Goal: Information Seeking & Learning: Learn about a topic

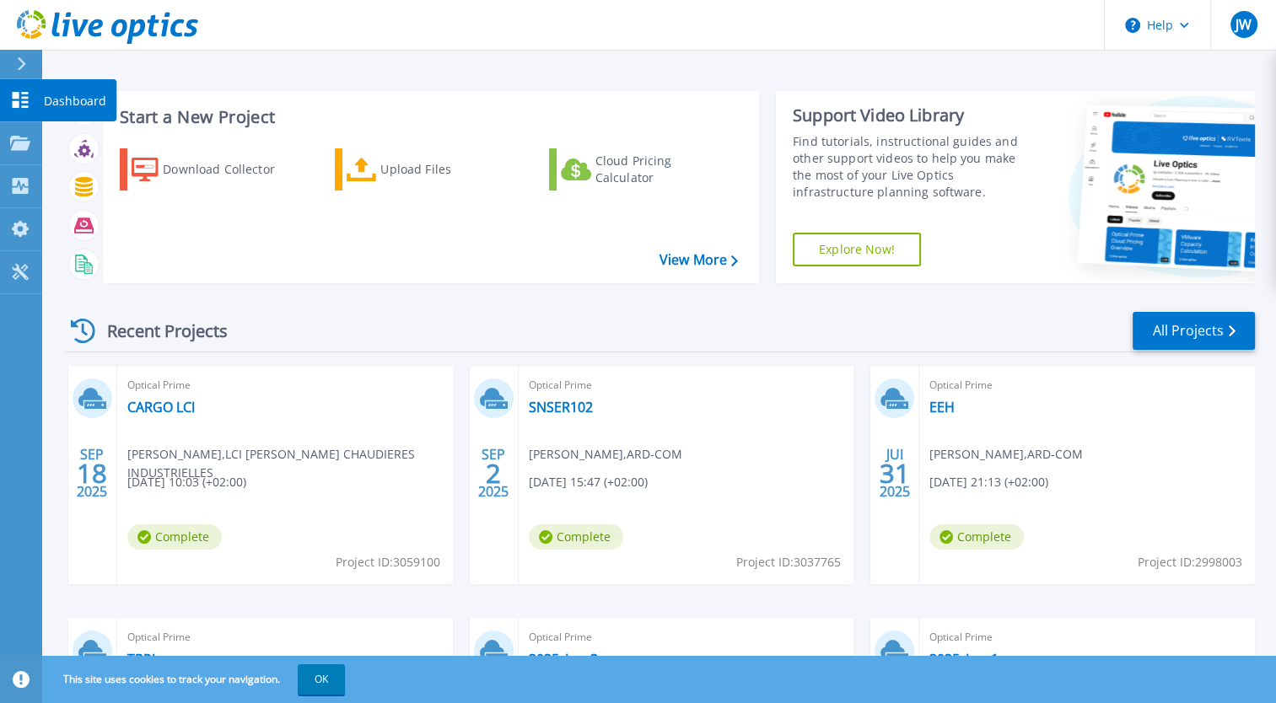
click at [53, 104] on p "Dashboard" at bounding box center [75, 101] width 62 height 44
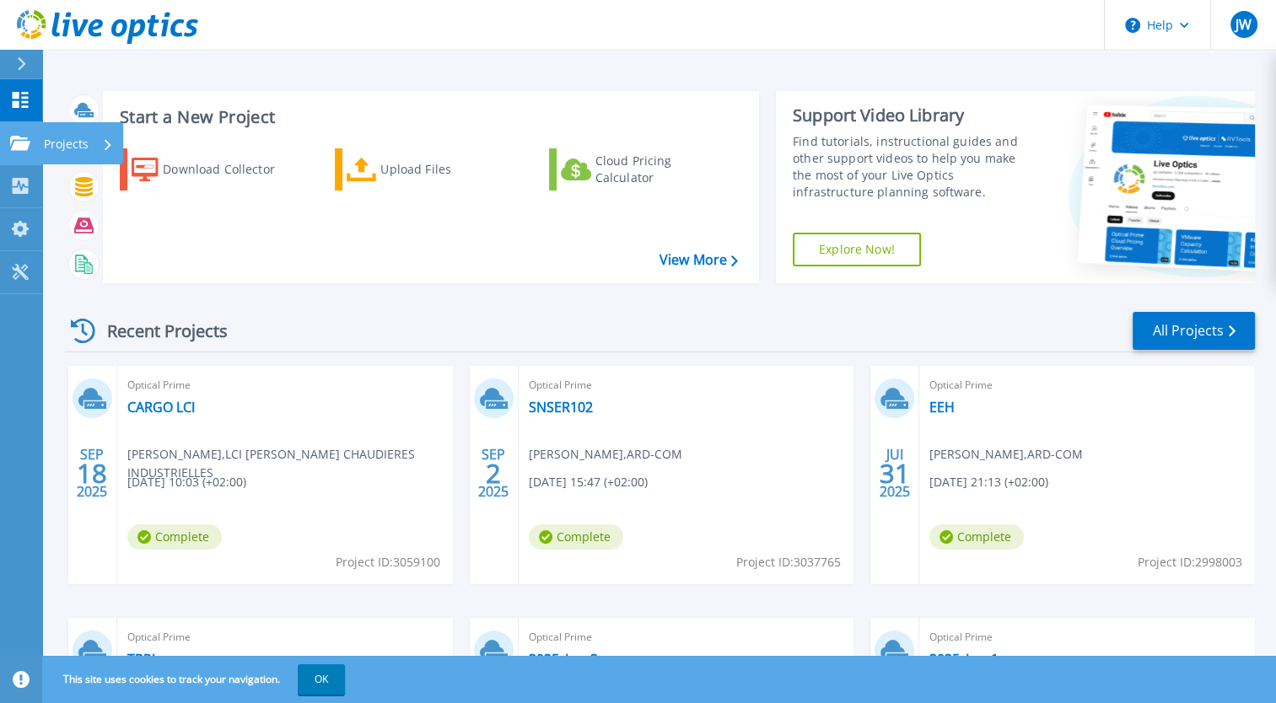
click at [62, 146] on p "Projects" at bounding box center [66, 144] width 45 height 44
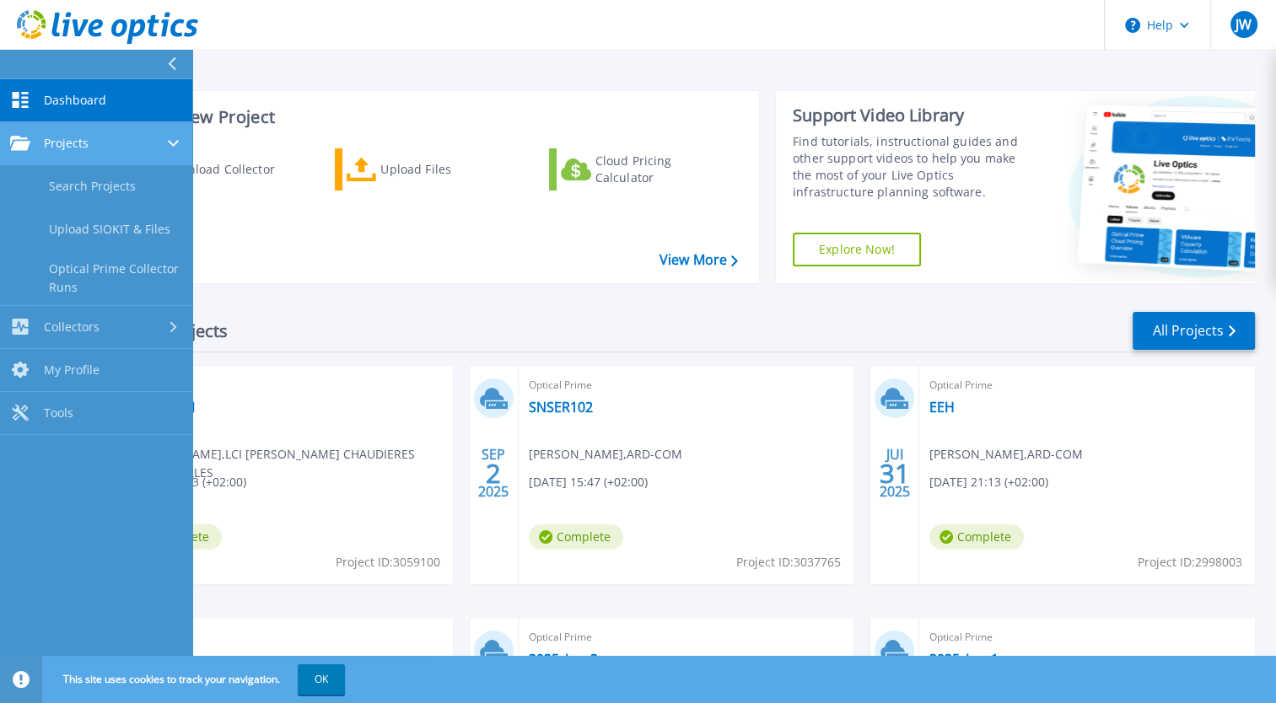
click at [132, 153] on link "Projects Projects" at bounding box center [96, 143] width 192 height 43
click at [110, 141] on div "Projects" at bounding box center [96, 143] width 172 height 15
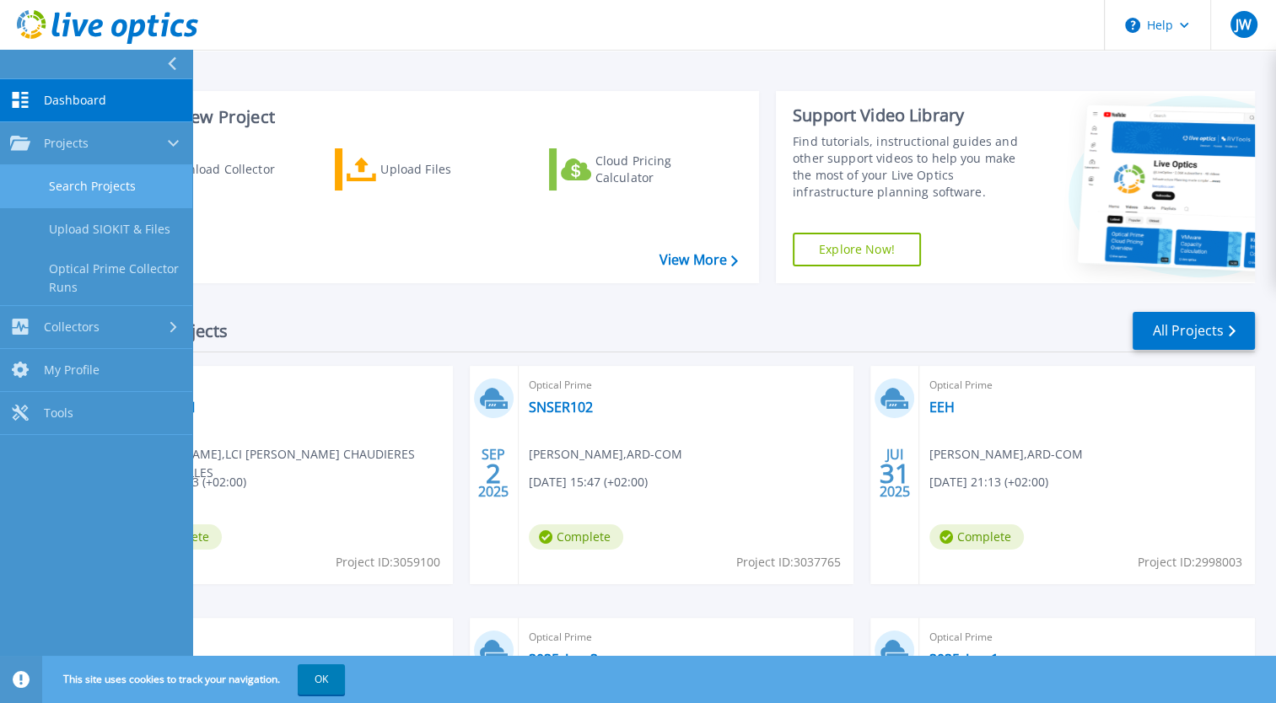
click at [130, 184] on link "Search Projects" at bounding box center [96, 186] width 192 height 43
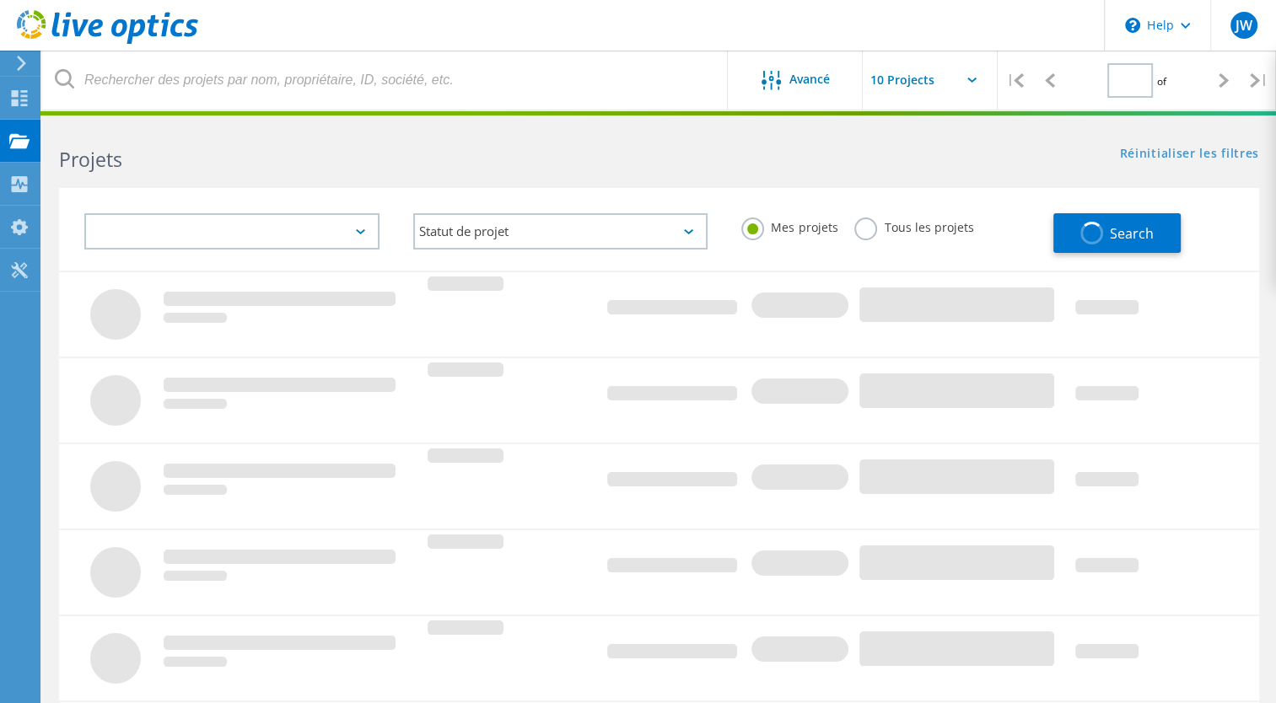
type input "1"
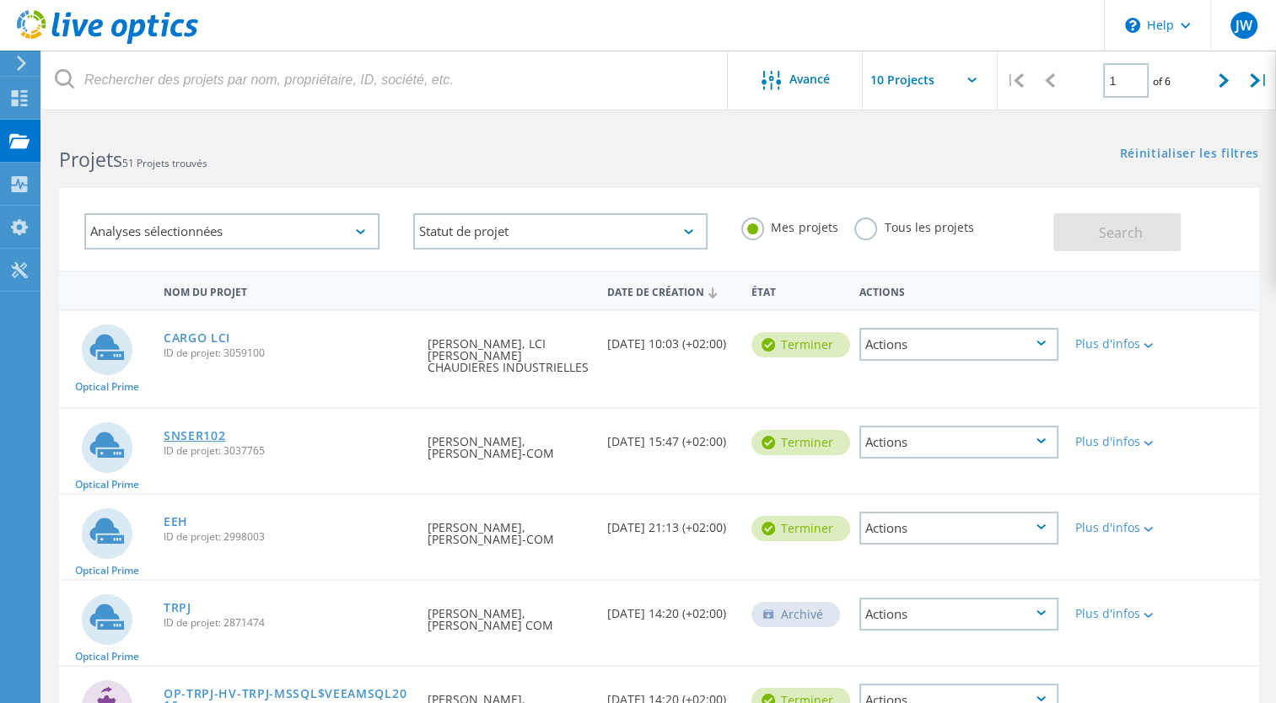
click at [204, 430] on link "SNSER102" at bounding box center [195, 436] width 62 height 12
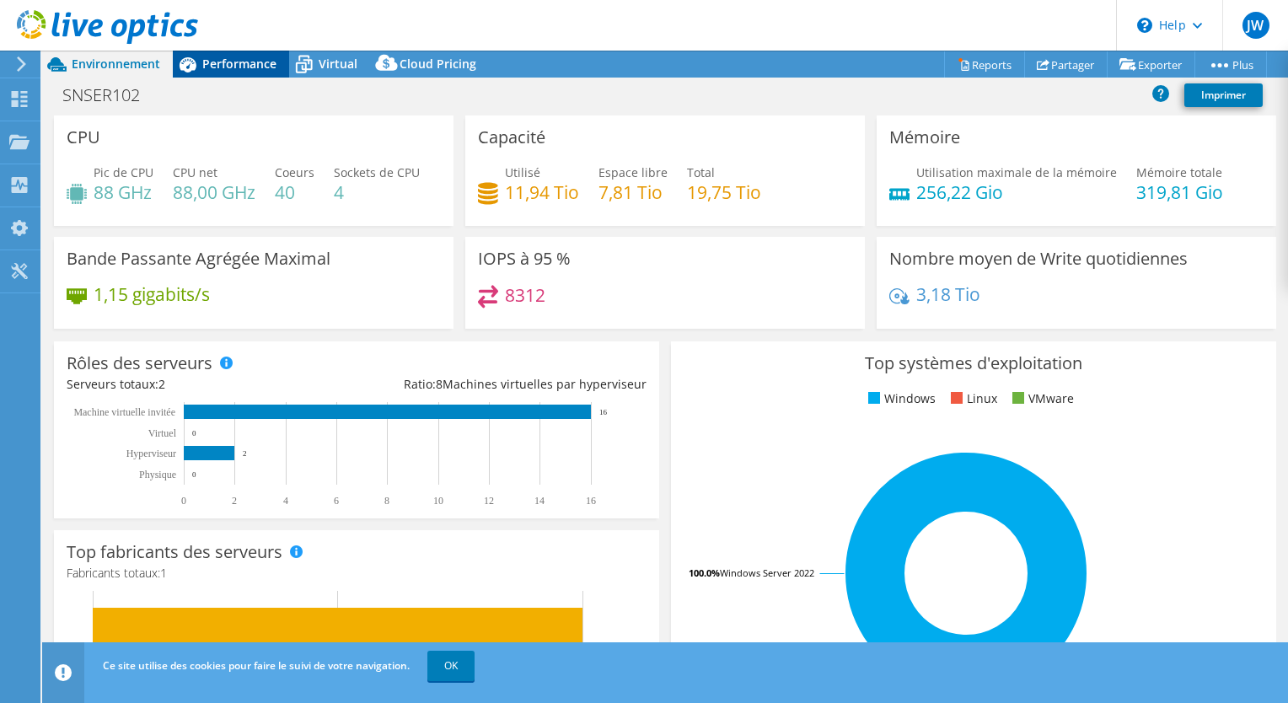
click at [273, 62] on span "Performance" at bounding box center [239, 64] width 74 height 16
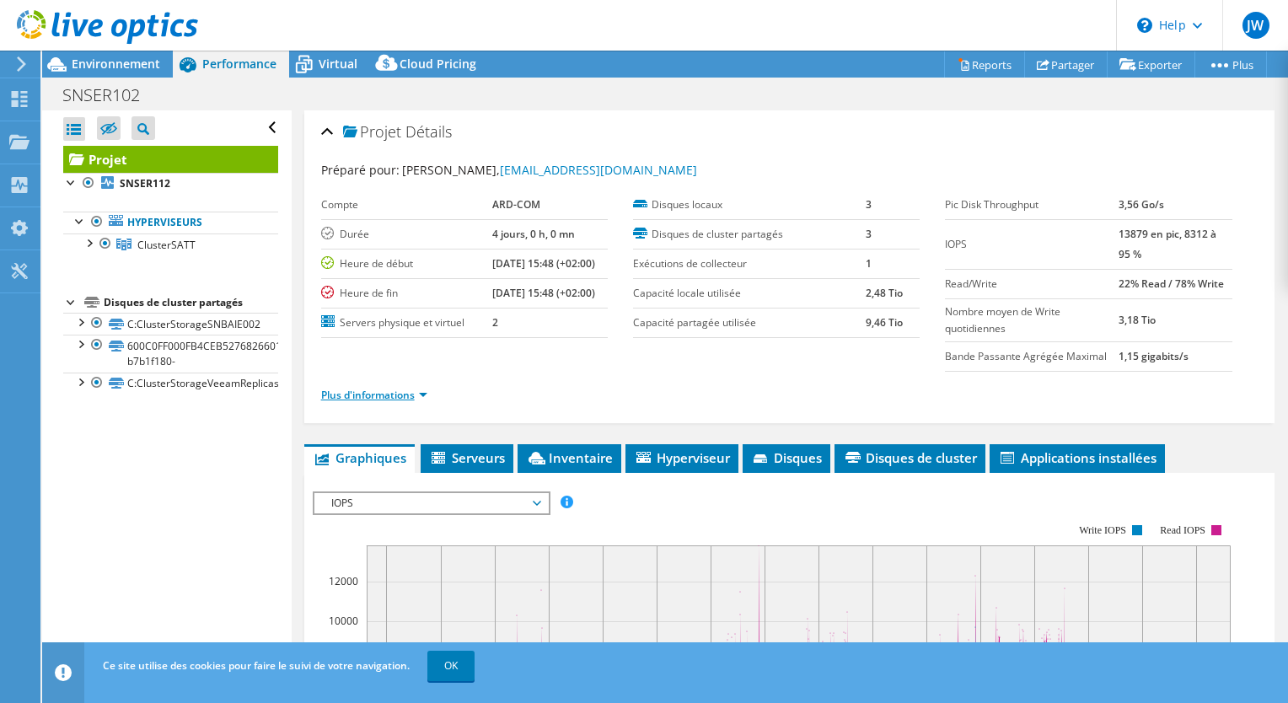
click at [374, 388] on link "Plus d'informations" at bounding box center [374, 395] width 106 height 14
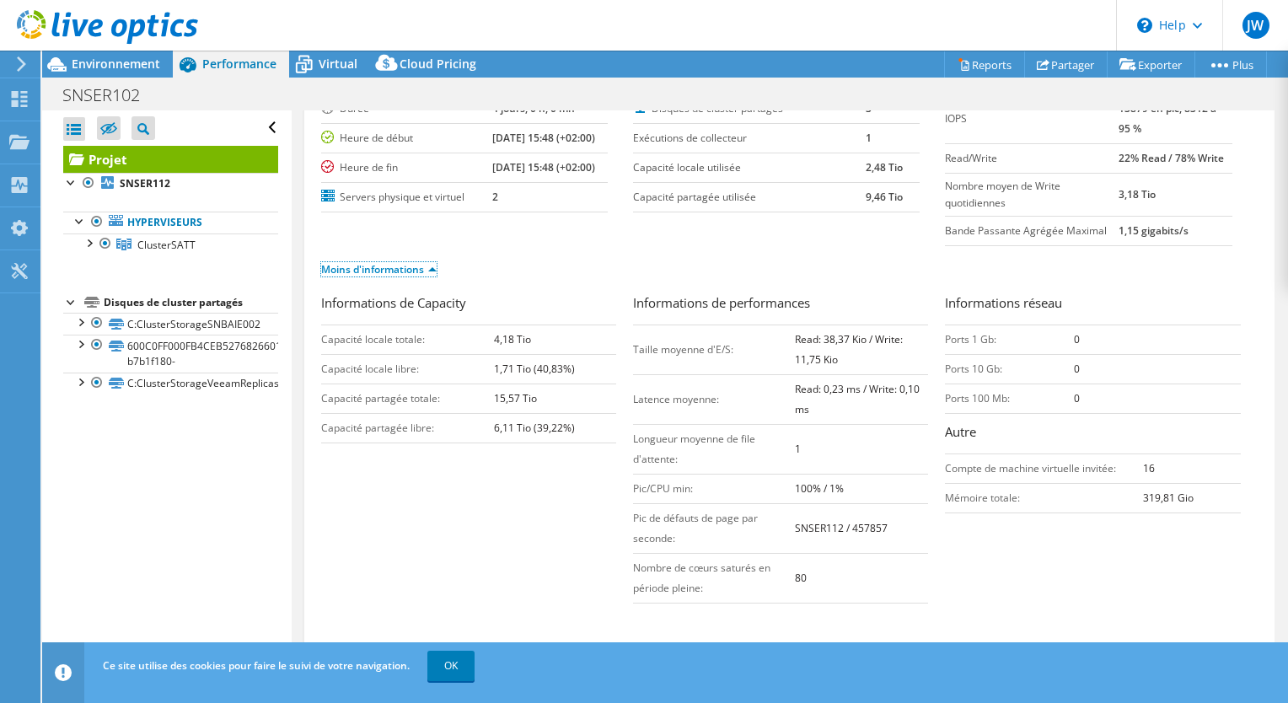
scroll to position [122, 0]
click at [576, 403] on td "15,57 Tio" at bounding box center [555, 402] width 122 height 30
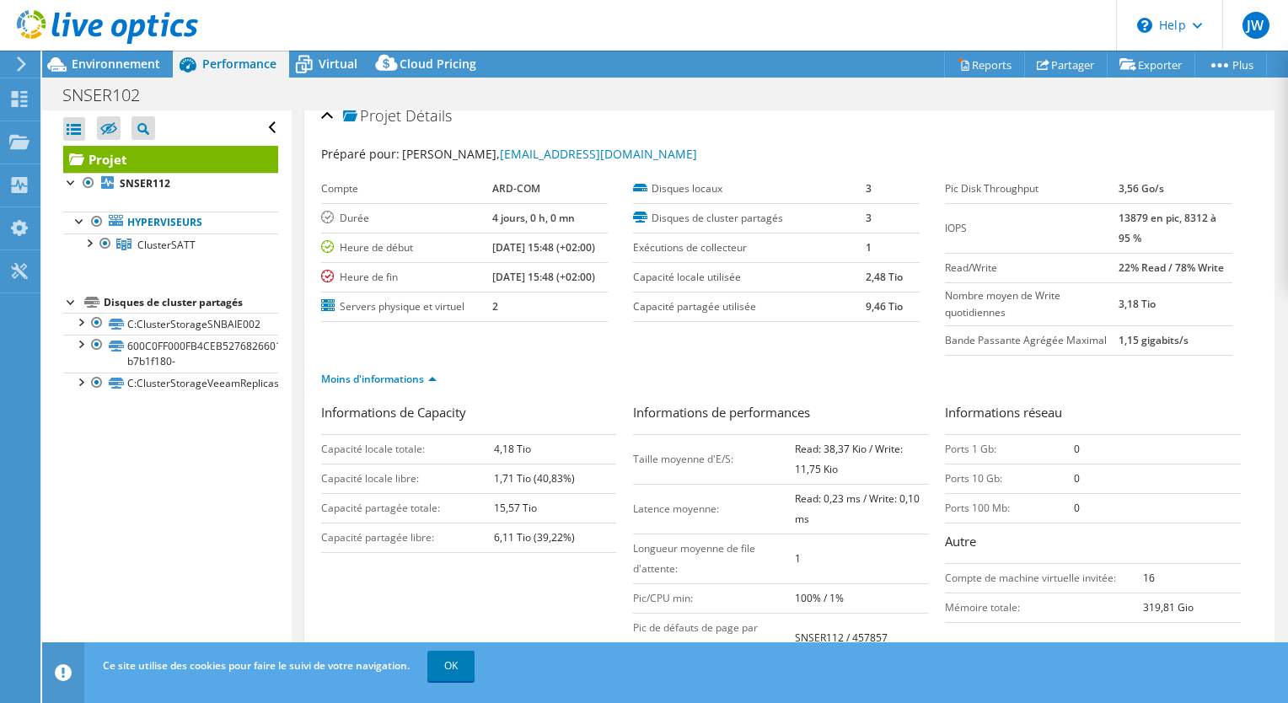
scroll to position [0, 0]
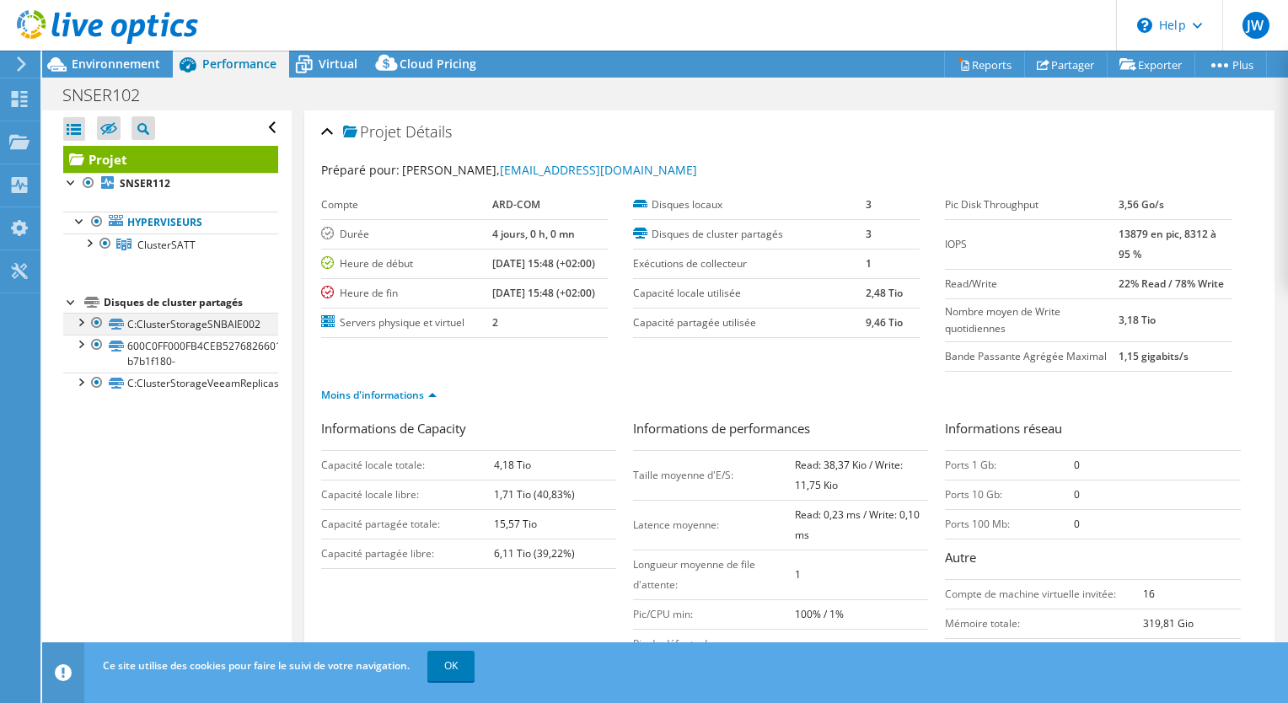
click at [80, 318] on div at bounding box center [80, 321] width 17 height 17
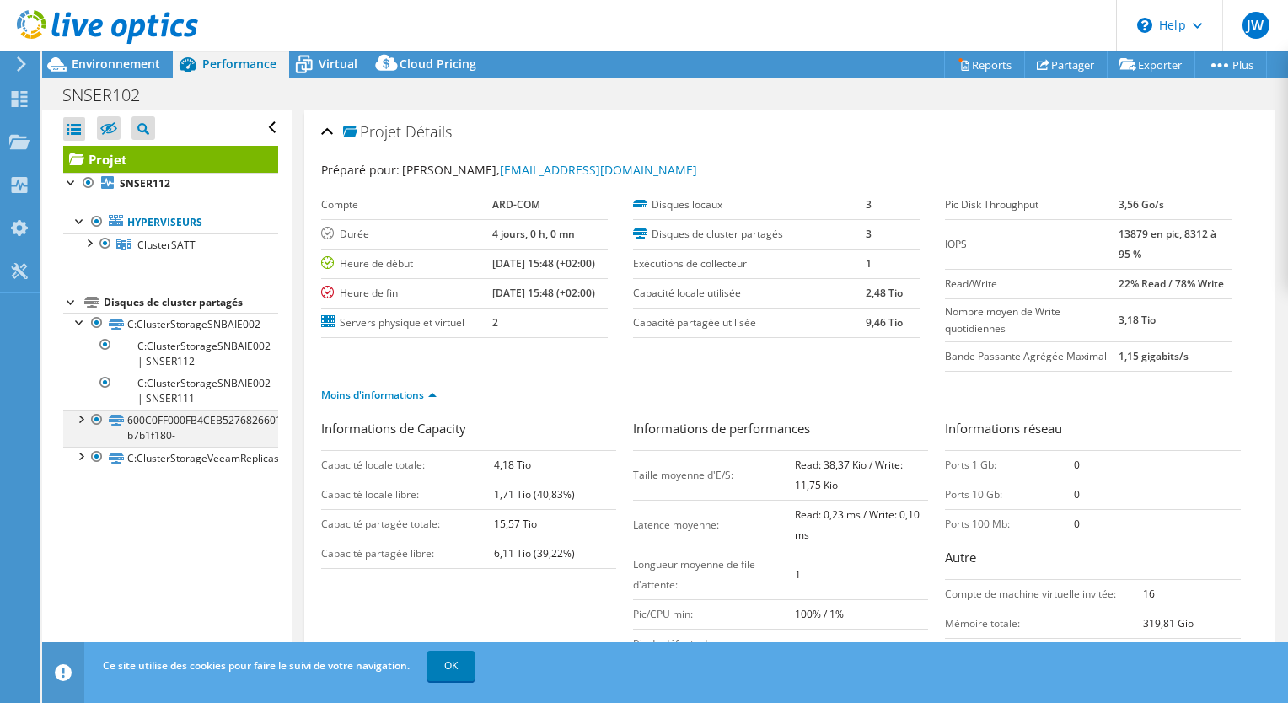
click at [79, 420] on div at bounding box center [80, 418] width 17 height 17
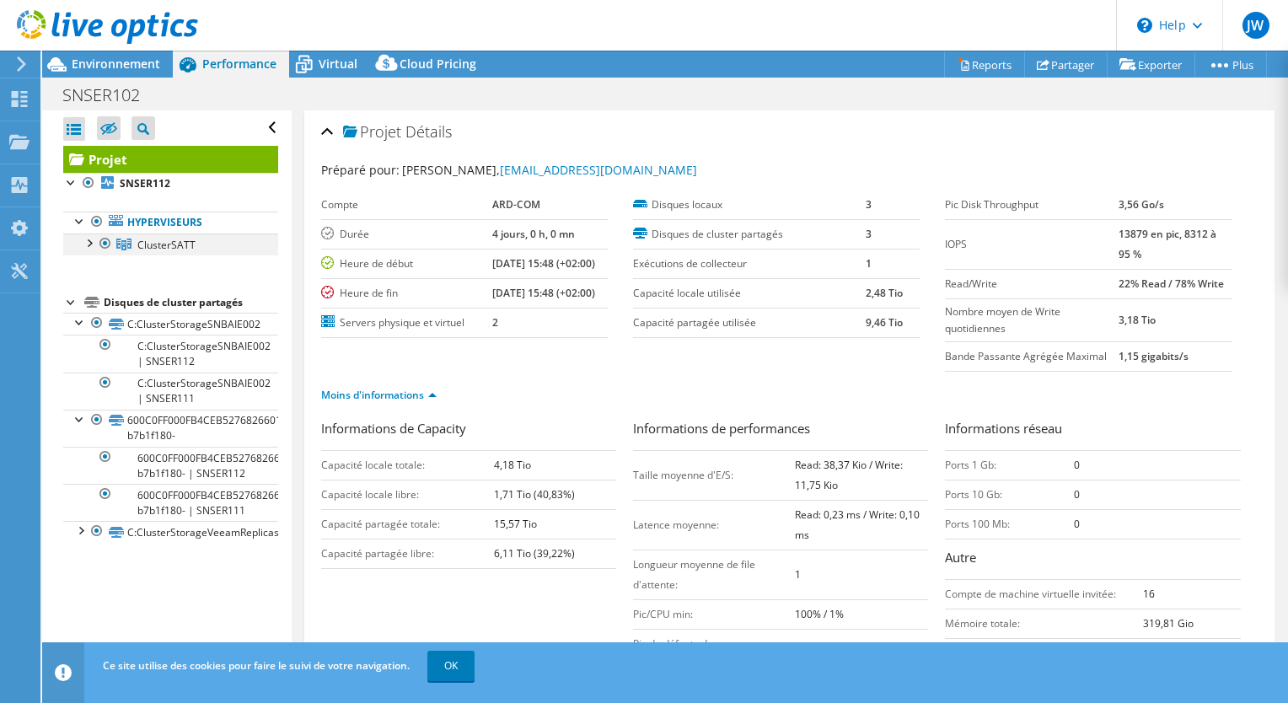
click at [88, 234] on div at bounding box center [88, 242] width 17 height 17
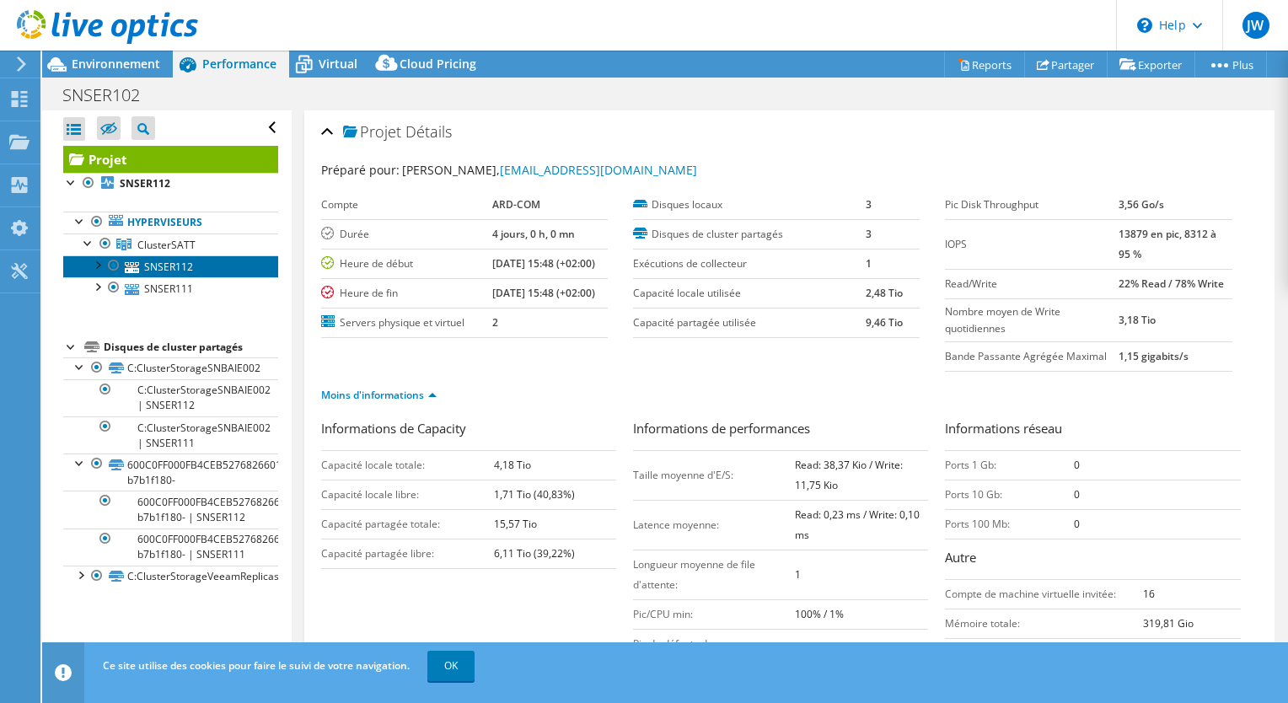
click at [160, 264] on link "SNSER112" at bounding box center [170, 267] width 215 height 22
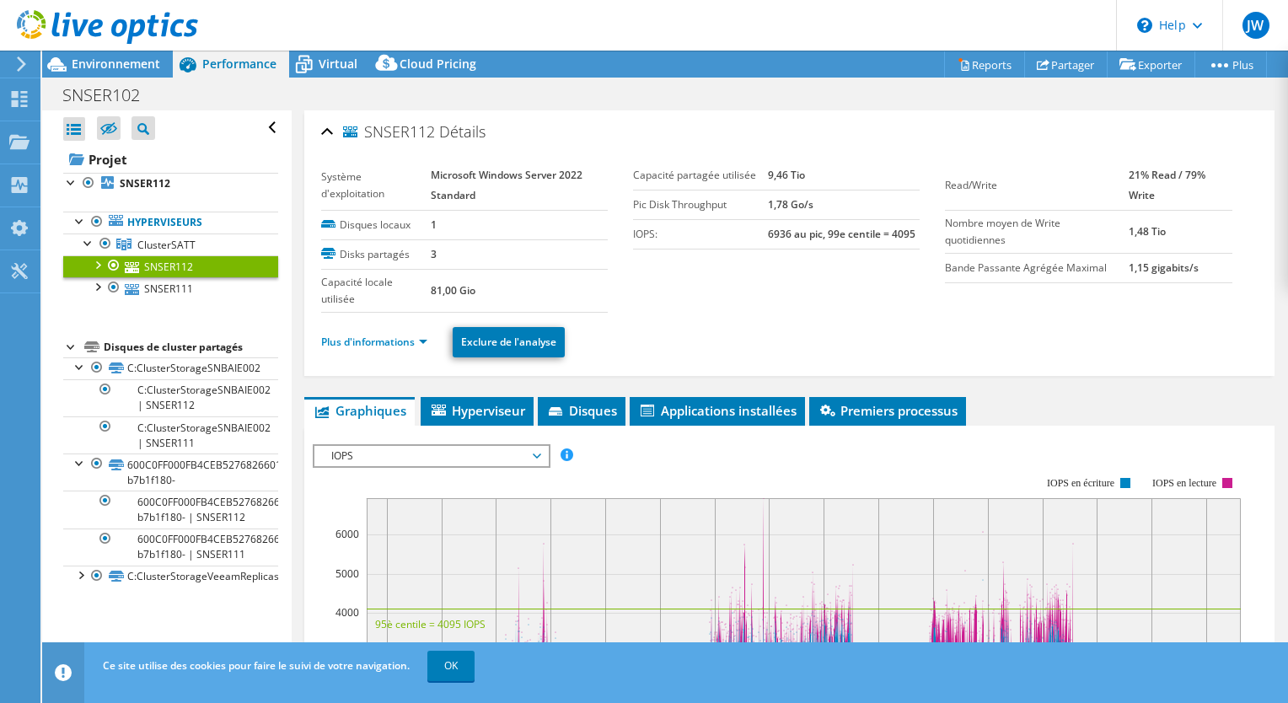
click at [98, 265] on div at bounding box center [97, 264] width 17 height 17
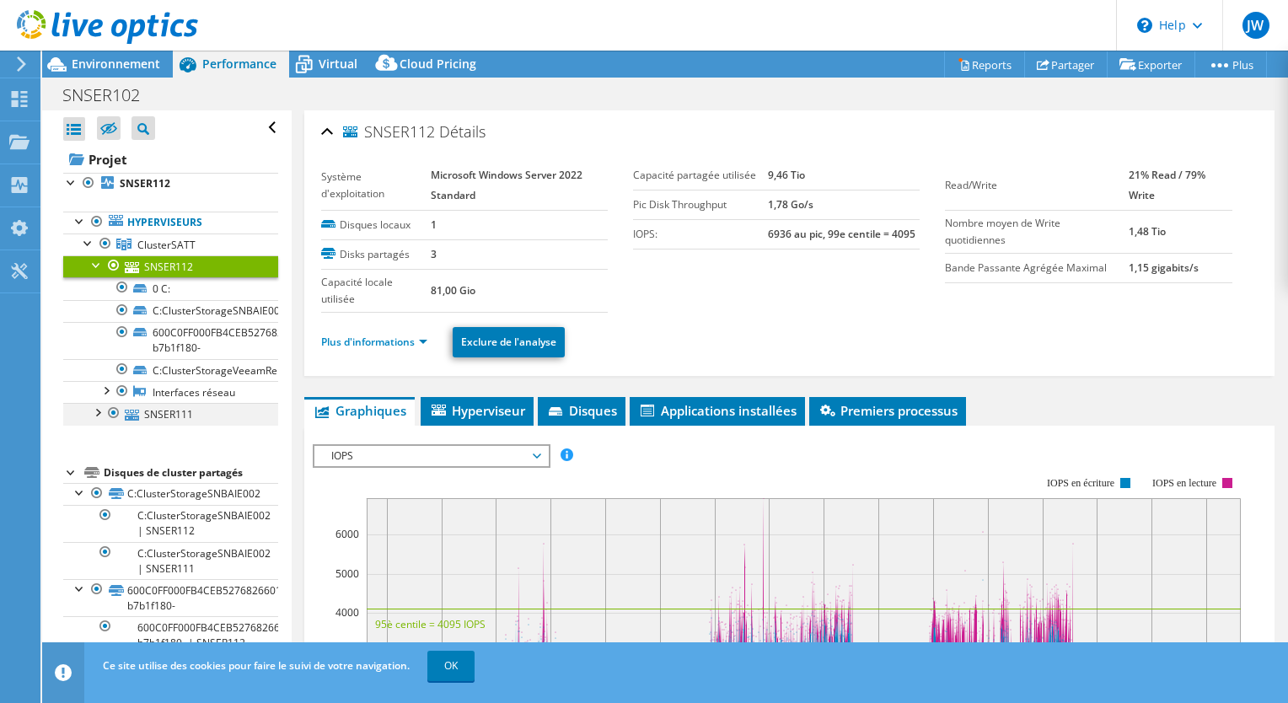
click at [99, 414] on div at bounding box center [97, 411] width 17 height 17
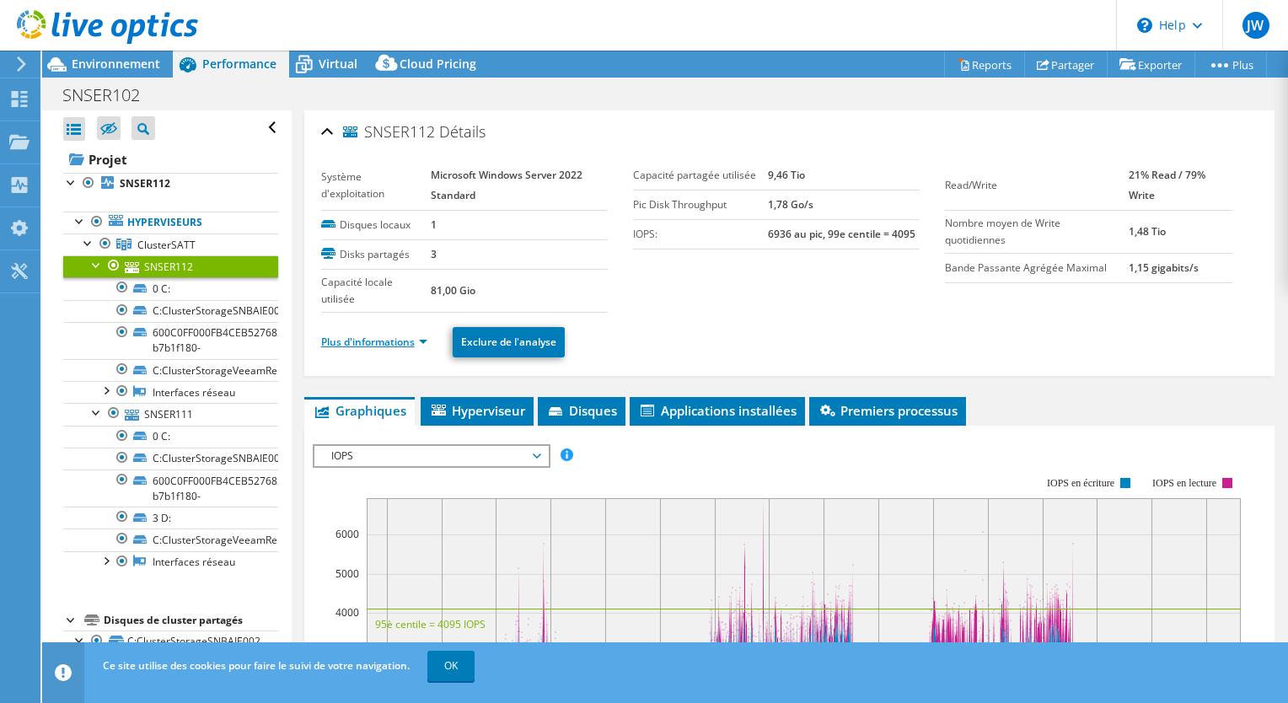
click at [392, 335] on link "Plus d'informations" at bounding box center [374, 342] width 106 height 14
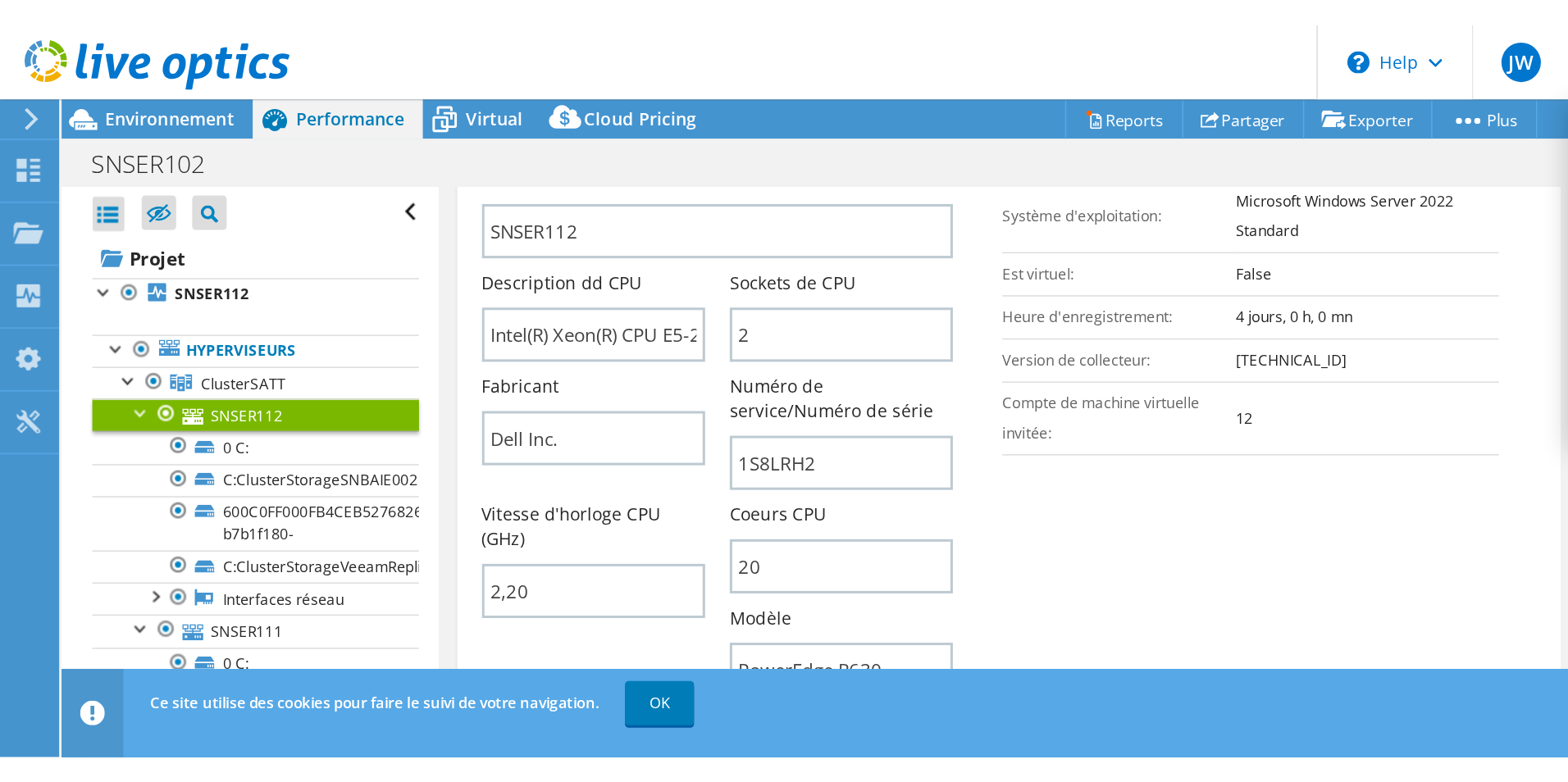
scroll to position [423, 0]
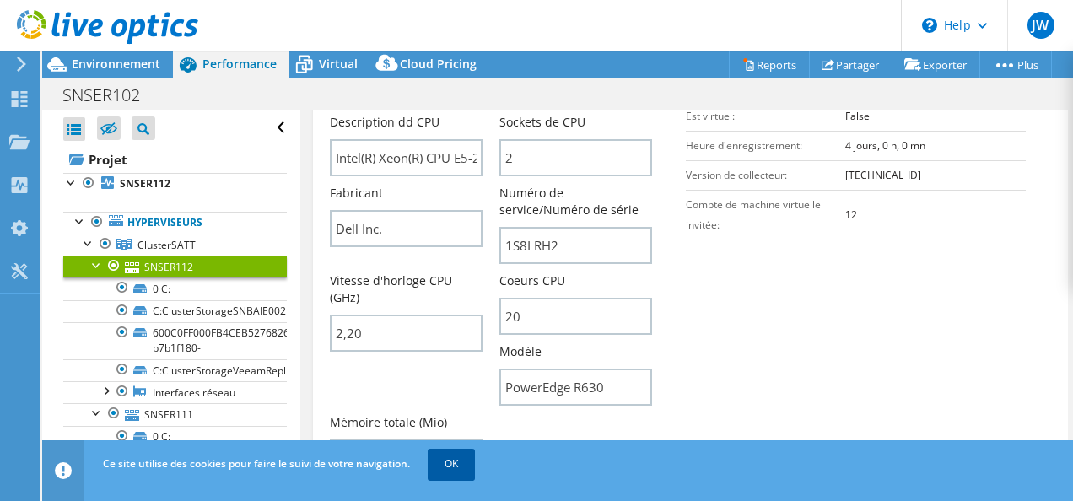
click at [458, 473] on link "OK" at bounding box center [451, 464] width 47 height 30
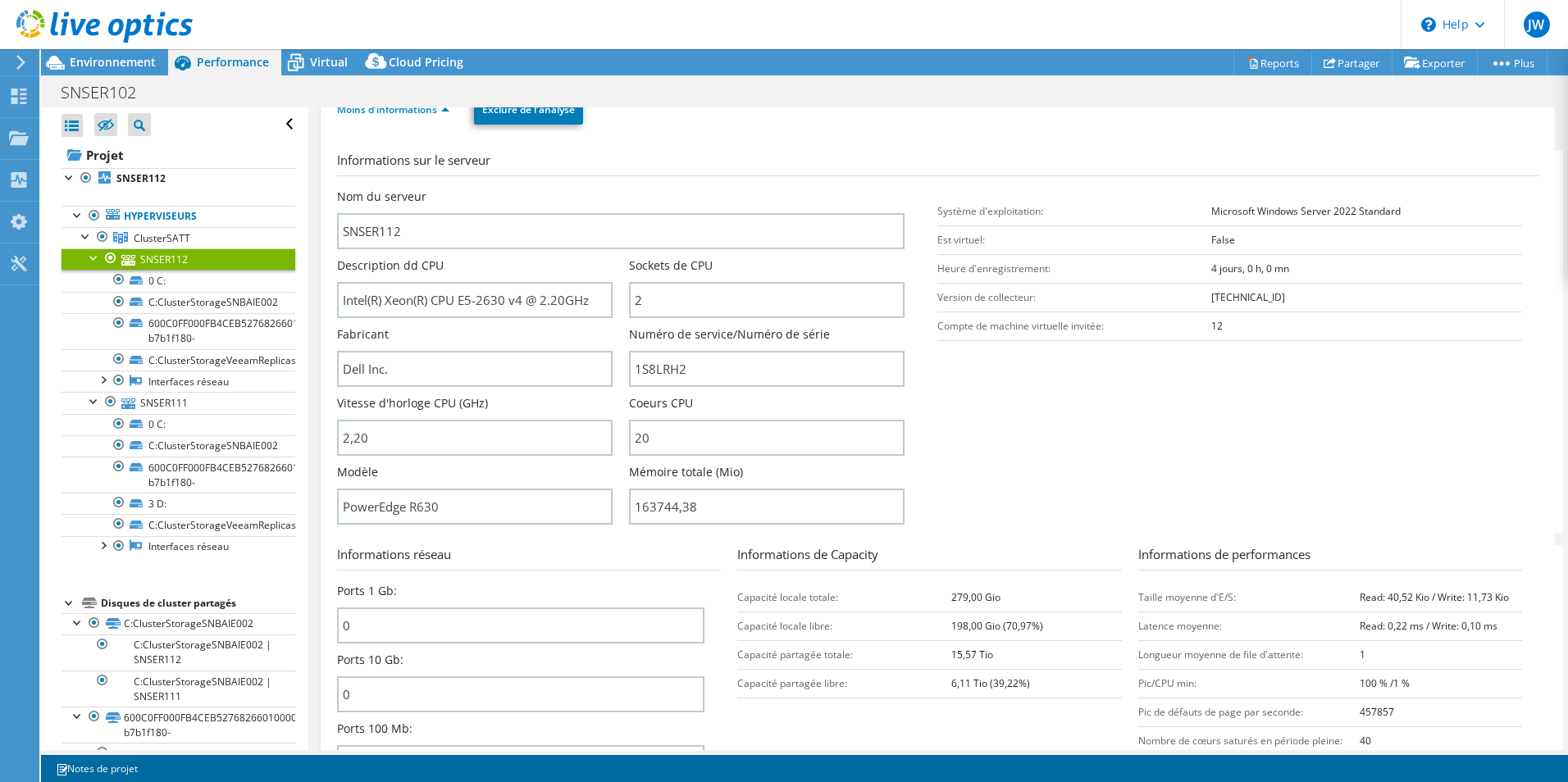
scroll to position [190, 0]
click at [158, 403] on link "SNSER111" at bounding box center [178, 403] width 233 height 21
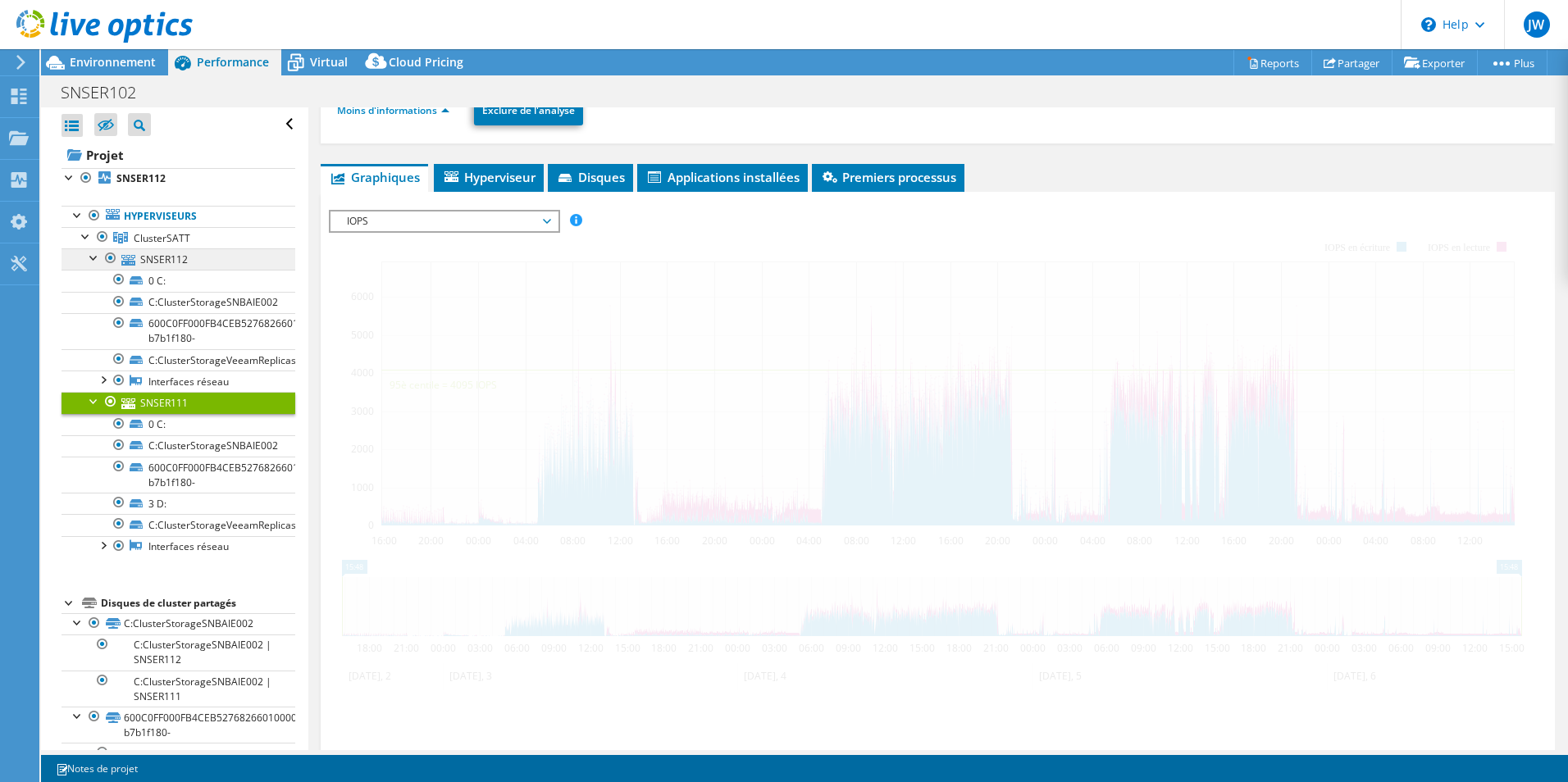
click at [204, 259] on link "SNSER112" at bounding box center [178, 260] width 233 height 21
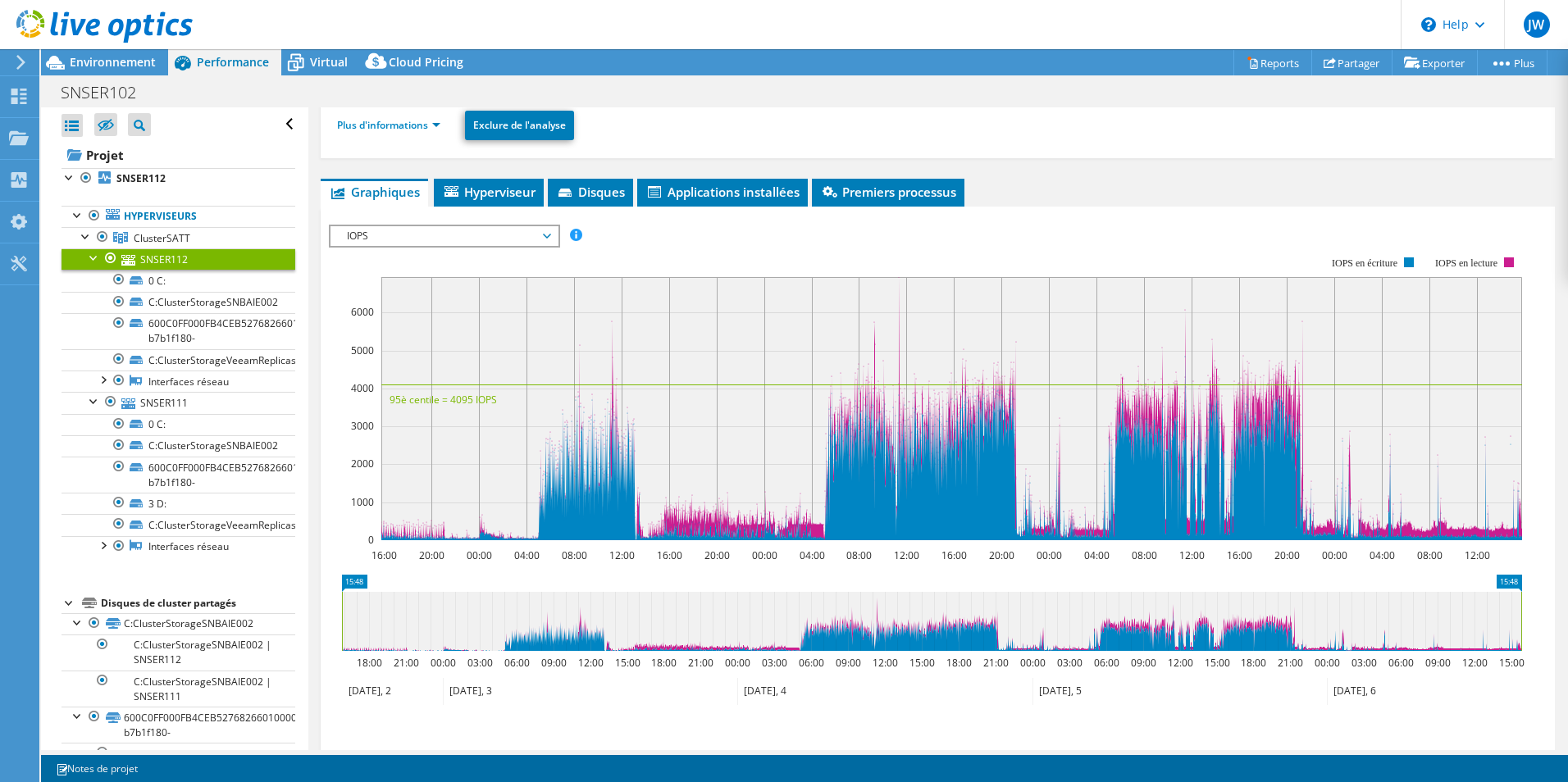
scroll to position [0, 0]
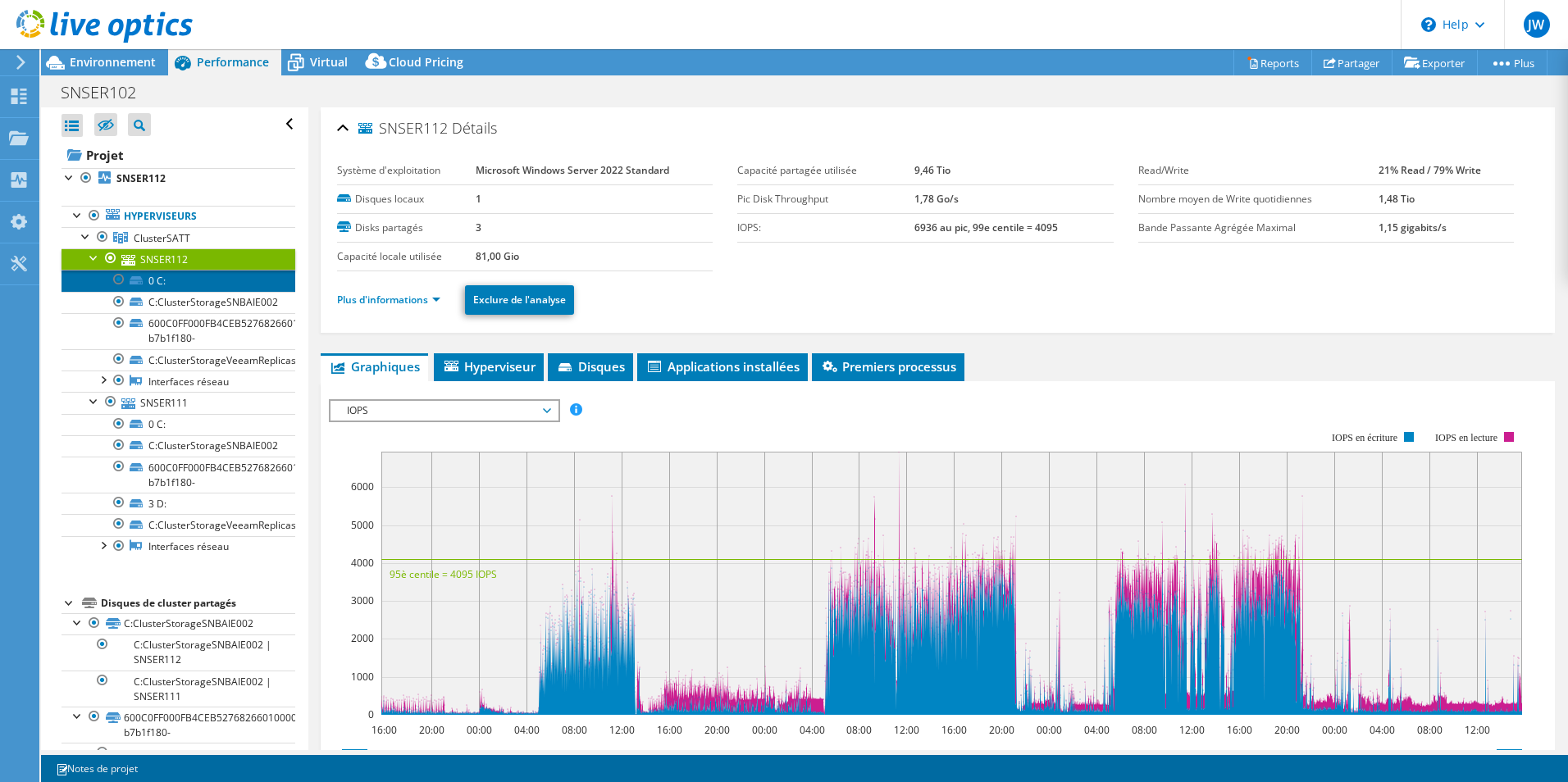
click at [249, 280] on link "0 C:" at bounding box center [178, 280] width 233 height 21
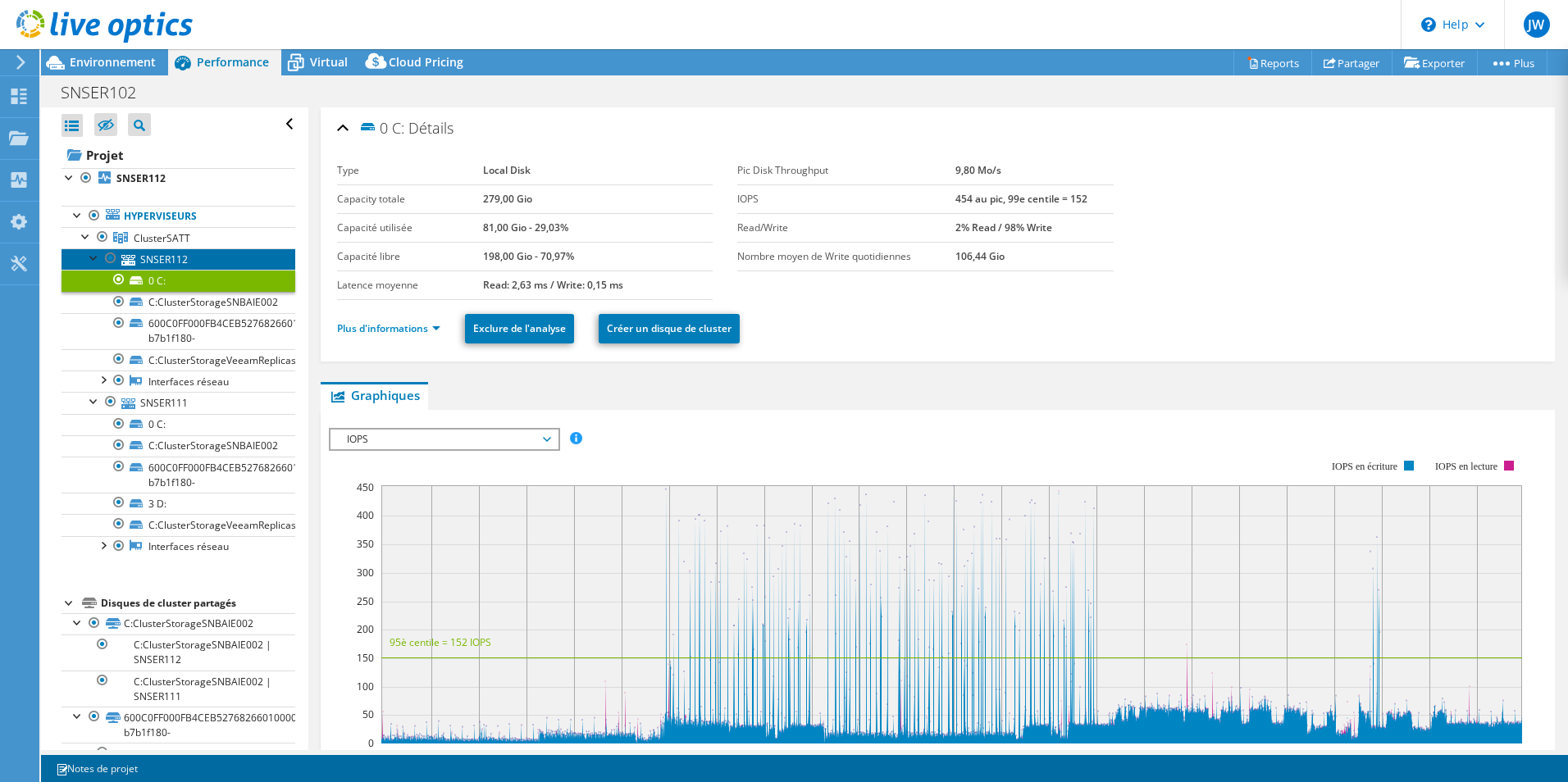
click at [205, 256] on link "SNSER112" at bounding box center [178, 260] width 233 height 21
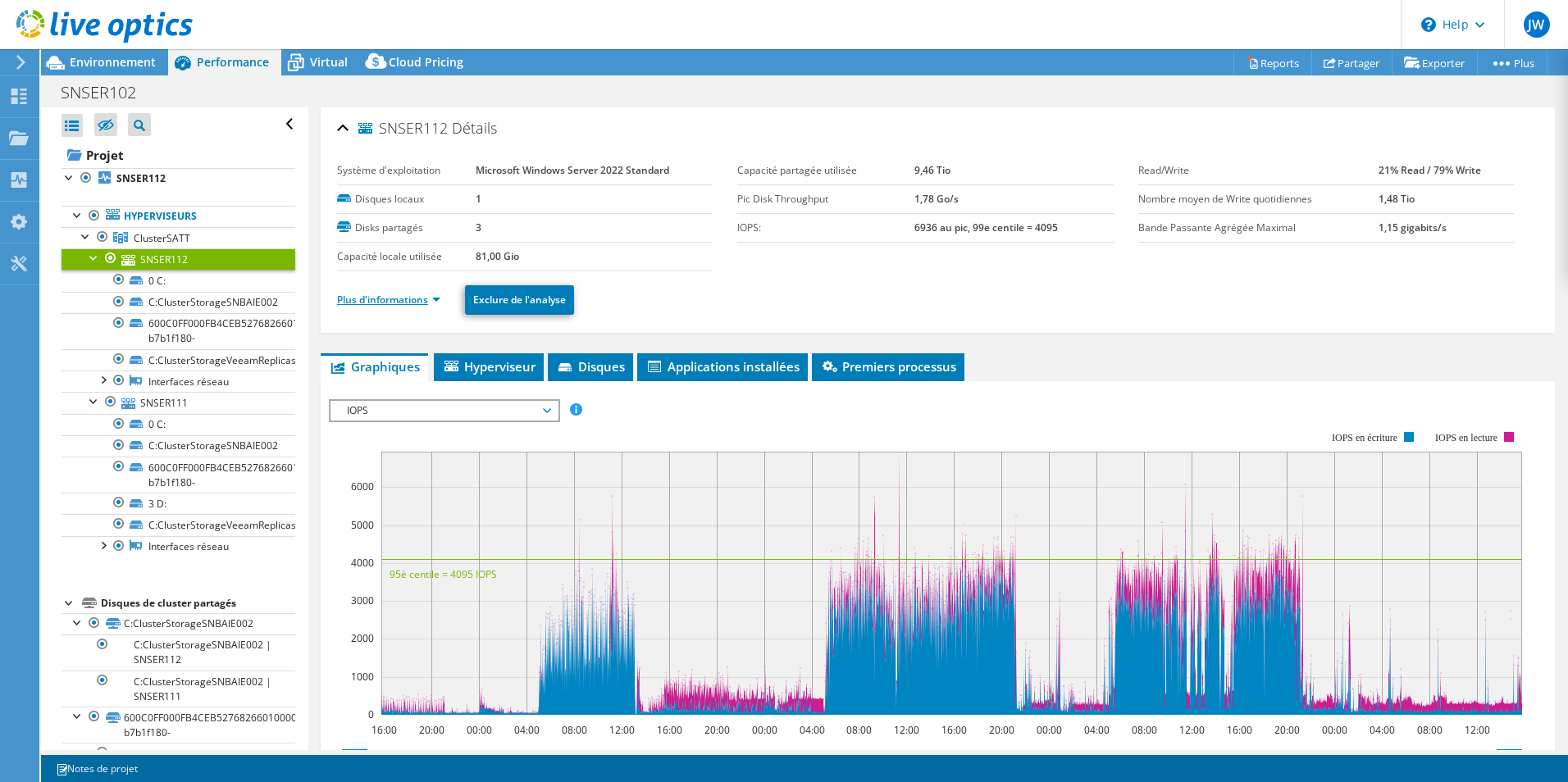
click at [352, 295] on link "Plus d'informations" at bounding box center [389, 300] width 103 height 14
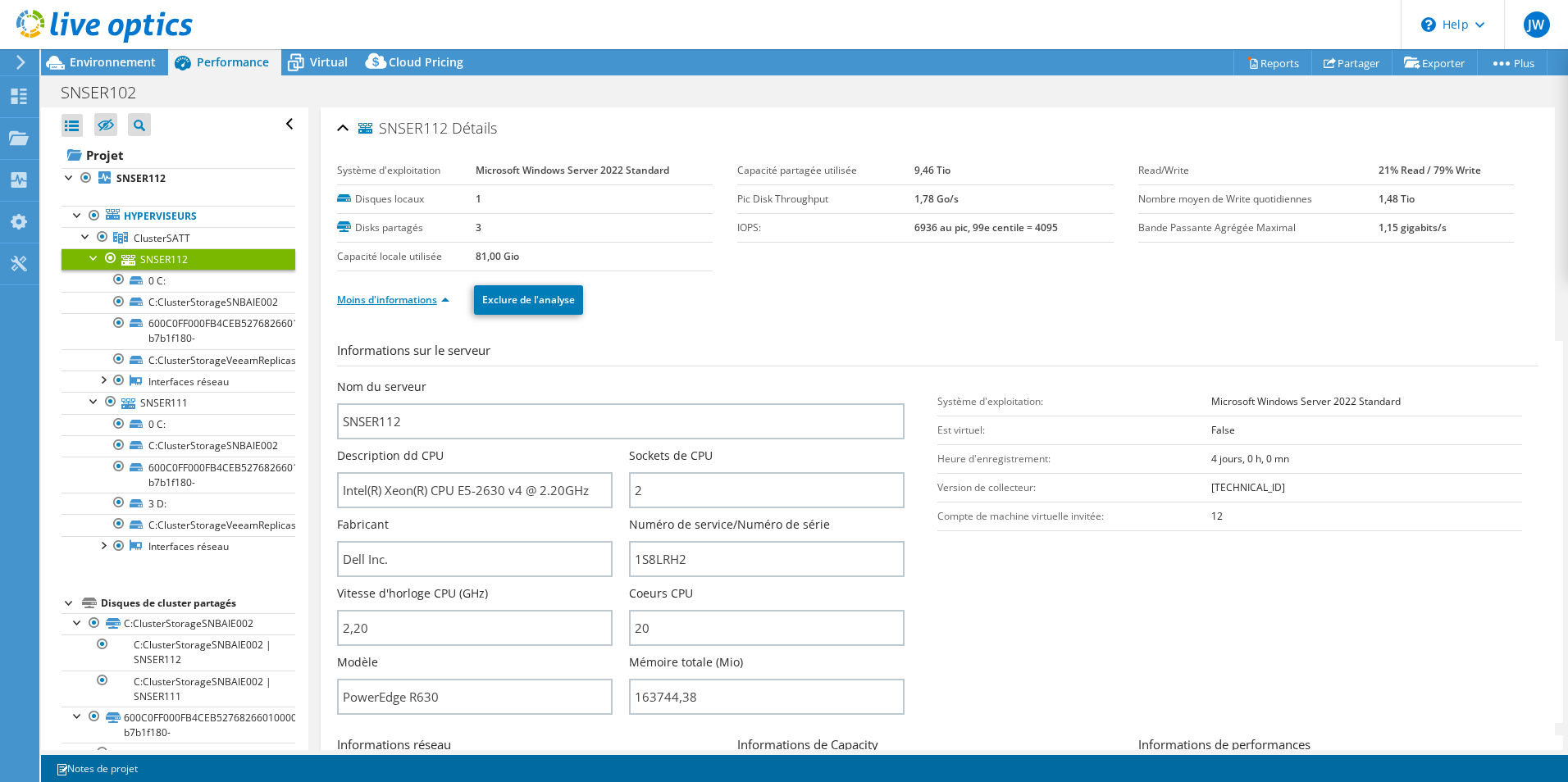
click at [399, 296] on link "Moins d'informations" at bounding box center [394, 300] width 113 height 14
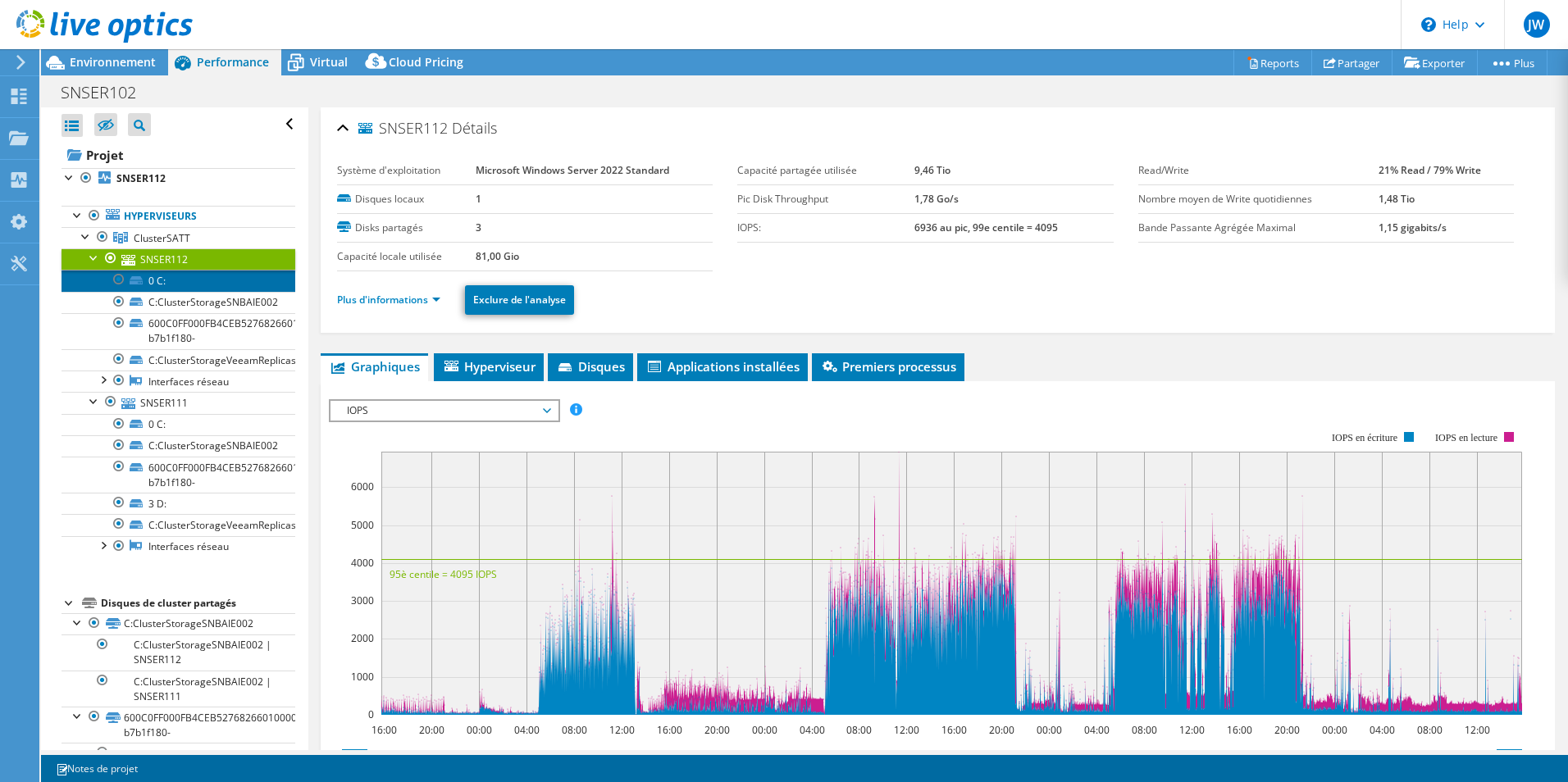
click at [186, 283] on link "0 C:" at bounding box center [178, 280] width 233 height 21
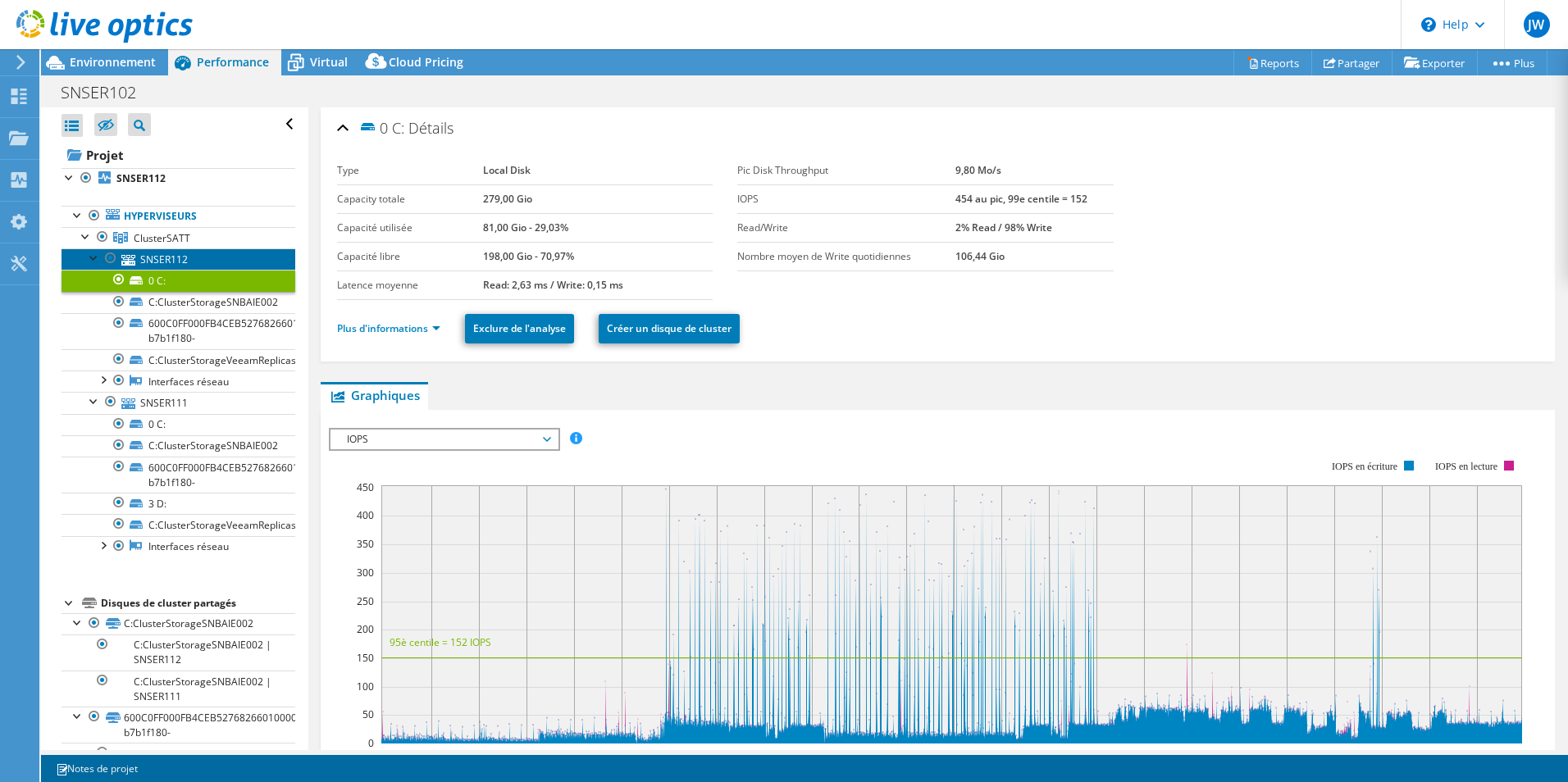
click at [181, 260] on link "SNSER112" at bounding box center [178, 260] width 233 height 21
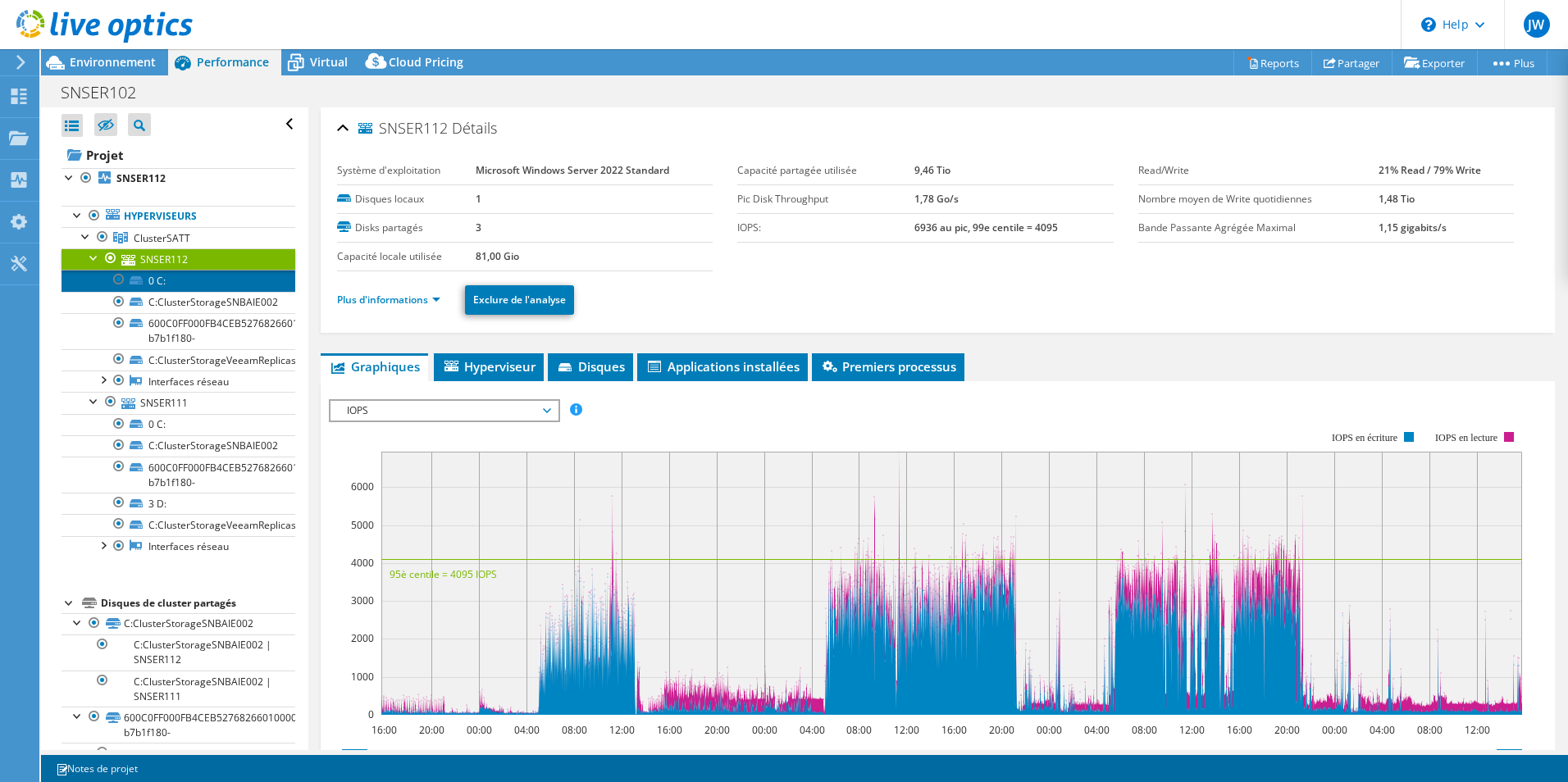
click at [152, 279] on link "0 C:" at bounding box center [178, 280] width 233 height 21
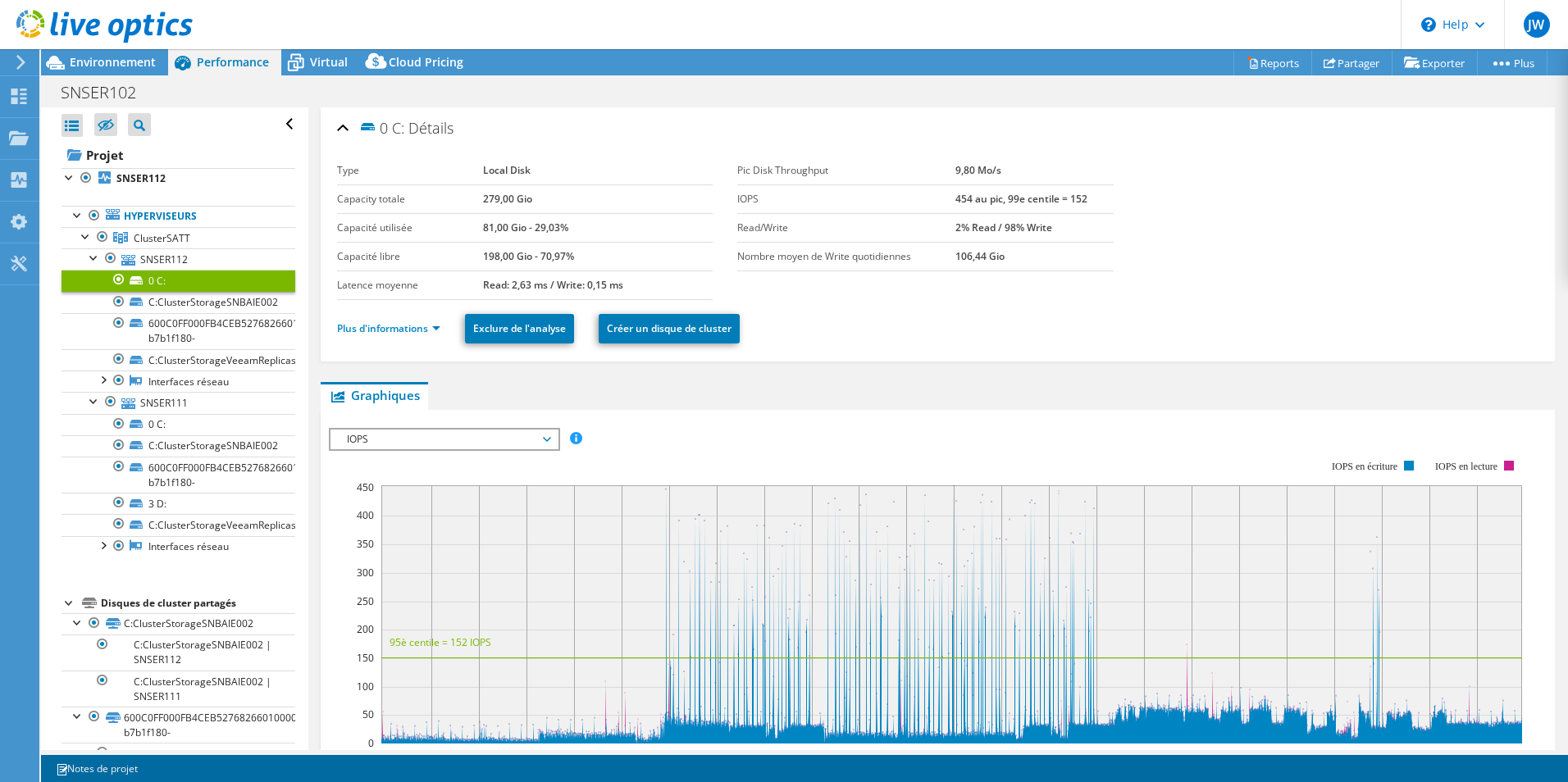
click at [342, 320] on li "Plus d'informations" at bounding box center [394, 329] width 113 height 18
click at [393, 320] on li "Plus d'informations" at bounding box center [394, 329] width 113 height 18
click at [392, 323] on link "Plus d'informations" at bounding box center [389, 329] width 103 height 14
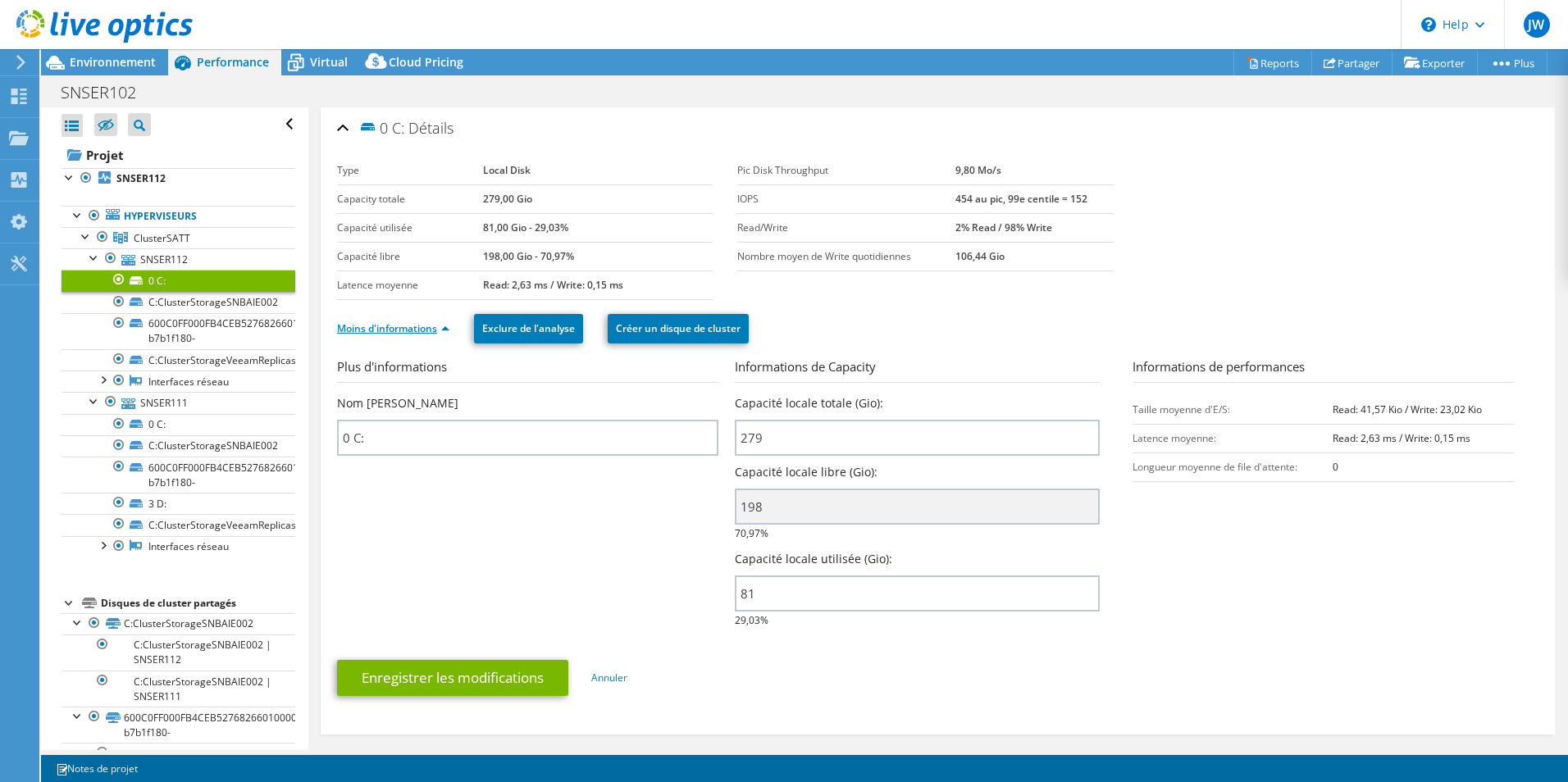
click at [391, 324] on link "Moins d'informations" at bounding box center [394, 329] width 113 height 14
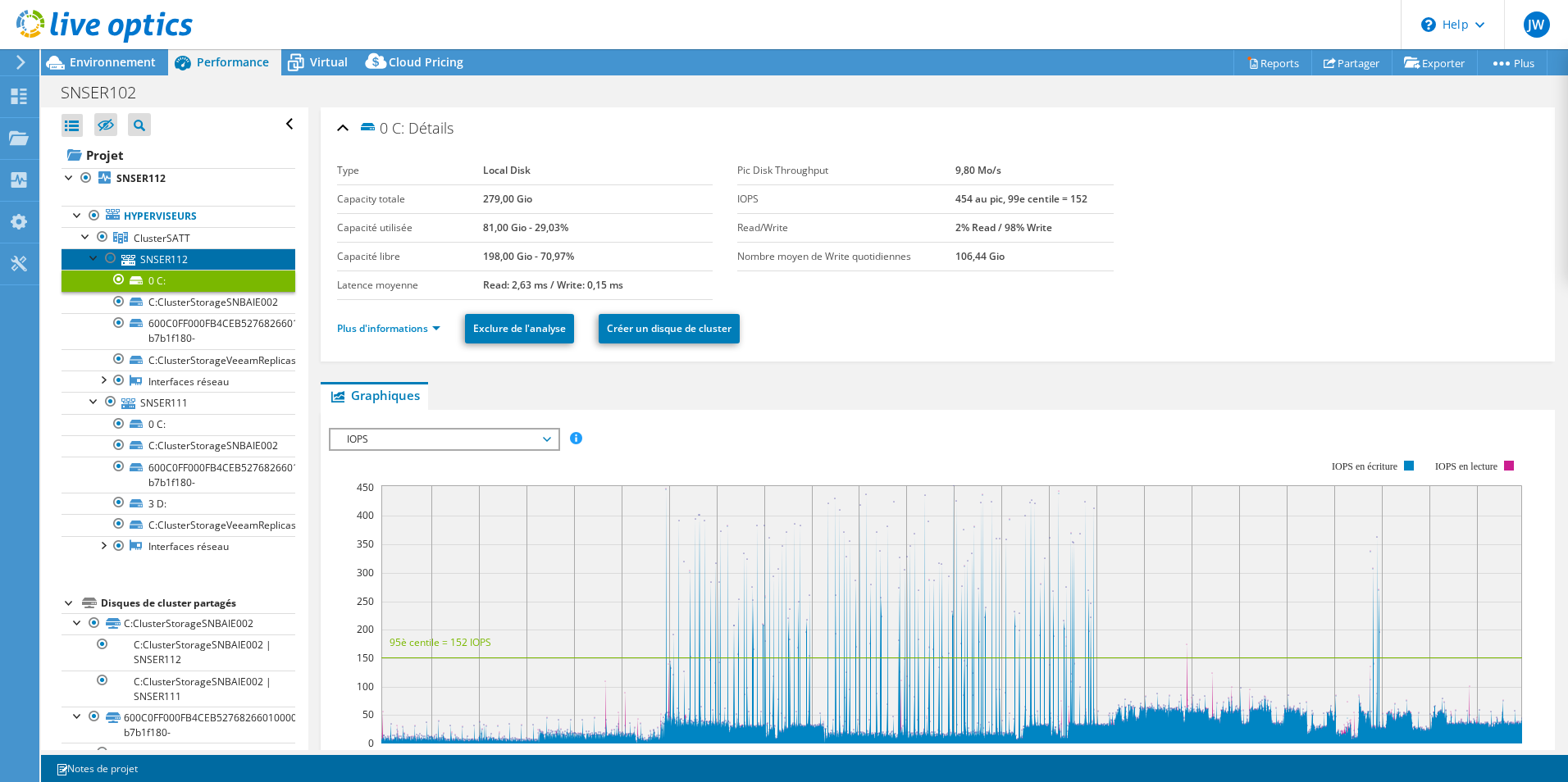
click at [170, 258] on link "SNSER112" at bounding box center [178, 260] width 233 height 21
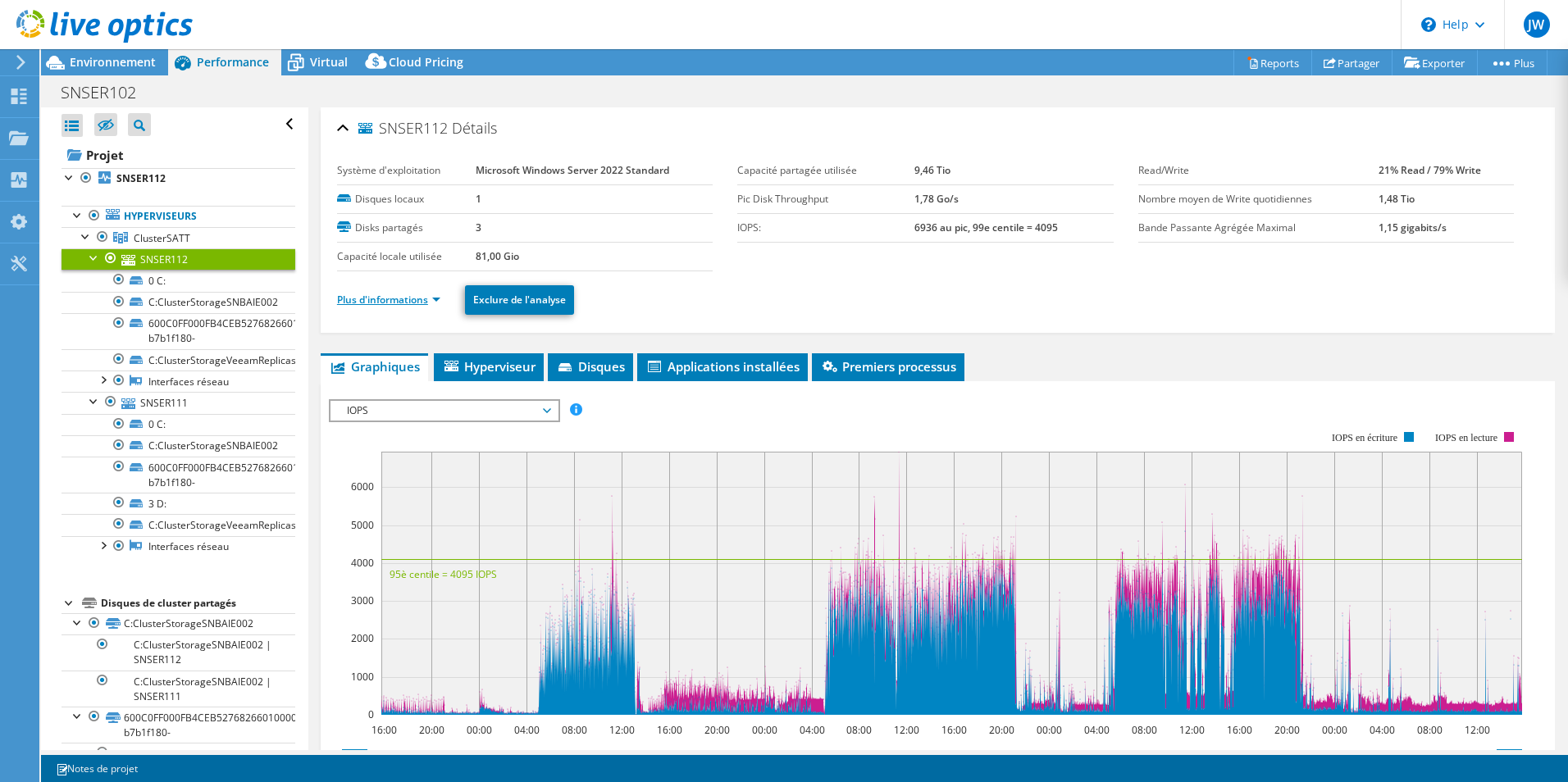
drag, startPoint x: 381, startPoint y: 291, endPoint x: 368, endPoint y: 304, distance: 18.4
click at [381, 291] on li "Plus d'informations" at bounding box center [394, 300] width 113 height 18
click at [366, 307] on li "Plus d'informations" at bounding box center [394, 300] width 113 height 18
click at [381, 303] on link "Plus d'informations" at bounding box center [389, 300] width 103 height 14
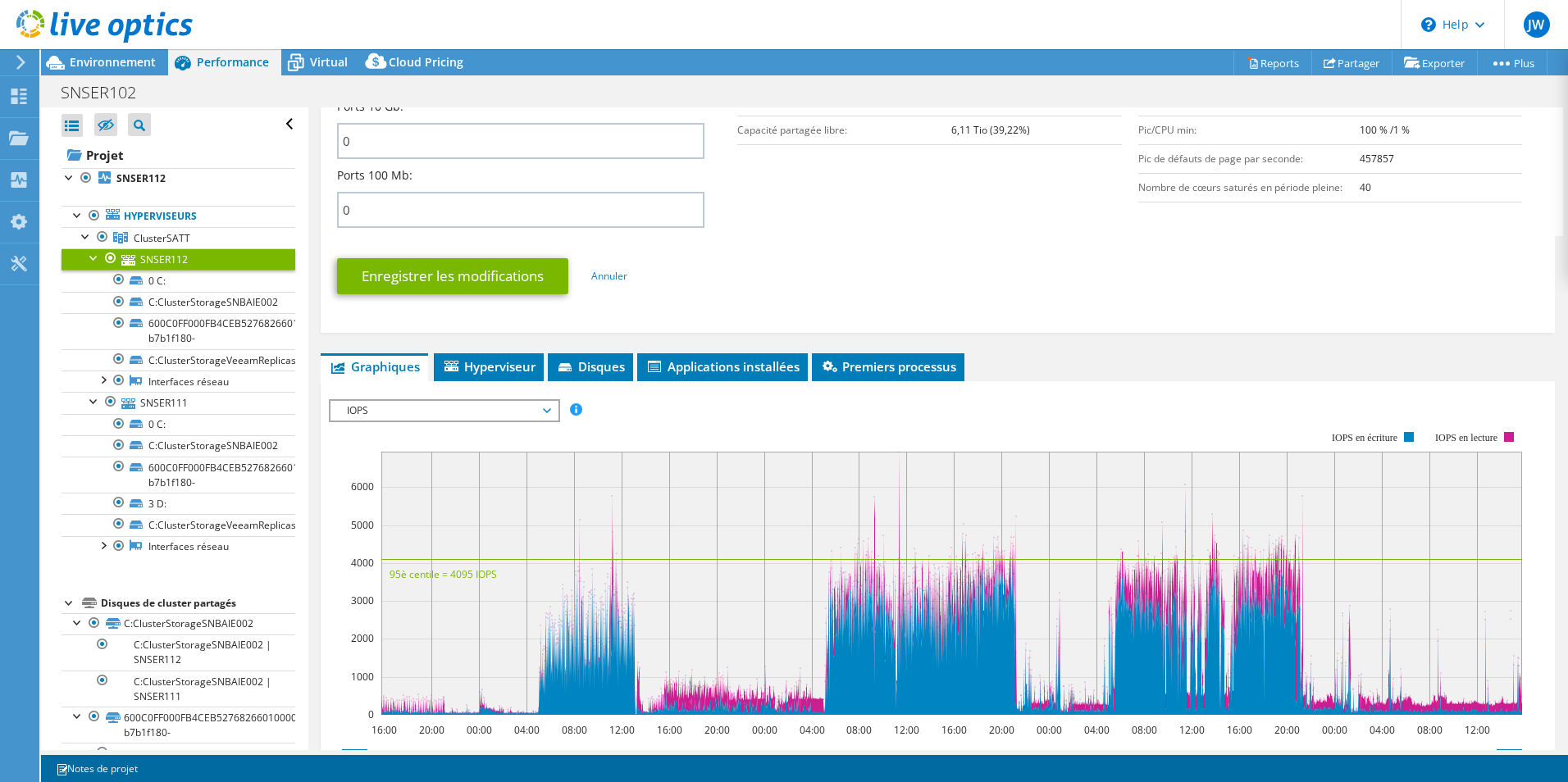
scroll to position [738, 0]
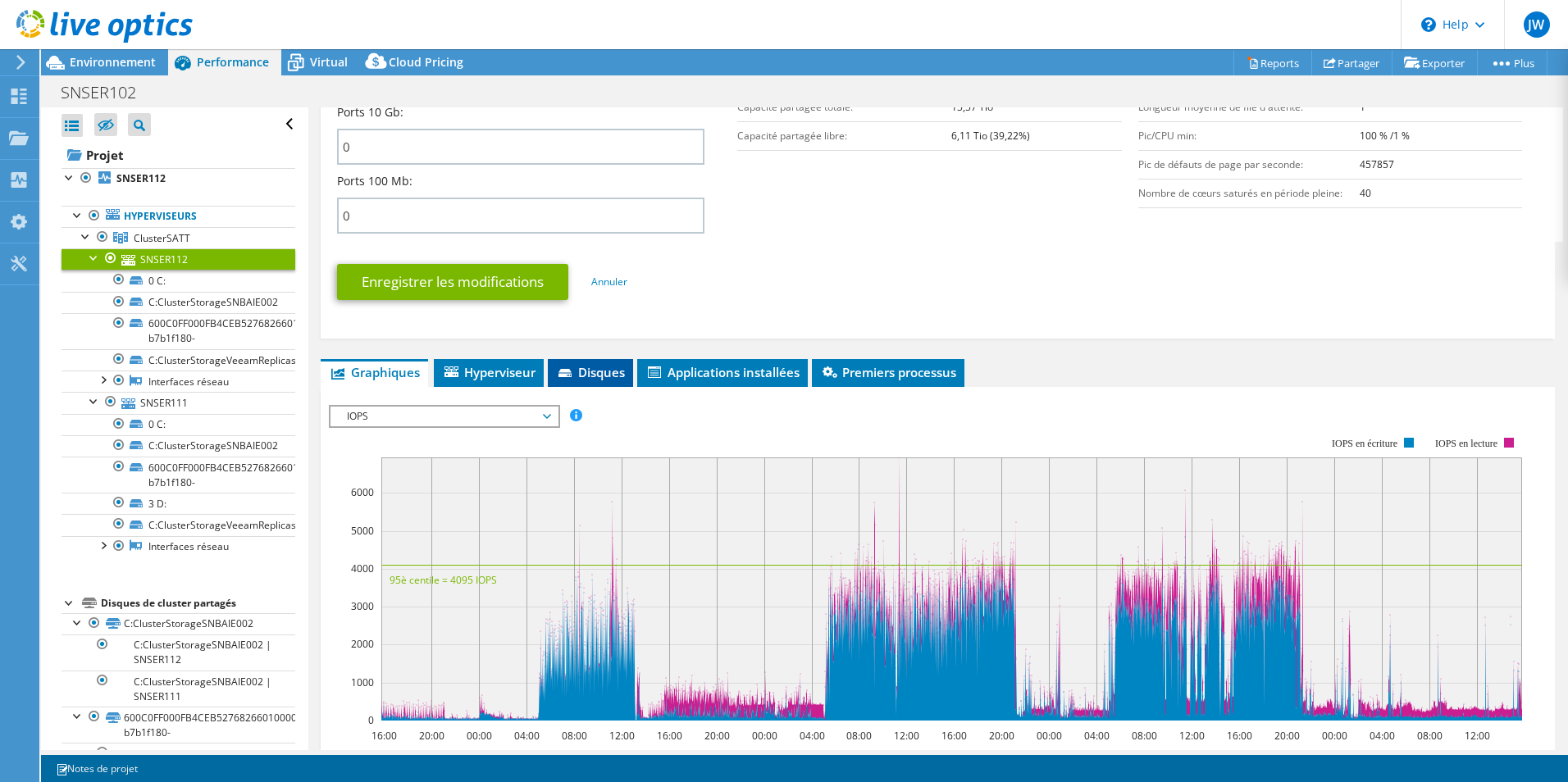
click at [595, 366] on span "Disques" at bounding box center [590, 372] width 69 height 17
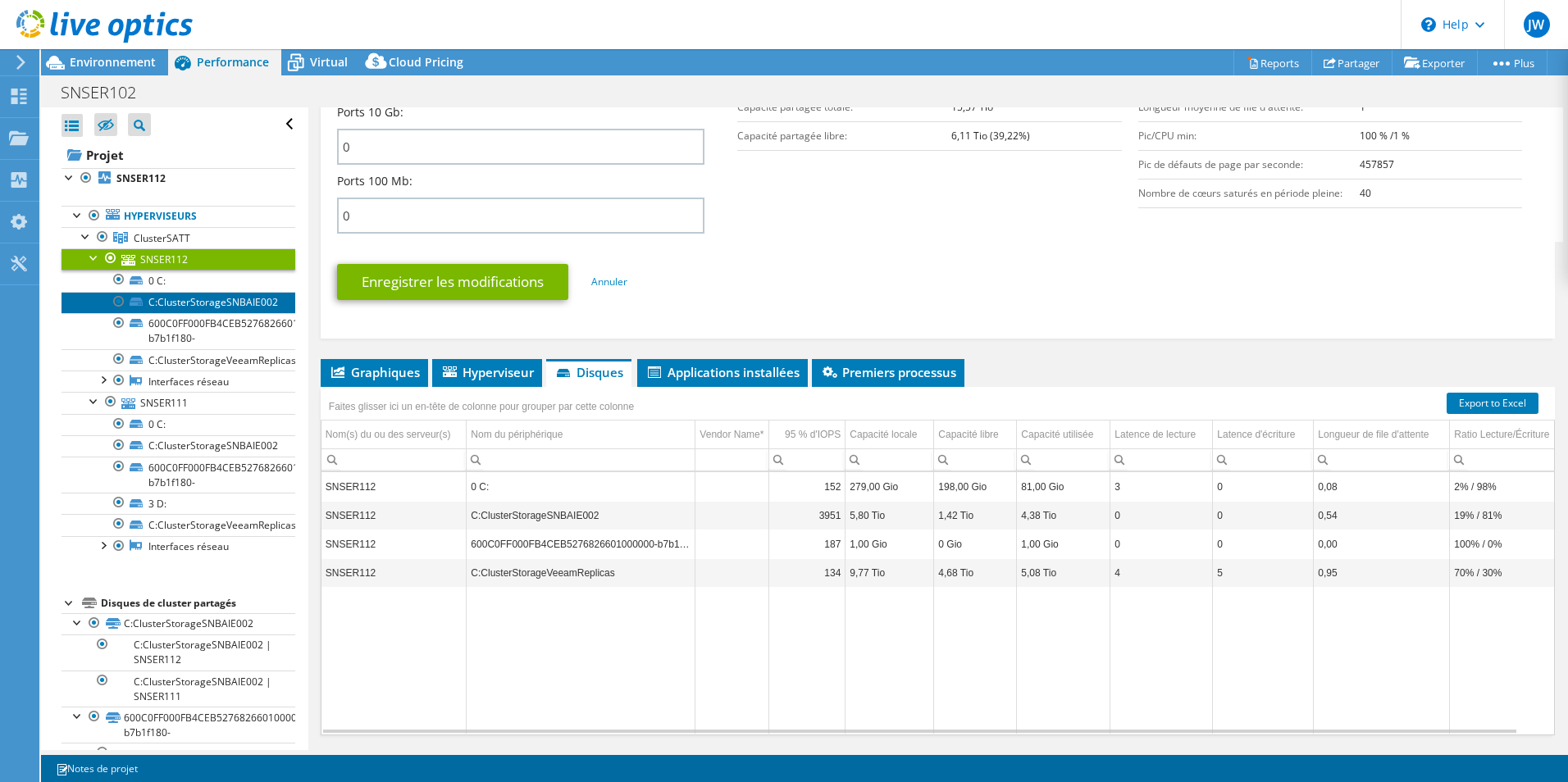
click at [218, 299] on link "C:ClusterStorageSNBAIE002" at bounding box center [178, 302] width 233 height 21
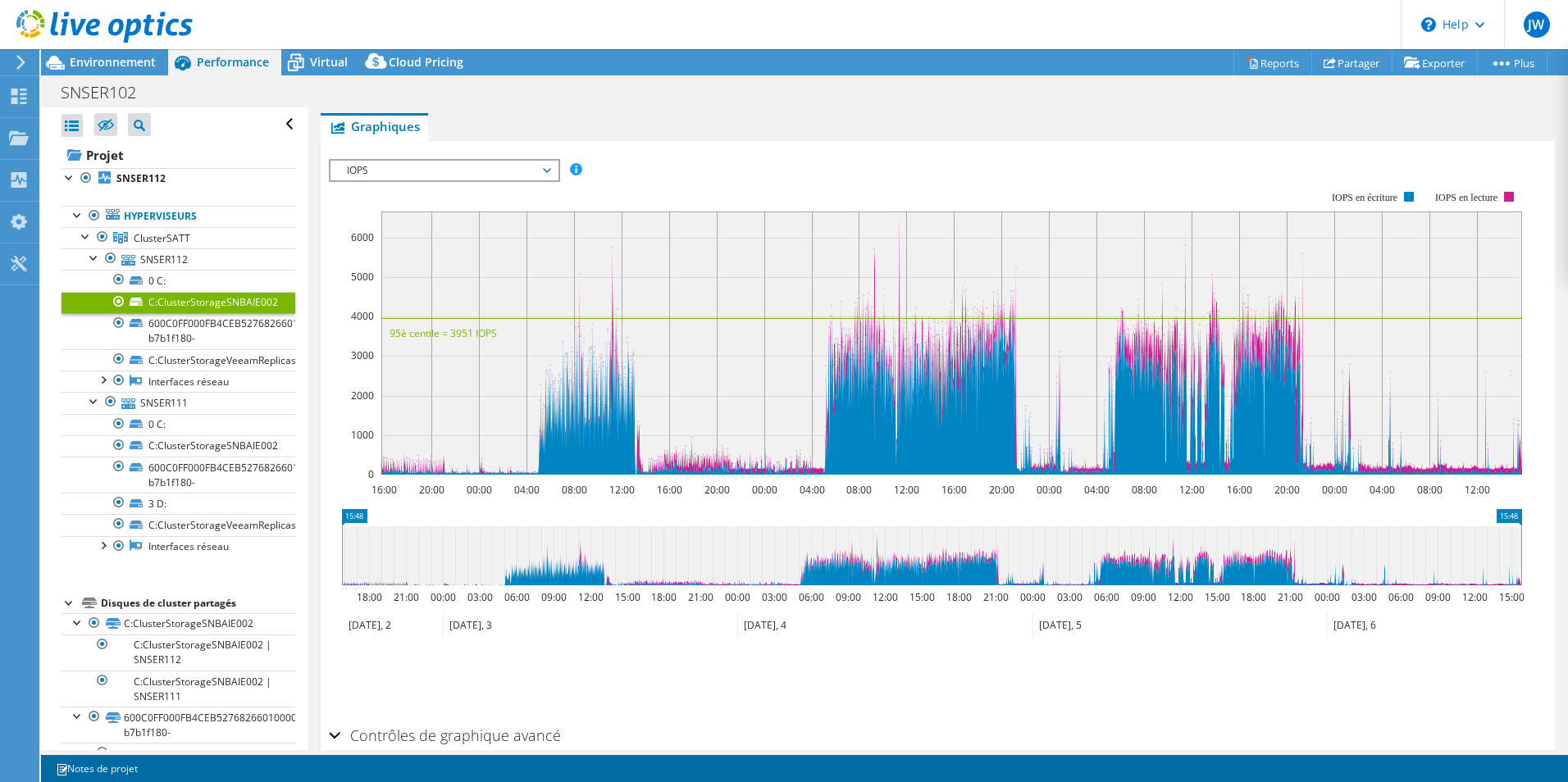
scroll to position [187, 0]
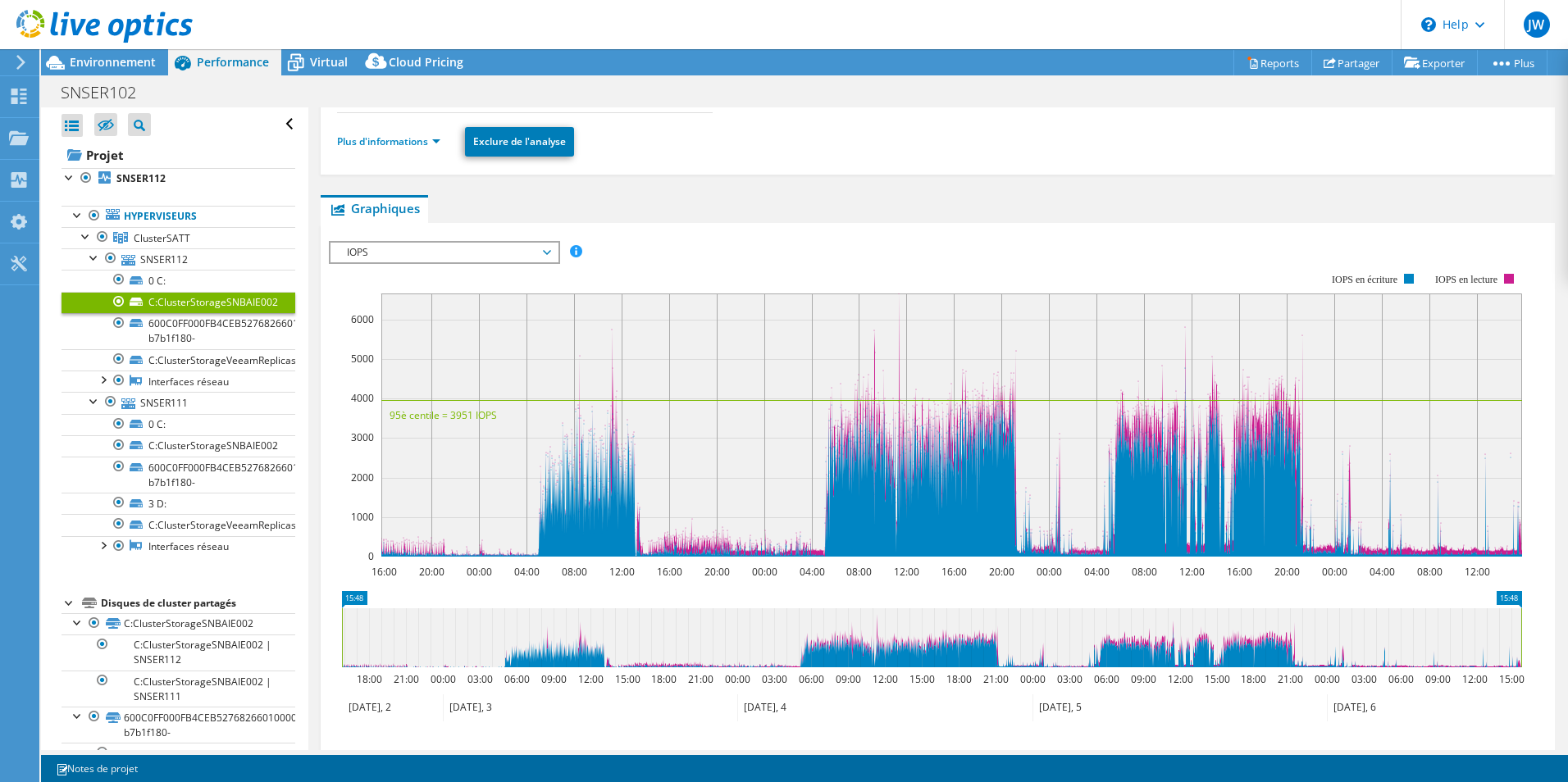
click at [368, 247] on span "IOPS" at bounding box center [444, 253] width 211 height 19
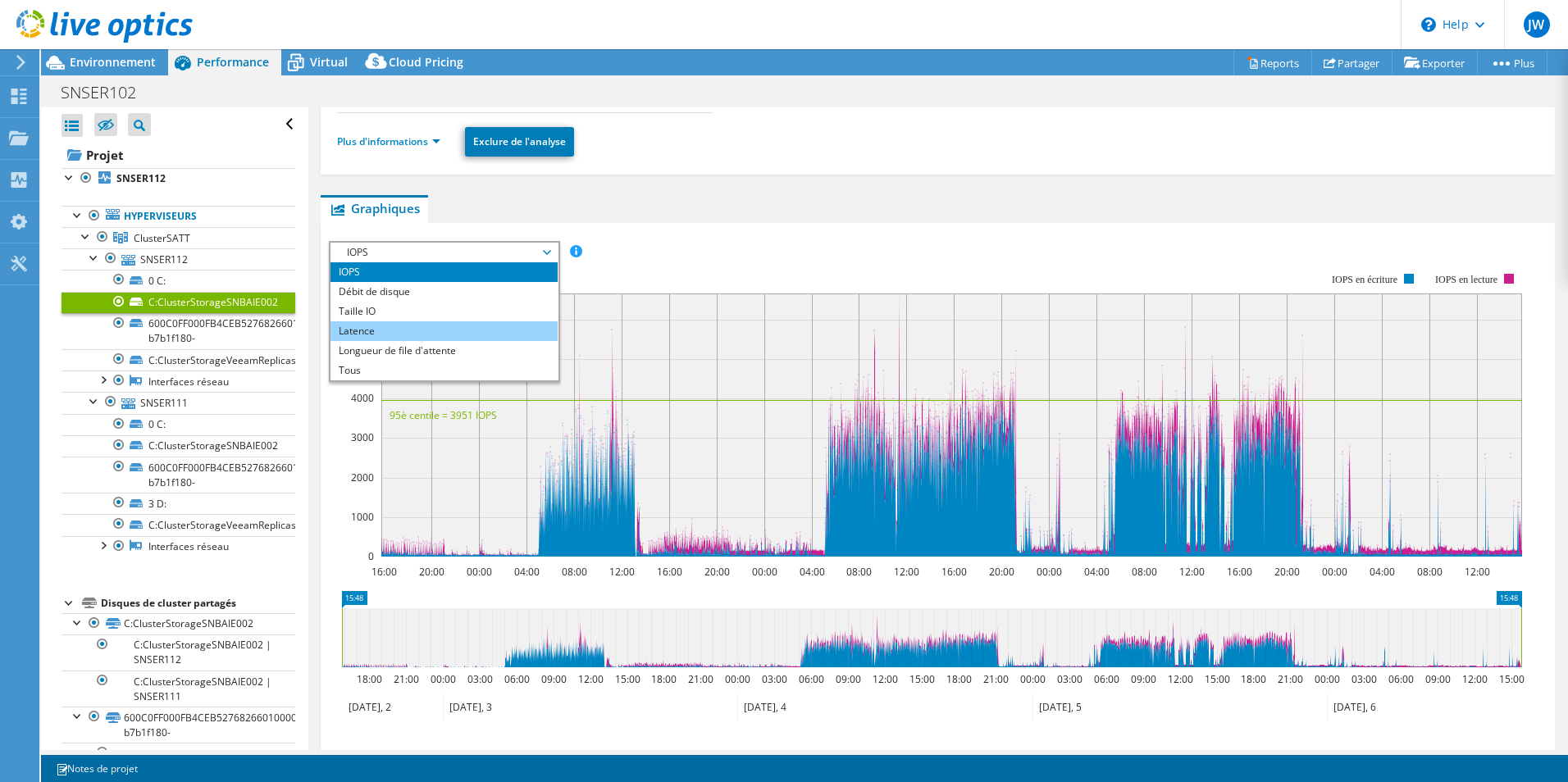
click at [420, 325] on li "Latence" at bounding box center [445, 332] width 228 height 19
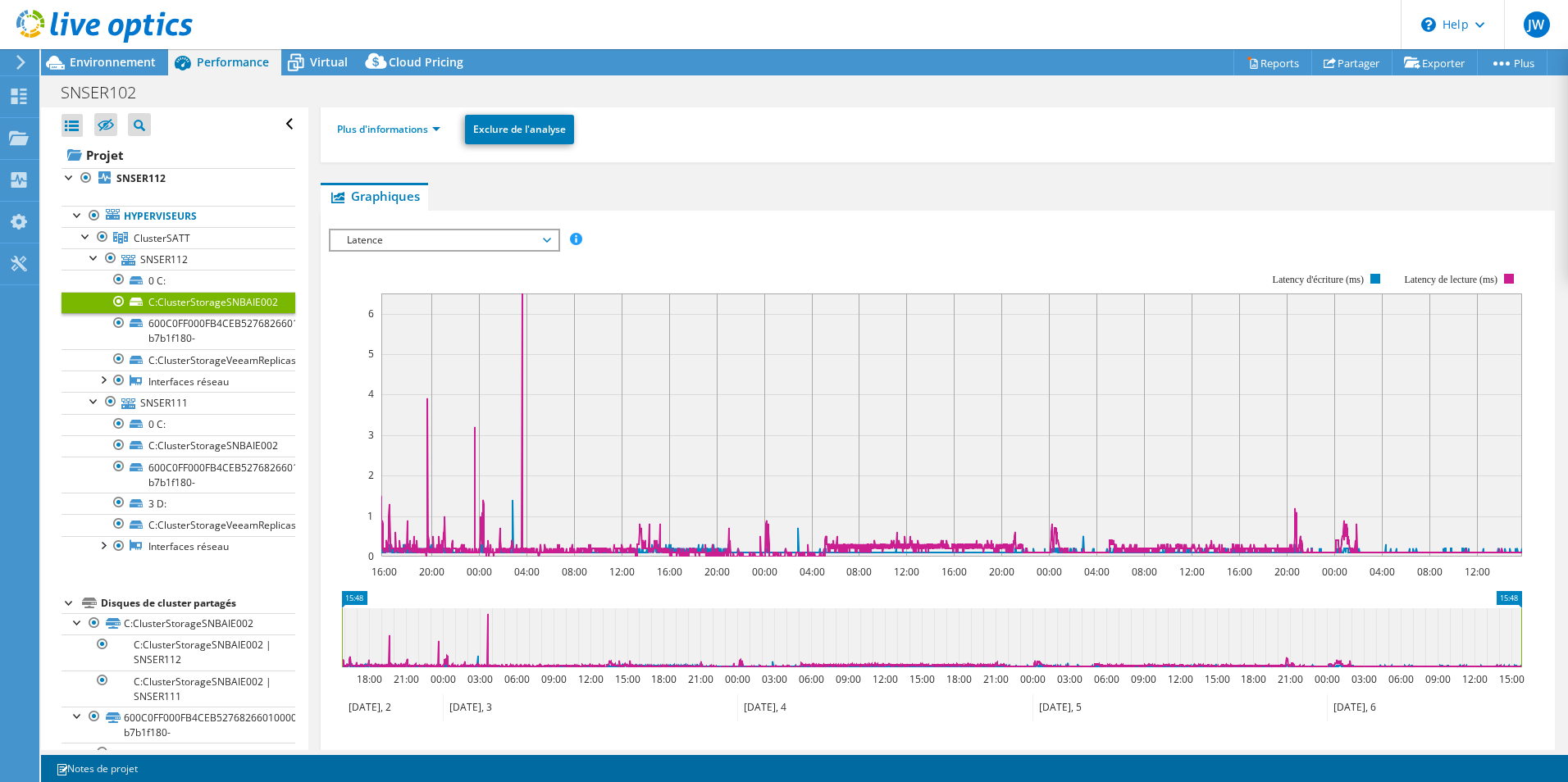
scroll to position [0, 0]
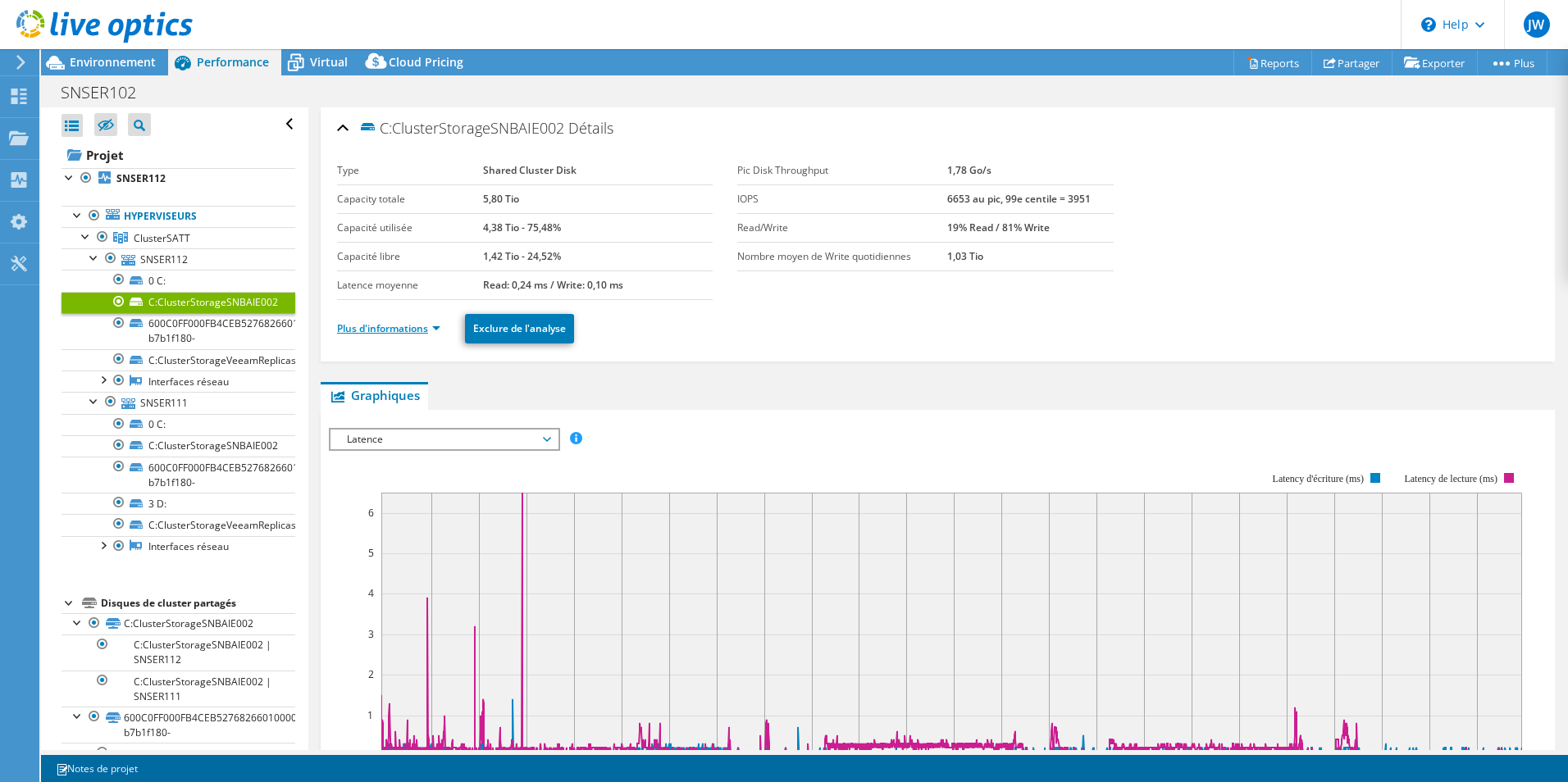
click at [415, 328] on link "Plus d'informations" at bounding box center [389, 329] width 103 height 14
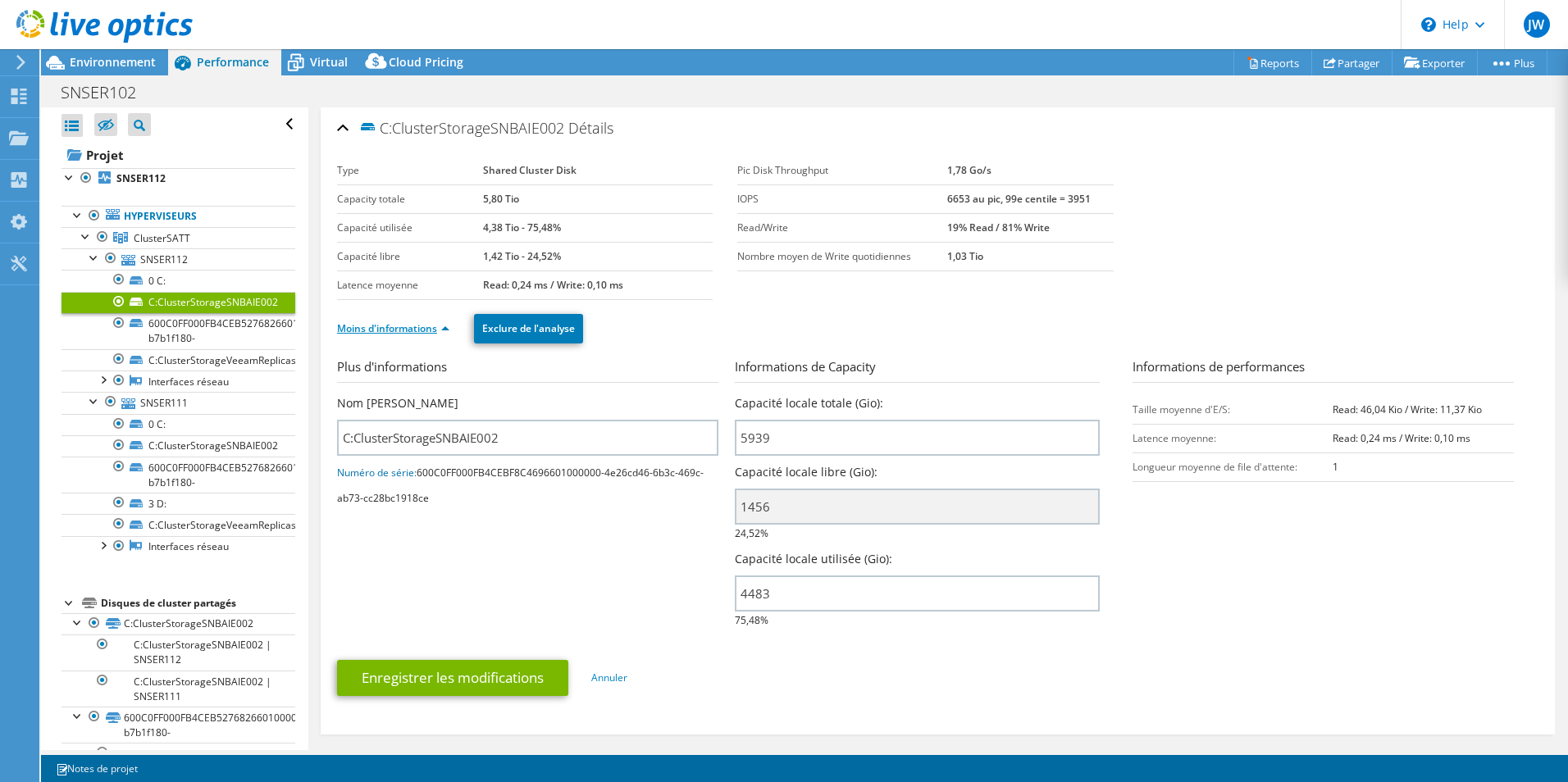
click at [415, 328] on link "Moins d'informations" at bounding box center [394, 329] width 113 height 14
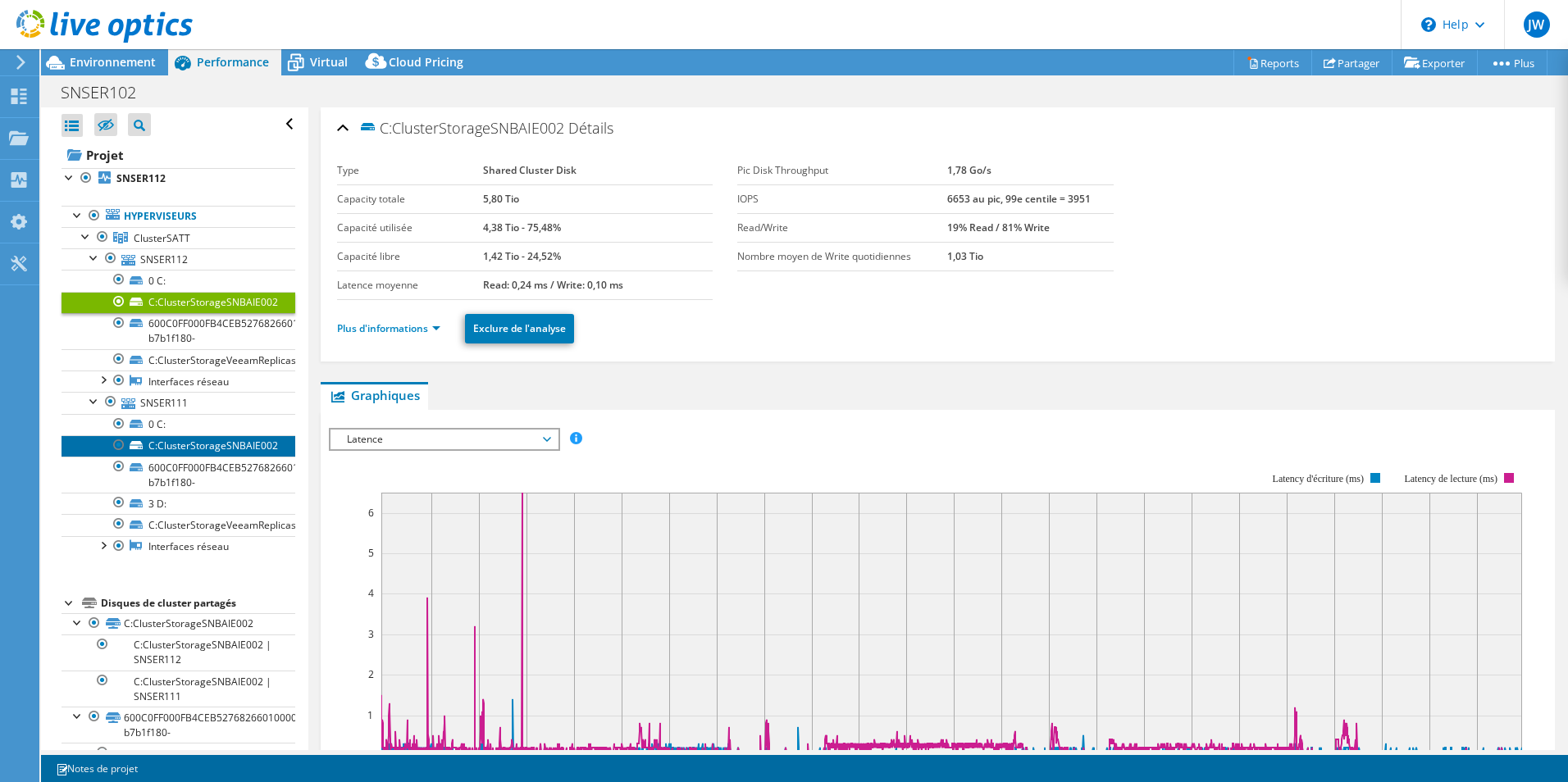
click at [238, 442] on link "C:ClusterStorageSNBAIE002" at bounding box center [178, 446] width 233 height 21
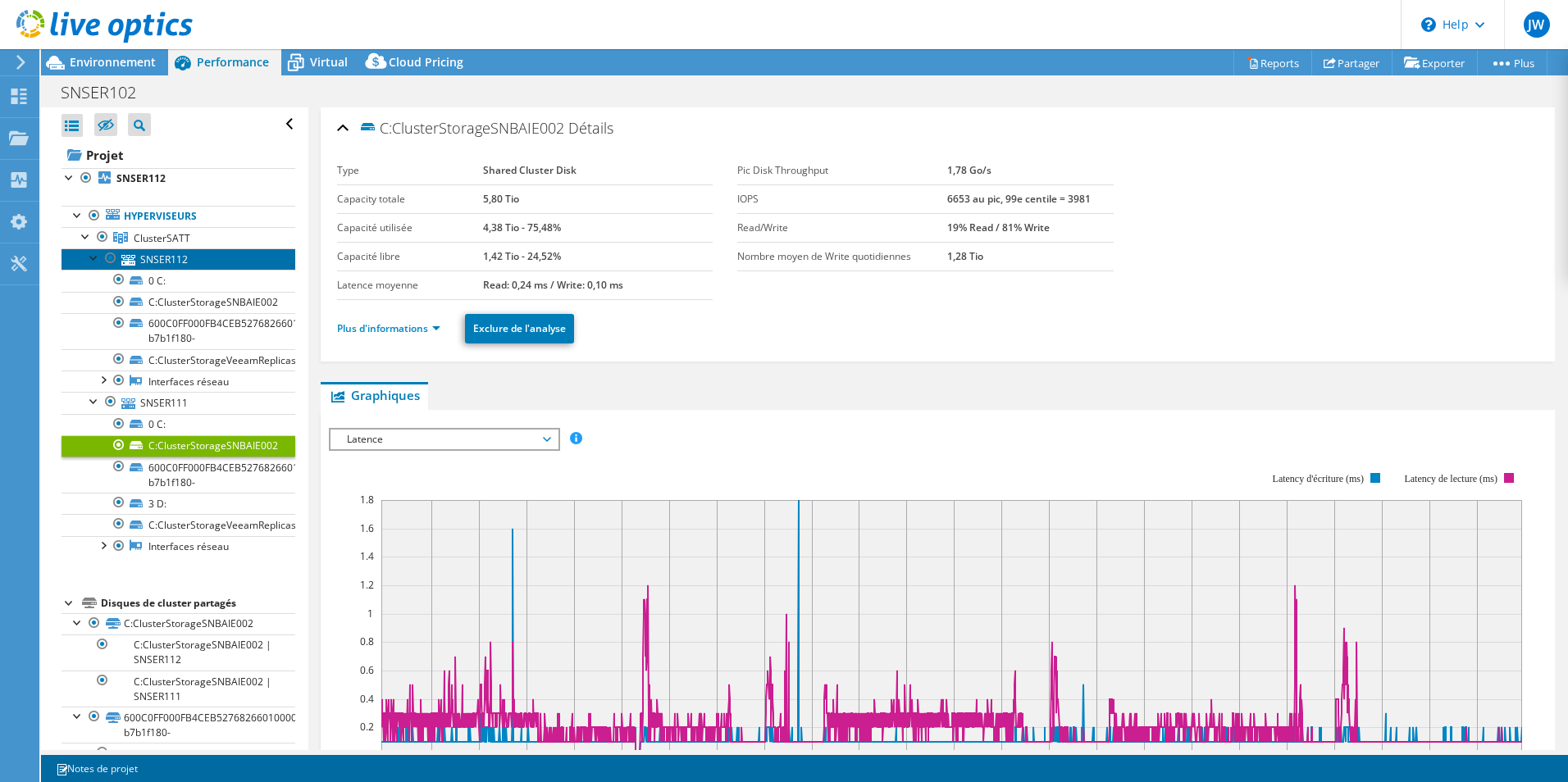
click at [216, 256] on link "SNSER112" at bounding box center [178, 260] width 233 height 21
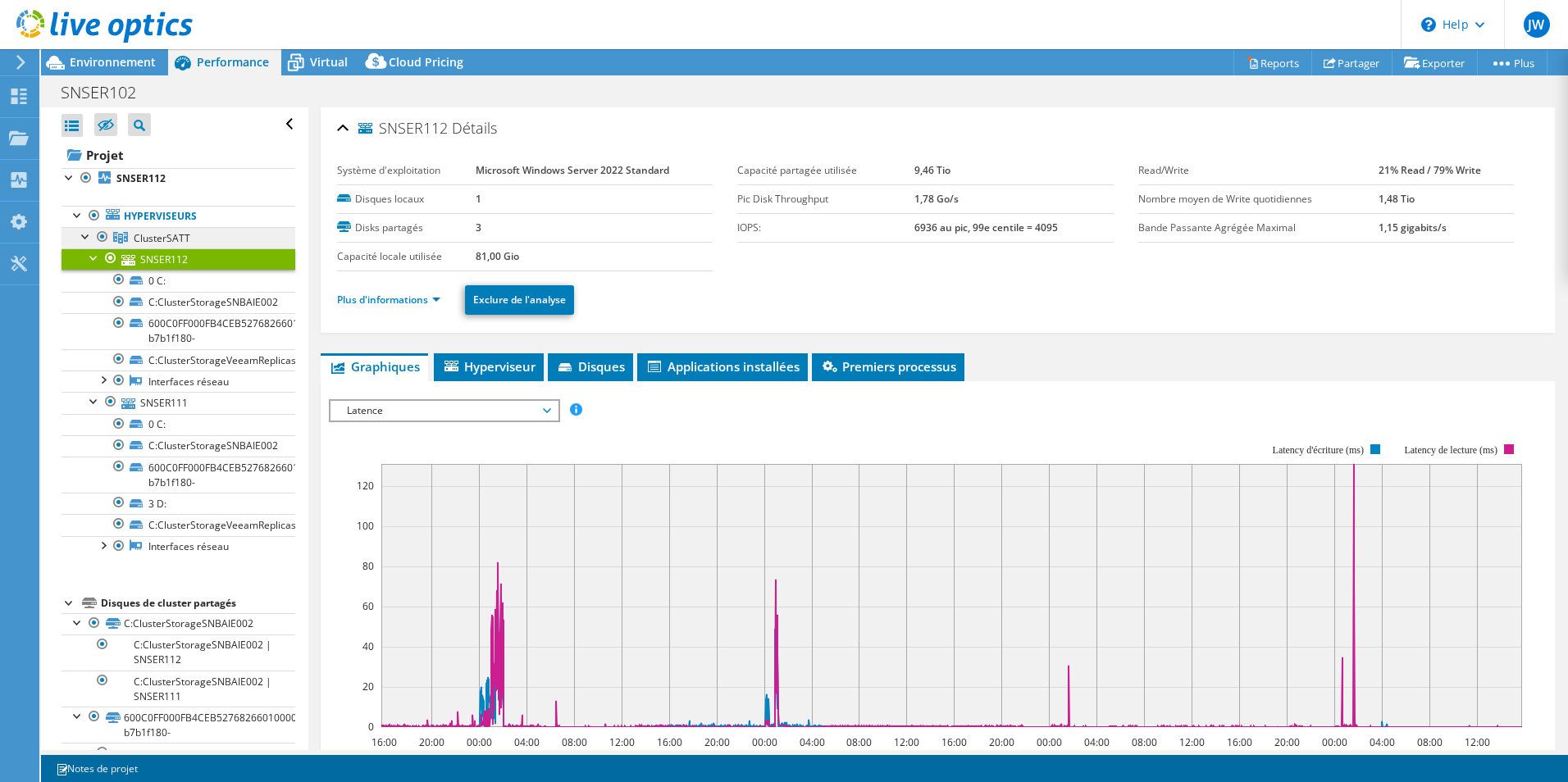
click at [181, 241] on span "ClusterSATT" at bounding box center [161, 238] width 56 height 14
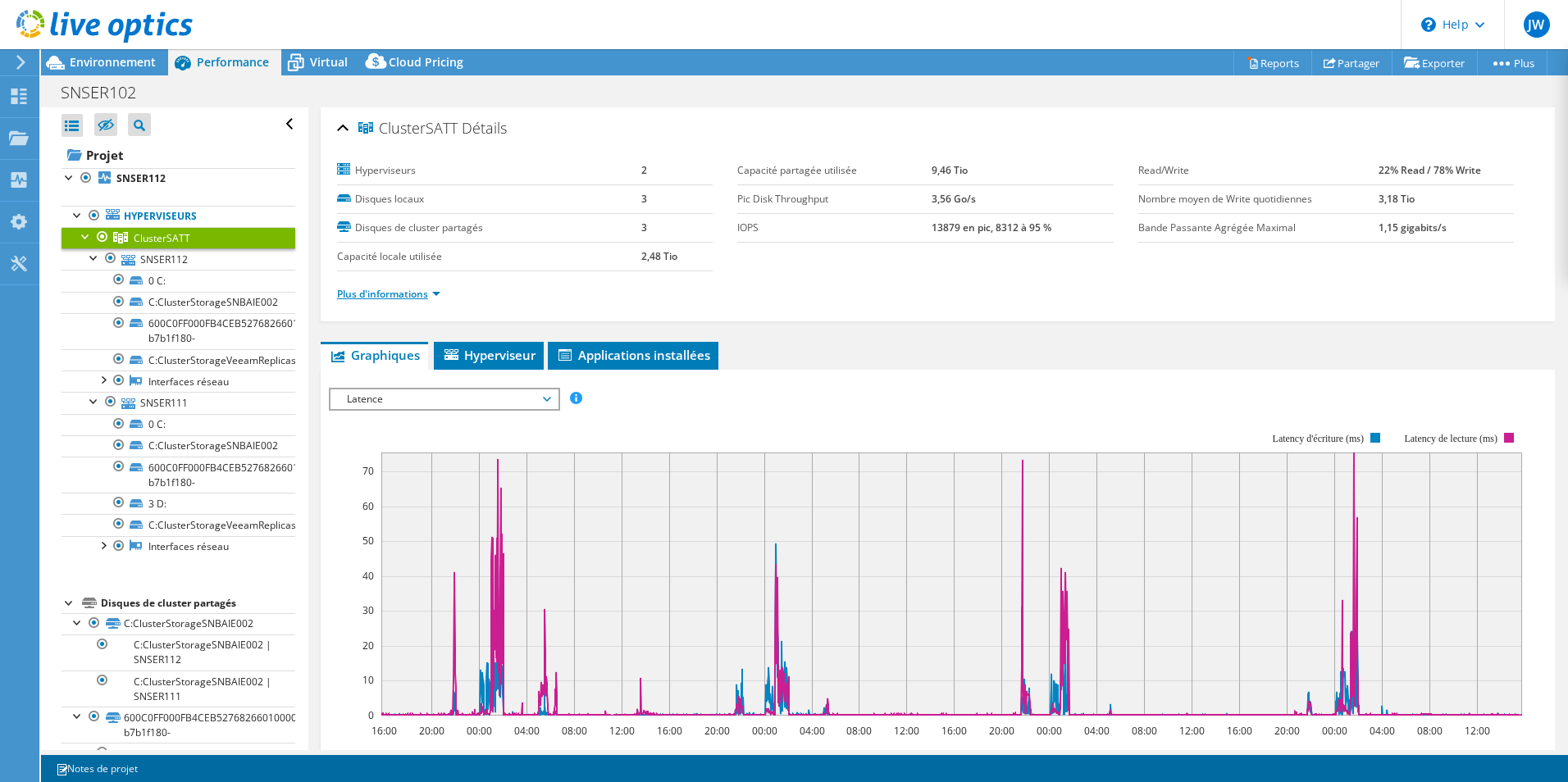
click at [419, 296] on link "Plus d'informations" at bounding box center [389, 294] width 103 height 14
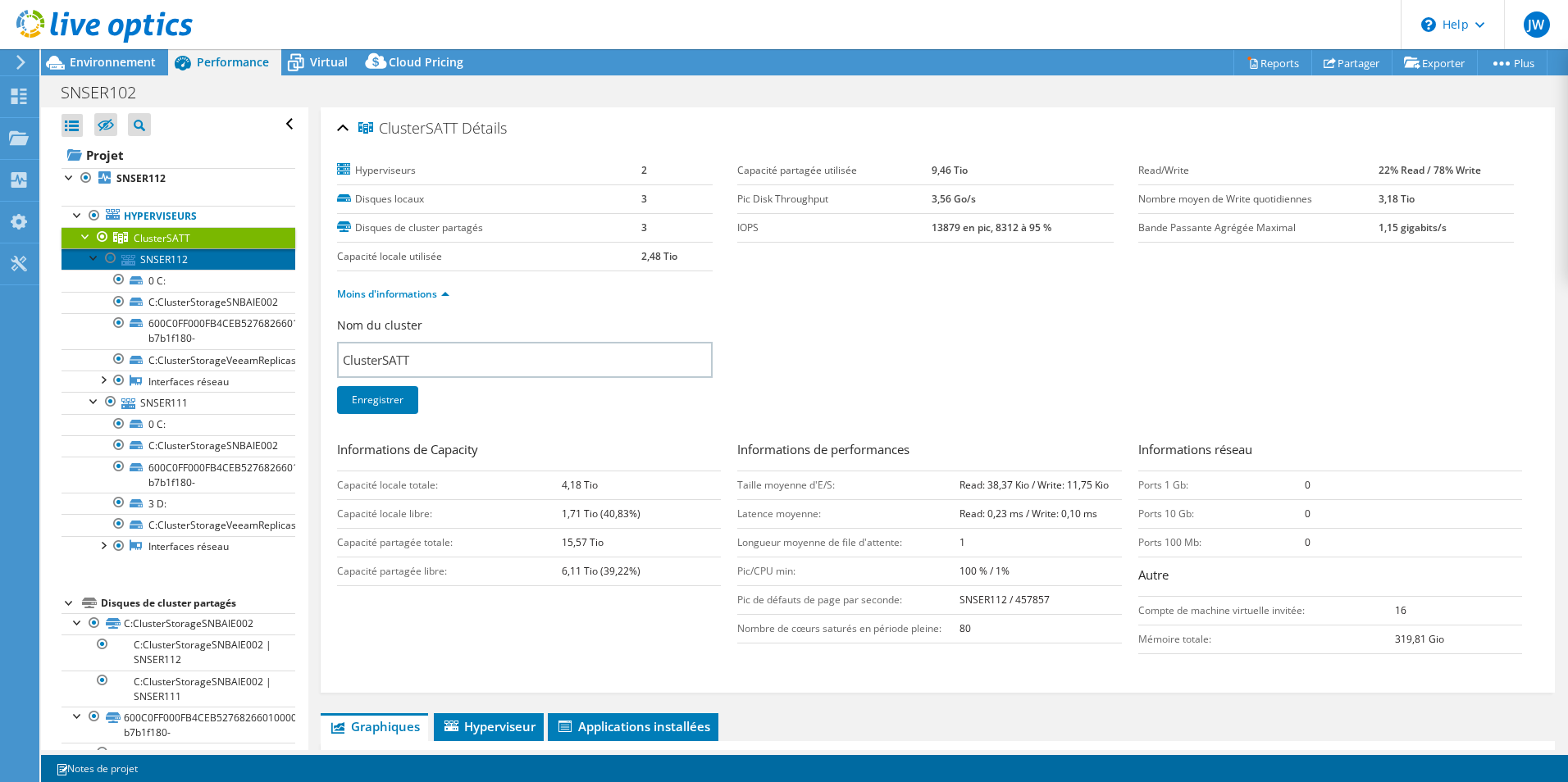
click at [214, 255] on link "SNSER112" at bounding box center [178, 260] width 233 height 21
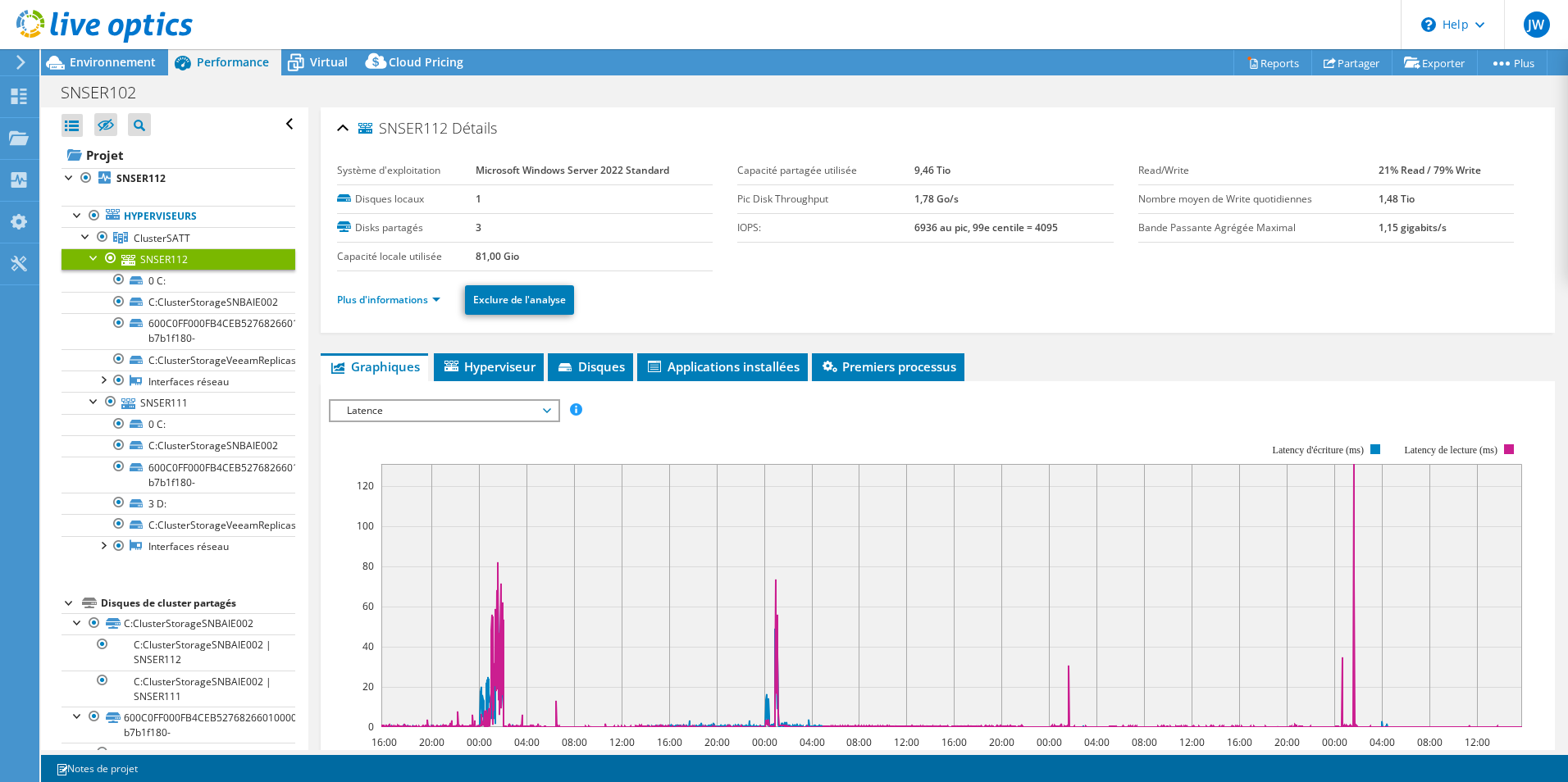
click at [385, 315] on div "Plus d'informations Exclure de l'analyse" at bounding box center [938, 300] width 1201 height 57
click at [390, 312] on ul "Plus d'informations Exclure de l'analyse" at bounding box center [938, 298] width 1201 height 34
click at [404, 303] on link "Plus d'informations" at bounding box center [389, 300] width 103 height 14
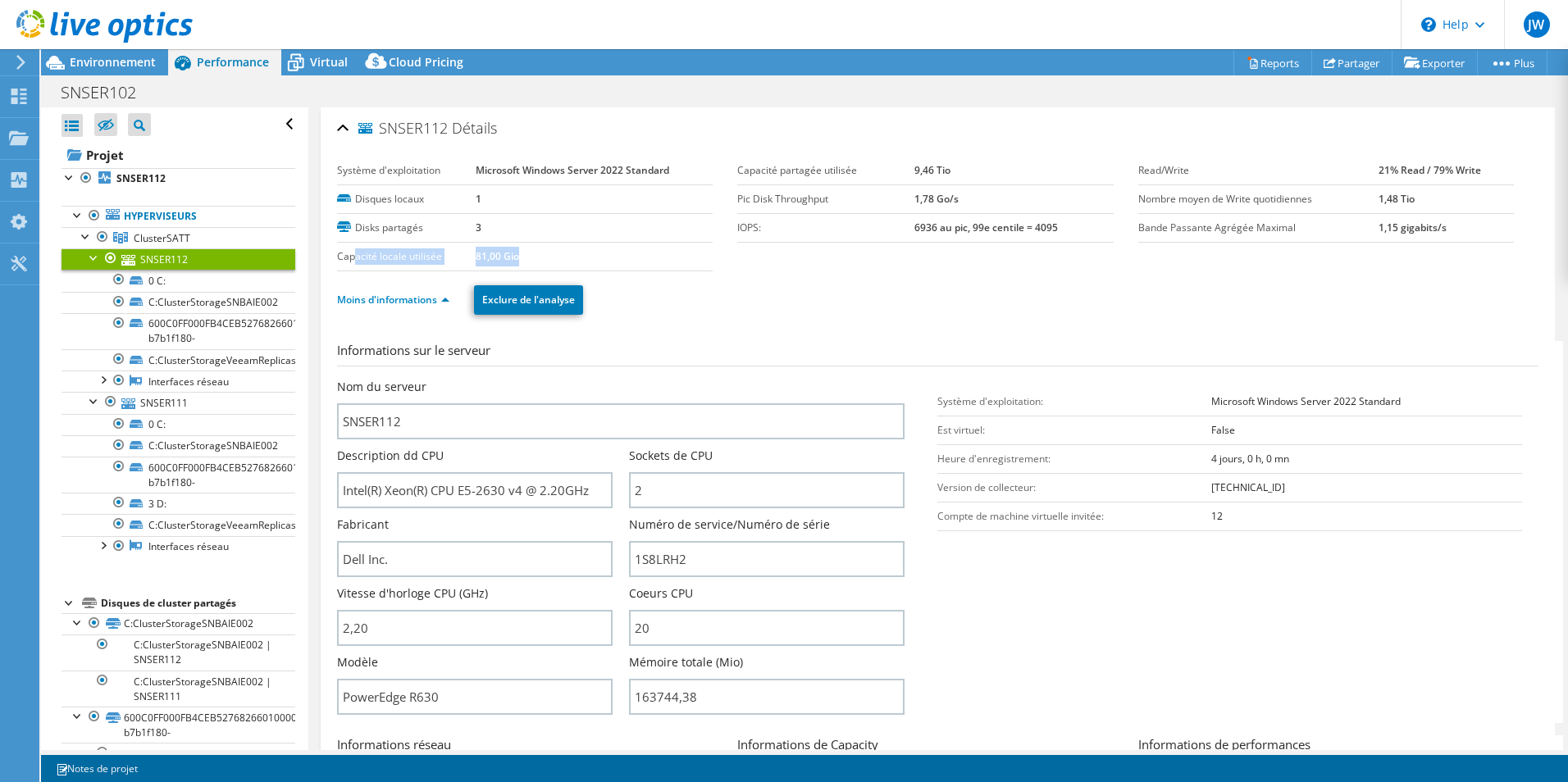
drag, startPoint x: 582, startPoint y: 247, endPoint x: 351, endPoint y: 249, distance: 231.0
click at [351, 249] on tr "Capacité locale utilisée 81,00 Gio" at bounding box center [525, 257] width 375 height 29
click at [351, 249] on label "Capacité locale utilisée" at bounding box center [407, 257] width 139 height 17
drag, startPoint x: 586, startPoint y: 479, endPoint x: 344, endPoint y: 479, distance: 242.0
click at [344, 479] on input "Intel(R) Xeon(R) CPU E5-2630 v4 @ 2.20GHz" at bounding box center [475, 490] width 275 height 36
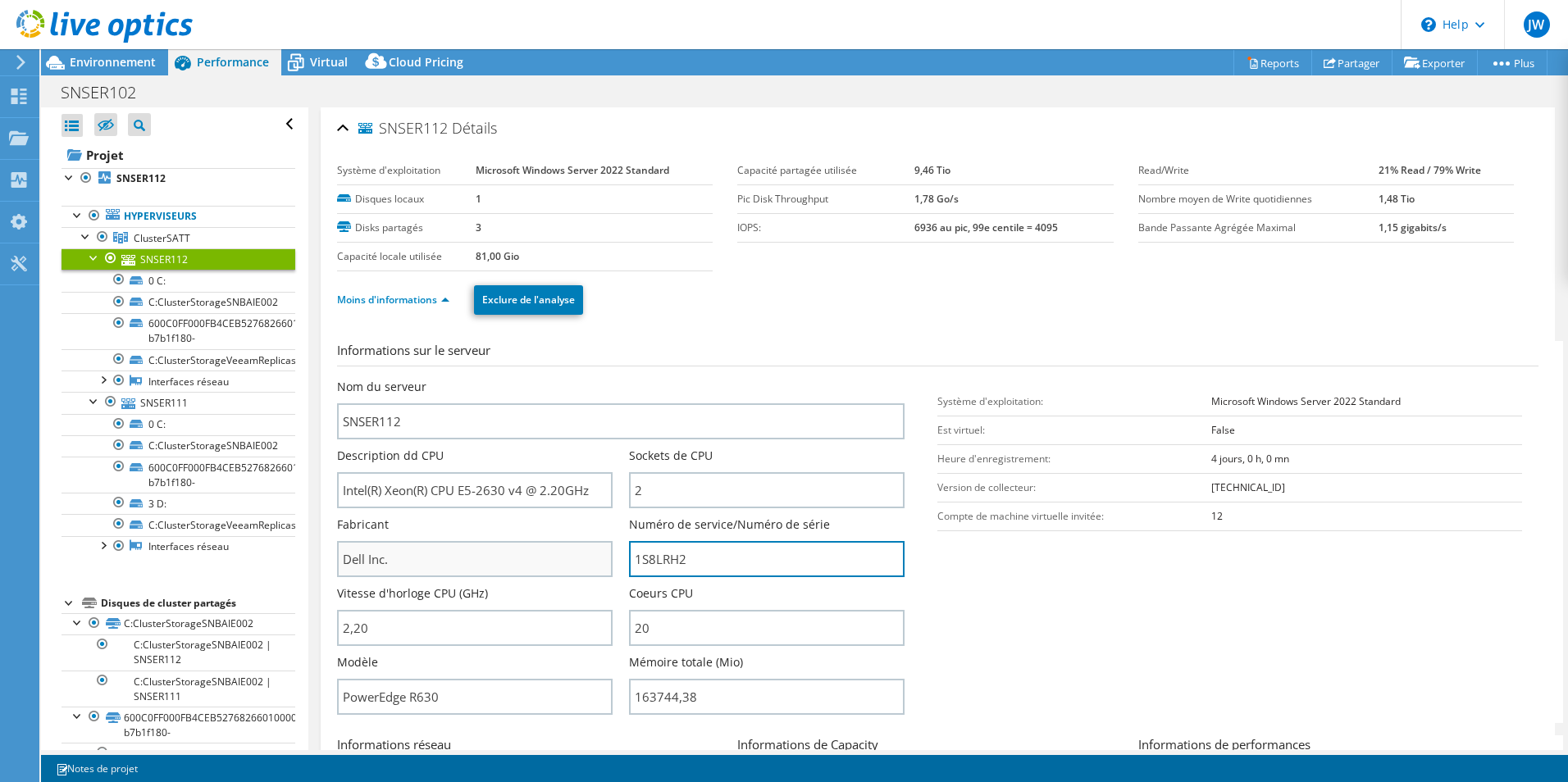
drag, startPoint x: 699, startPoint y: 557, endPoint x: 562, endPoint y: 558, distance: 137.0
click at [562, 379] on div "Nom du serveur SNSER112 Description dd CPU Intel(R) Xeon(R) CPU E5-2630 v4 @ 2.…" at bounding box center [629, 379] width 585 height 0
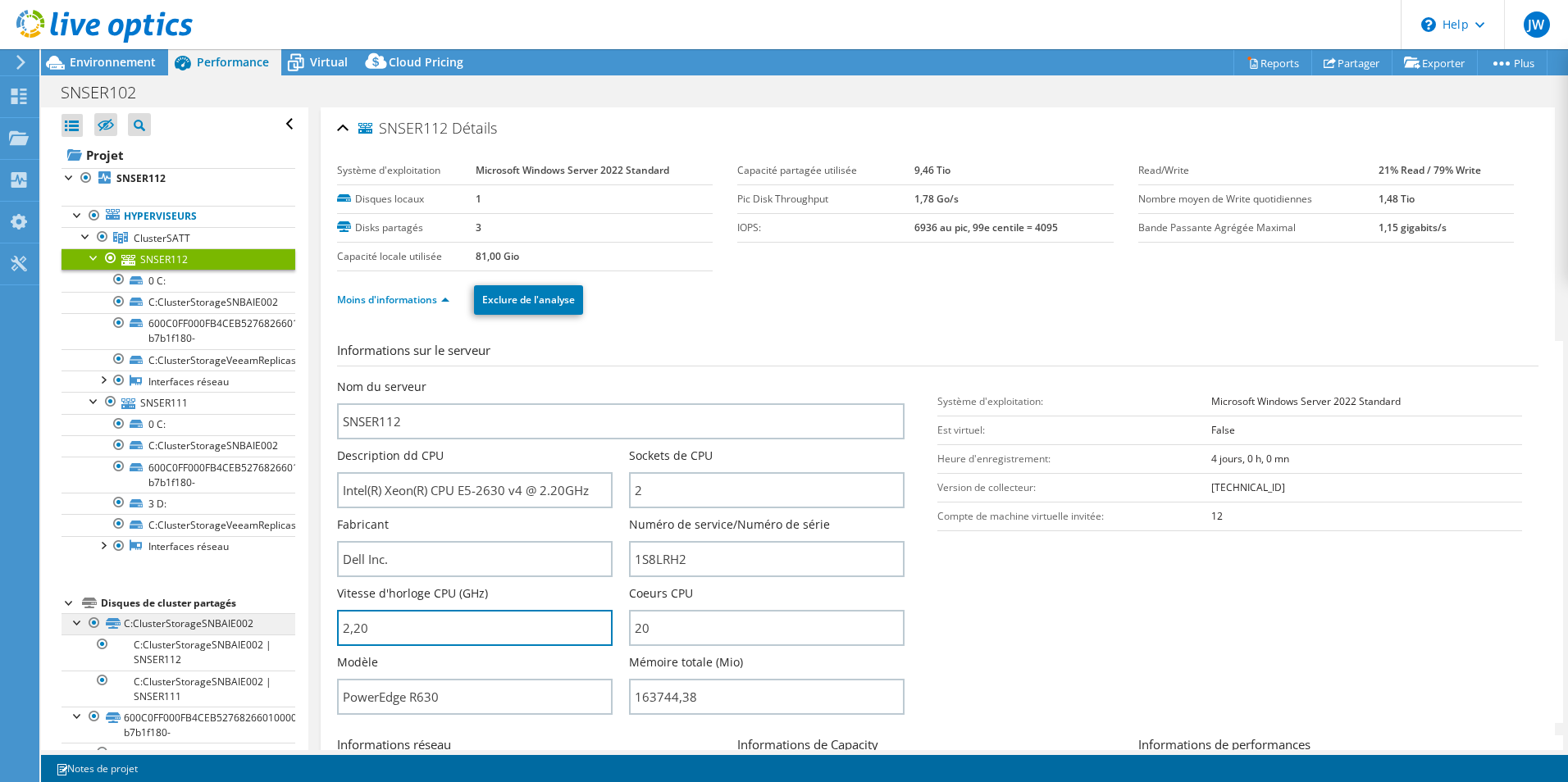
drag, startPoint x: 468, startPoint y: 634, endPoint x: 273, endPoint y: 633, distance: 195.0
click at [273, 633] on div "Ouvrir tout Fermer tout Masquer les nœuds exclus Filtre de l'arborescence des p…" at bounding box center [804, 428] width 1527 height 643
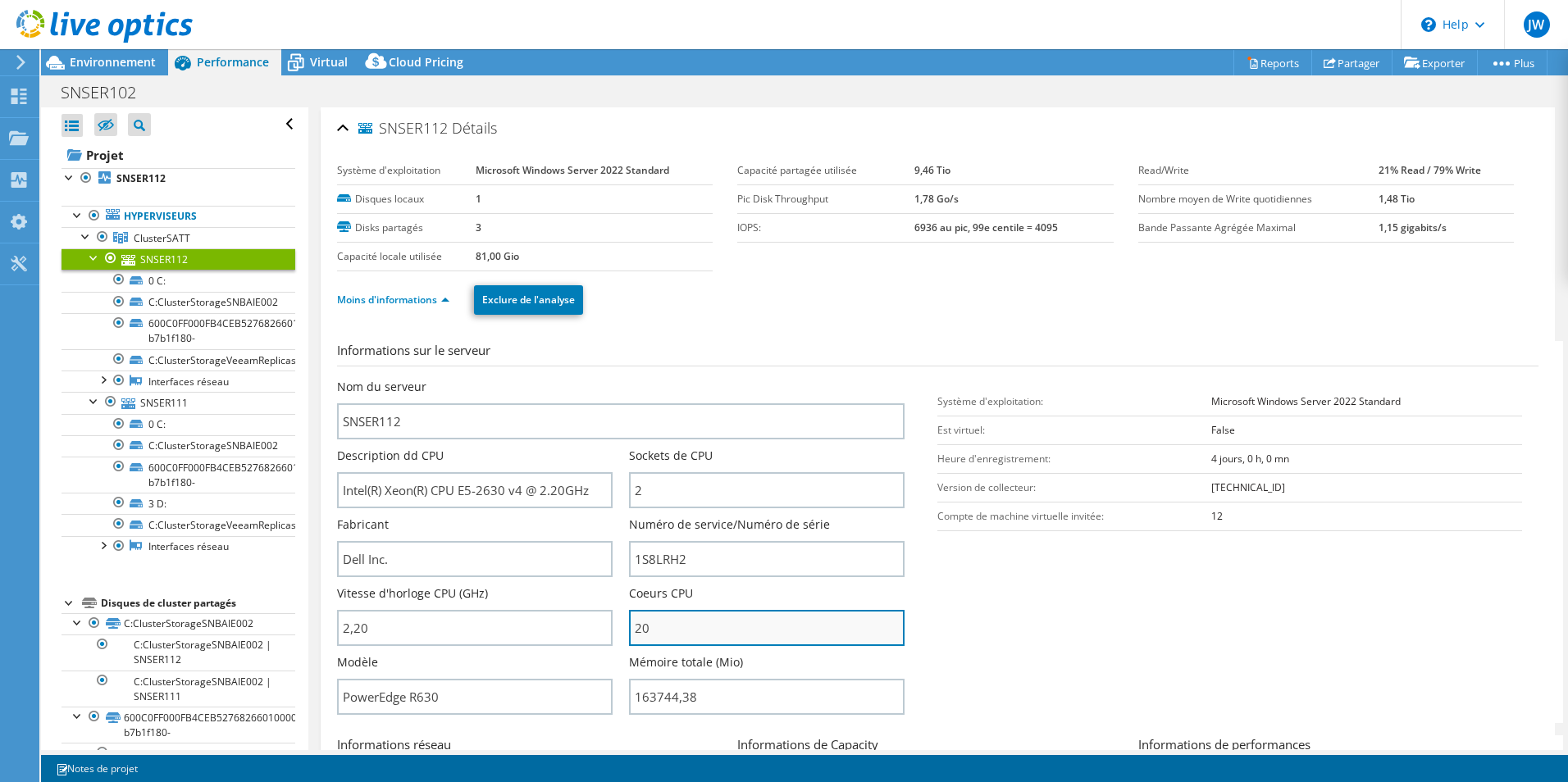
type input "220"
drag, startPoint x: 831, startPoint y: 630, endPoint x: 527, endPoint y: 631, distance: 304.0
click at [527, 379] on div "Nom du serveur SNSER112 Description dd CPU Intel(R) Xeon(R) CPU E5-2630 v4 @ 2.…" at bounding box center [629, 379] width 585 height 0
click at [704, 651] on div "Coeurs CPU 20" at bounding box center [775, 620] width 292 height 69
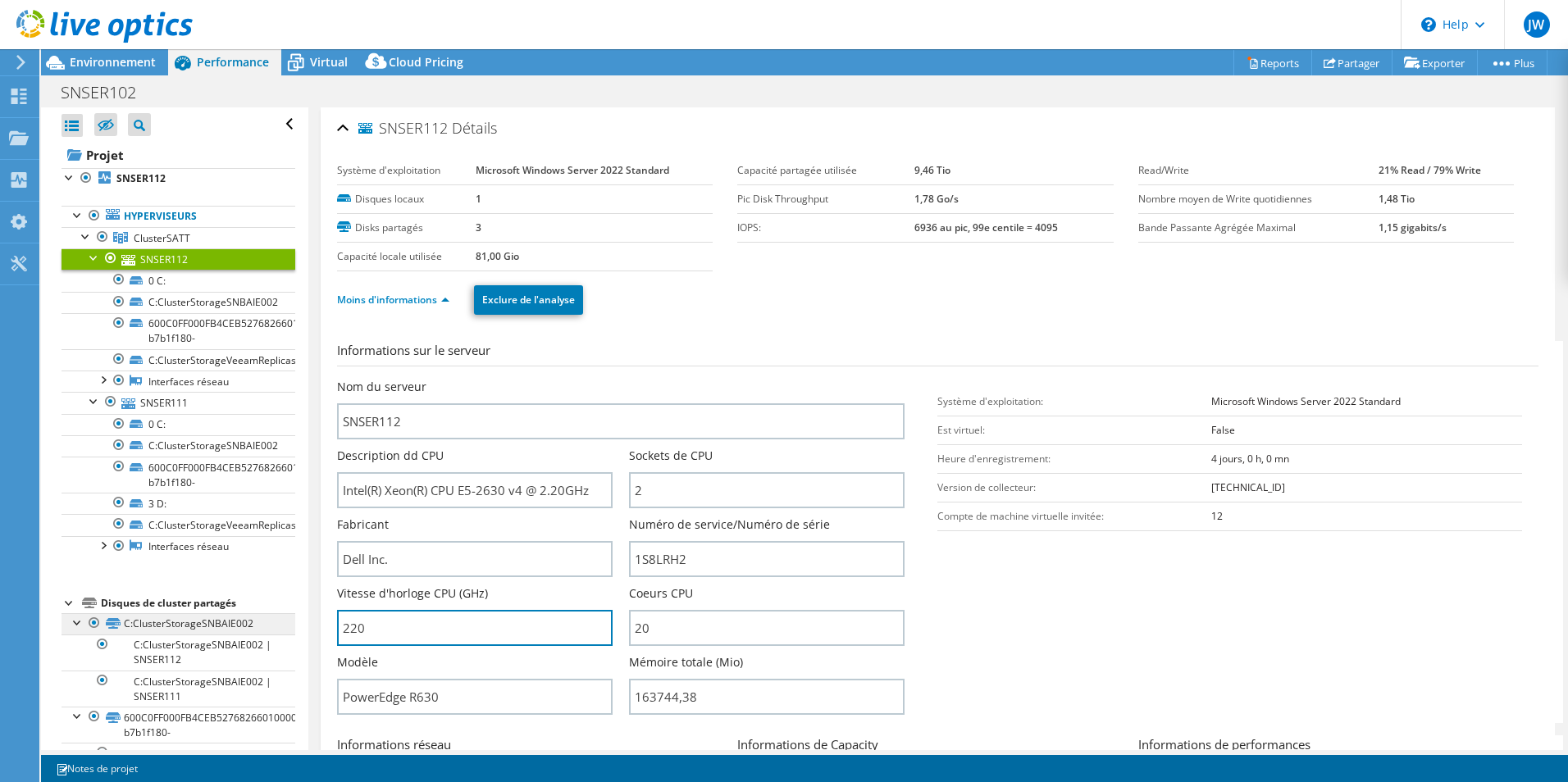
drag, startPoint x: 289, startPoint y: 629, endPoint x: 258, endPoint y: 629, distance: 31.0
click at [258, 629] on div "Ouvrir tout Fermer tout Masquer les nœuds exclus Filtre de l'arborescence des p…" at bounding box center [804, 428] width 1527 height 643
drag, startPoint x: 590, startPoint y: 582, endPoint x: 599, endPoint y: 572, distance: 13.5
click at [591, 581] on div "Fabricant Dell Inc." at bounding box center [483, 551] width 292 height 69
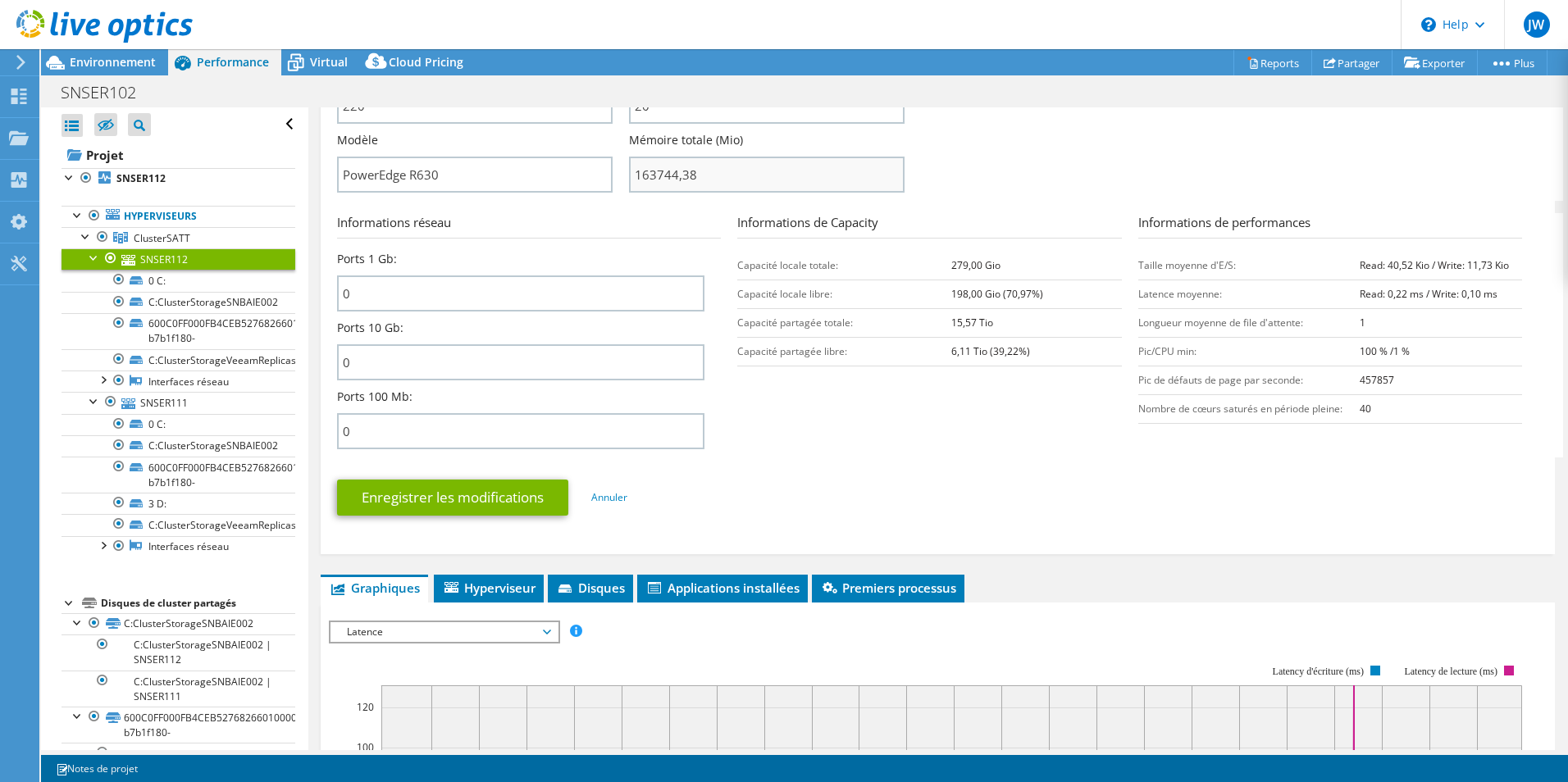
scroll to position [574, 0]
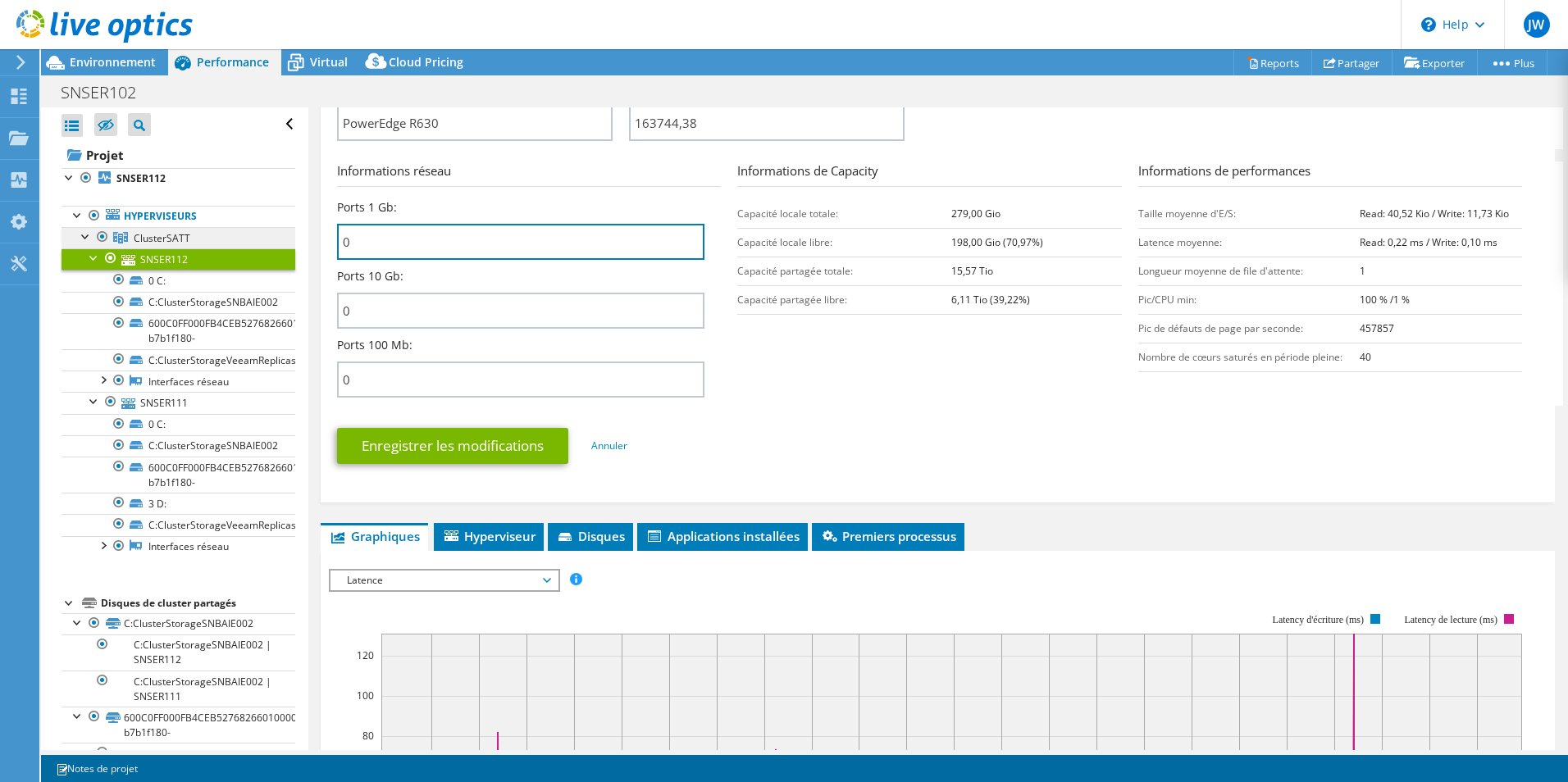
drag, startPoint x: 410, startPoint y: 239, endPoint x: 259, endPoint y: 243, distance: 151.1
click at [259, 243] on div "Ouvrir tout Fermer tout Masquer les nœuds exclus Filtre de l'arborescence des p…" at bounding box center [804, 428] width 1527 height 643
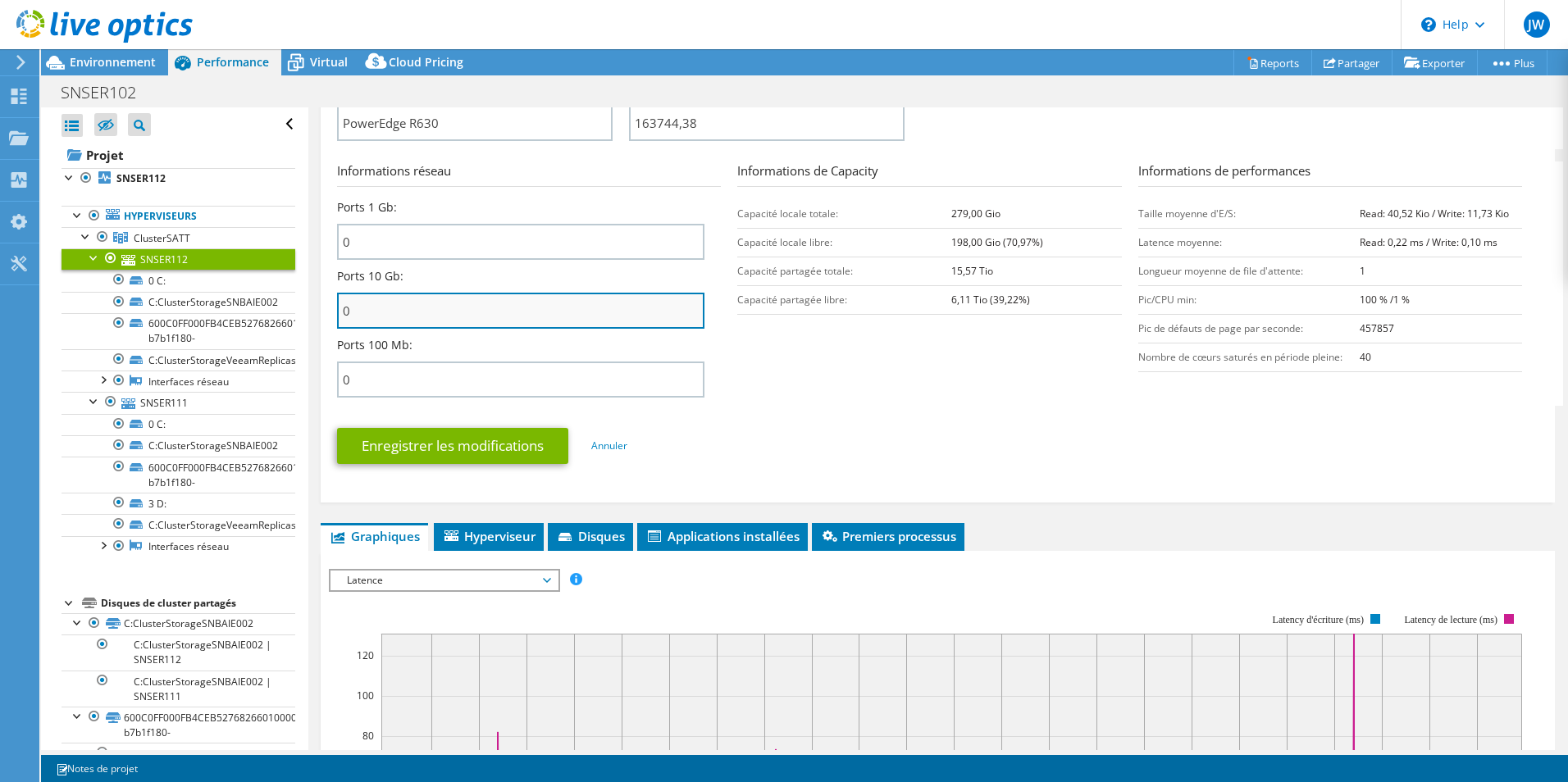
drag, startPoint x: 461, startPoint y: 315, endPoint x: 357, endPoint y: 322, distance: 104.2
click at [357, 322] on input "0" at bounding box center [521, 310] width 368 height 36
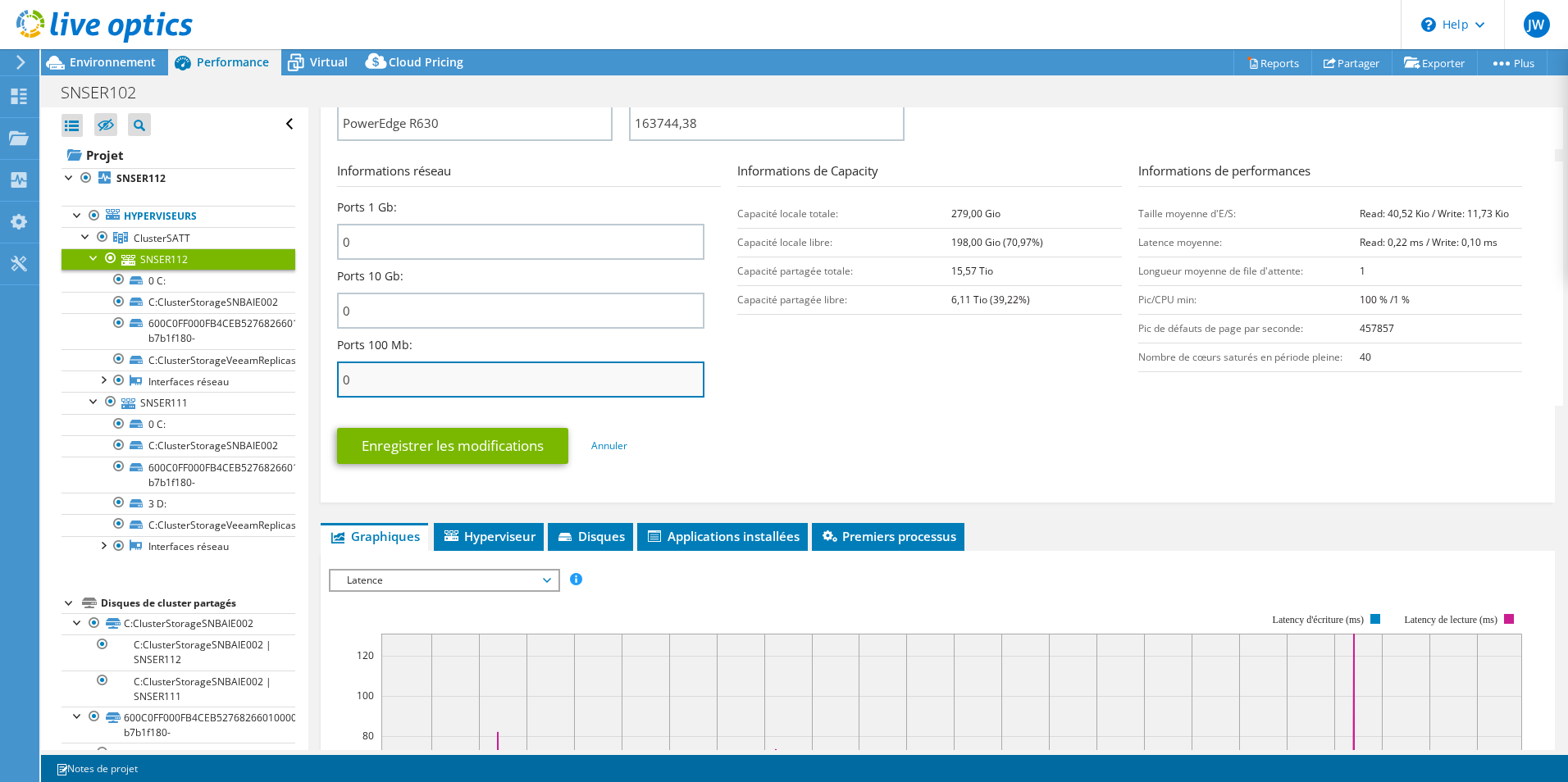
drag, startPoint x: 422, startPoint y: 373, endPoint x: 338, endPoint y: 377, distance: 84.1
click at [338, 377] on input "0" at bounding box center [521, 379] width 368 height 36
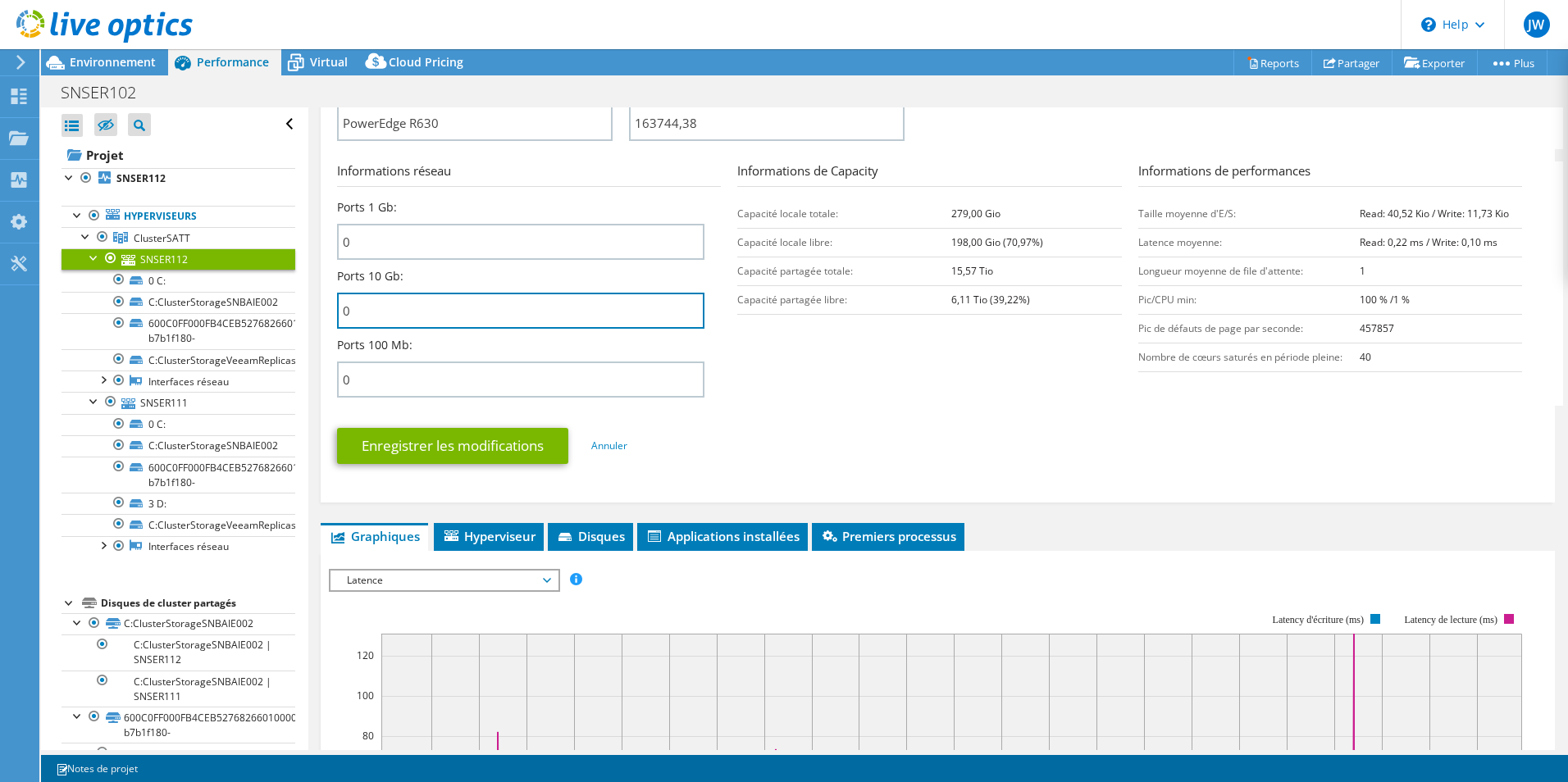
drag, startPoint x: 390, startPoint y: 293, endPoint x: 319, endPoint y: 294, distance: 71.0
click at [319, 294] on div "SNSER112 Détails Système d'exploitation Microsoft Windows Server 2022 Standard …" at bounding box center [938, 394] width 1259 height 1722
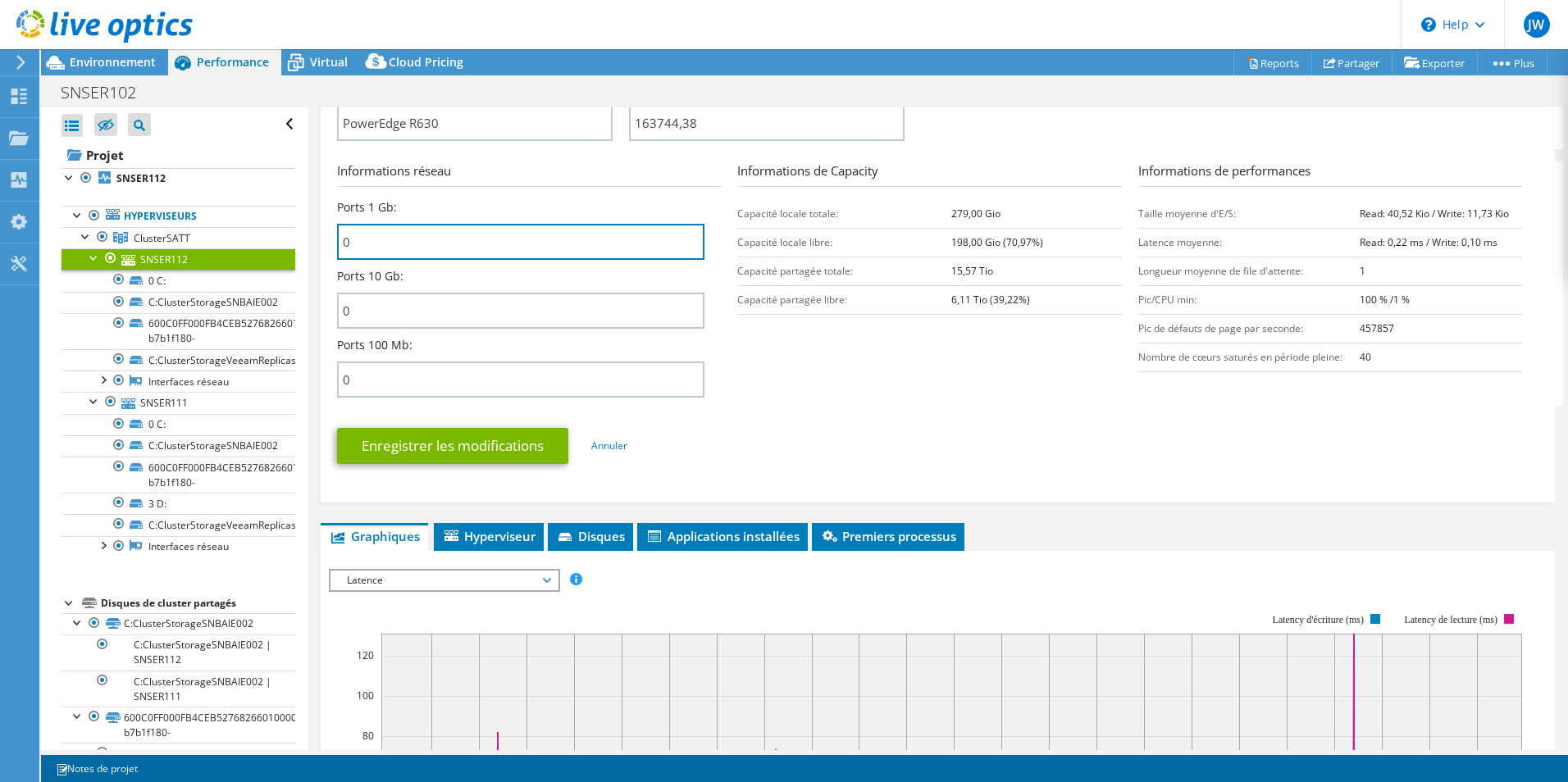
drag, startPoint x: 442, startPoint y: 231, endPoint x: 334, endPoint y: 241, distance: 108.5
click at [334, 240] on div "SNSER112 Détails Système d'exploitation Microsoft Windows Server 2022 Standard …" at bounding box center [938, 18] width 1234 height 970
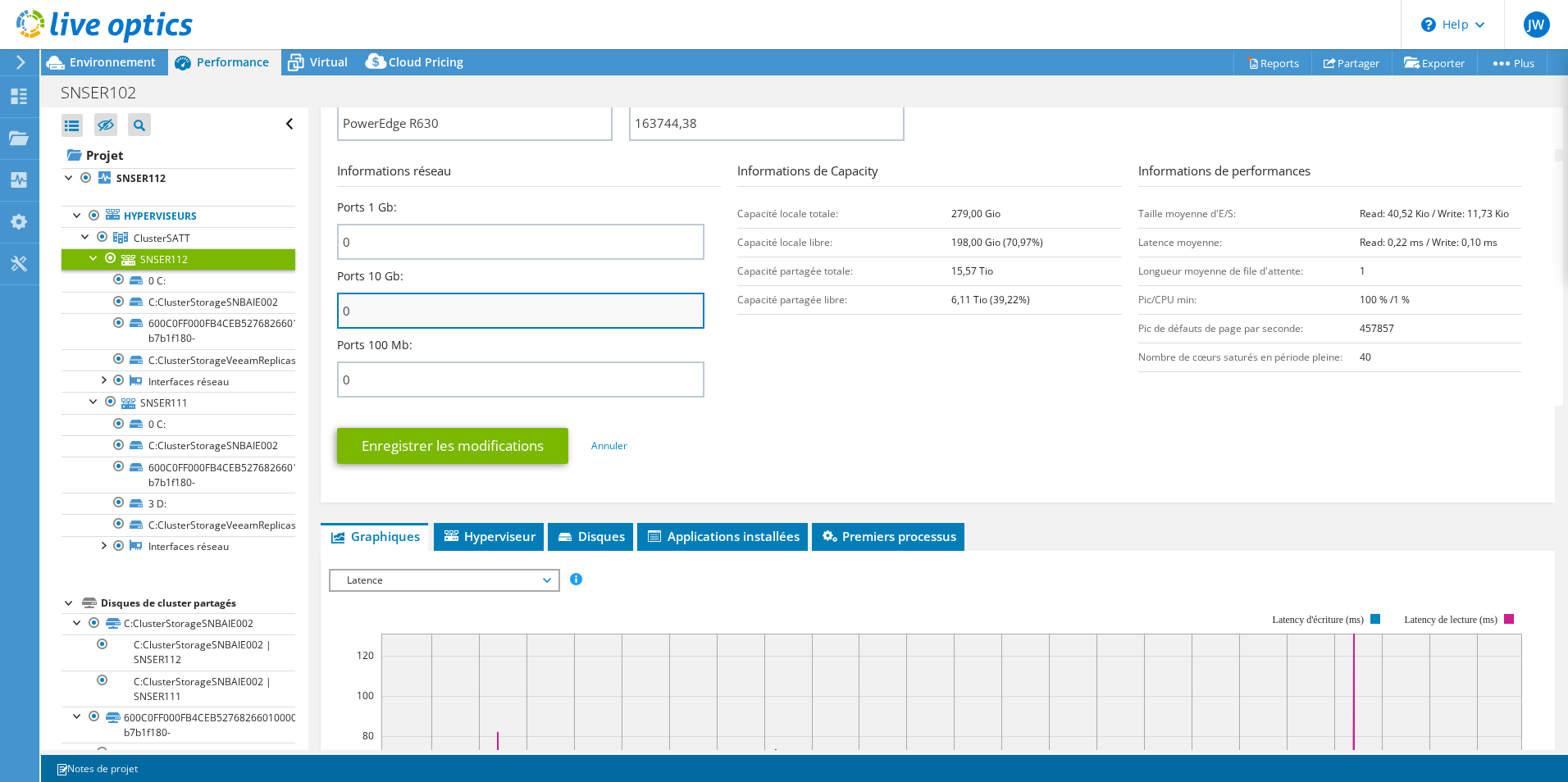
click at [443, 324] on input "0" at bounding box center [521, 310] width 368 height 36
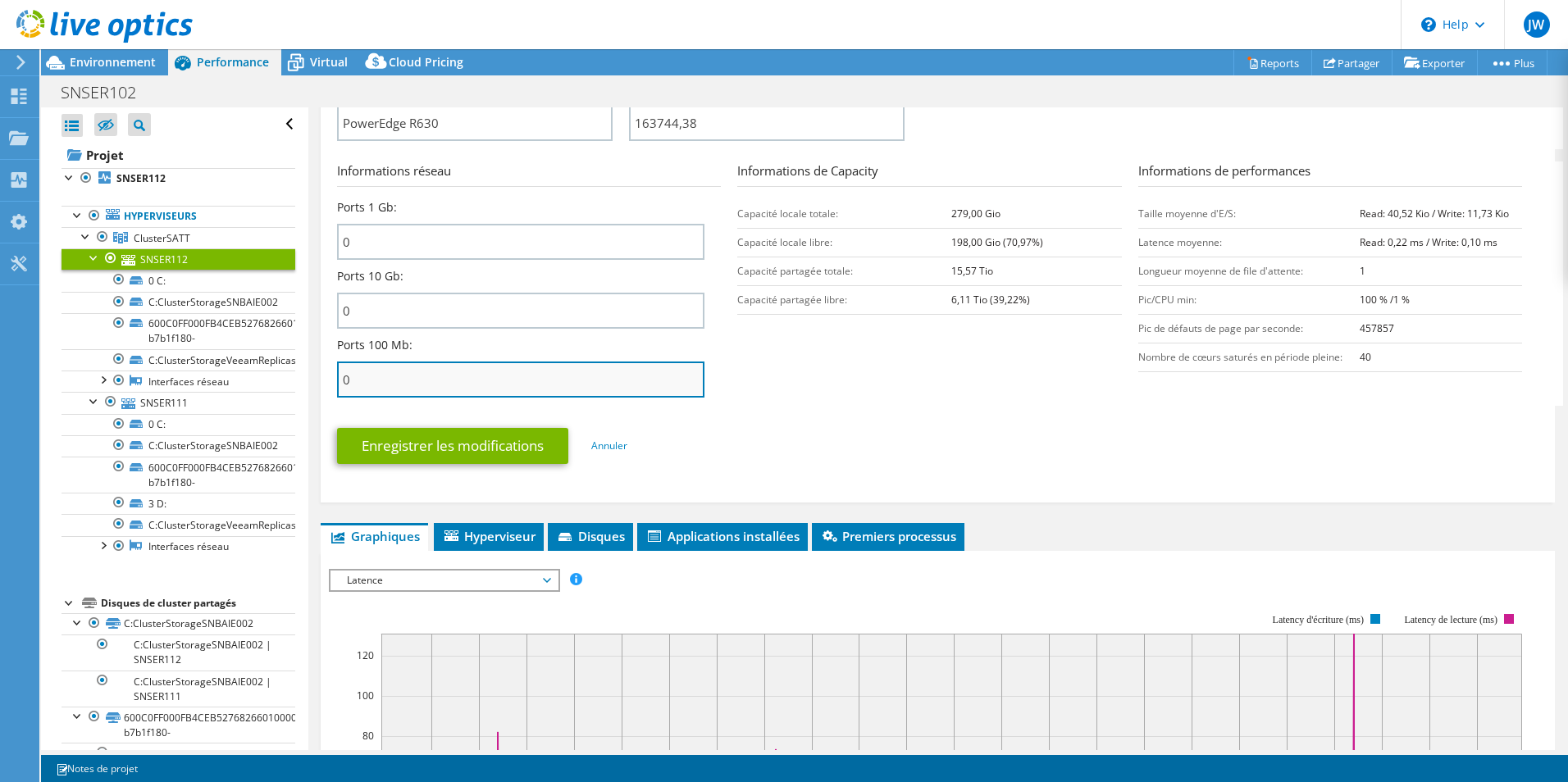
click at [441, 362] on input "0" at bounding box center [521, 379] width 368 height 36
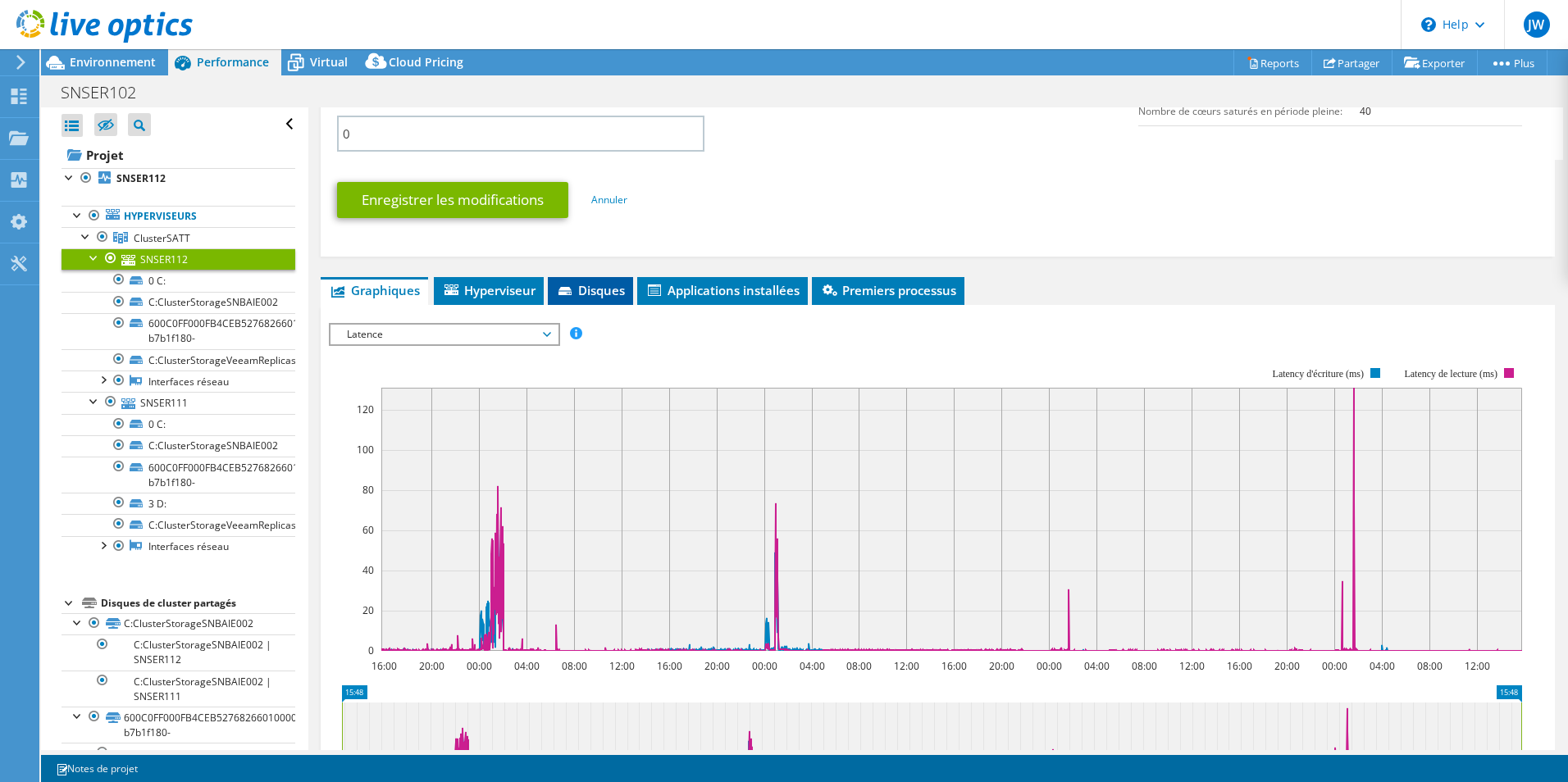
click at [604, 298] on span "Disques" at bounding box center [590, 290] width 69 height 17
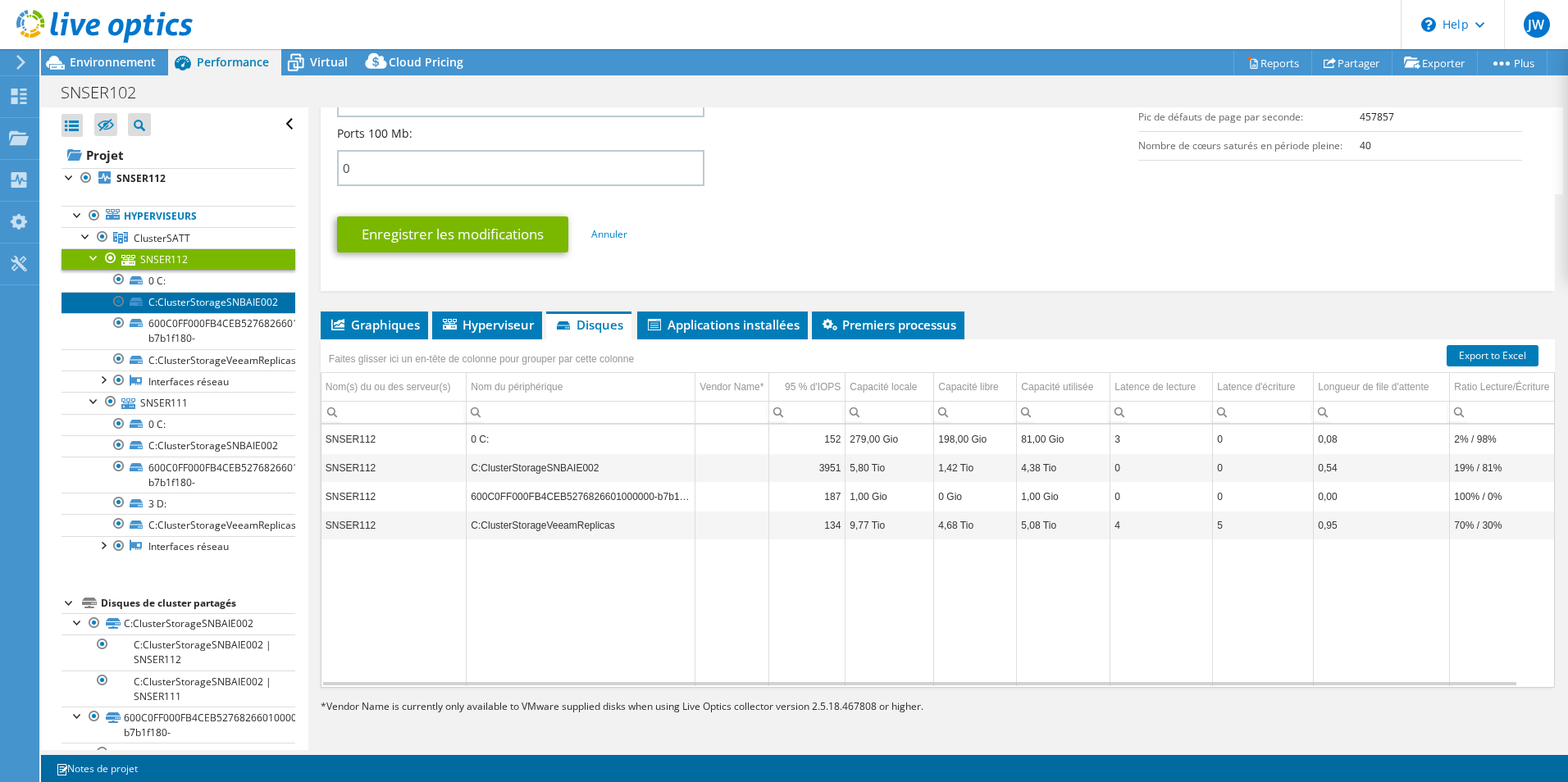
click at [221, 308] on link "C:ClusterStorageSNBAIE002" at bounding box center [178, 302] width 233 height 21
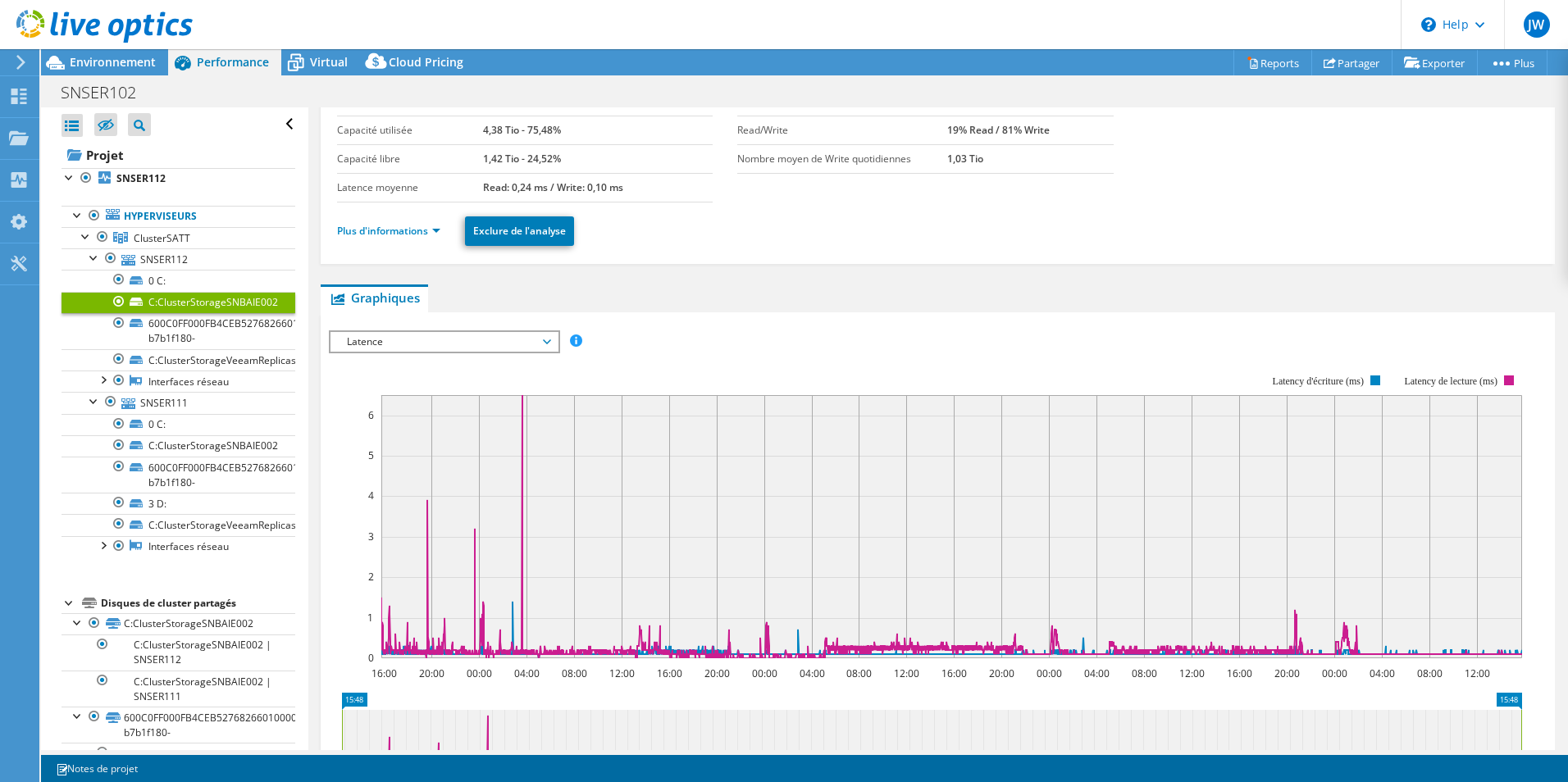
scroll to position [164, 0]
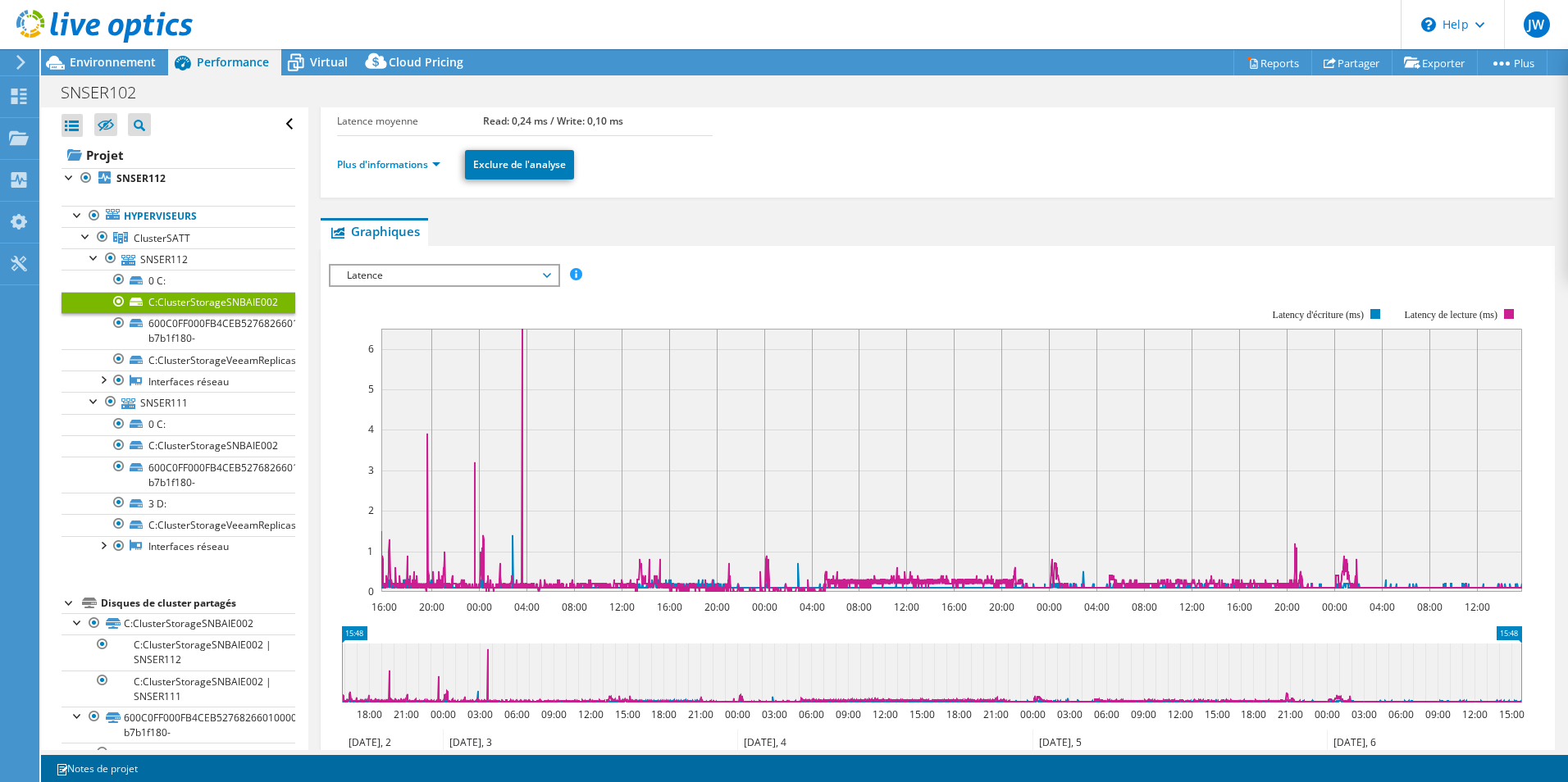
click at [495, 275] on span "Latence" at bounding box center [444, 275] width 211 height 19
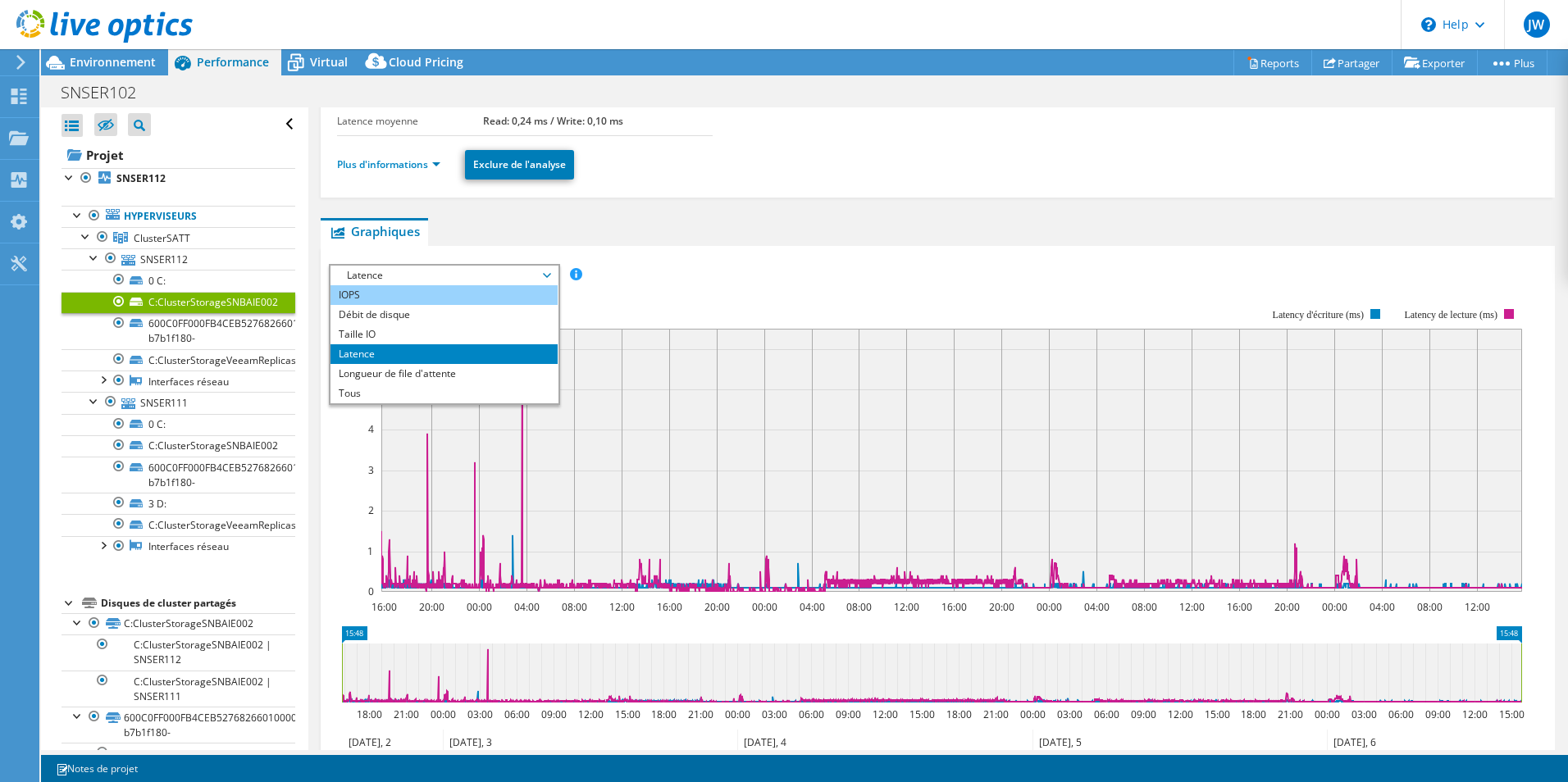
click at [470, 300] on li "IOPS" at bounding box center [445, 295] width 228 height 19
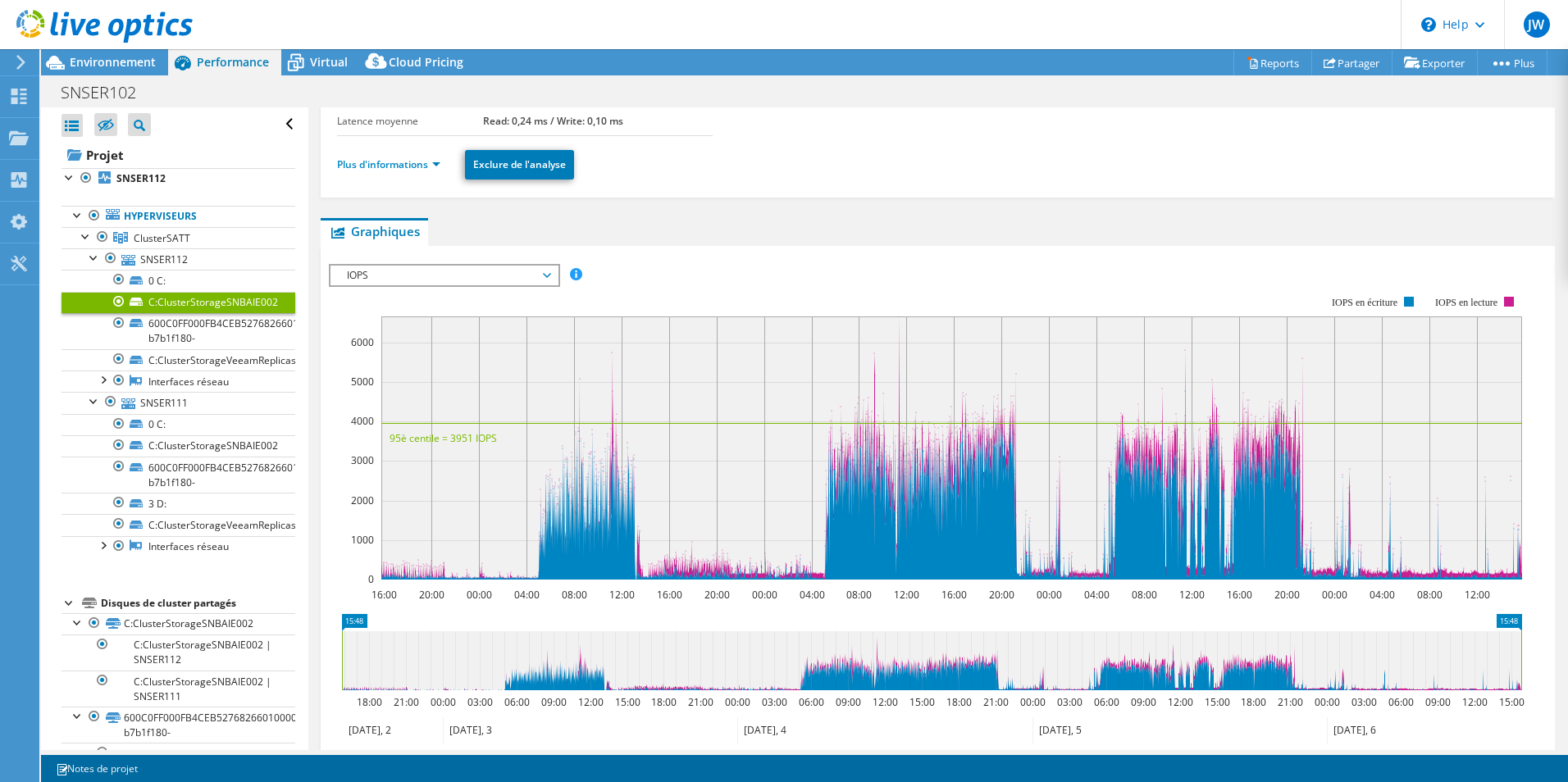
click at [487, 273] on span "IOPS" at bounding box center [444, 275] width 211 height 19
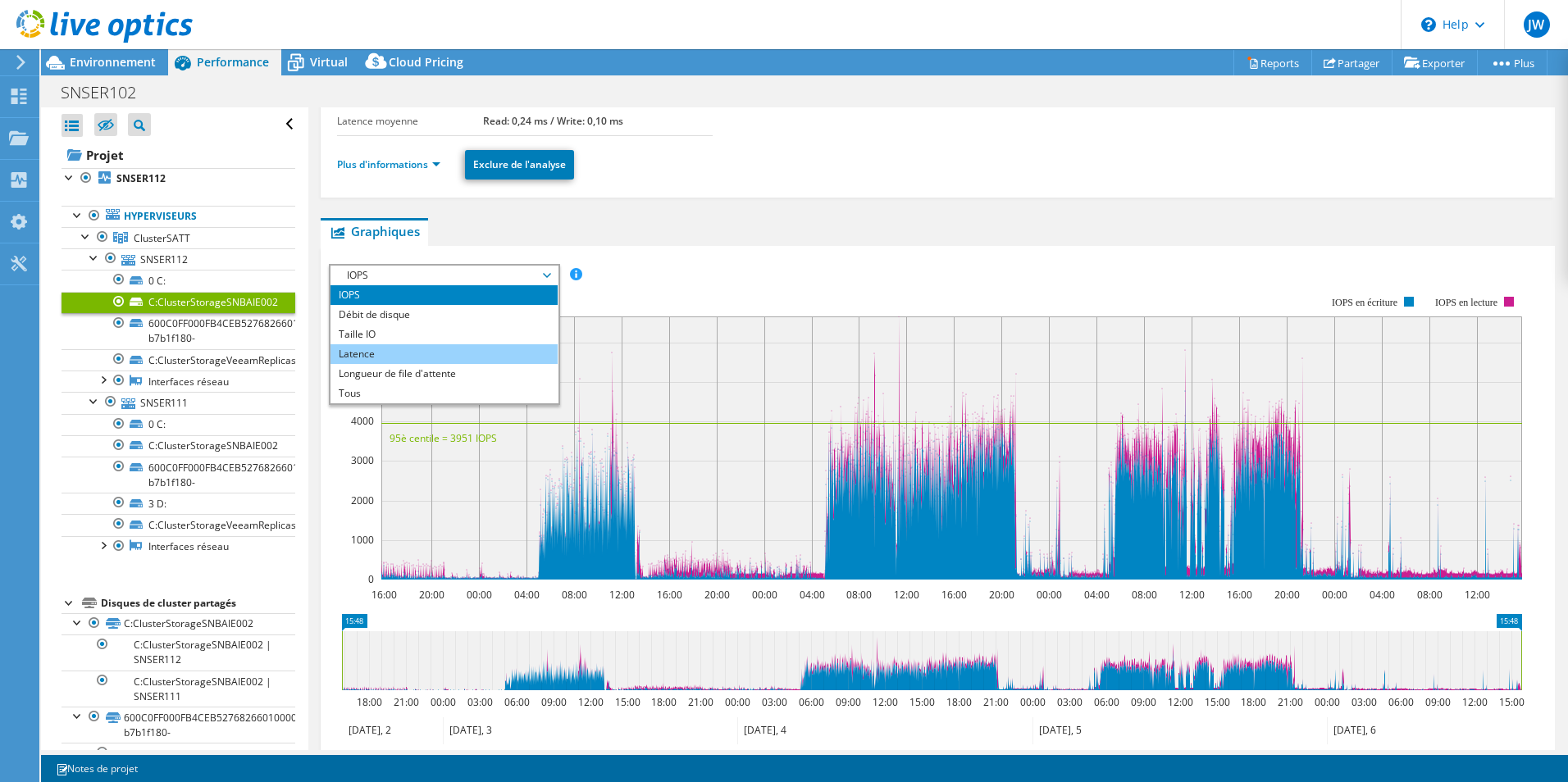
click at [493, 357] on li "Latence" at bounding box center [445, 354] width 228 height 19
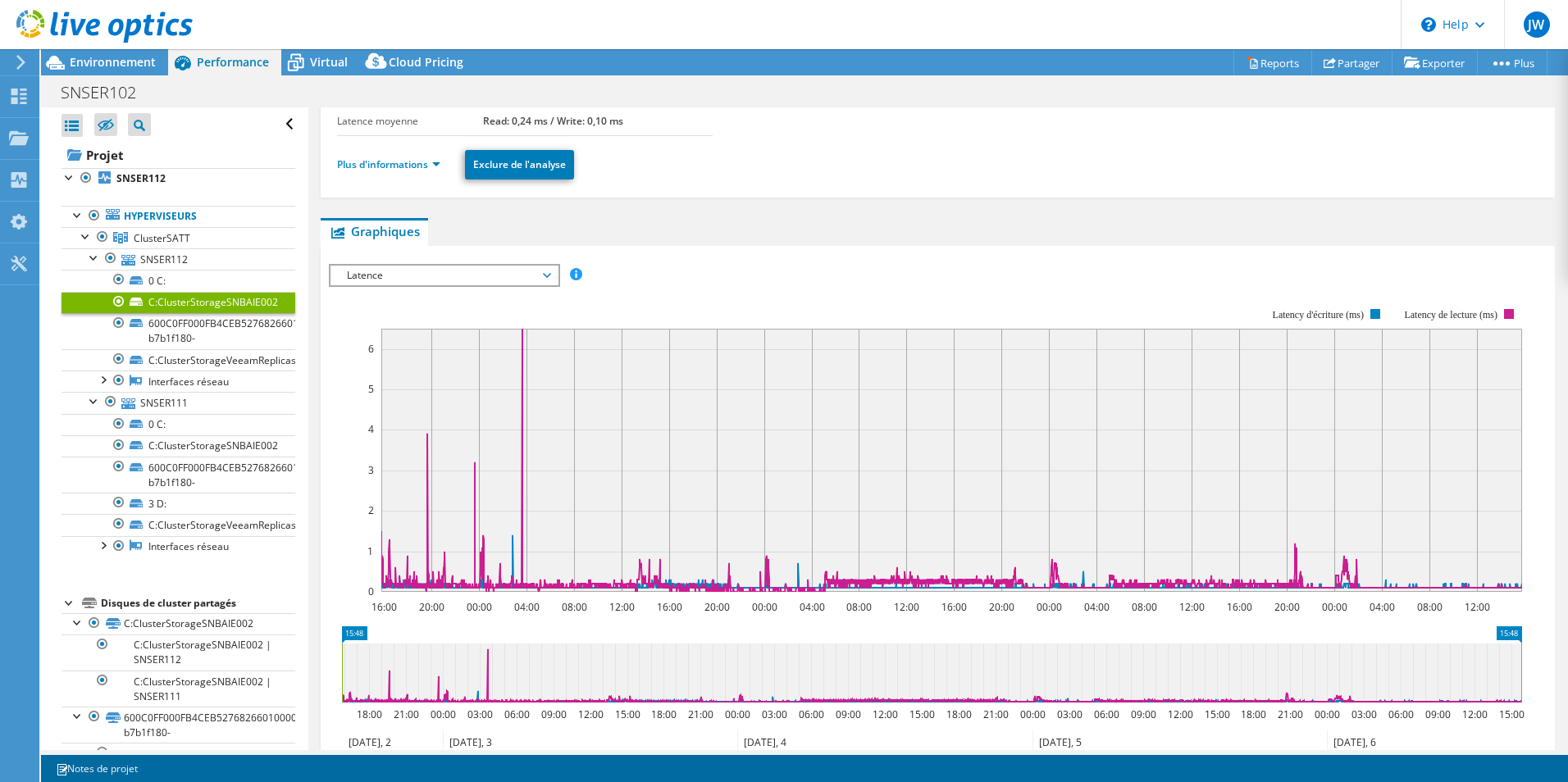
click at [524, 275] on span "Latence" at bounding box center [444, 275] width 211 height 19
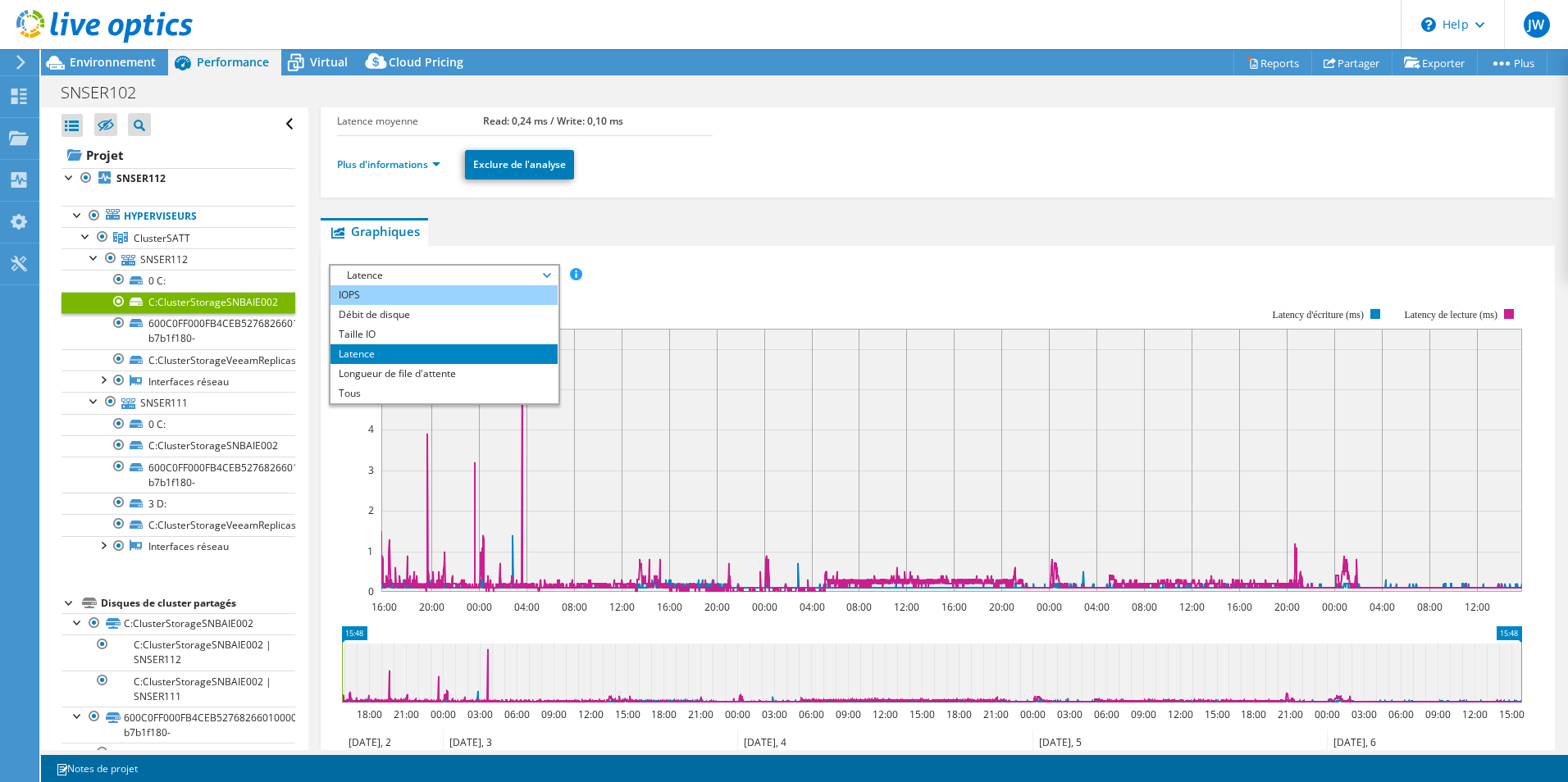
click at [501, 297] on li "IOPS" at bounding box center [445, 295] width 228 height 19
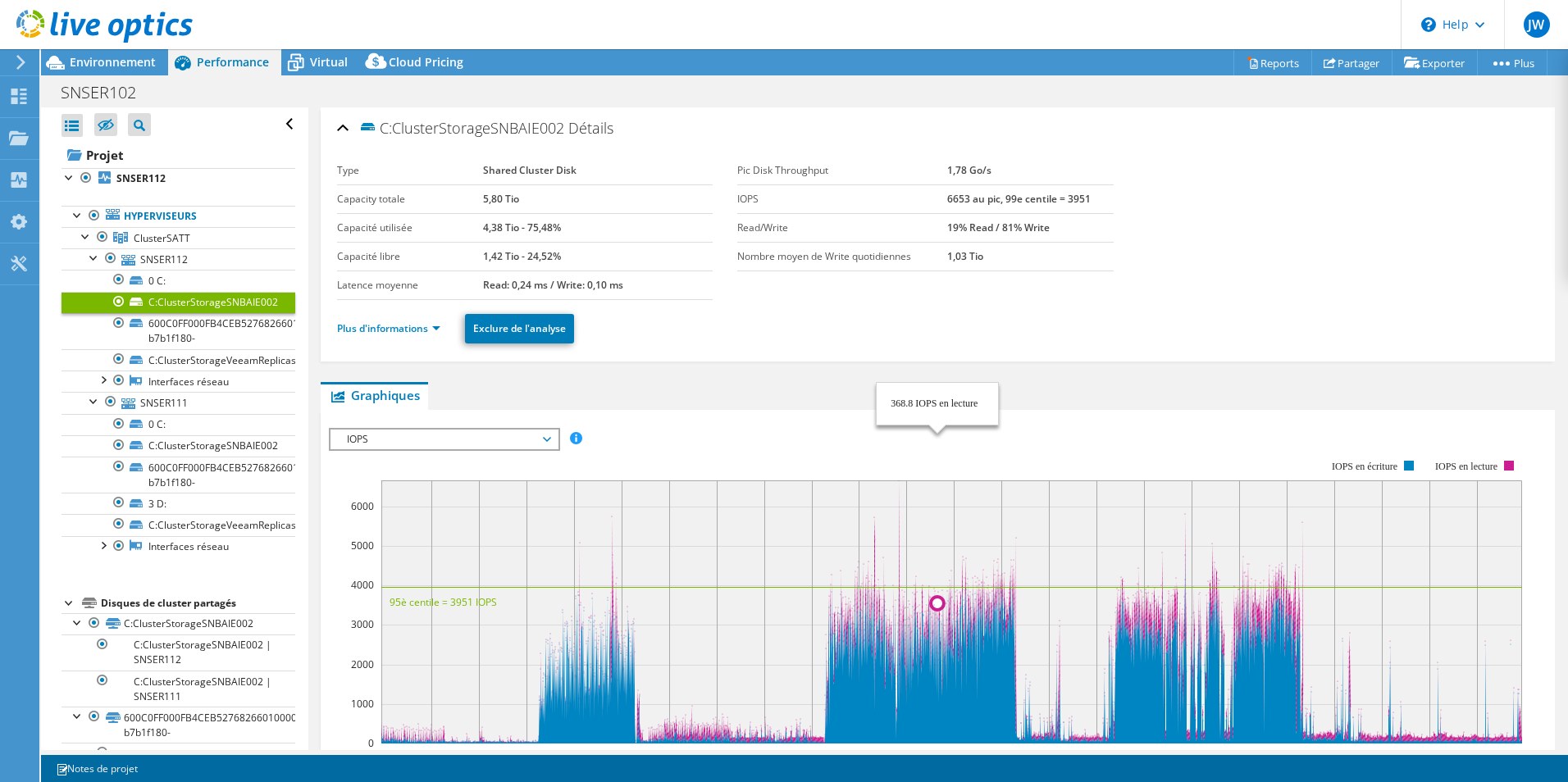
select select "USD"
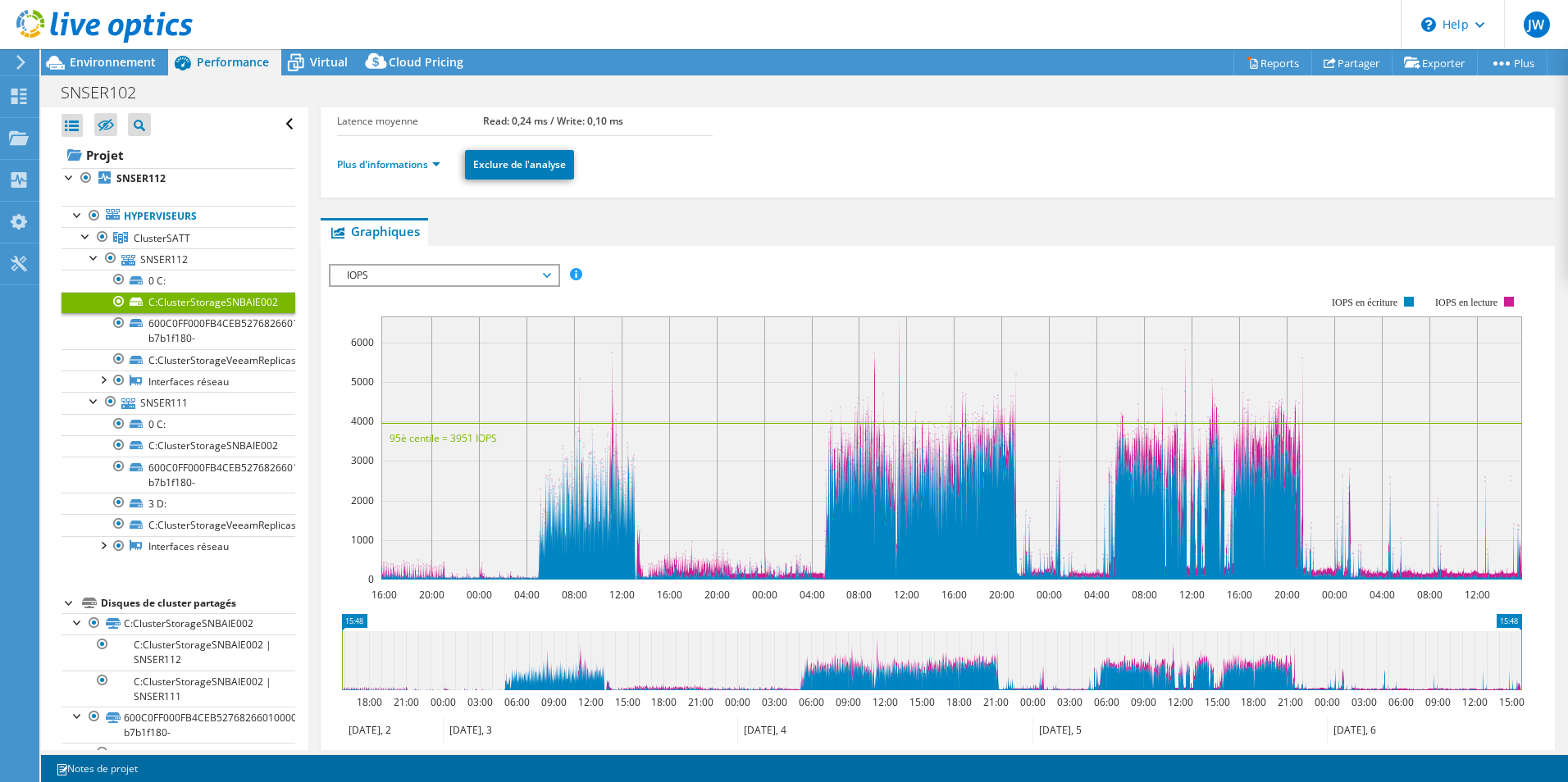
click at [354, 268] on span "IOPS" at bounding box center [444, 275] width 211 height 19
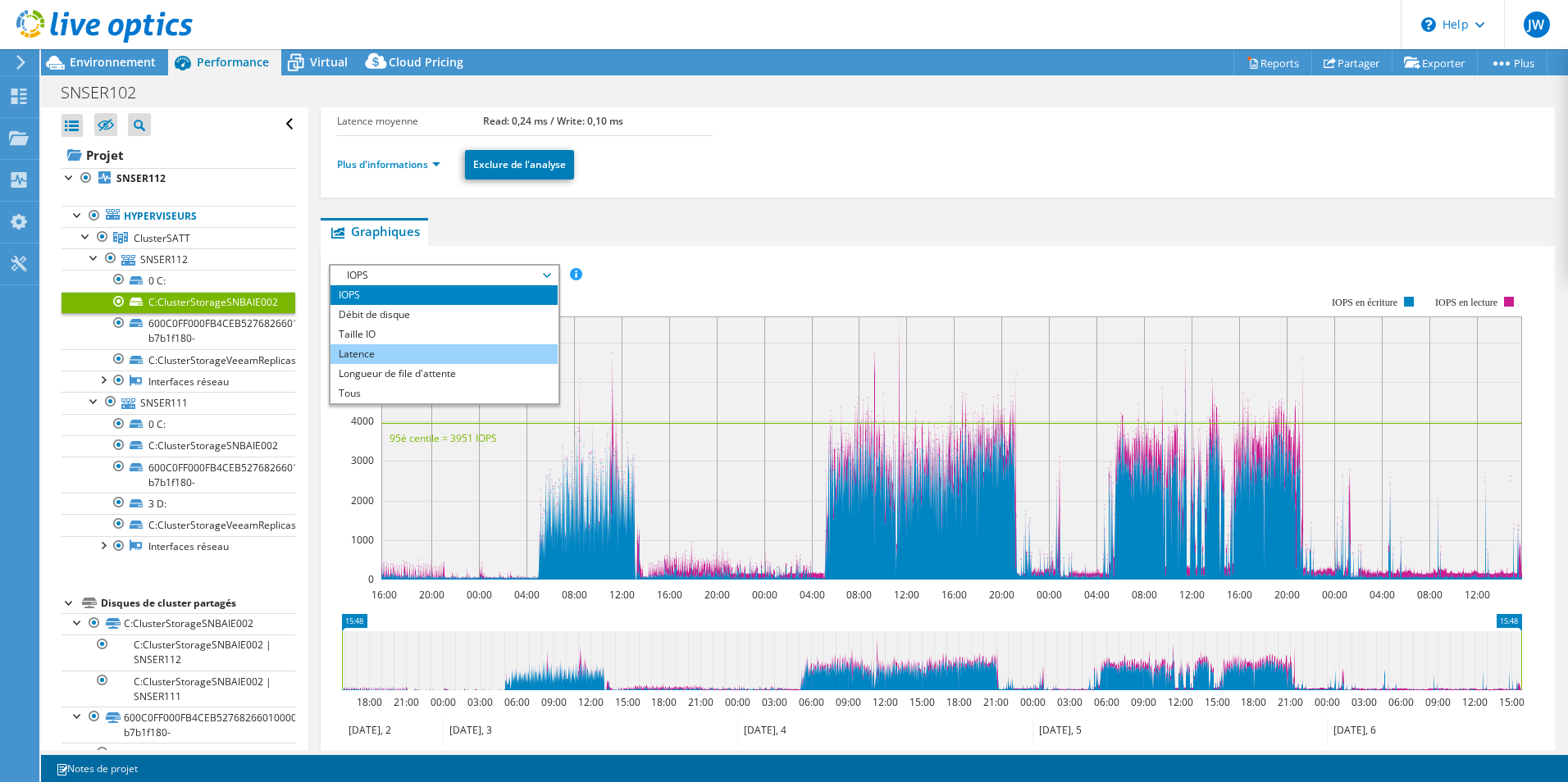
click at [358, 361] on li "Latence" at bounding box center [445, 354] width 228 height 19
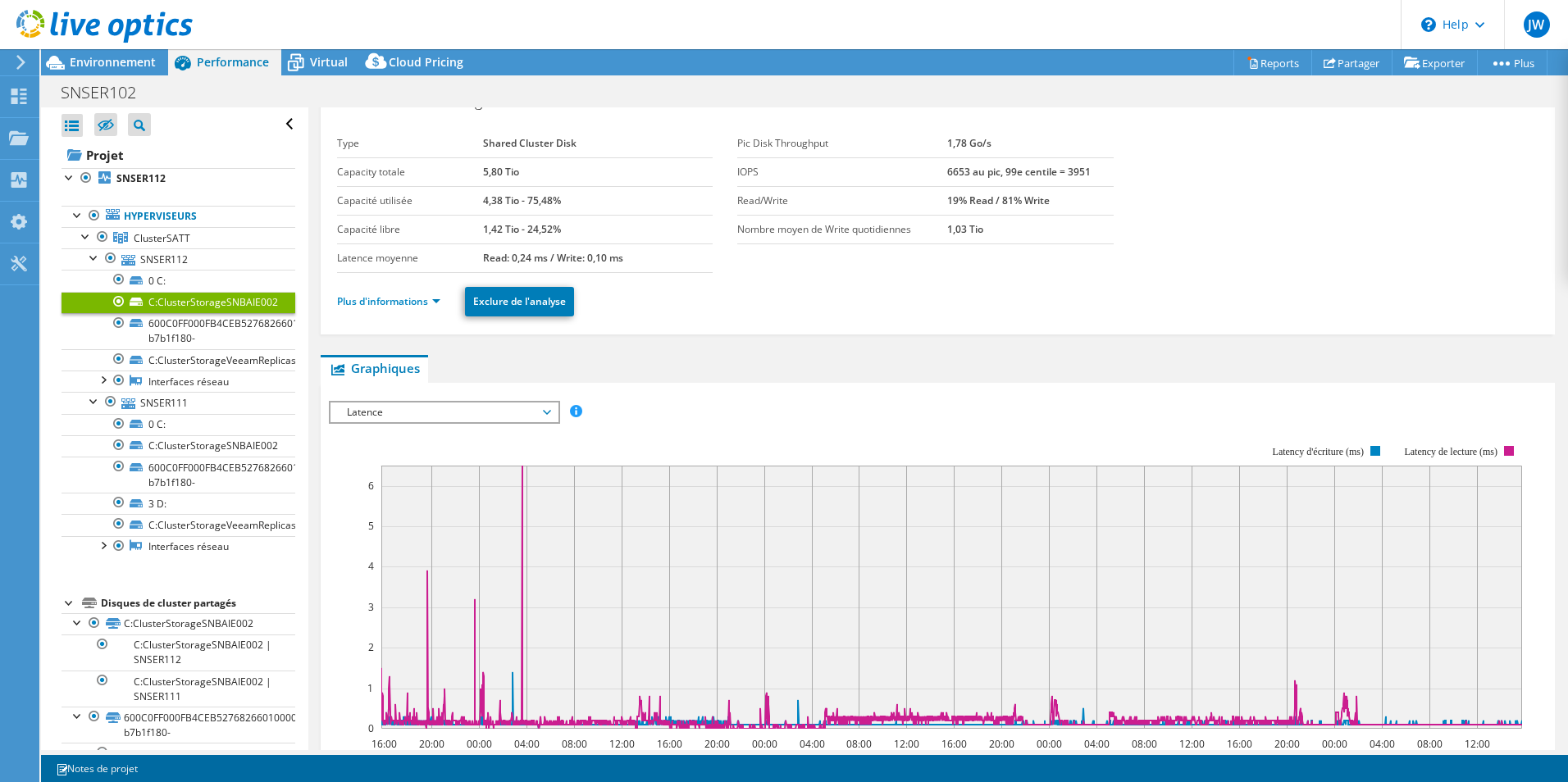
scroll to position [0, 0]
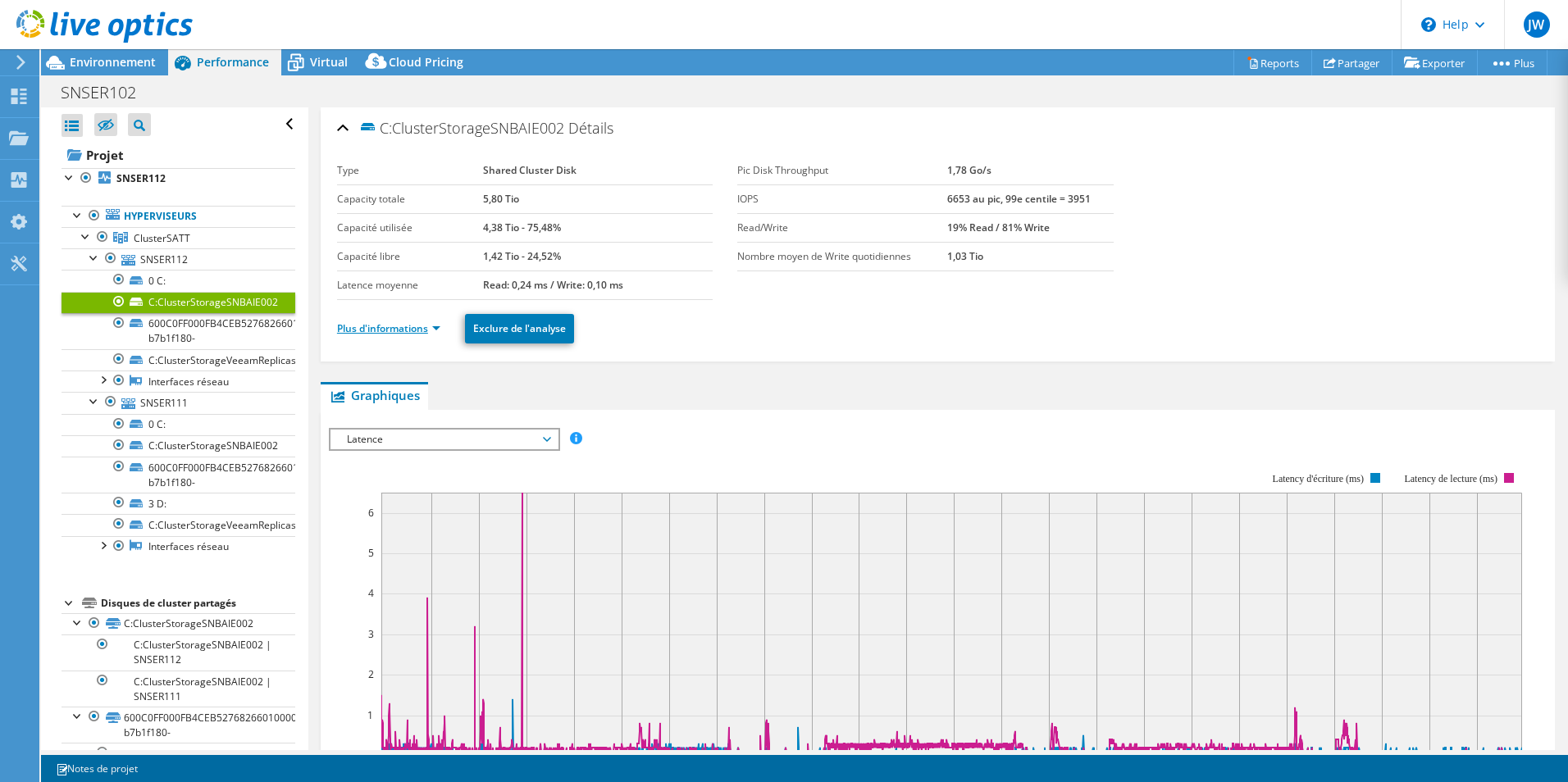
click at [396, 329] on link "Plus d'informations" at bounding box center [389, 329] width 103 height 14
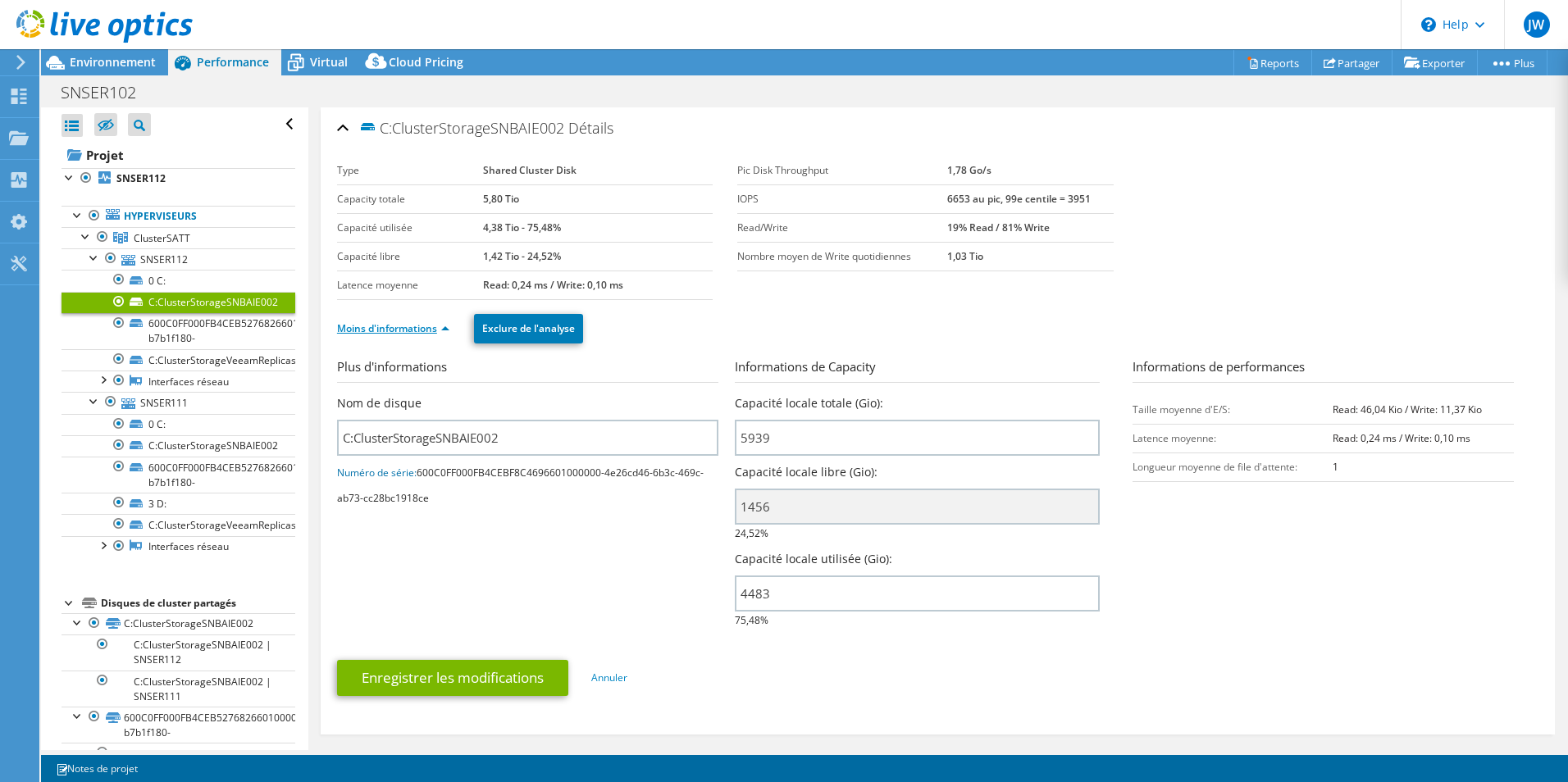
click at [396, 328] on link "Moins d'informations" at bounding box center [394, 329] width 113 height 14
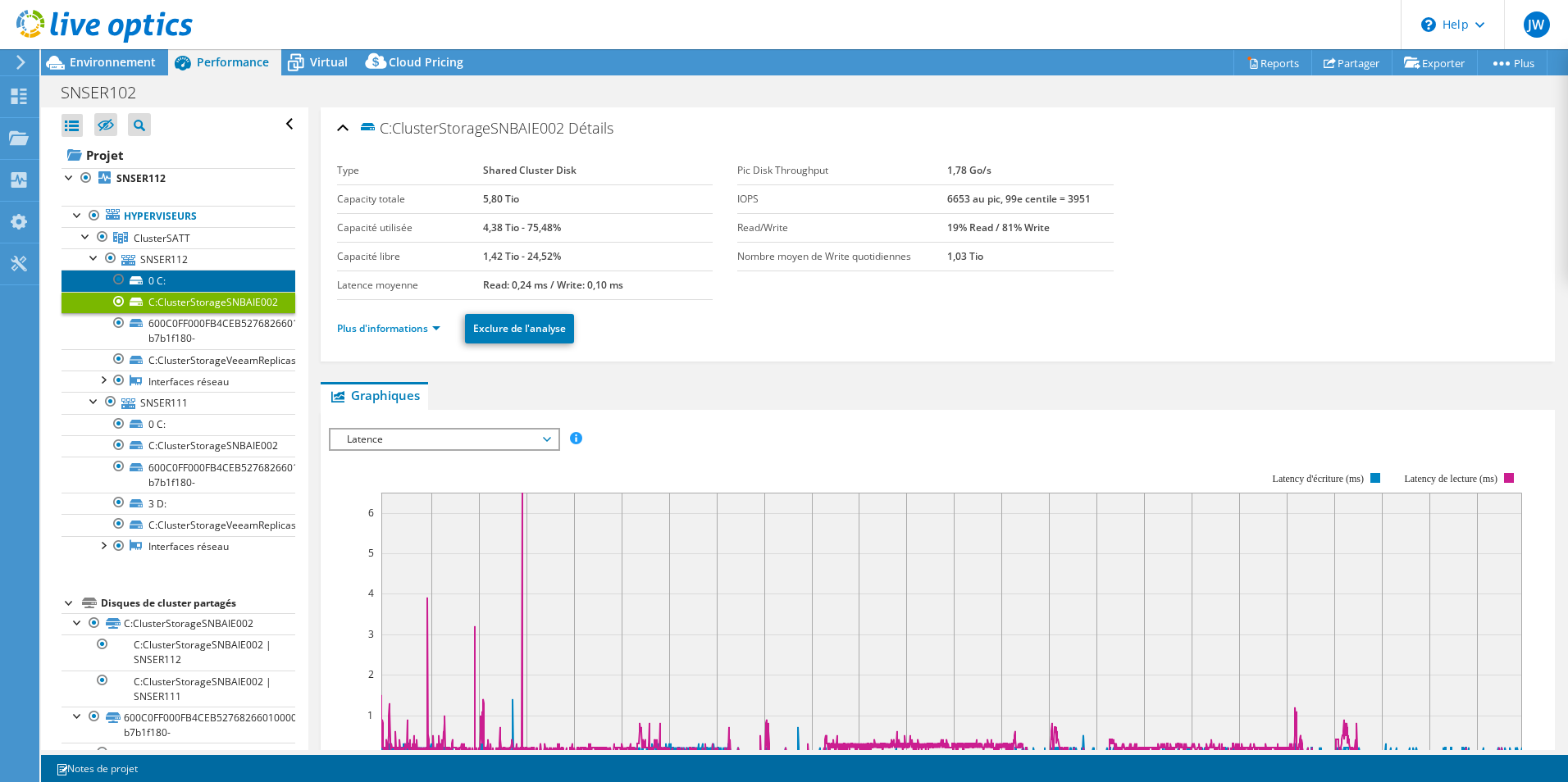
click at [191, 285] on link "0 C:" at bounding box center [178, 280] width 233 height 21
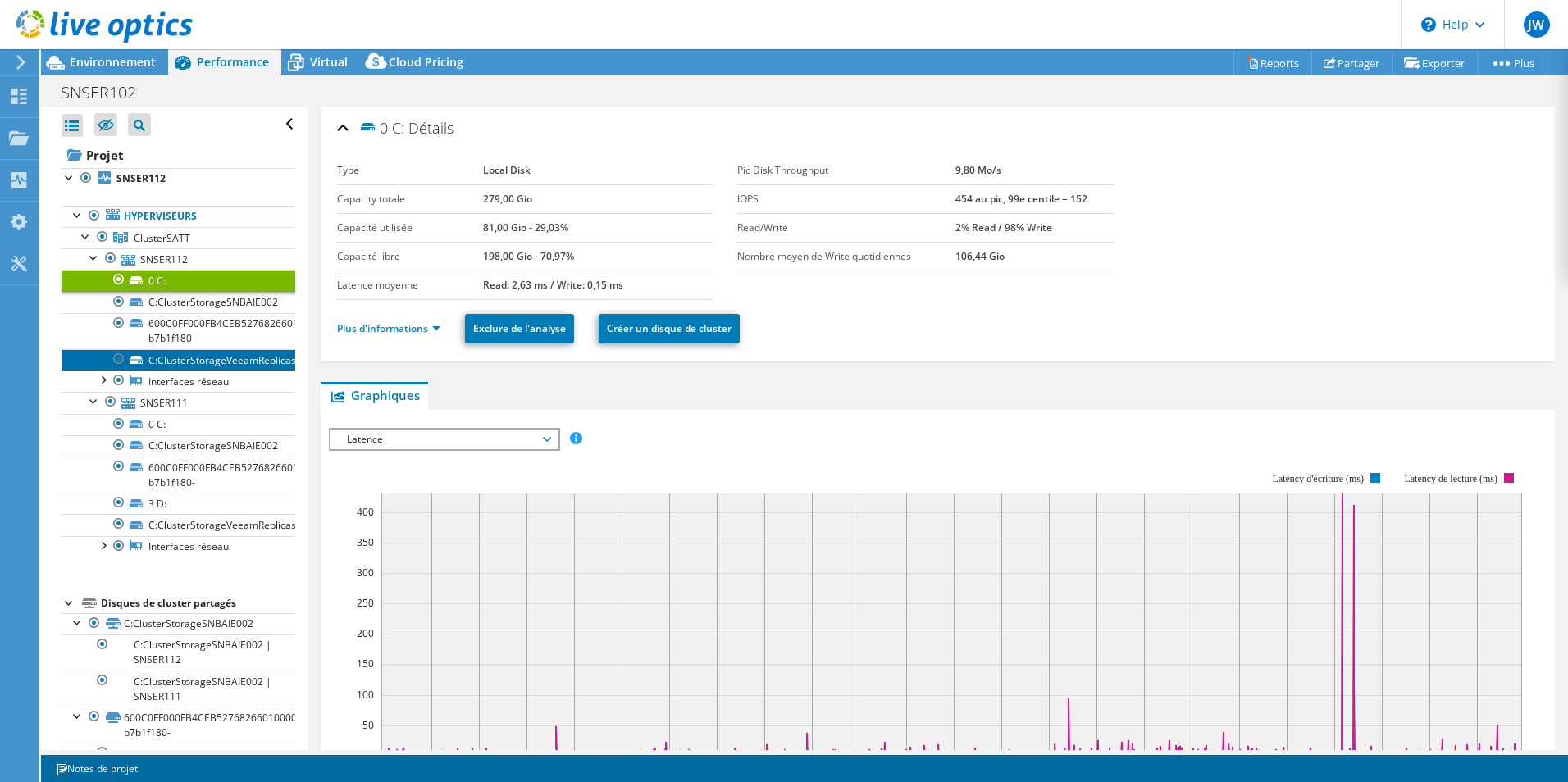
click at [256, 367] on link "C:ClusterStorageVeeamReplicas" at bounding box center [178, 360] width 233 height 21
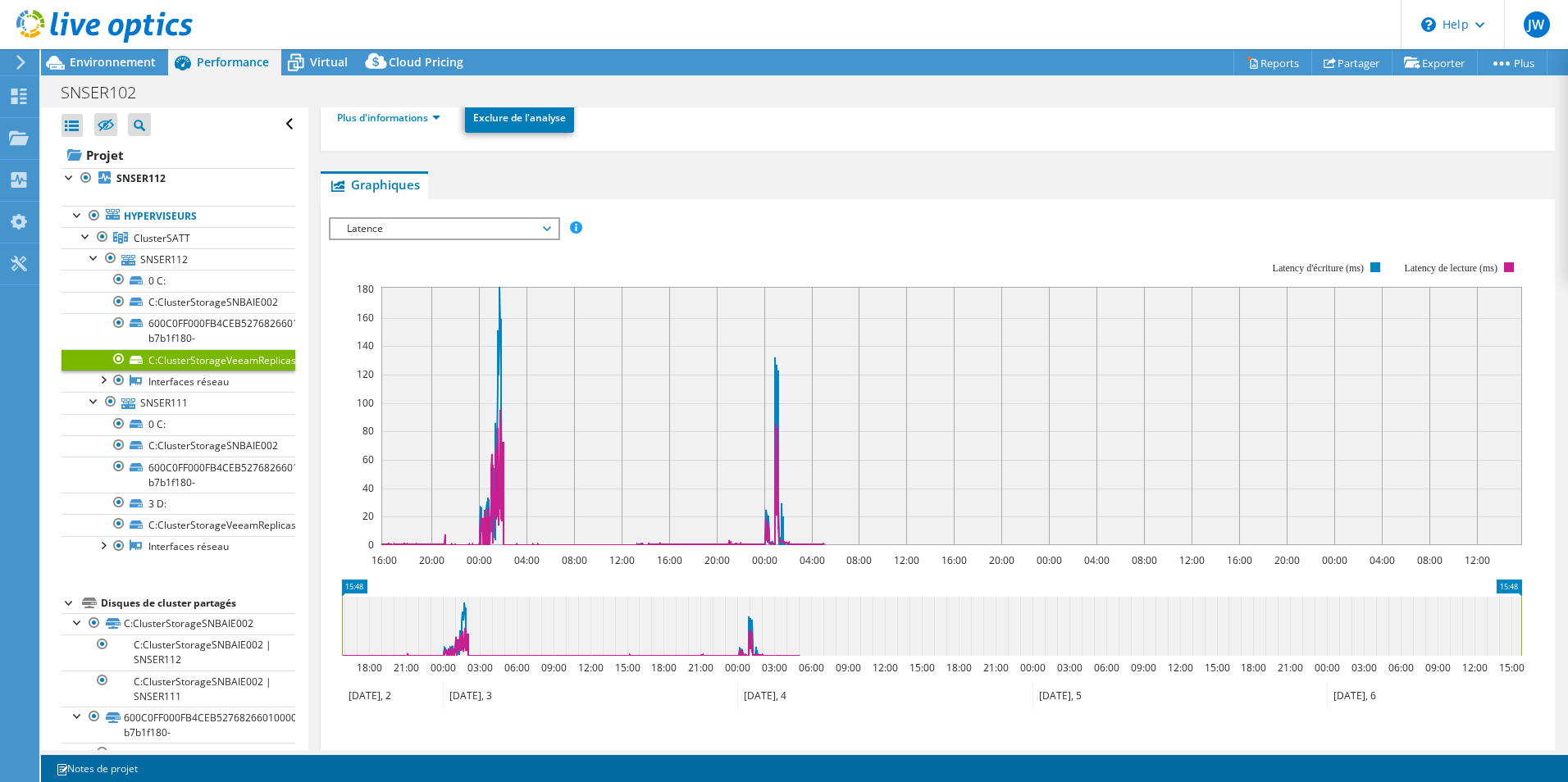
scroll to position [246, 0]
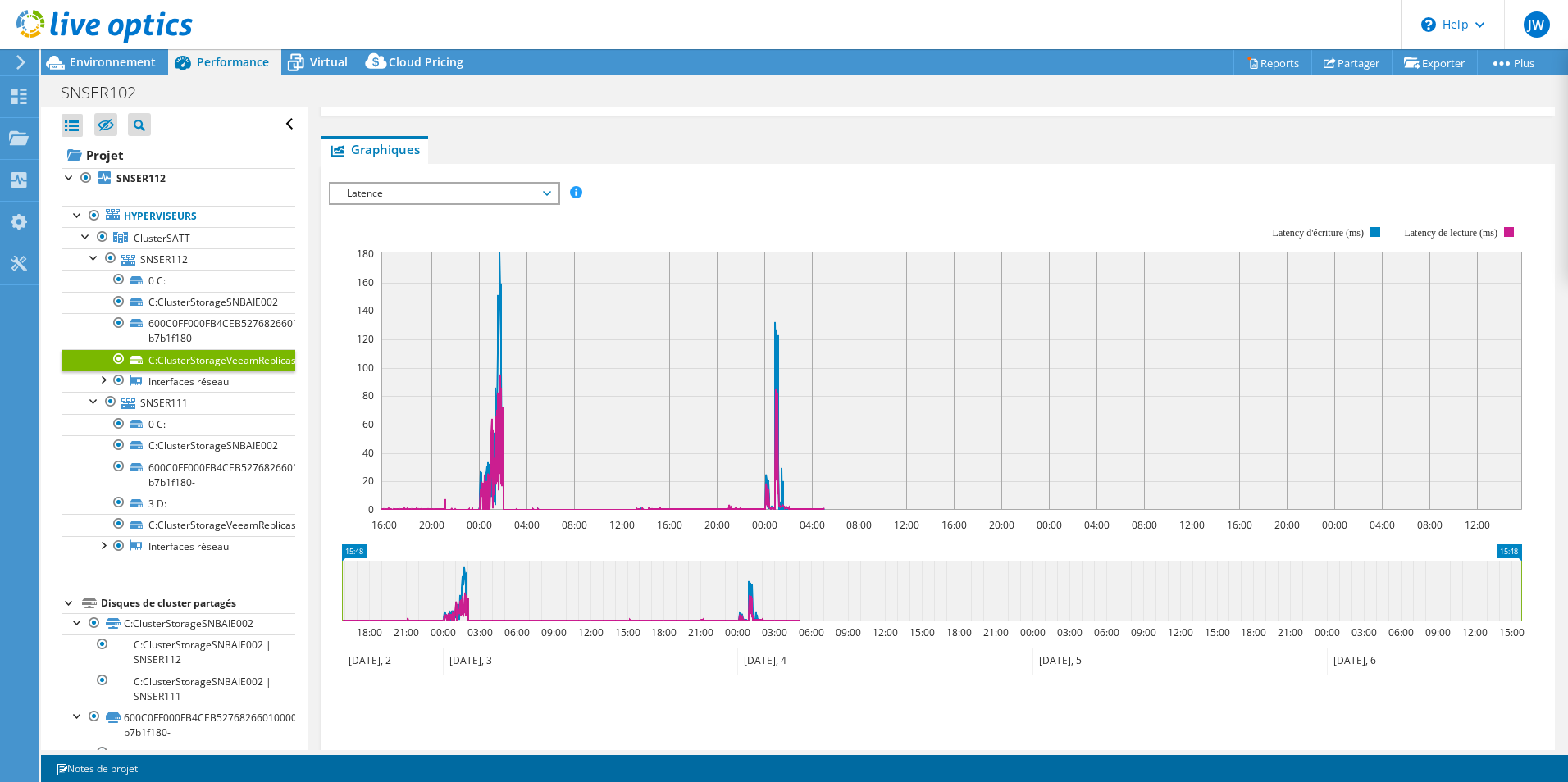
click at [536, 191] on span "Latence" at bounding box center [444, 194] width 211 height 19
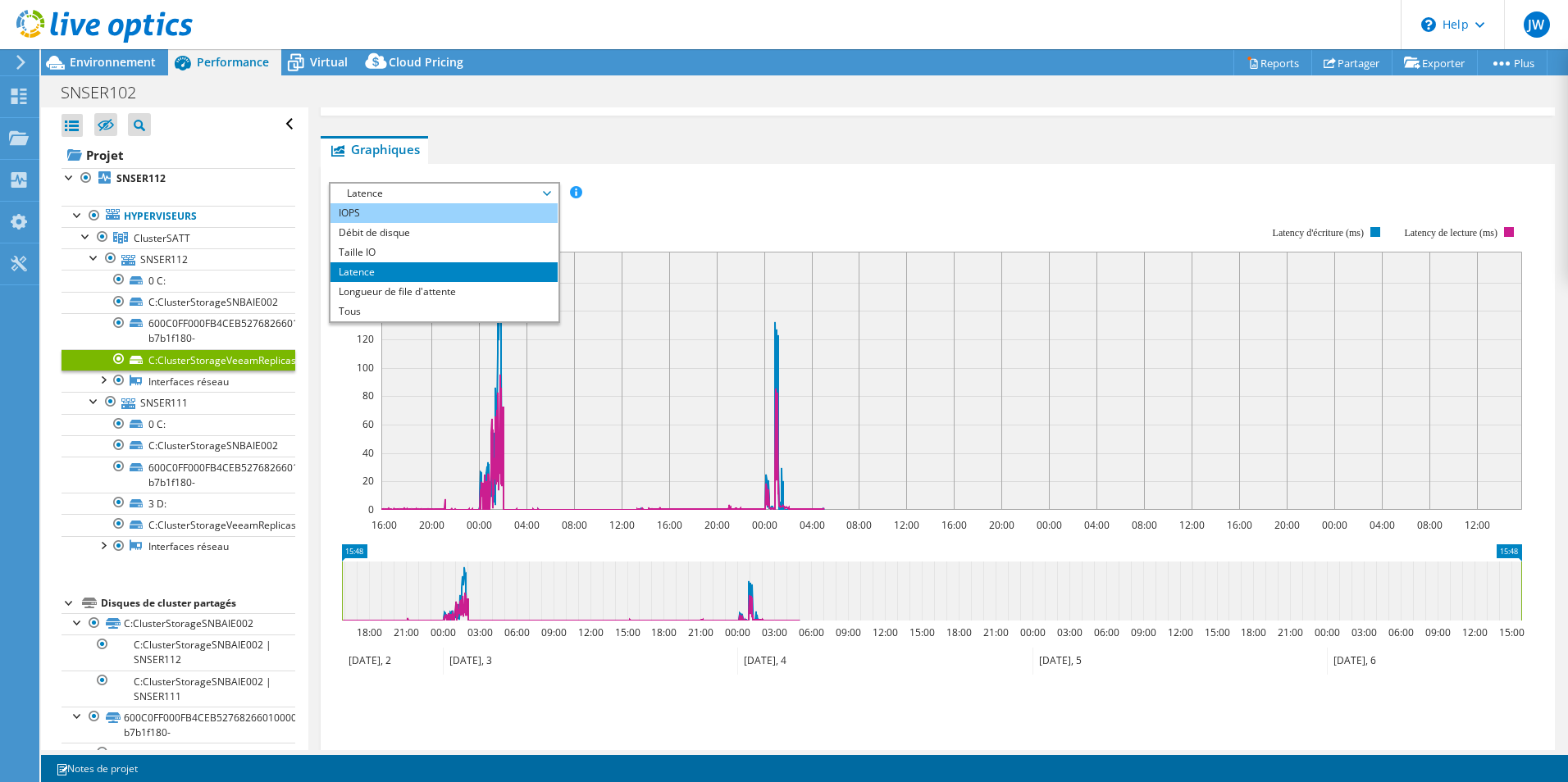
click at [429, 213] on li "IOPS" at bounding box center [445, 213] width 228 height 19
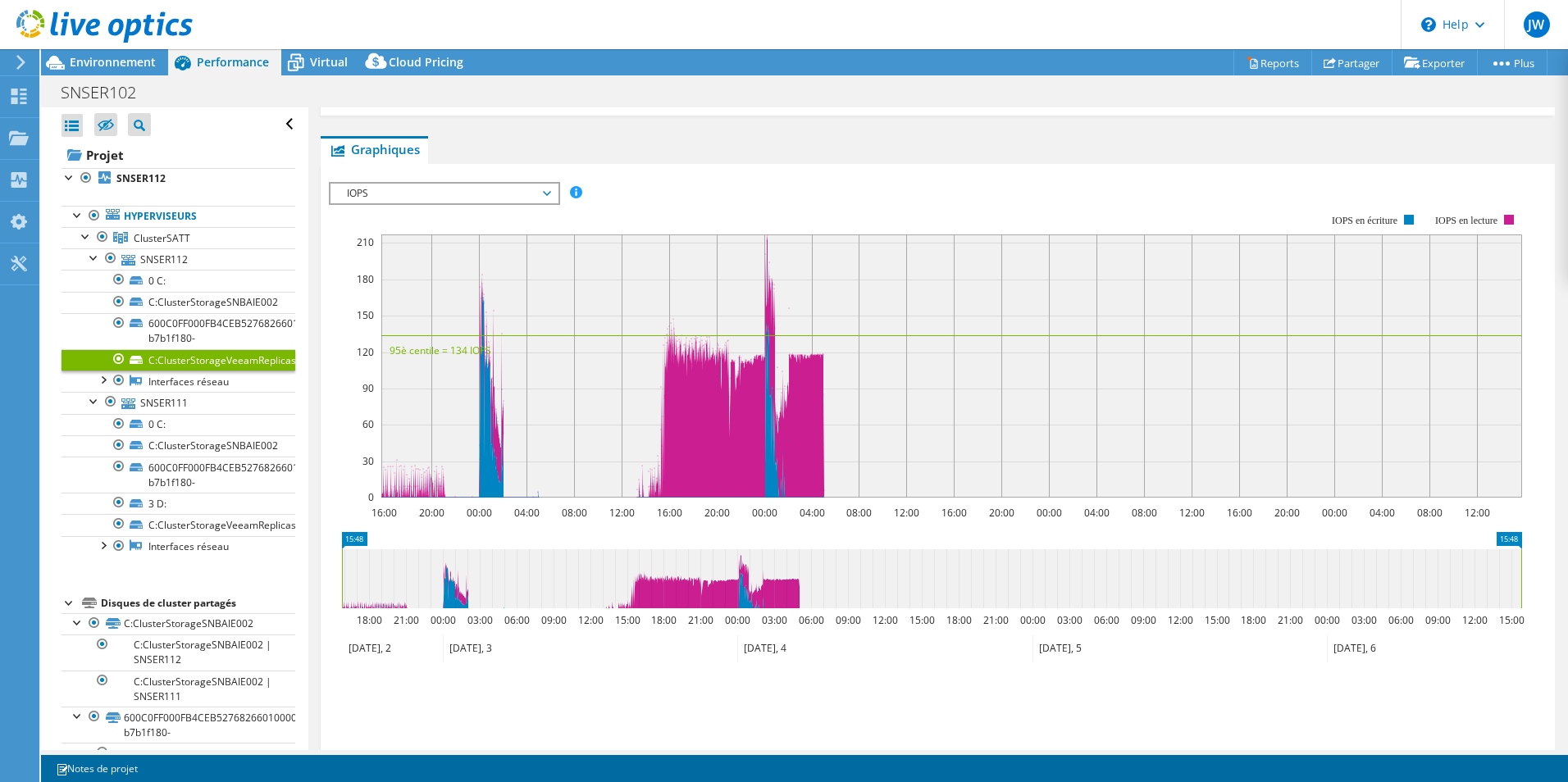
click at [530, 185] on span "IOPS" at bounding box center [444, 194] width 211 height 19
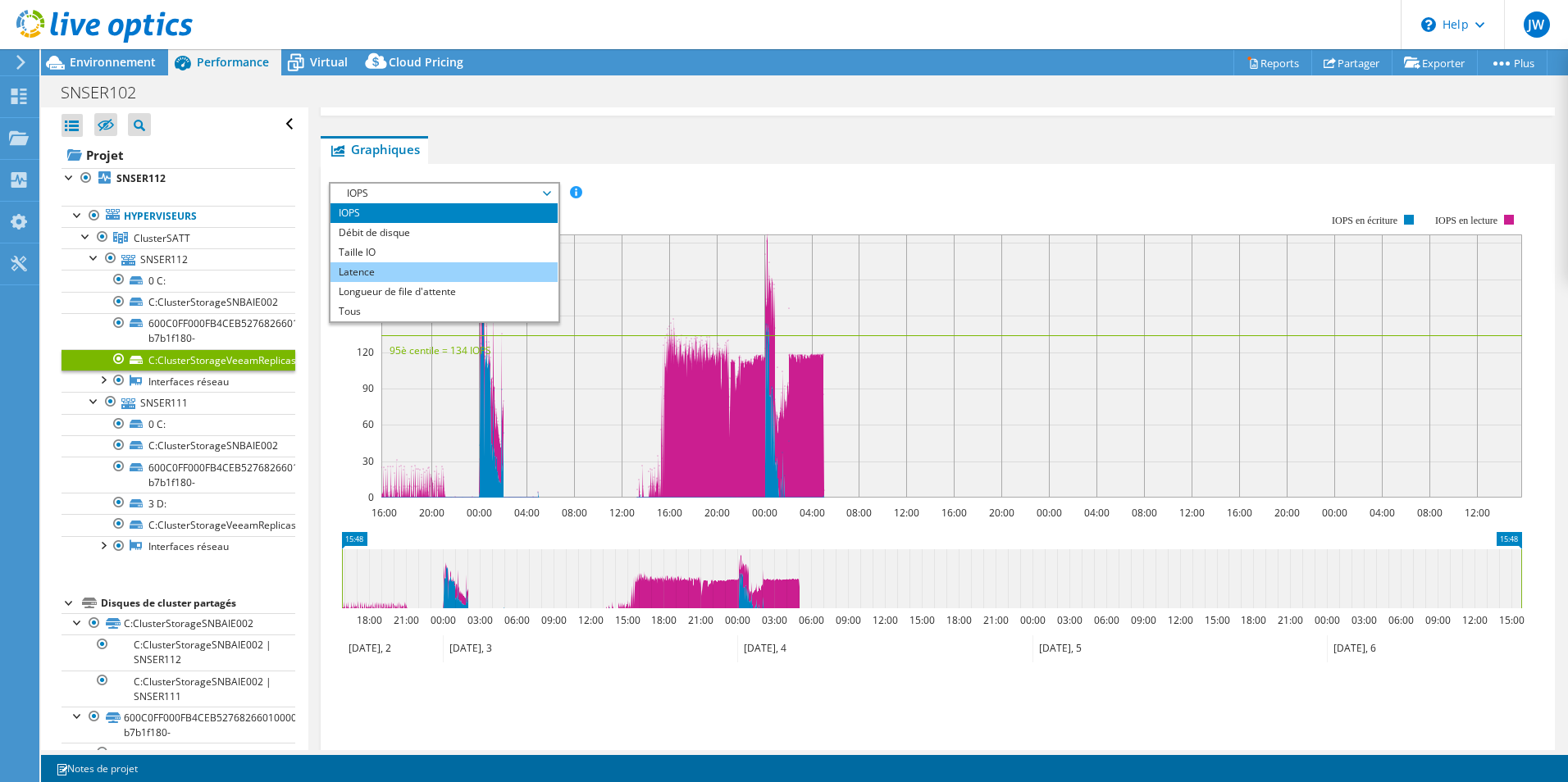
click at [447, 267] on li "Latence" at bounding box center [445, 272] width 228 height 19
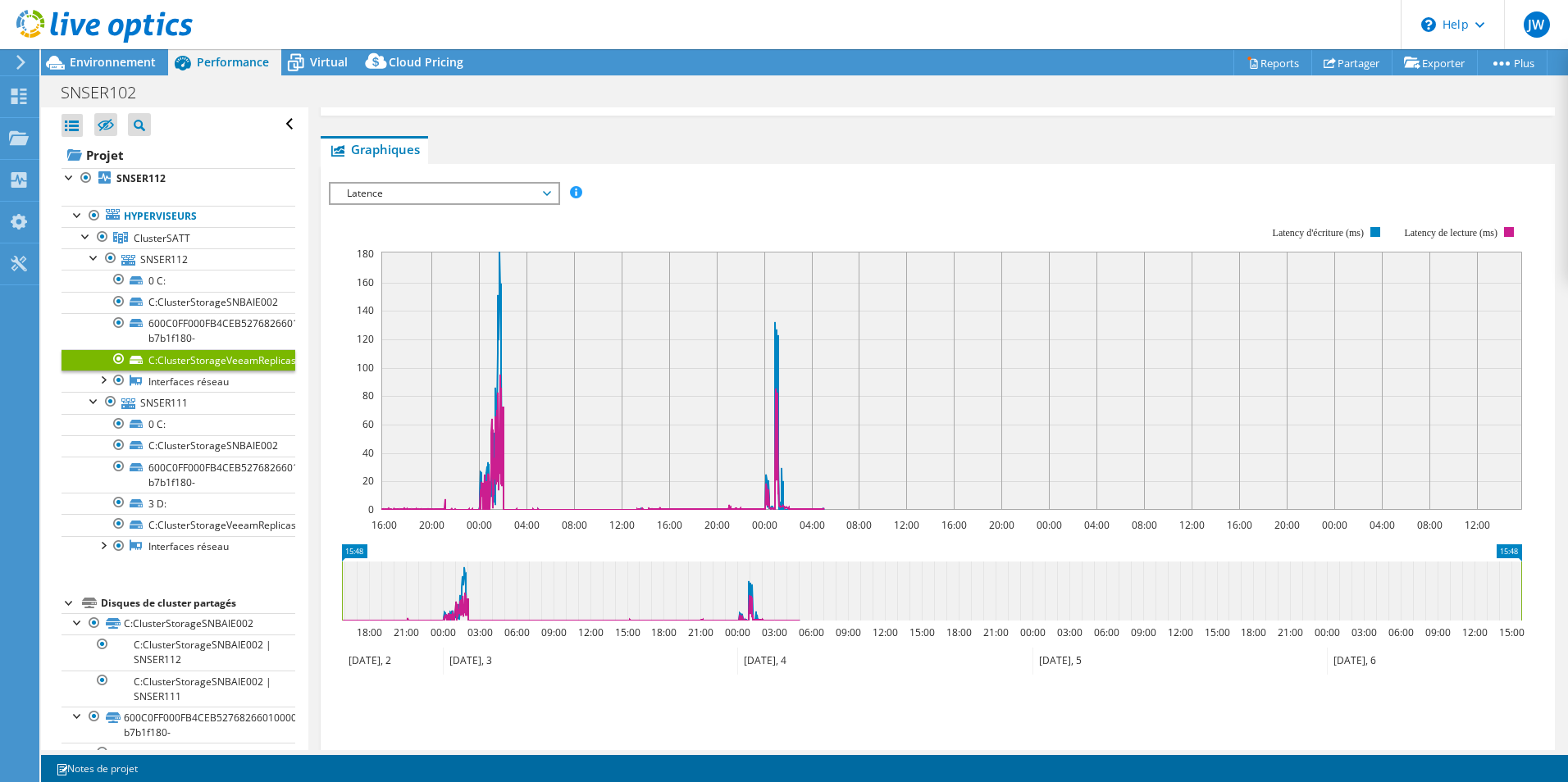
click at [532, 190] on span "Latence" at bounding box center [444, 194] width 211 height 19
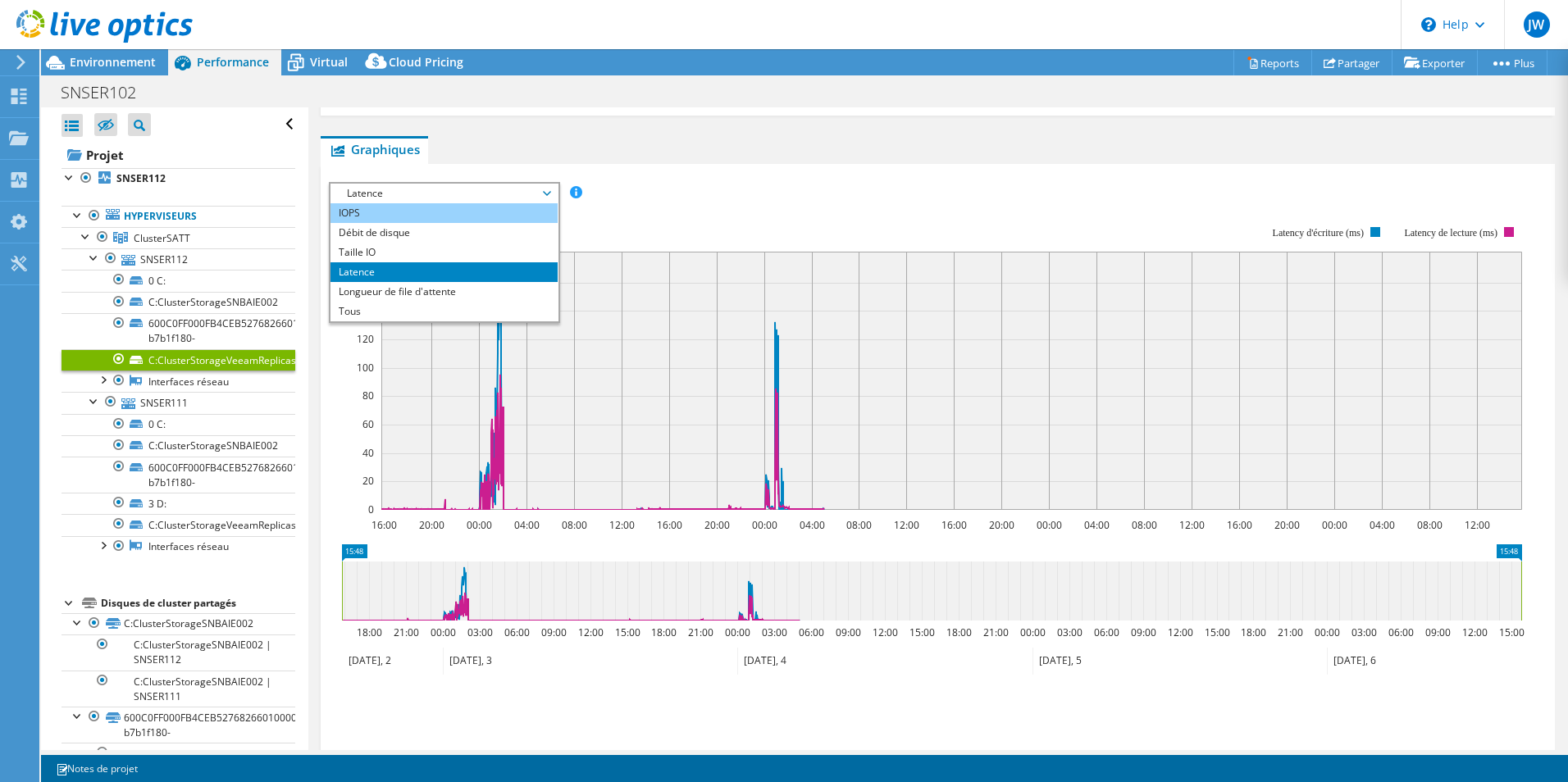
click at [457, 212] on li "IOPS" at bounding box center [445, 213] width 228 height 19
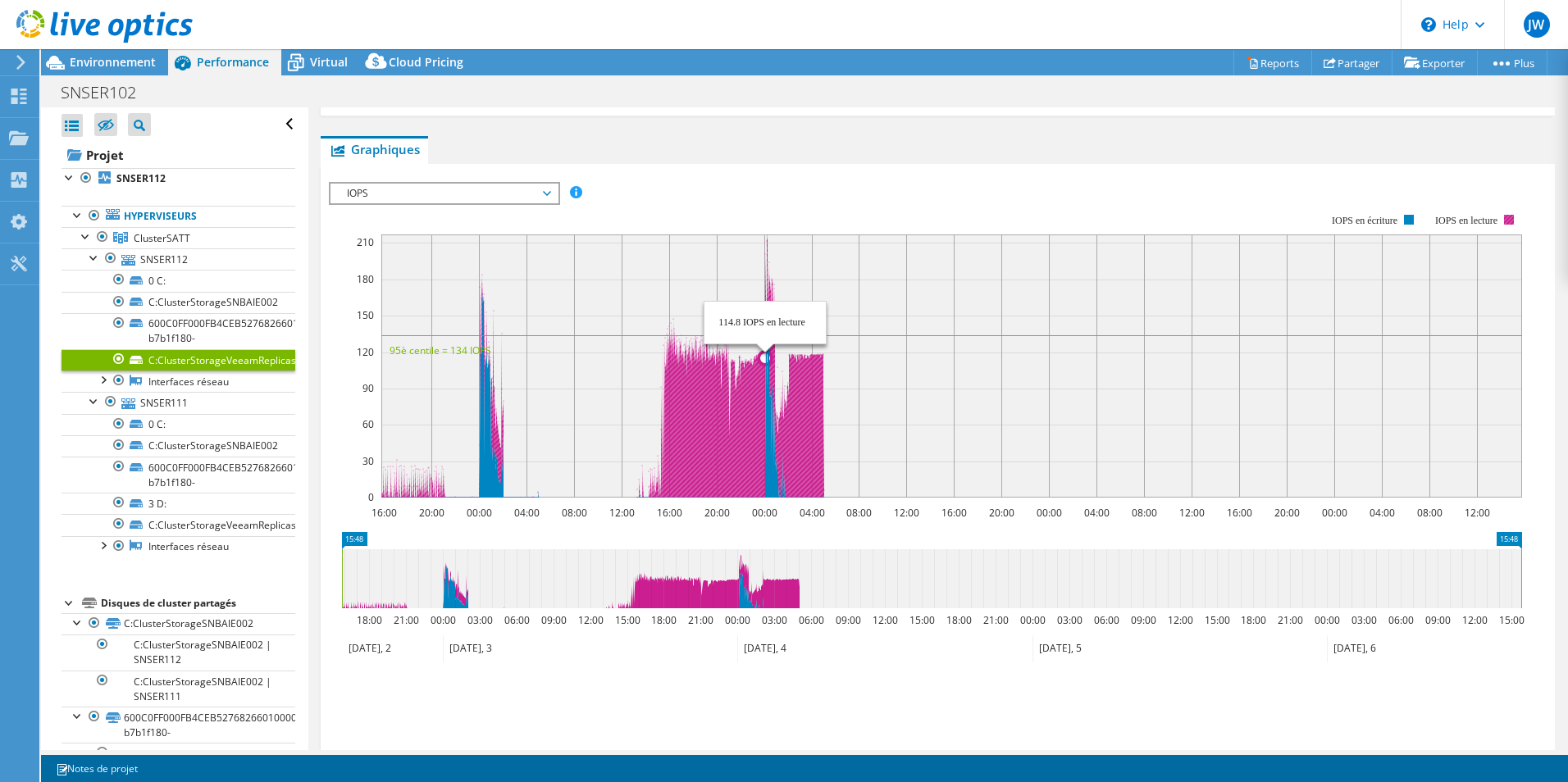
drag, startPoint x: 704, startPoint y: 388, endPoint x: 788, endPoint y: 392, distance: 84.1
click at [788, 392] on icon at bounding box center [602, 366] width 443 height 264
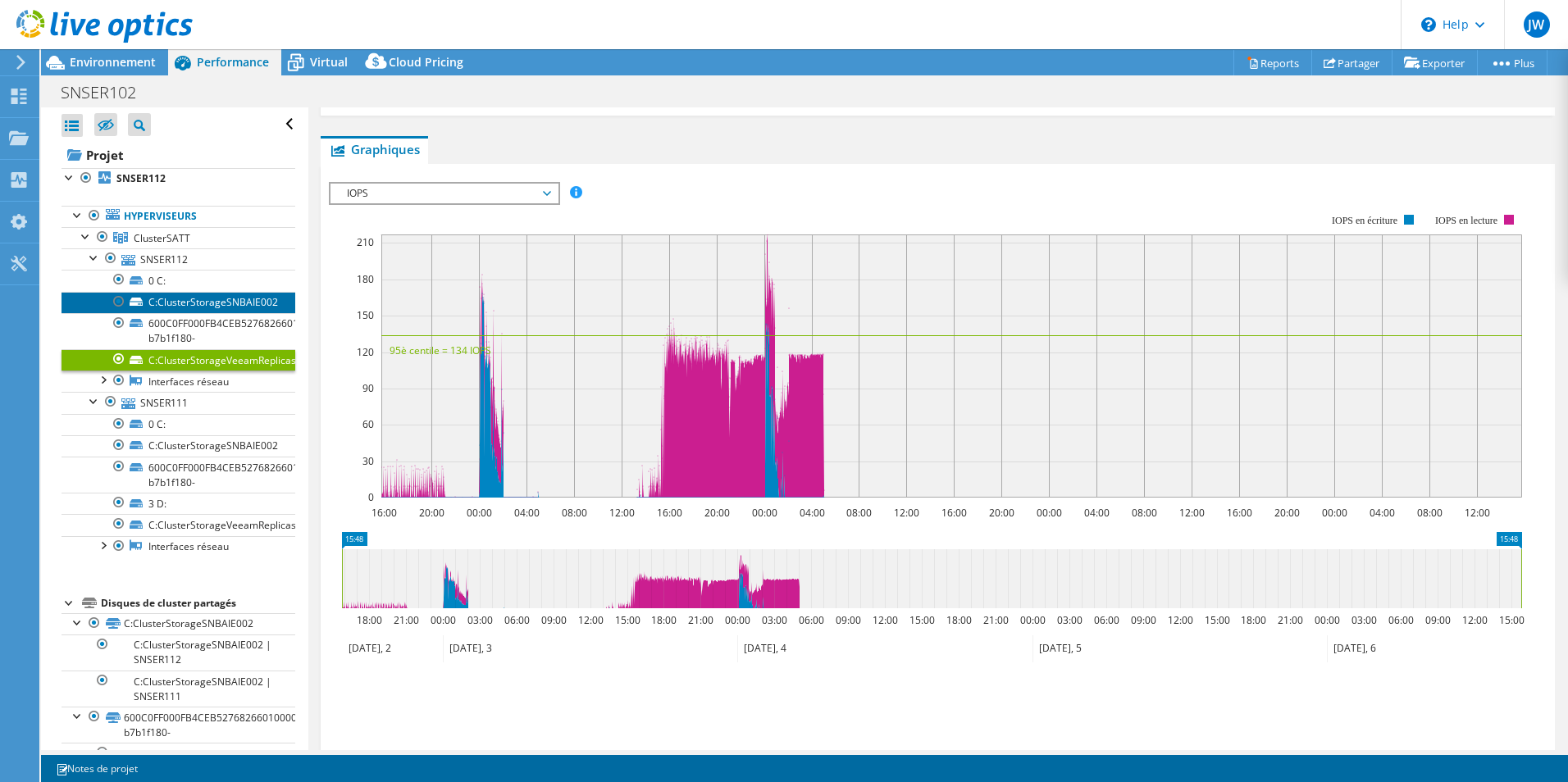
click at [189, 306] on link "C:ClusterStorageSNBAIE002" at bounding box center [178, 302] width 233 height 21
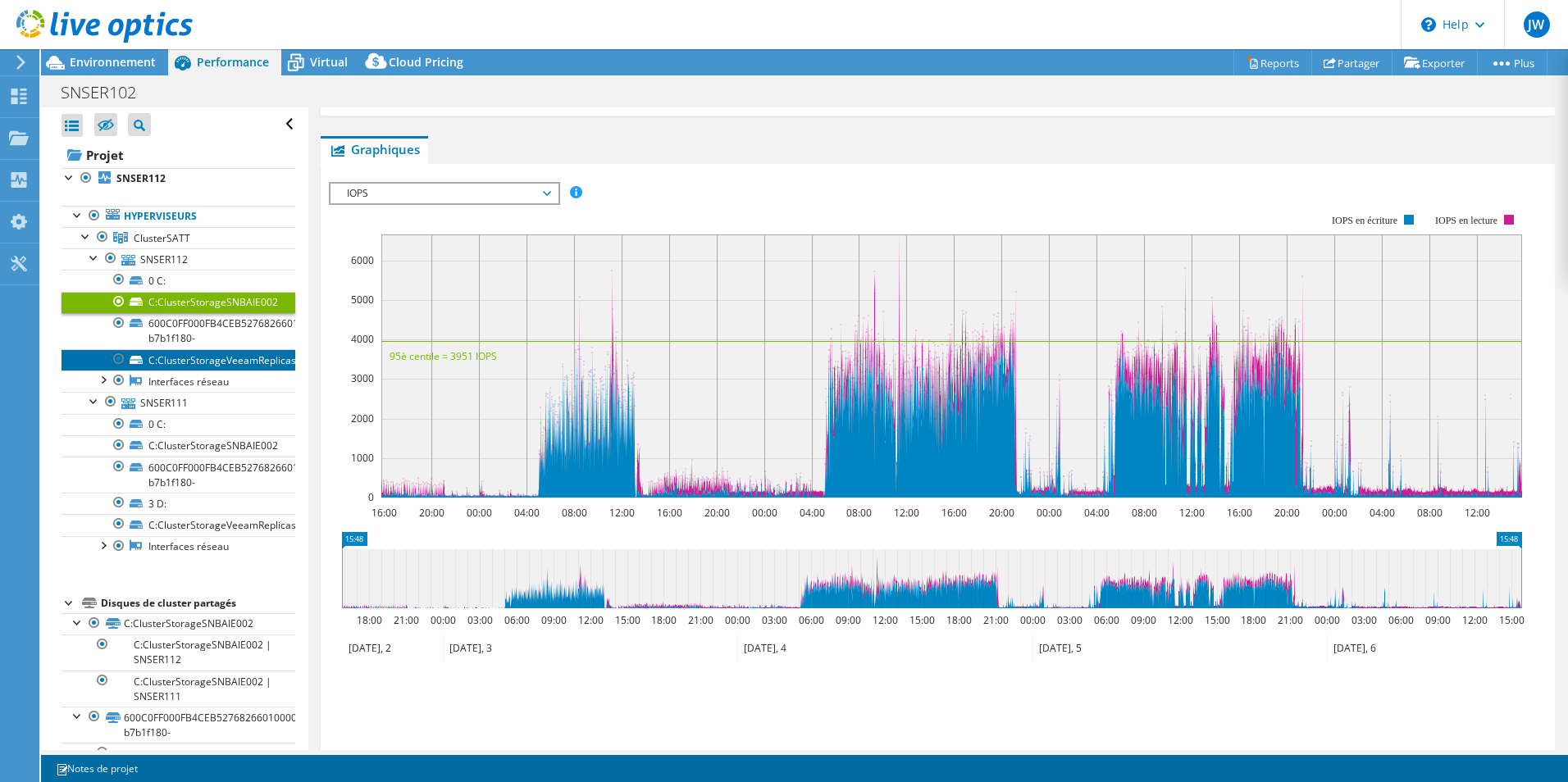
click at [201, 356] on link "C:ClusterStorageVeeamReplicas" at bounding box center [178, 360] width 233 height 21
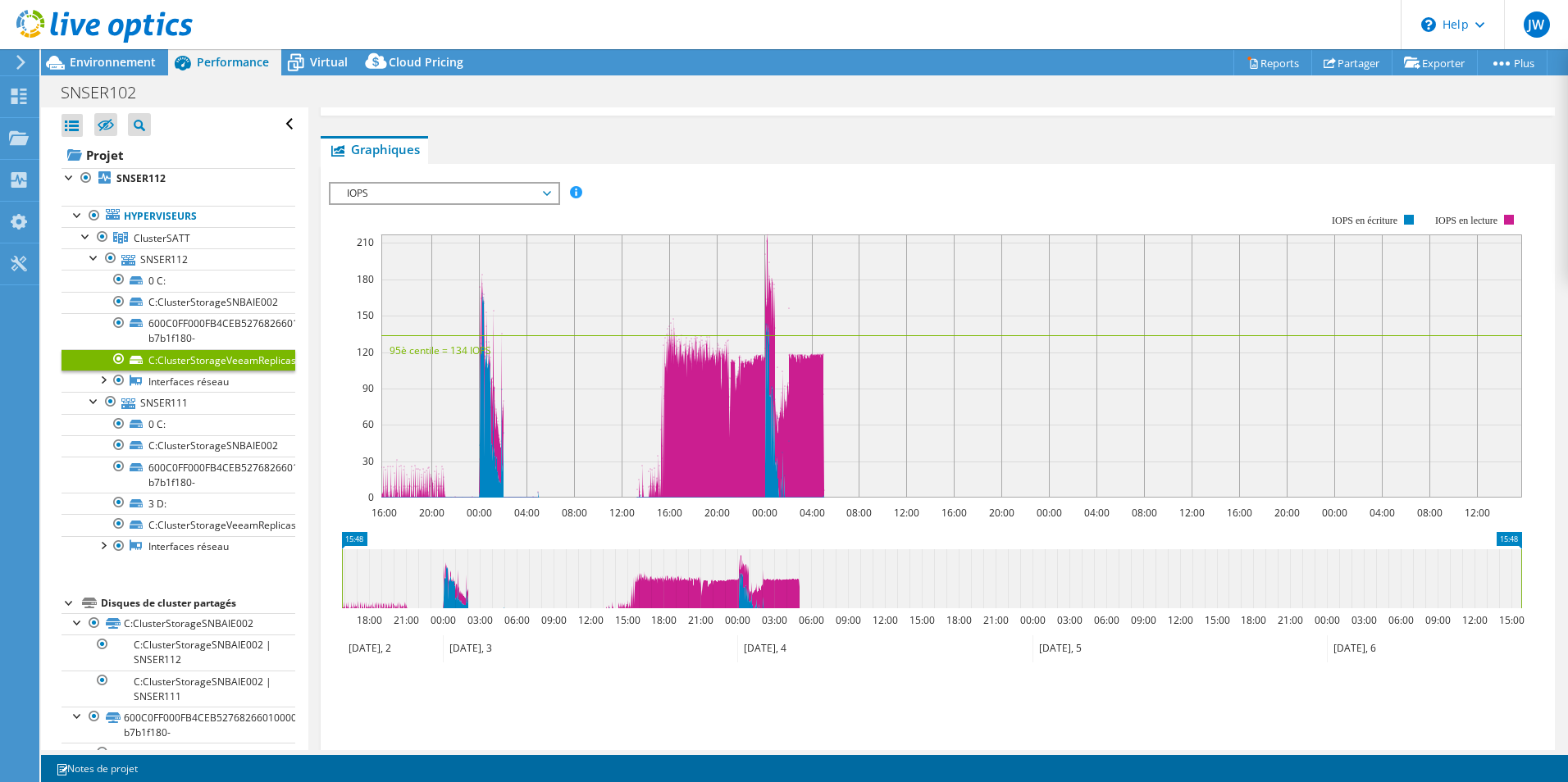
click at [500, 176] on div "IOPS Débit de disque Taille IO Latence Longueur de file d'attente Pourcentage d…" at bounding box center [938, 458] width 1218 height 568
click at [493, 186] on span "IOPS" at bounding box center [444, 194] width 211 height 19
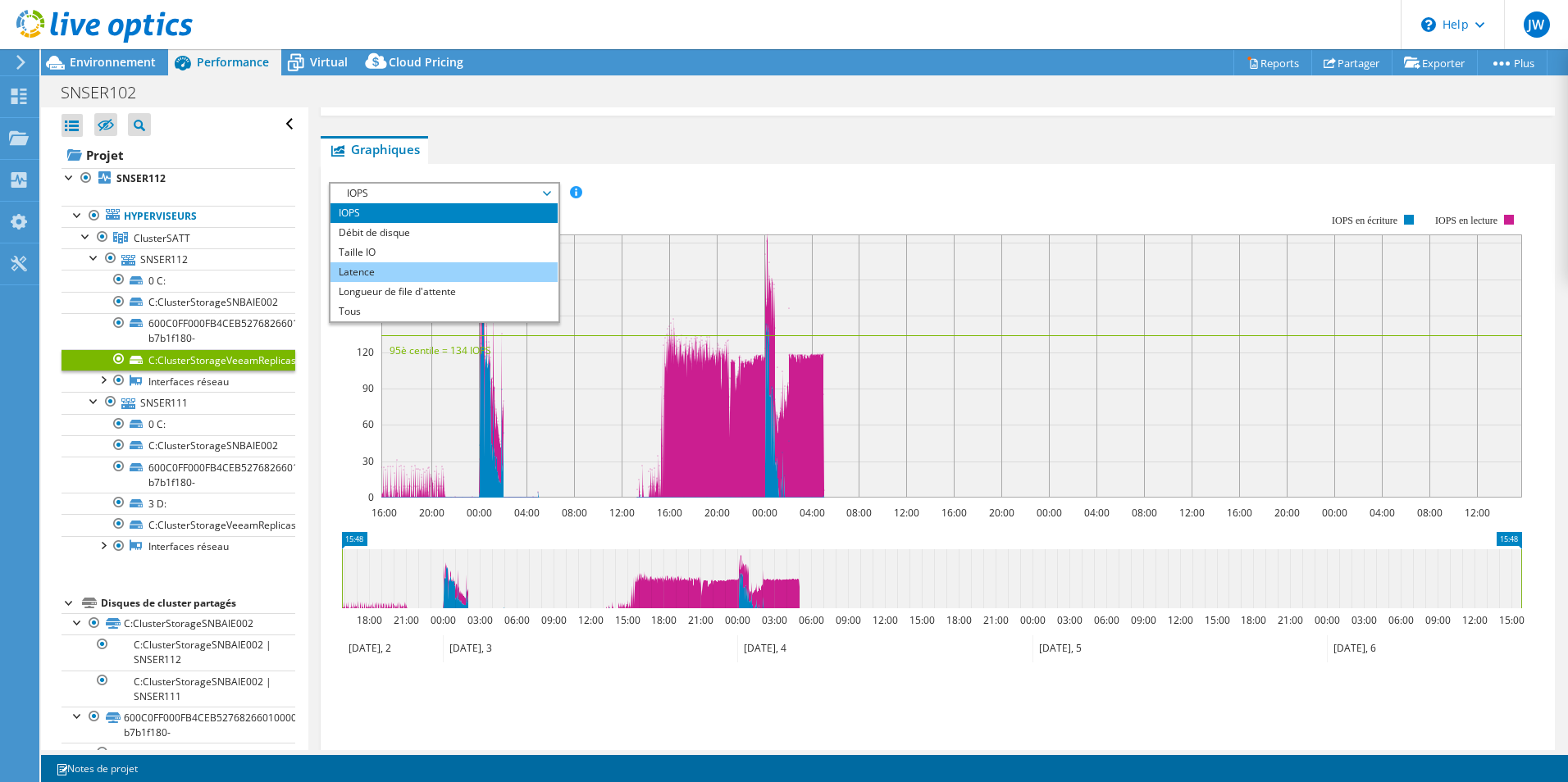
click at [439, 275] on li "Latence" at bounding box center [445, 272] width 228 height 19
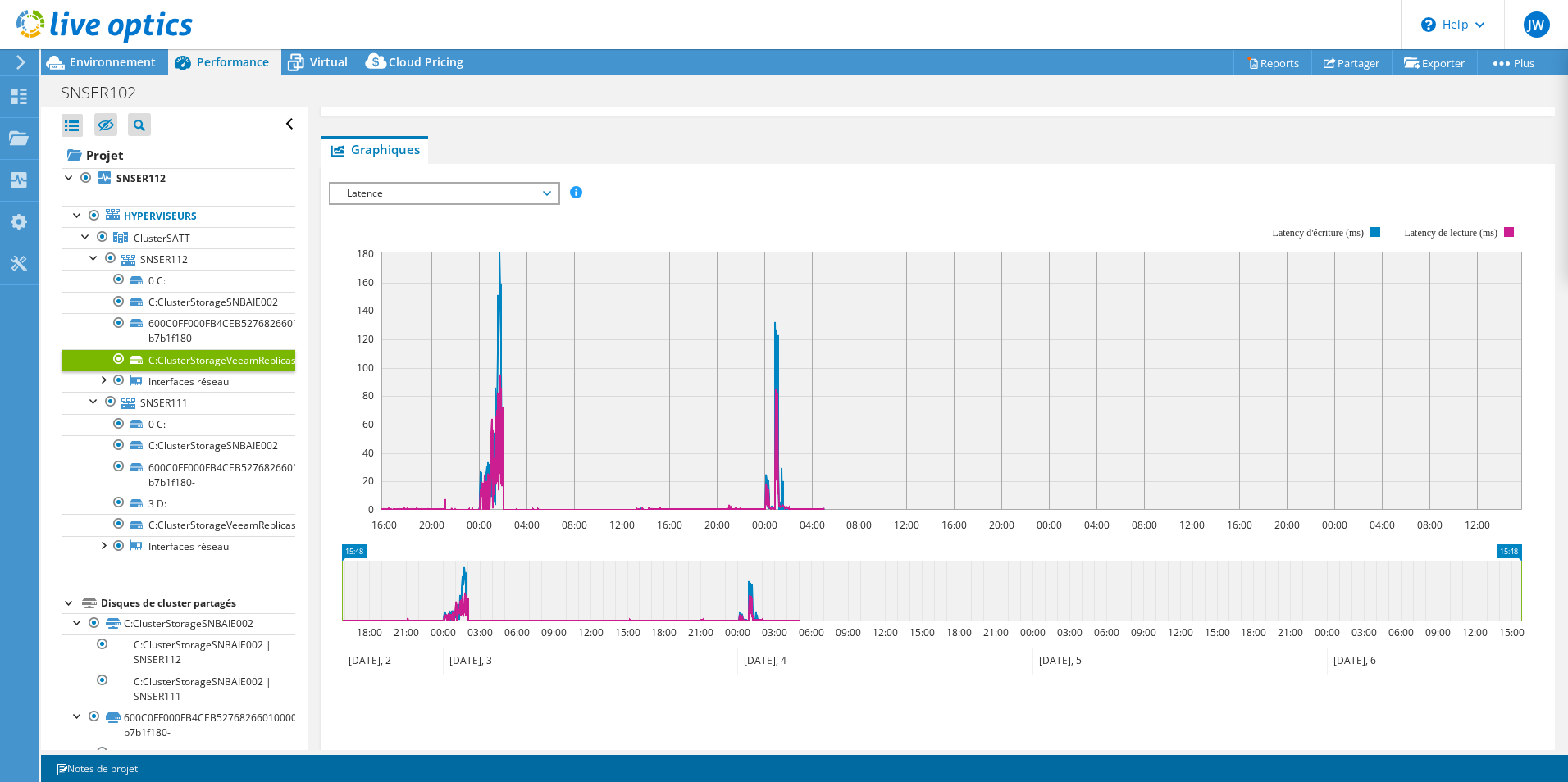
click at [514, 192] on span "Latence" at bounding box center [444, 194] width 211 height 19
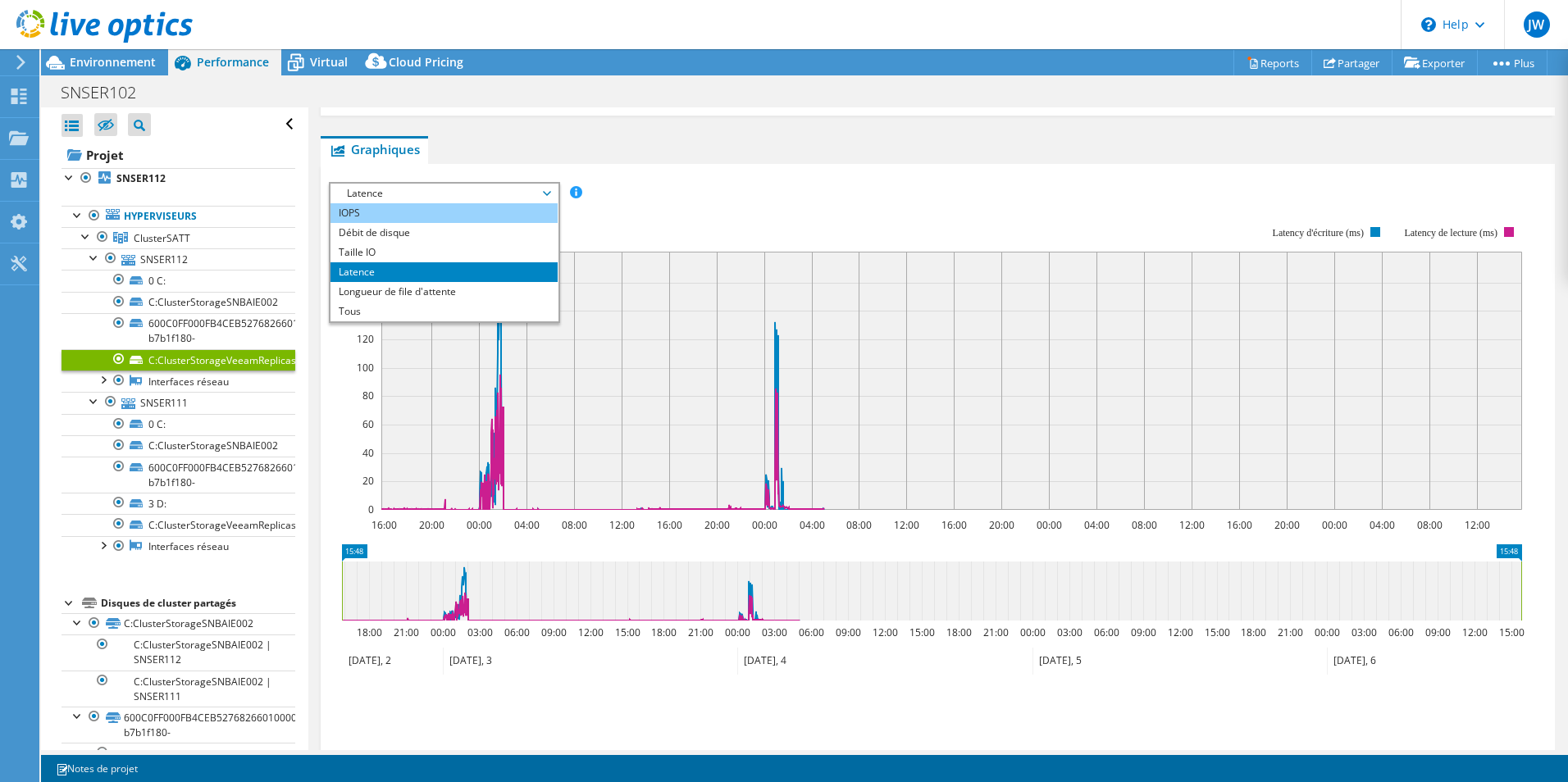
click at [468, 212] on li "IOPS" at bounding box center [445, 213] width 228 height 19
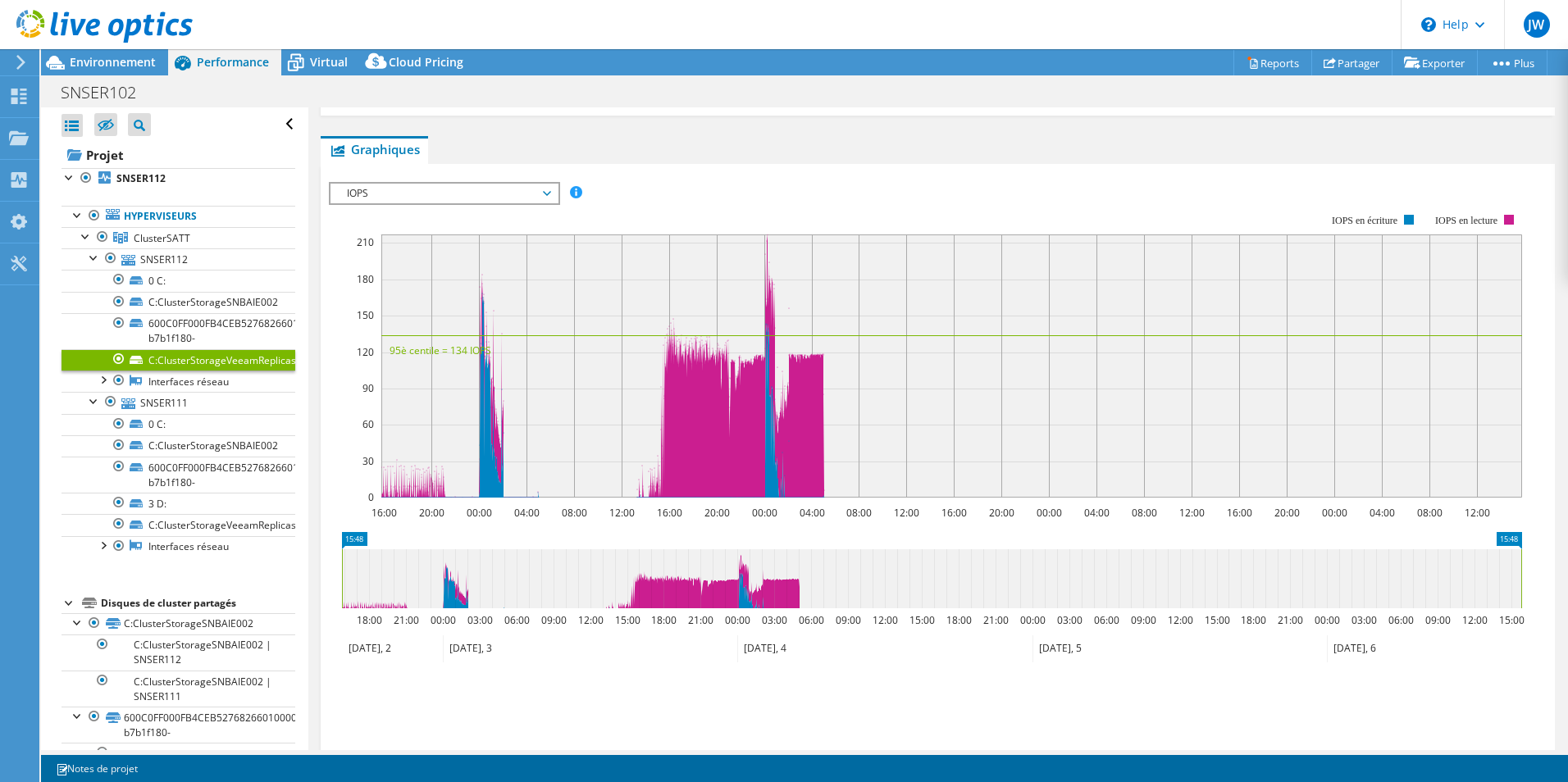
click at [458, 198] on span "IOPS" at bounding box center [444, 194] width 211 height 19
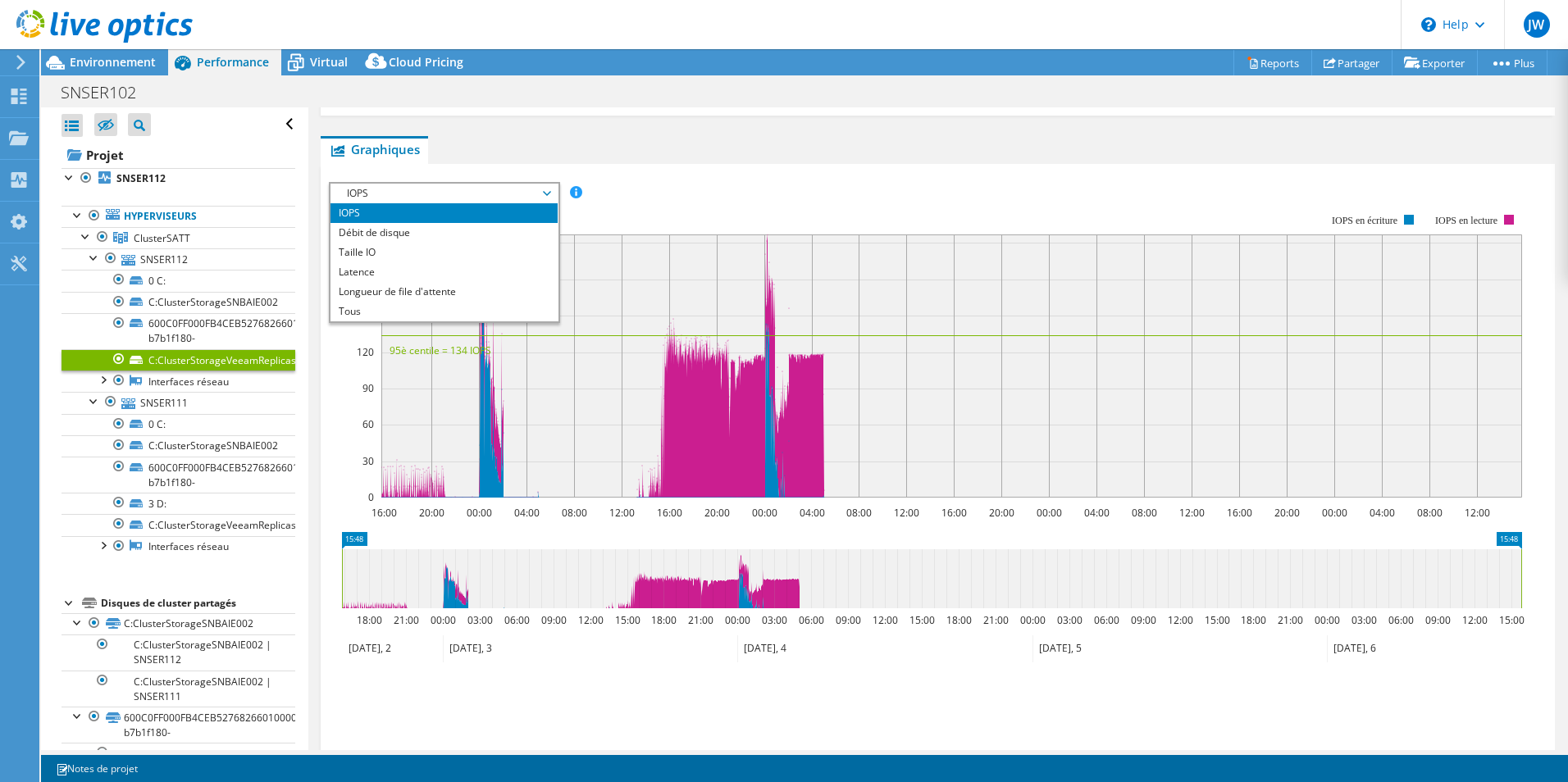
click at [179, 364] on link "C:ClusterStorageVeeamReplicas" at bounding box center [178, 360] width 233 height 21
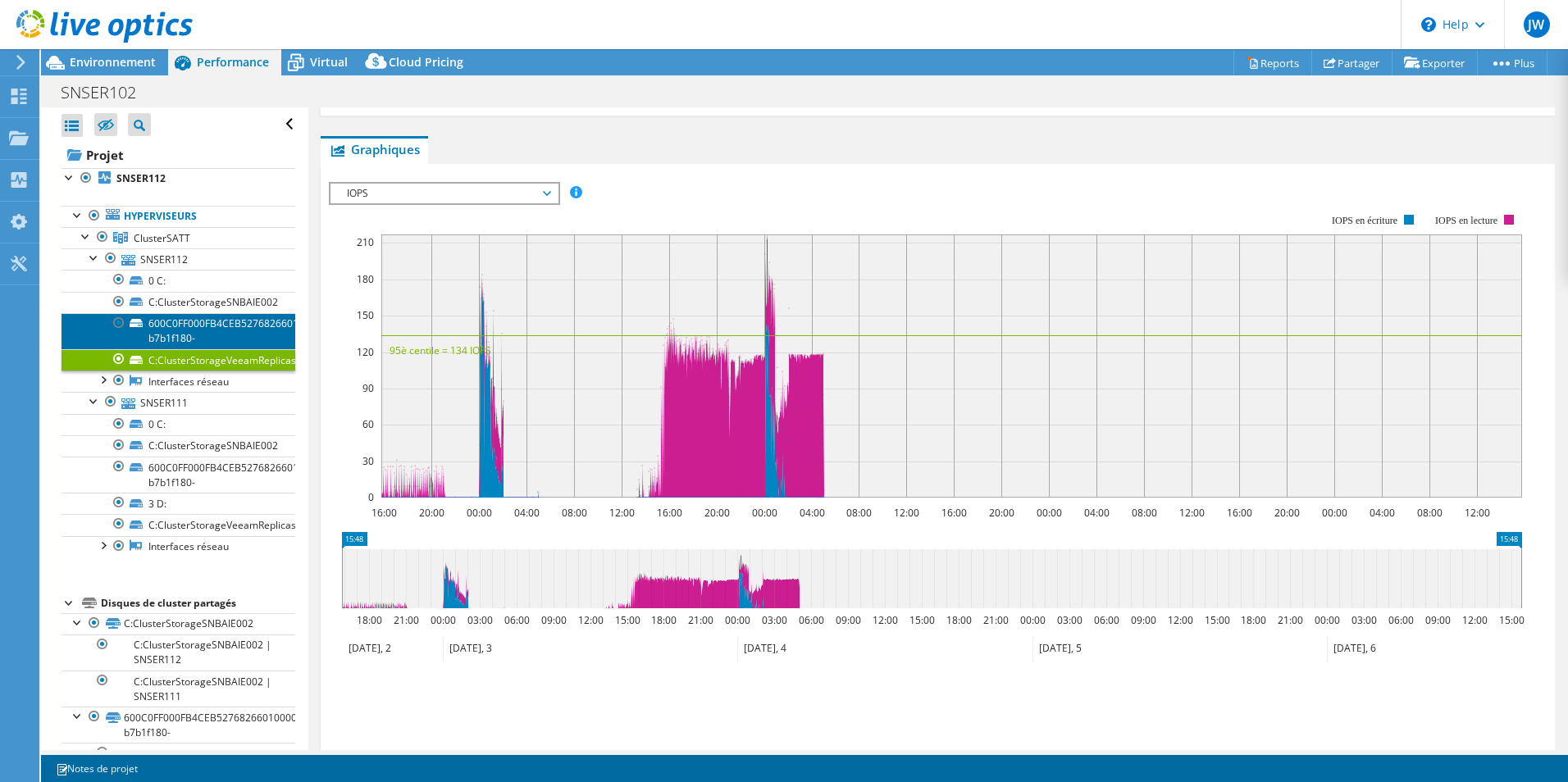
click at [199, 326] on link "600C0FF000FB4CEB5276826601000000-b7b1f180-" at bounding box center [178, 331] width 233 height 36
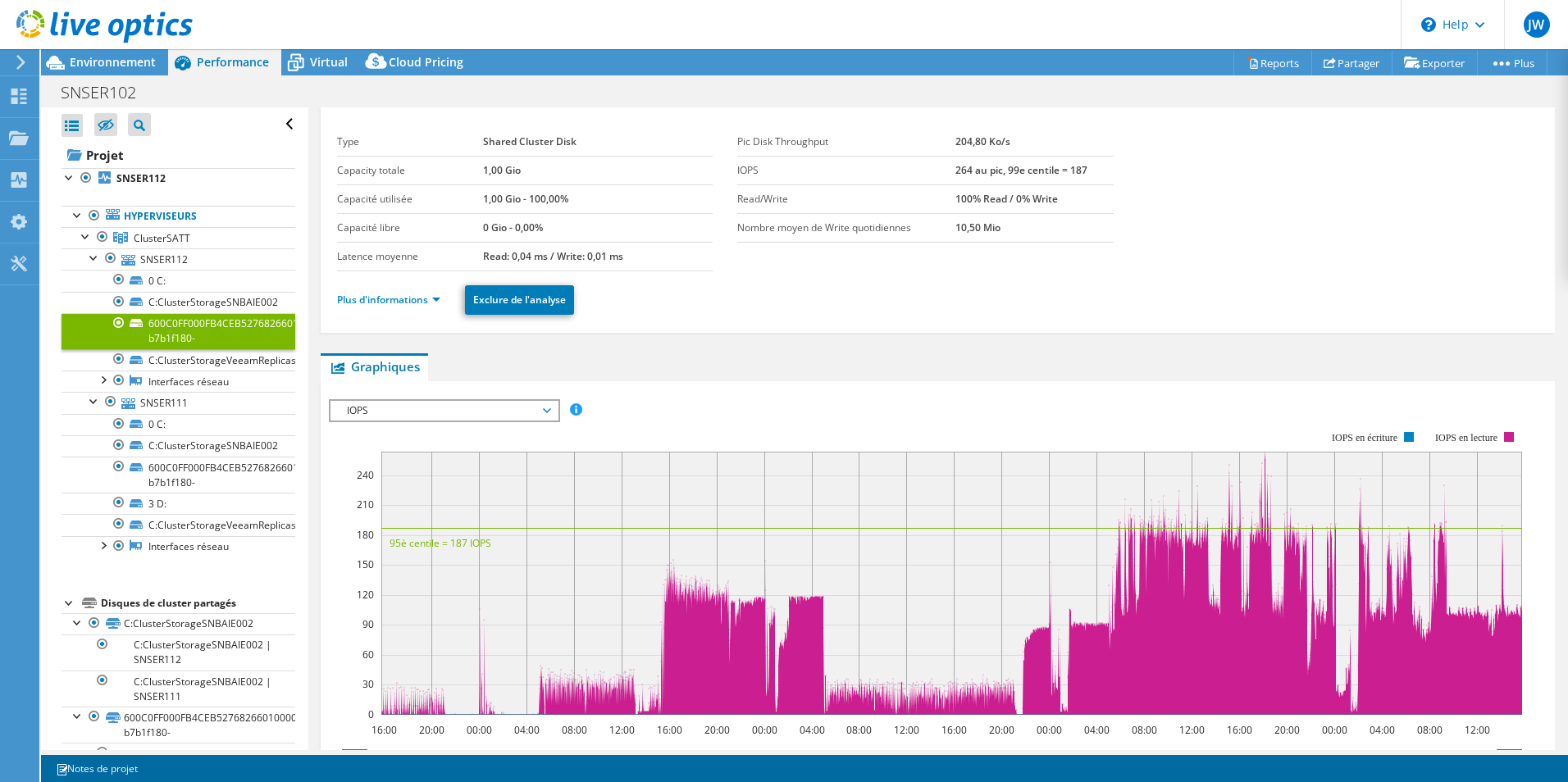
scroll to position [0, 0]
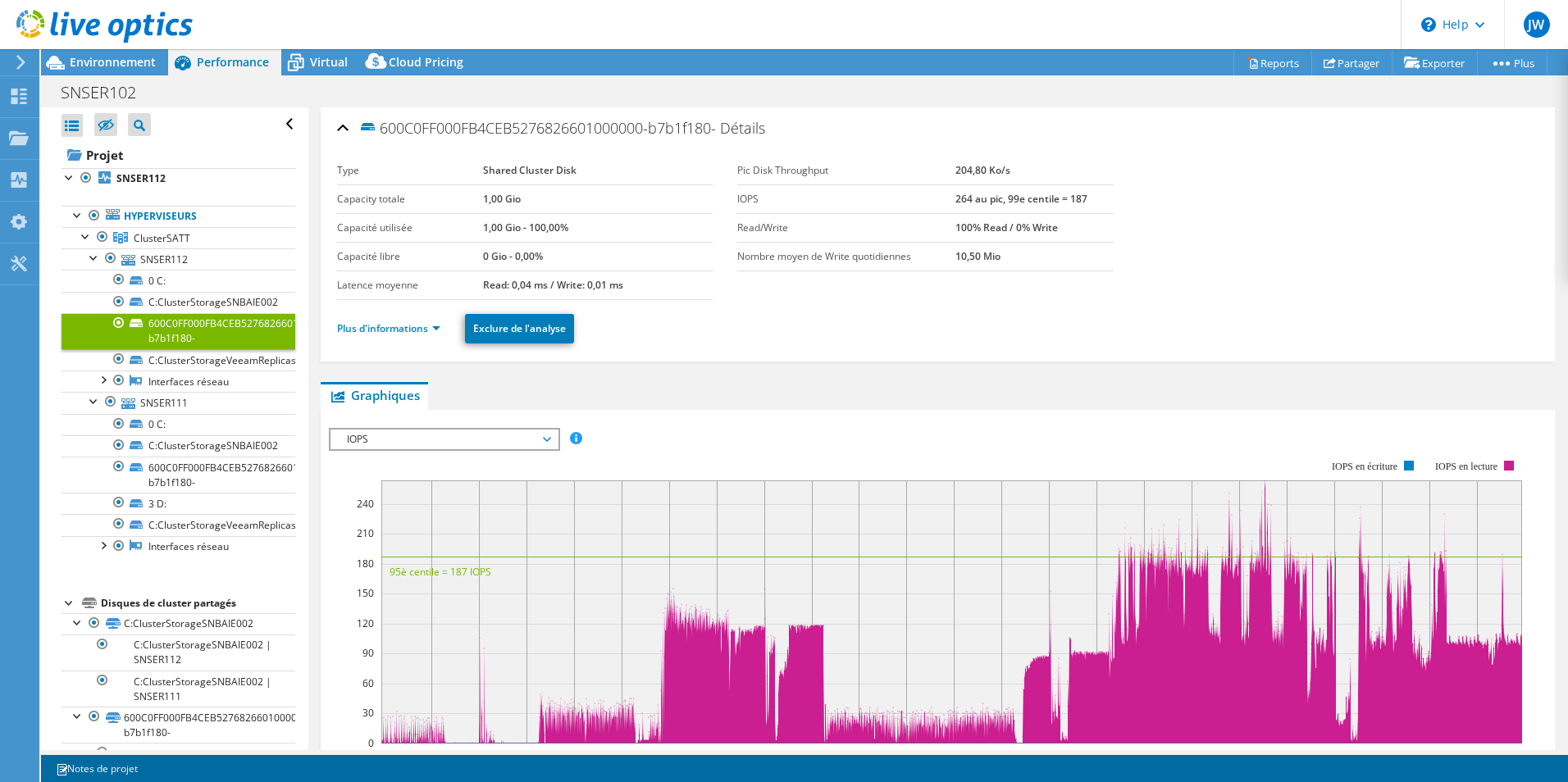
drag, startPoint x: 544, startPoint y: 206, endPoint x: 426, endPoint y: 202, distance: 118.1
click at [426, 202] on tr "Capacity totale 1,00 Gio" at bounding box center [525, 199] width 375 height 29
click at [426, 202] on label "Capacity totale" at bounding box center [410, 198] width 146 height 17
click at [180, 307] on link "C:ClusterStorageSNBAIE002" at bounding box center [178, 302] width 233 height 21
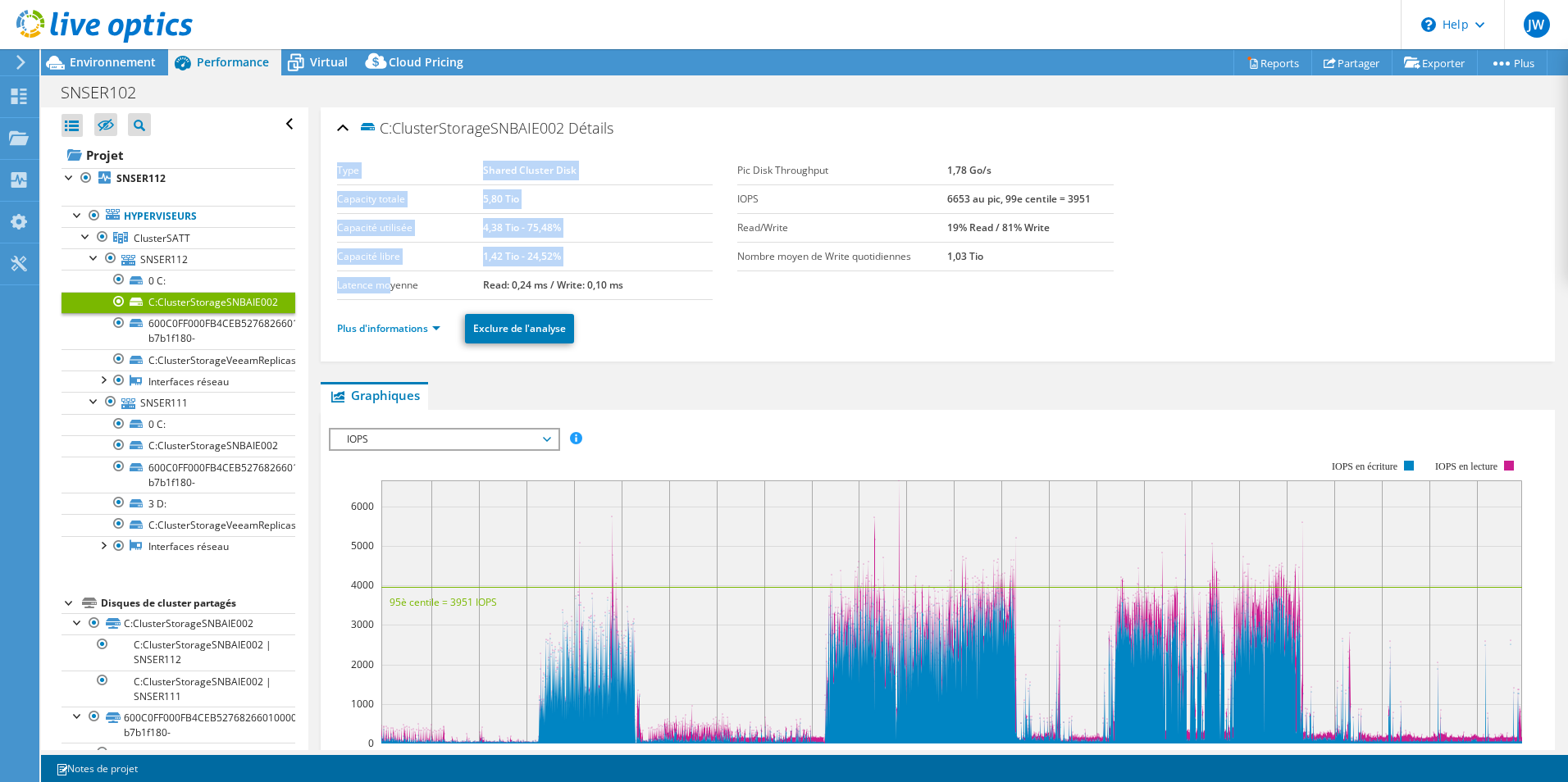
drag, startPoint x: 715, startPoint y: 294, endPoint x: 390, endPoint y: 289, distance: 325.0
click at [390, 289] on div "Type Shared Cluster Disk Capacity totale 5,80 Tio Capacité utilisée 4,38 Tio - …" at bounding box center [538, 229] width 401 height 144
click at [430, 294] on td "Latence moyenne" at bounding box center [410, 285] width 146 height 29
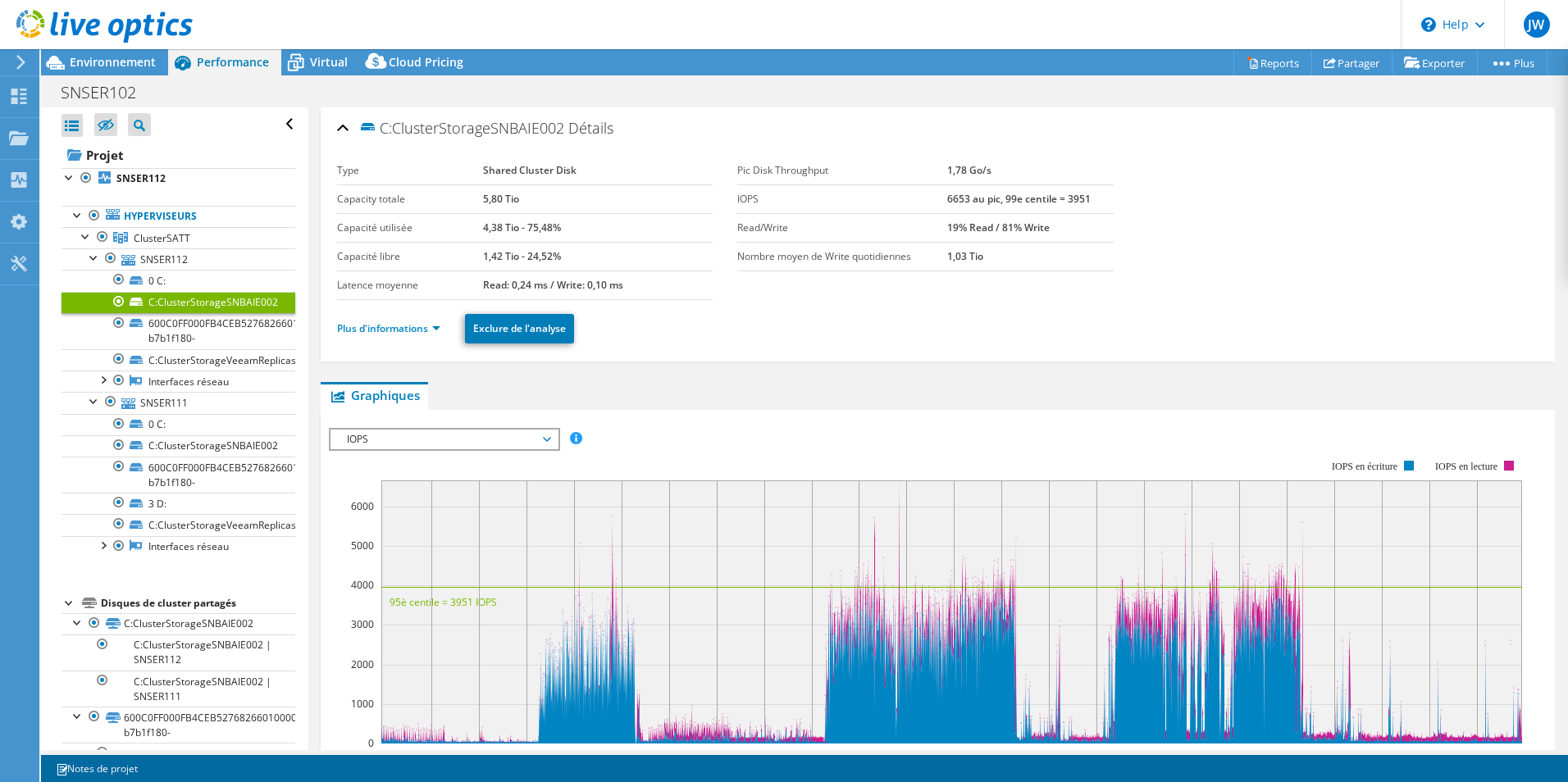
drag, startPoint x: 544, startPoint y: 286, endPoint x: 450, endPoint y: 291, distance: 94.1
click at [450, 291] on tr "Latence moyenne Read: 0,24 ms / Write: 0,10 ms" at bounding box center [525, 285] width 375 height 29
drag, startPoint x: 651, startPoint y: 273, endPoint x: 529, endPoint y: 282, distance: 122.3
click at [529, 282] on td "Read: 0,24 ms / Write: 0,10 ms" at bounding box center [598, 285] width 230 height 29
drag, startPoint x: 924, startPoint y: 231, endPoint x: 1065, endPoint y: 233, distance: 141.0
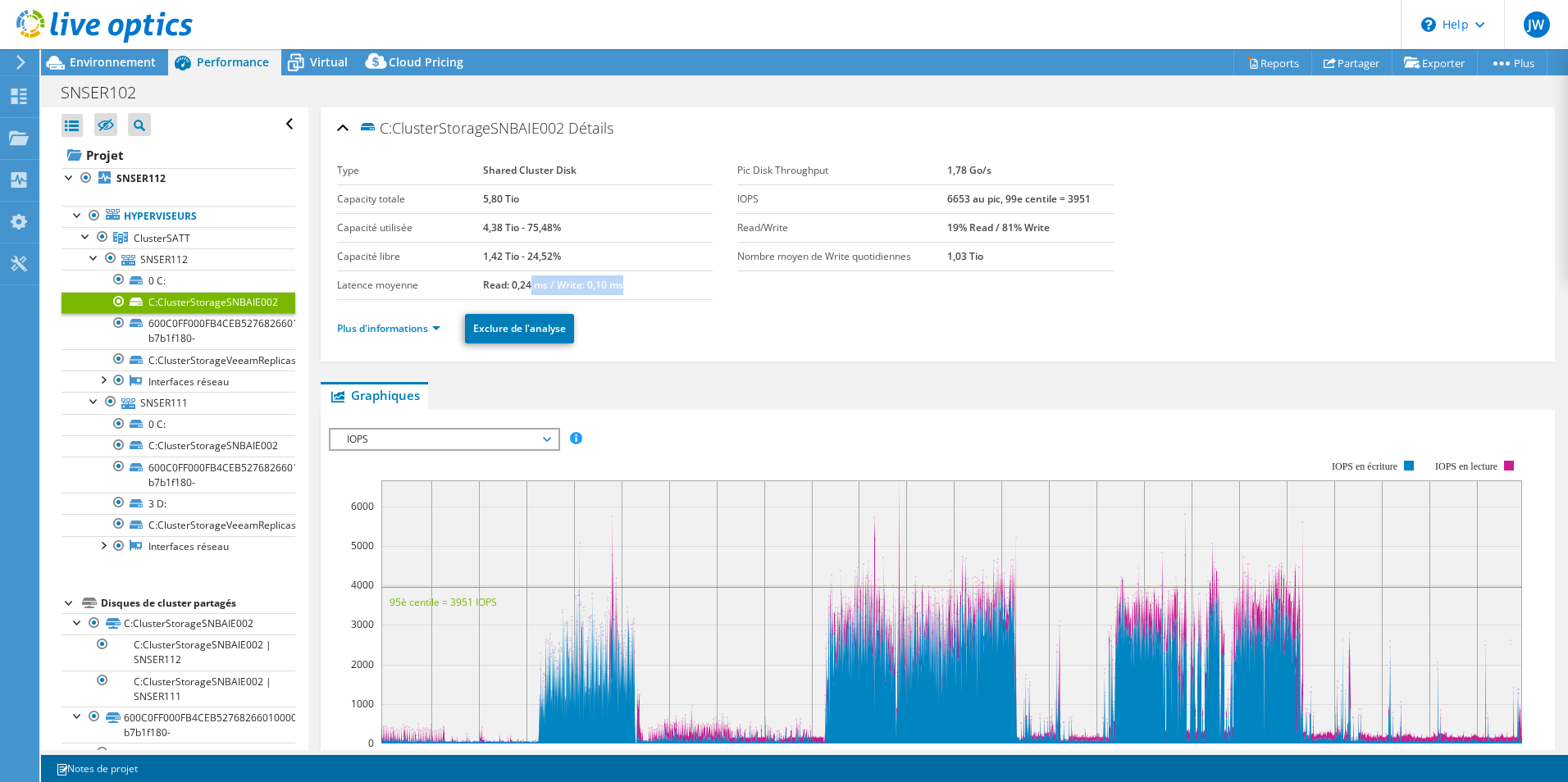
click at [1065, 233] on tr "Read/Write 19% Read / 81% Write" at bounding box center [925, 228] width 375 height 29
click at [1002, 236] on td "19% Read / 81% Write" at bounding box center [1030, 228] width 165 height 29
drag, startPoint x: 939, startPoint y: 227, endPoint x: 980, endPoint y: 226, distance: 41.0
click at [980, 226] on tr "Read/Write 19% Read / 81% Write" at bounding box center [925, 228] width 375 height 29
drag, startPoint x: 1075, startPoint y: 226, endPoint x: 1004, endPoint y: 232, distance: 71.3
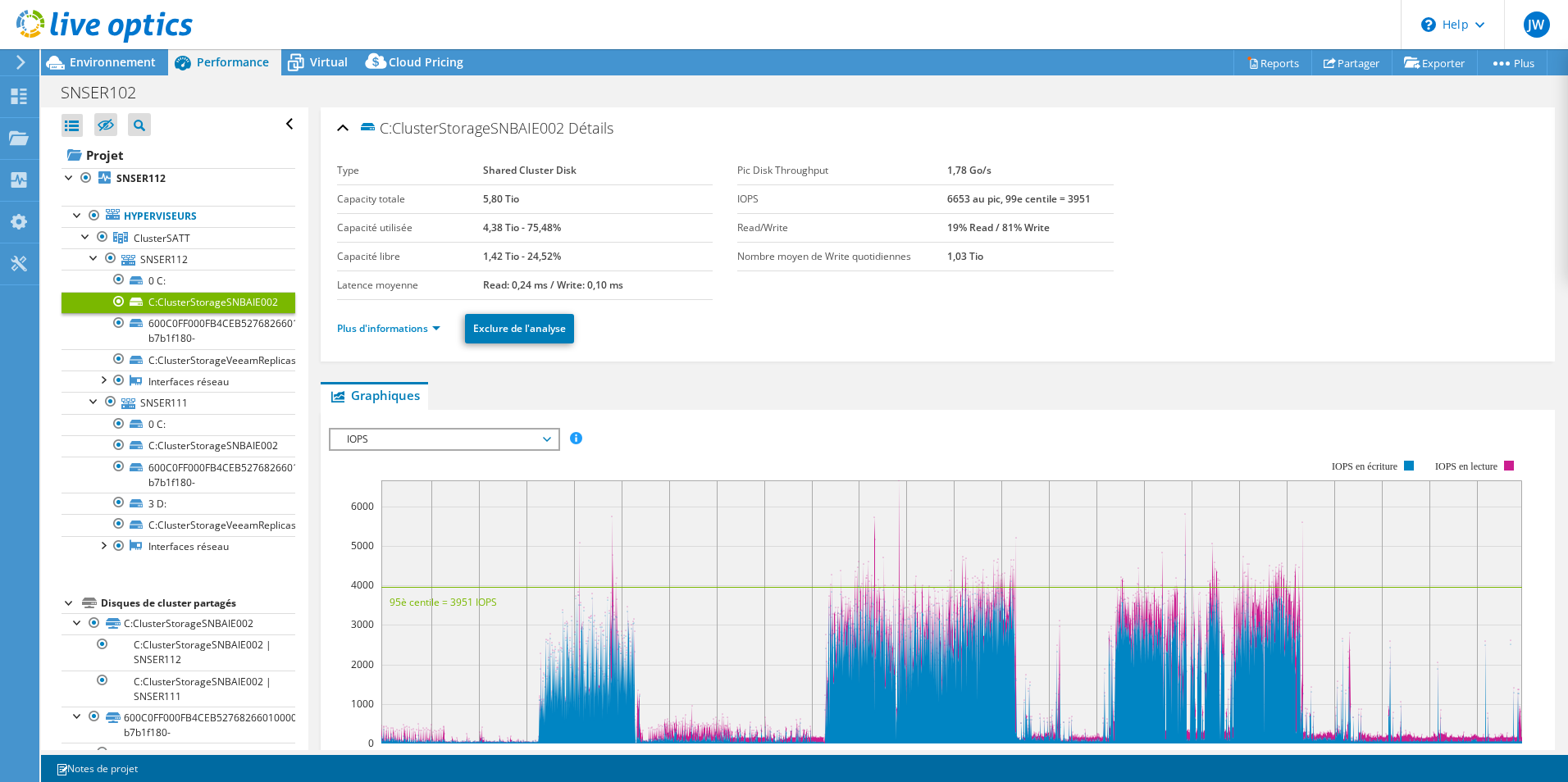
click at [1004, 232] on td "19% Read / 81% Write" at bounding box center [1030, 228] width 165 height 29
click at [219, 454] on link "C:ClusterStorageSNBAIE002" at bounding box center [178, 446] width 233 height 21
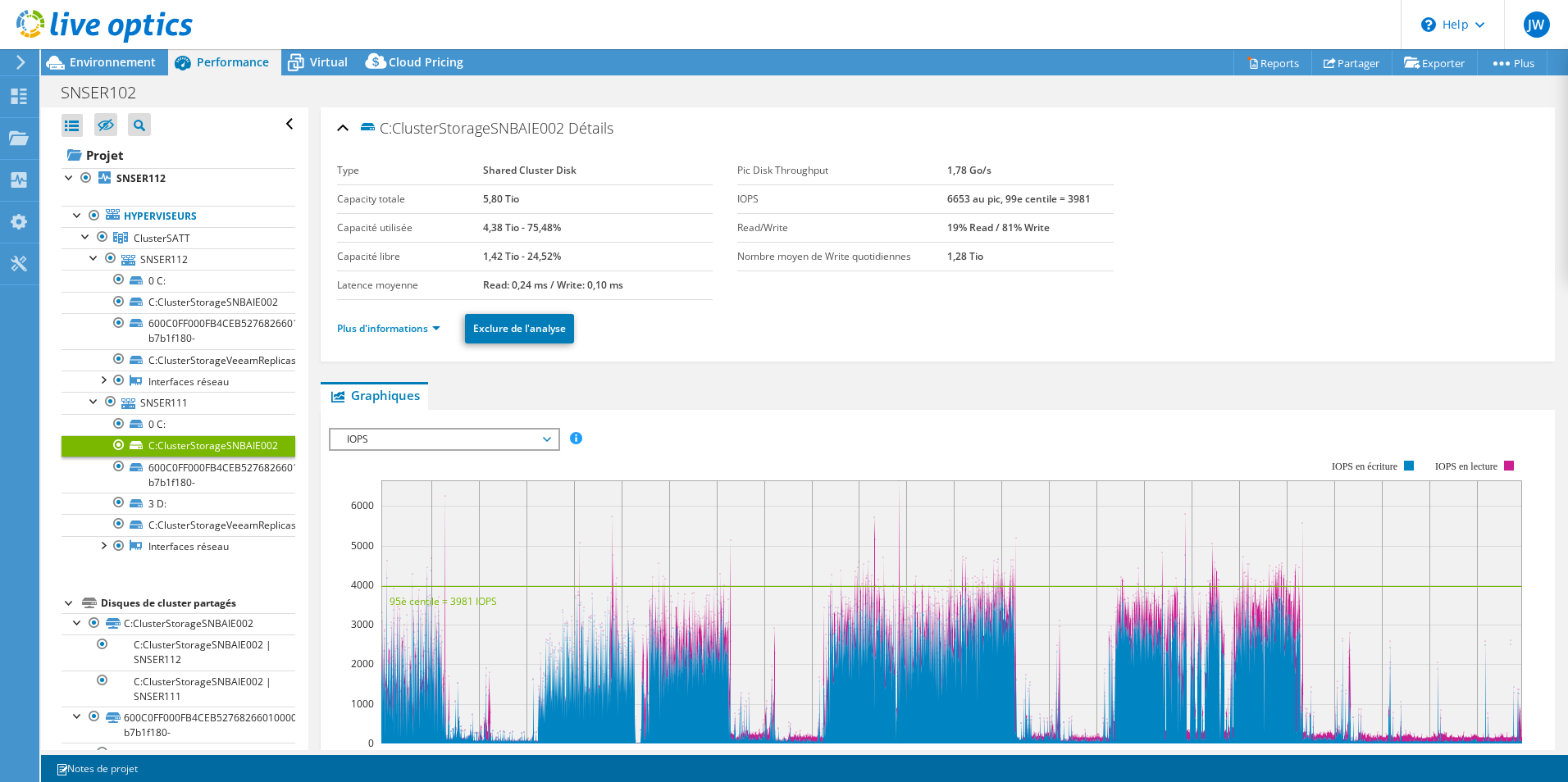
drag, startPoint x: 922, startPoint y: 221, endPoint x: 967, endPoint y: 225, distance: 45.2
click at [967, 225] on tr "Read/Write 19% Read / 81% Write" at bounding box center [925, 228] width 375 height 29
drag, startPoint x: 1053, startPoint y: 218, endPoint x: 1003, endPoint y: 222, distance: 50.2
click at [1003, 222] on td "19% Read / 81% Write" at bounding box center [1030, 228] width 165 height 29
click at [991, 275] on section "Type Shared Cluster Disk Capacity totale 5,80 Tio Capacité utilisée 4,38 Tio - …" at bounding box center [938, 229] width 1201 height 144
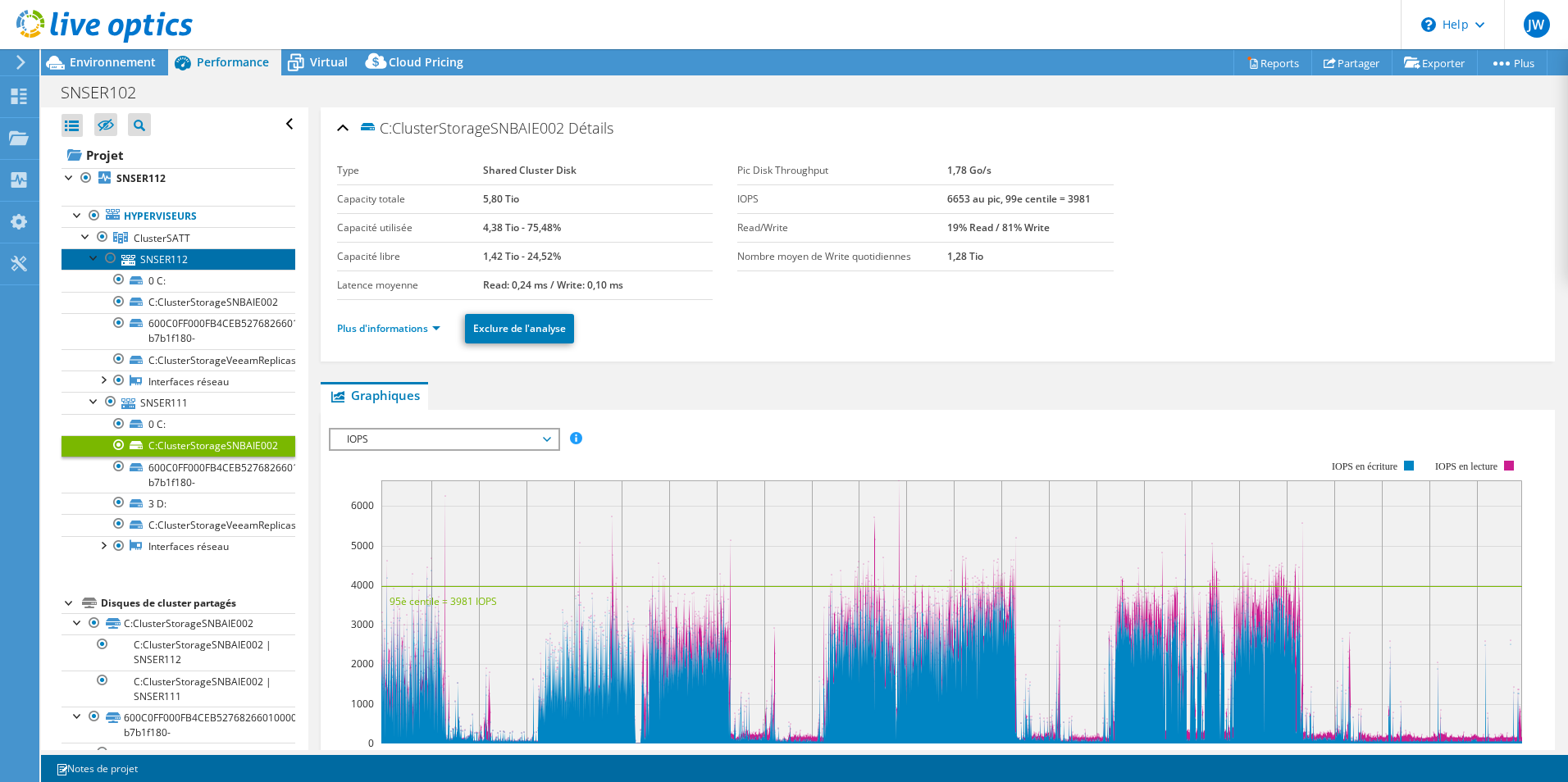
click at [168, 266] on link "SNSER112" at bounding box center [178, 260] width 233 height 21
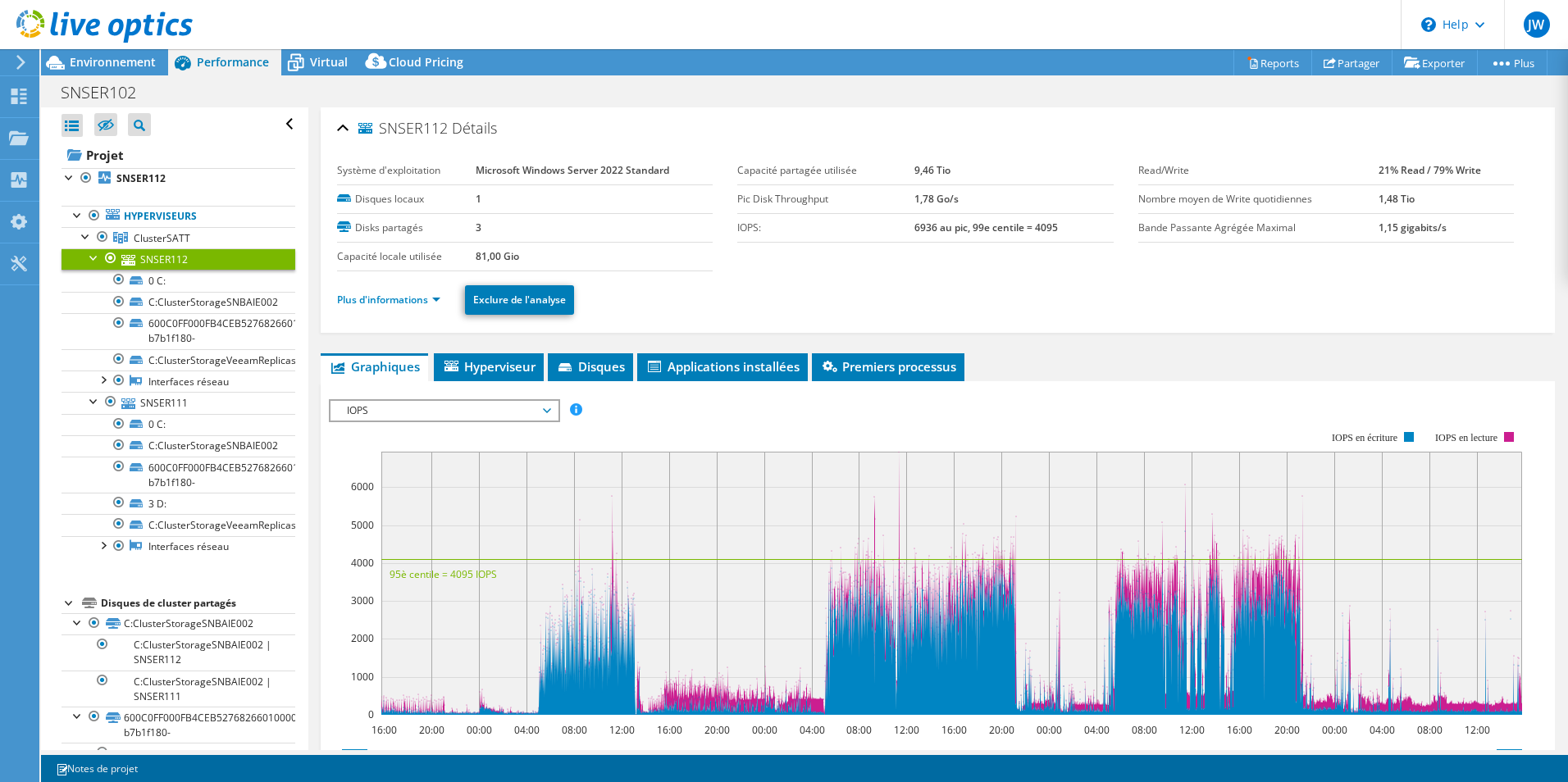
click at [524, 410] on span "IOPS" at bounding box center [444, 410] width 211 height 19
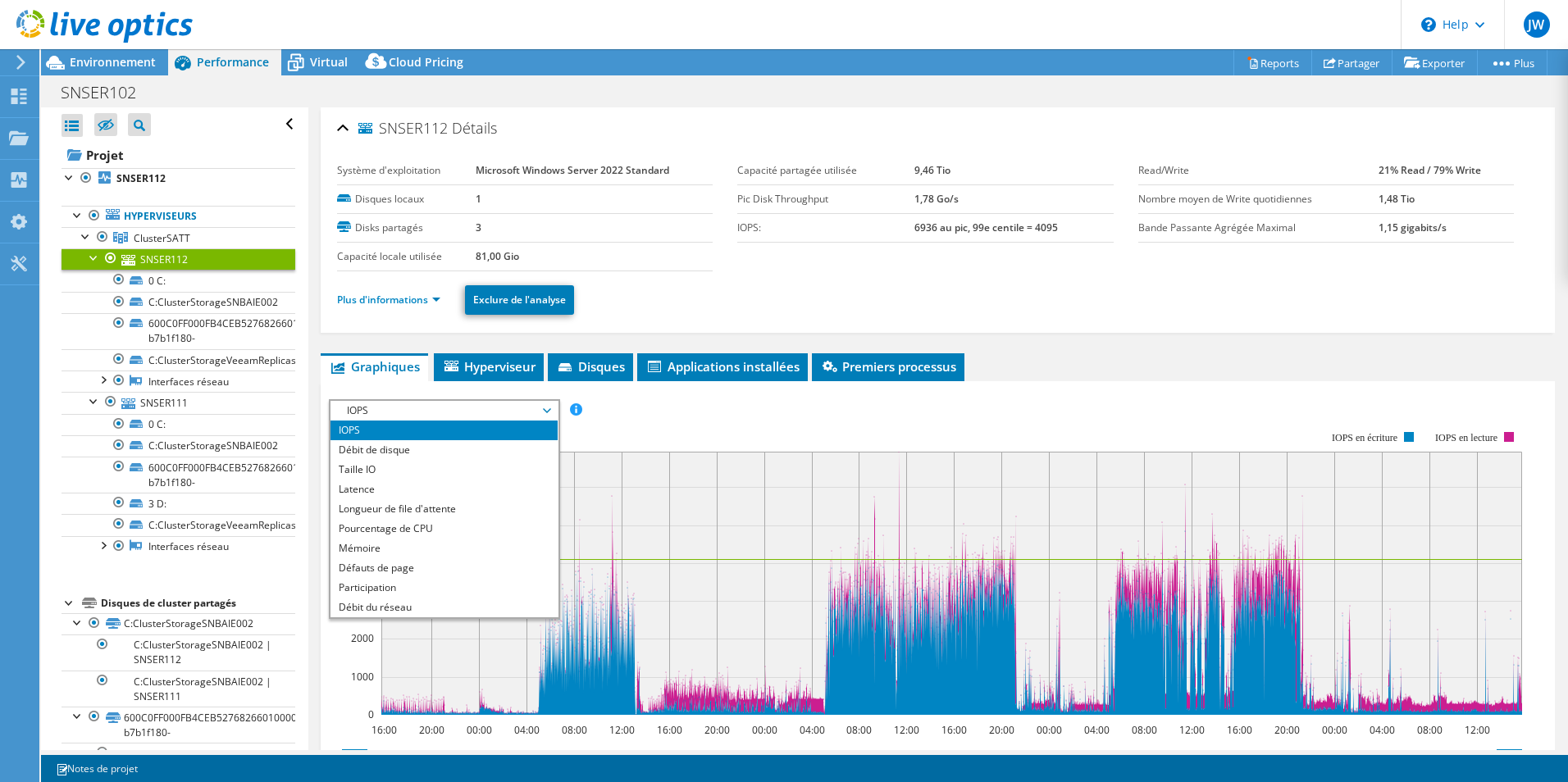
click at [704, 440] on rect at bounding box center [925, 573] width 1194 height 328
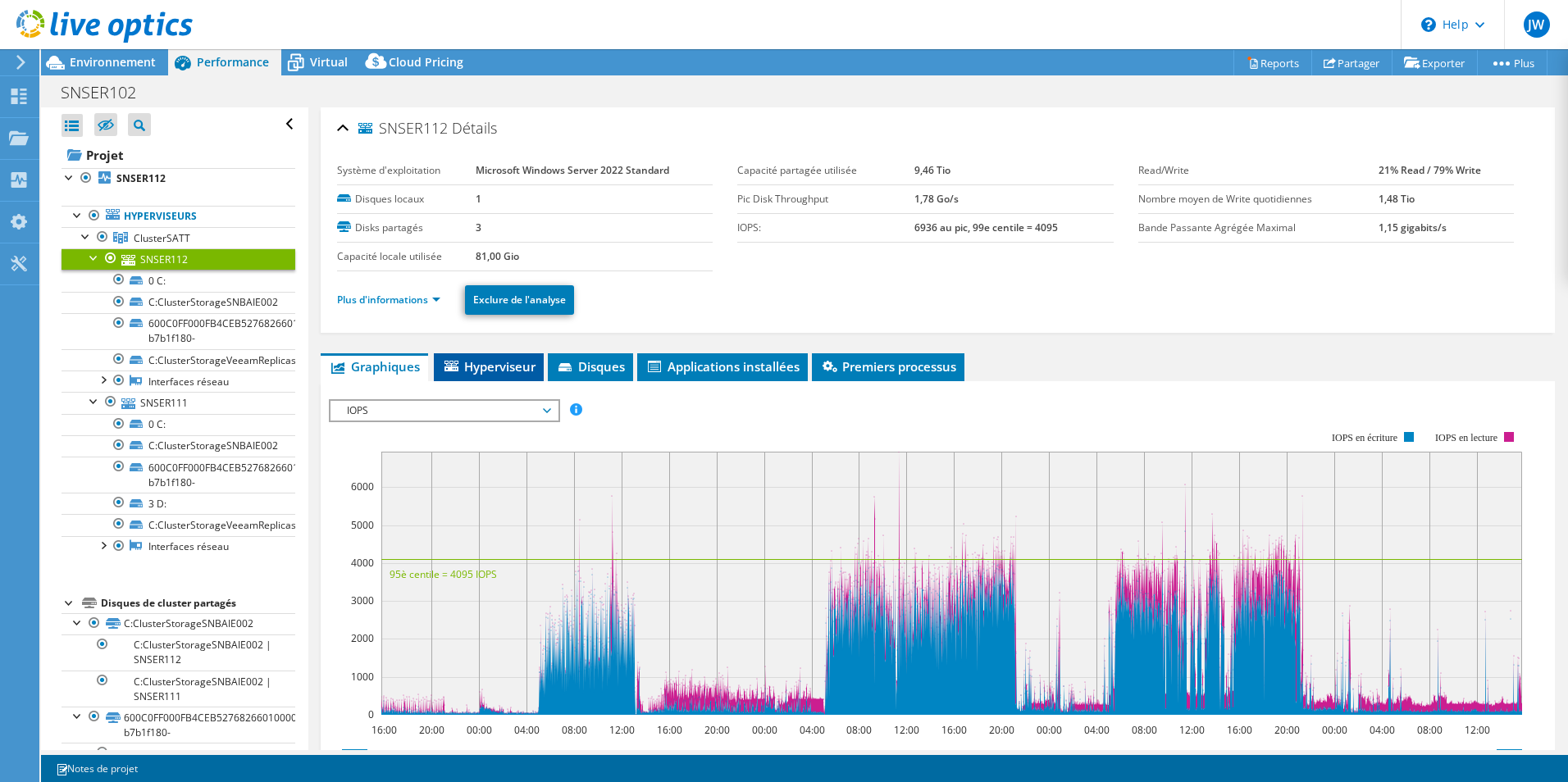
click at [480, 372] on span "Hyperviseur" at bounding box center [489, 366] width 93 height 17
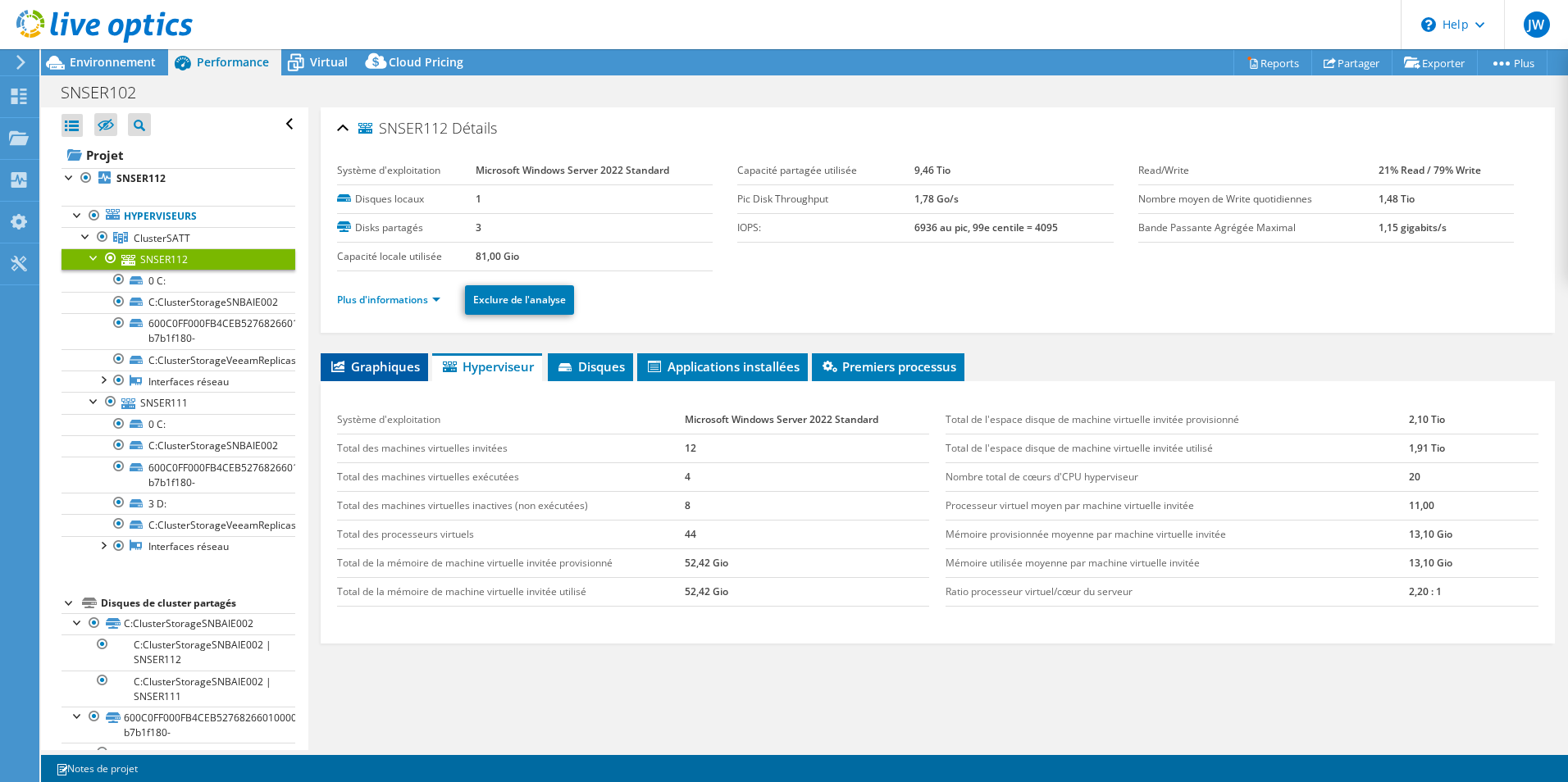
click at [390, 361] on span "Graphiques" at bounding box center [374, 366] width 91 height 17
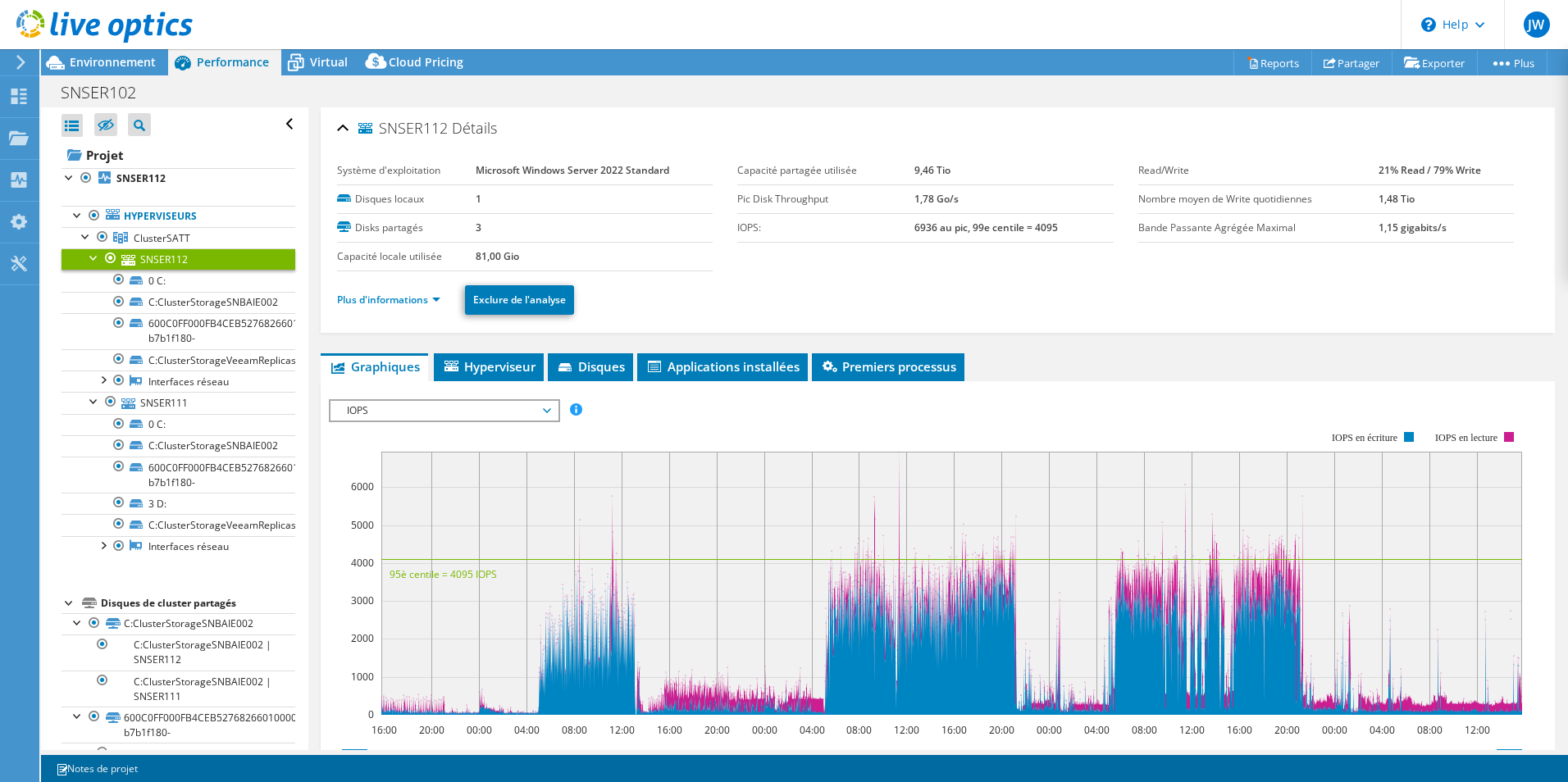
click at [463, 400] on div "IOPS IOPS Débit de disque Taille IO Latence Longueur de file d'attente Pourcent…" at bounding box center [445, 411] width 232 height 23
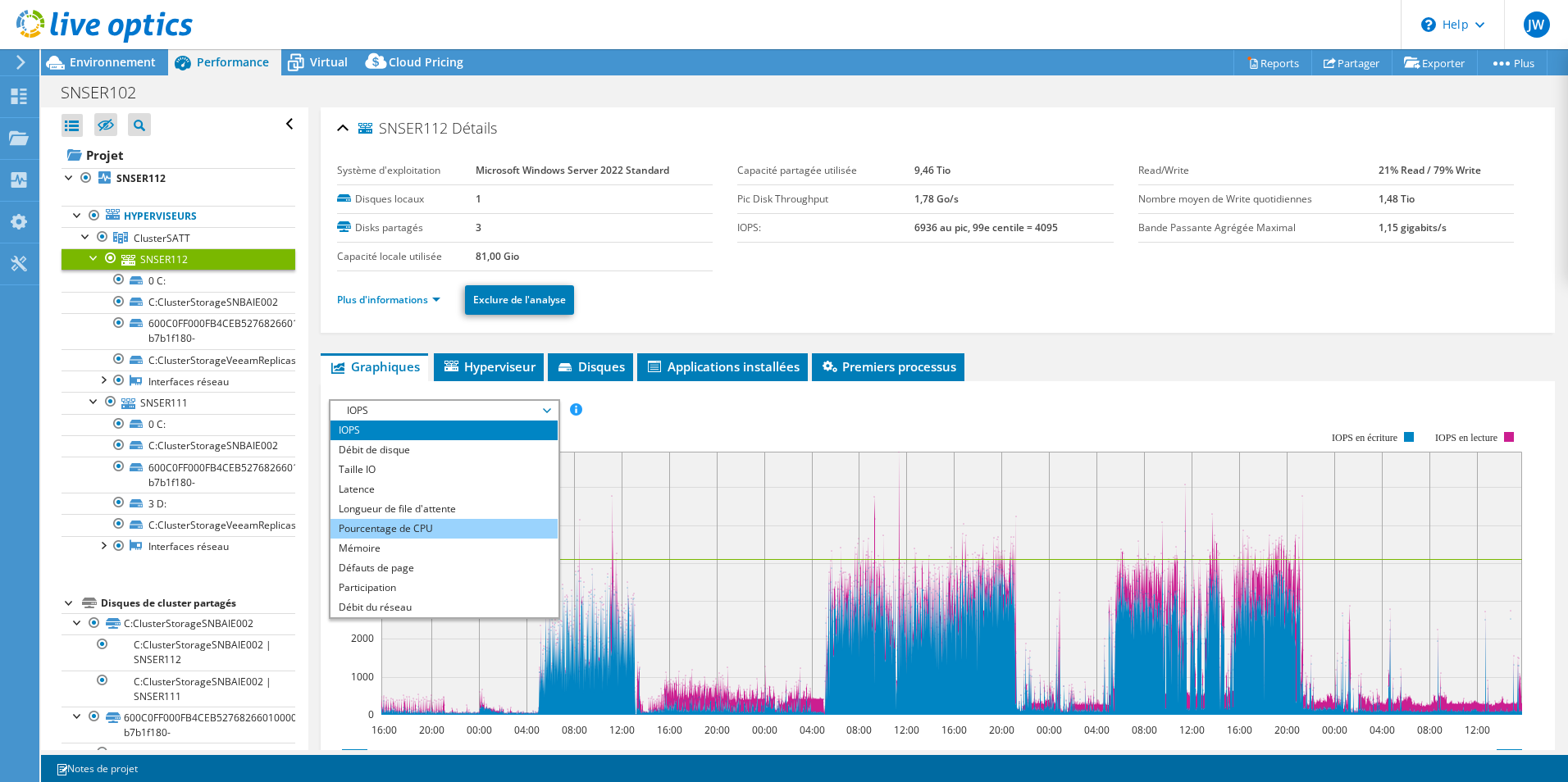
click at [477, 522] on li "Pourcentage de CPU" at bounding box center [445, 529] width 228 height 19
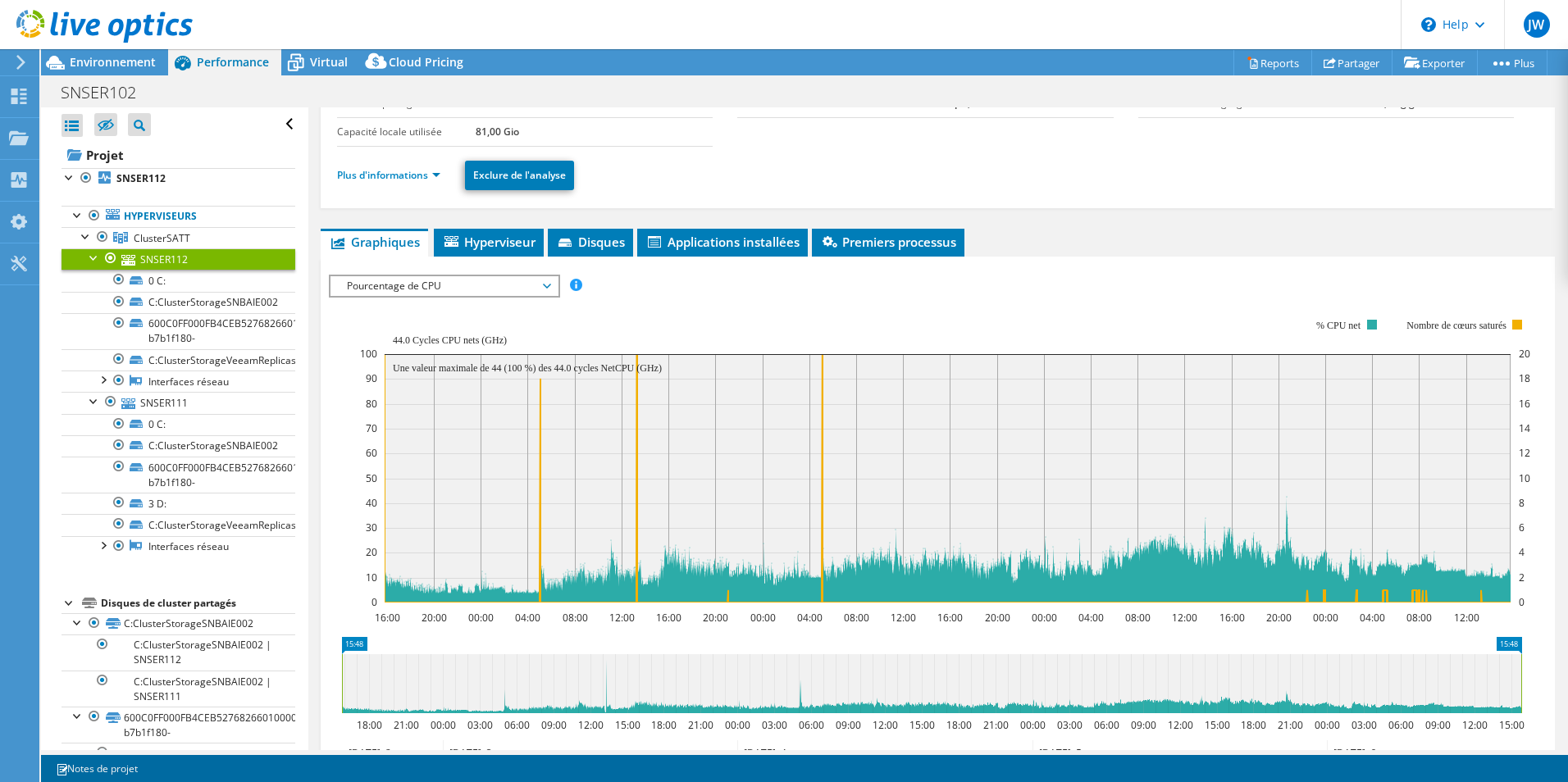
scroll to position [164, 0]
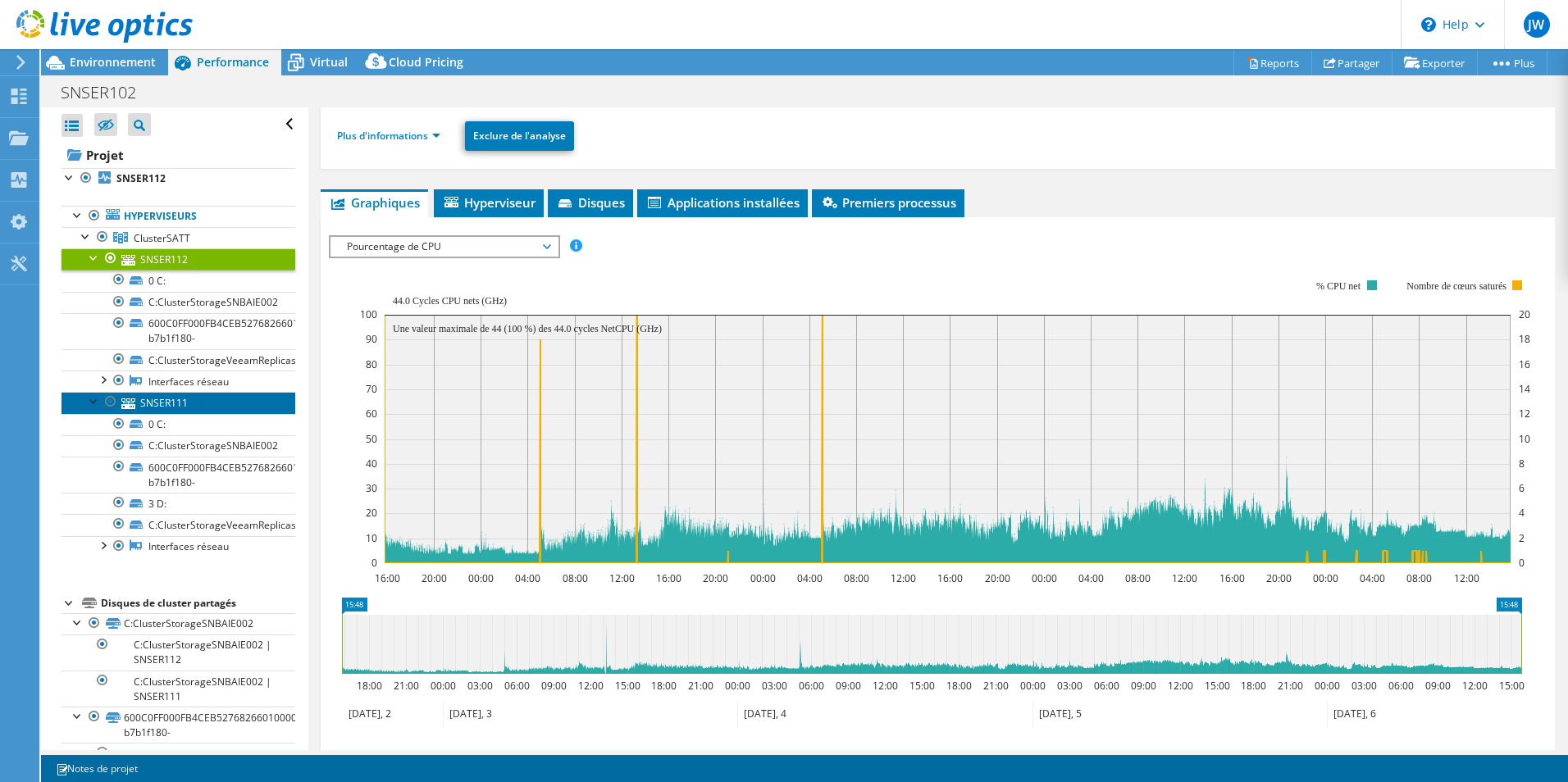
click at [145, 402] on link "SNSER111" at bounding box center [178, 403] width 233 height 21
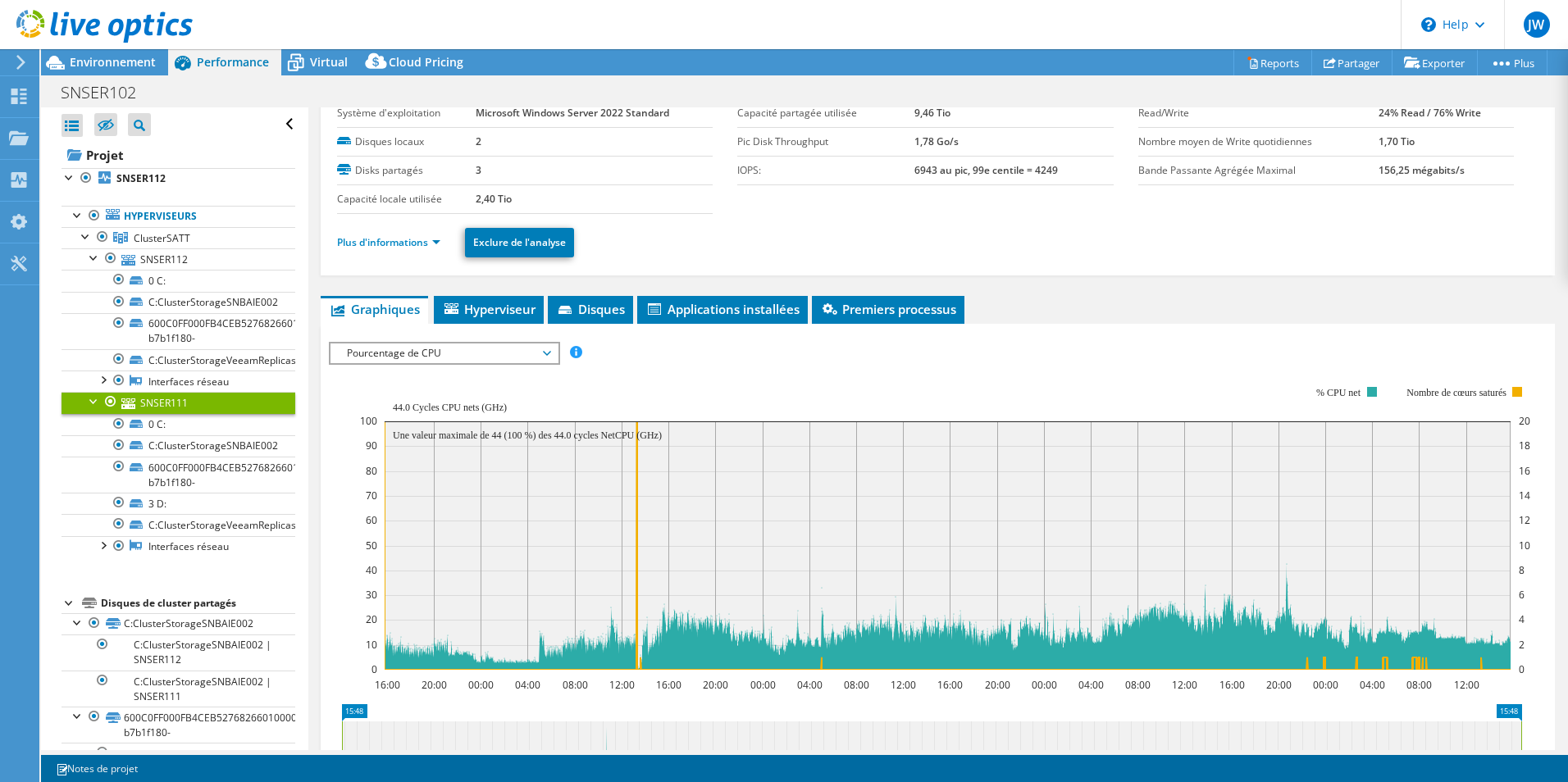
scroll to position [82, 0]
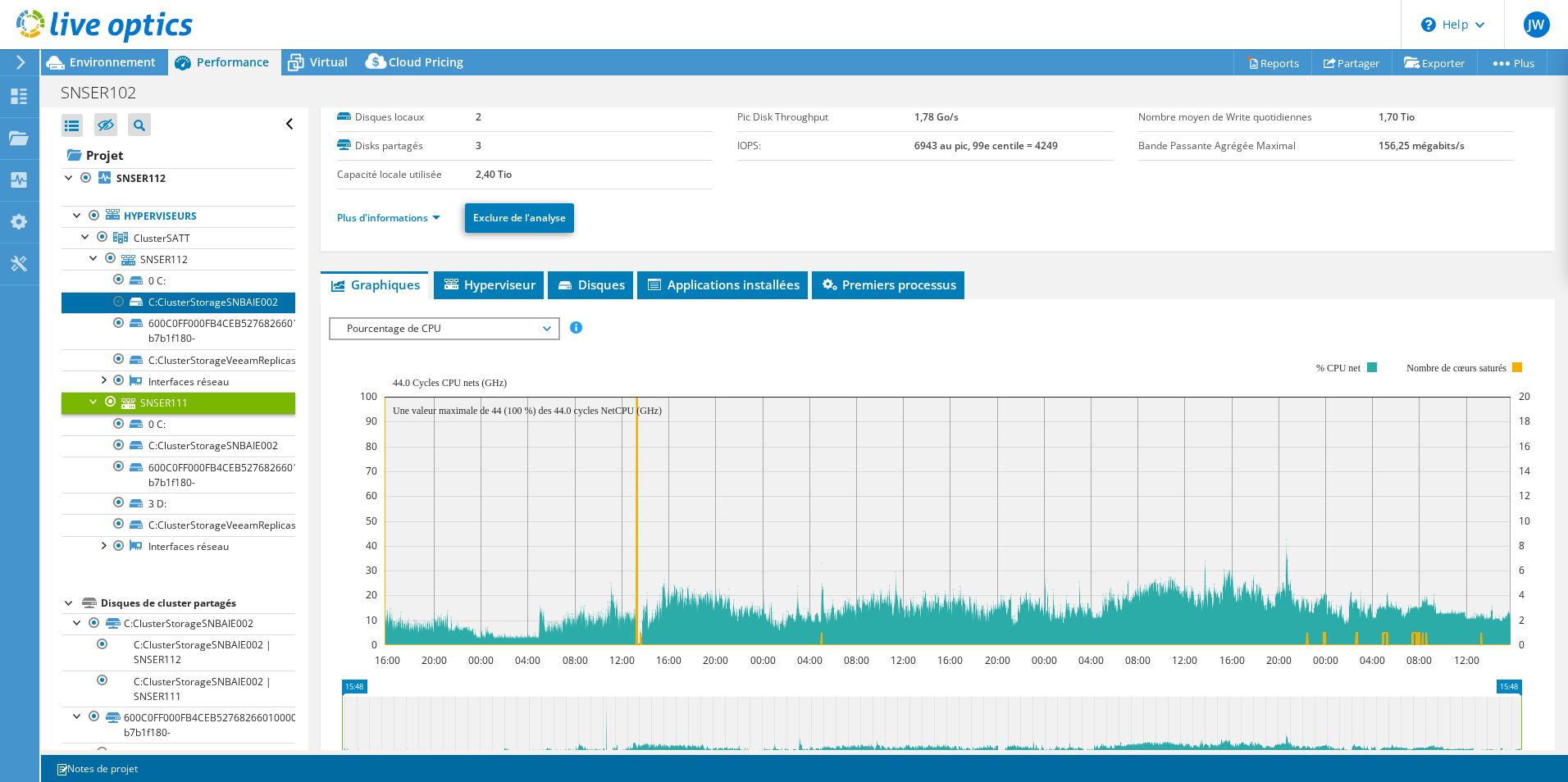
click at [164, 298] on link "C:ClusterStorageSNBAIE002" at bounding box center [178, 302] width 233 height 21
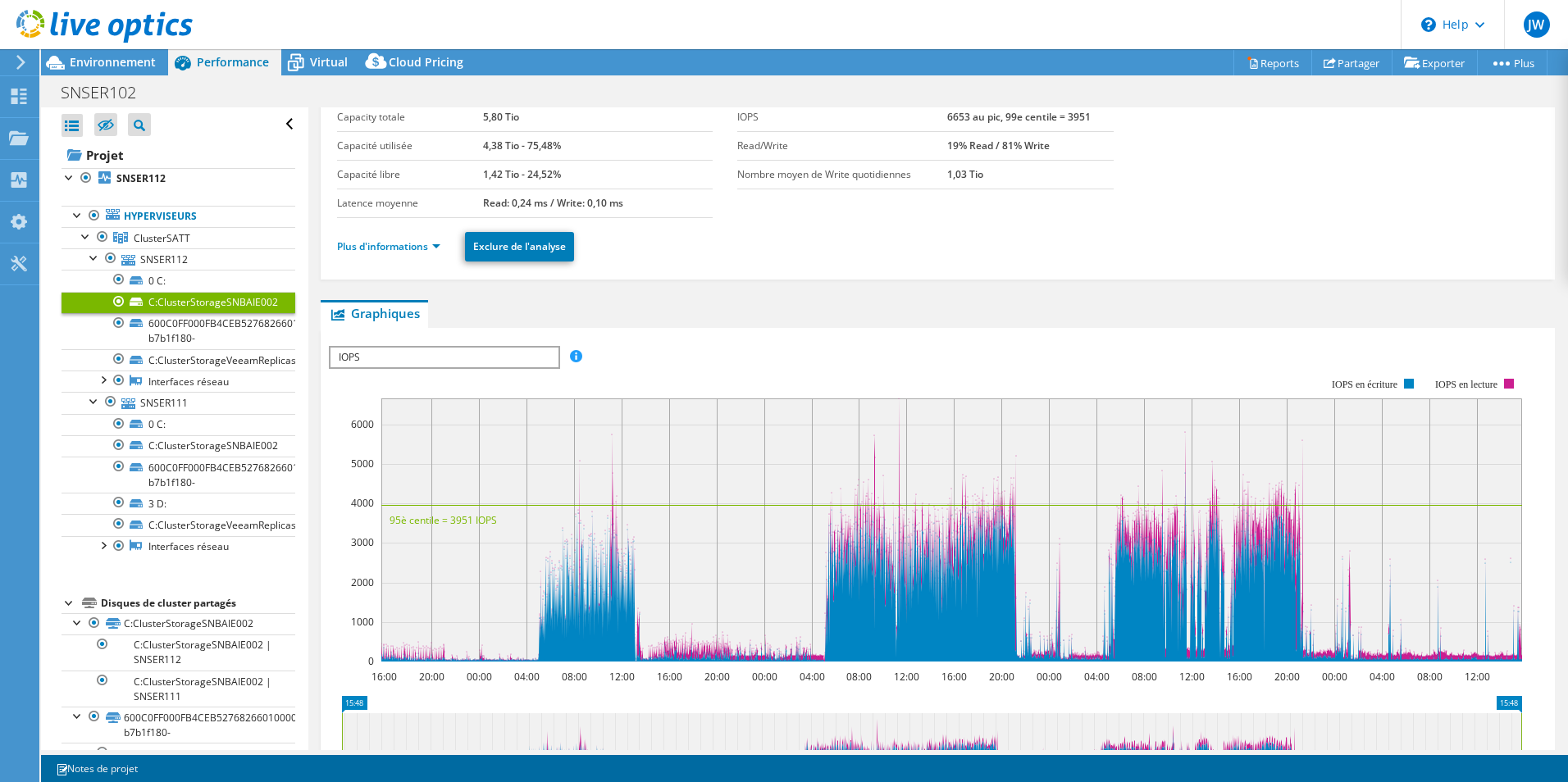
click at [358, 341] on div "IOPS Débit de disque Taille IO Latence Longueur de file d'attente Pourcentage d…" at bounding box center [938, 622] width 1218 height 568
click at [358, 358] on span "IOPS" at bounding box center [445, 358] width 228 height 19
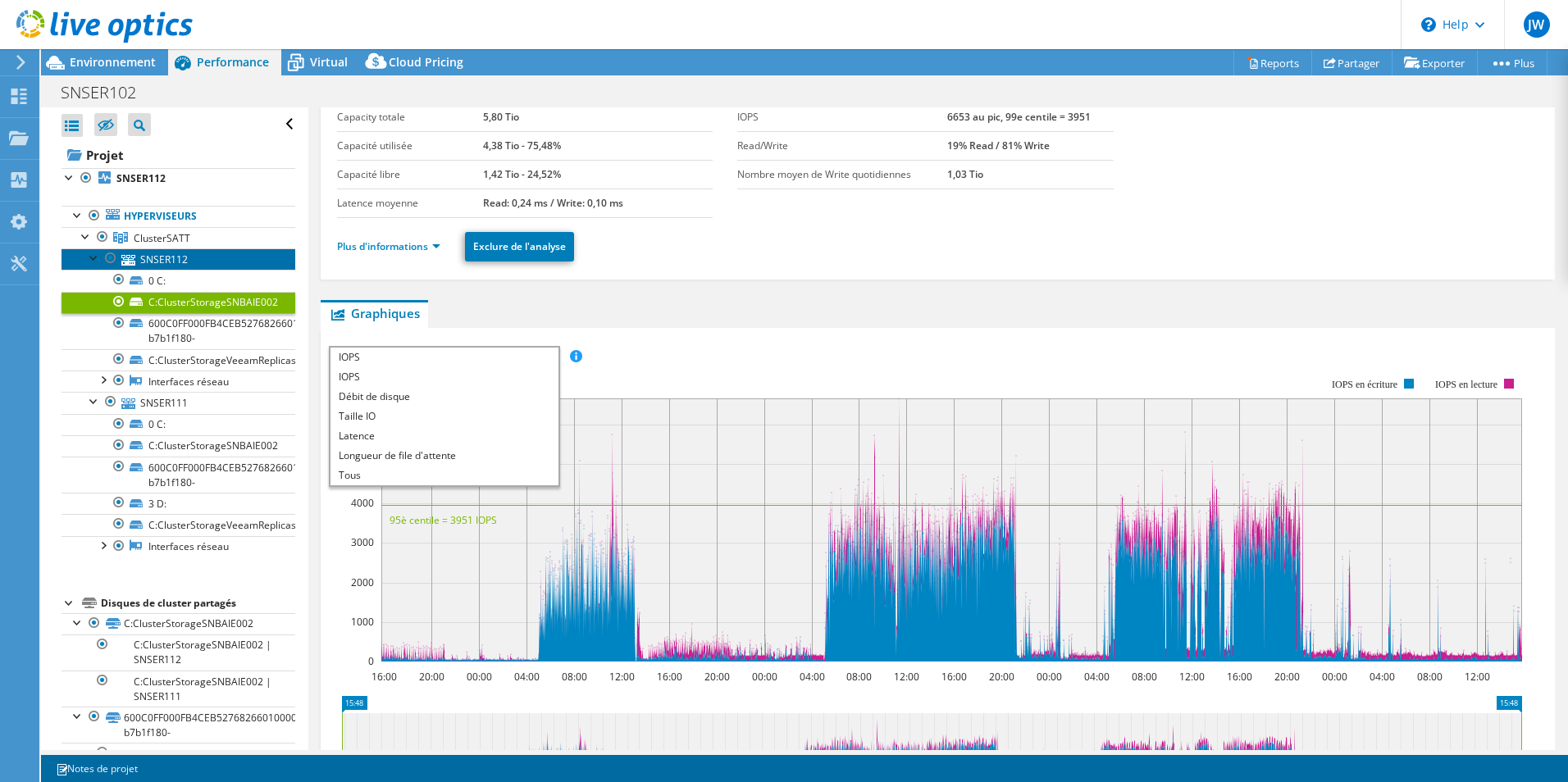
click at [167, 259] on link "SNSER112" at bounding box center [178, 260] width 233 height 21
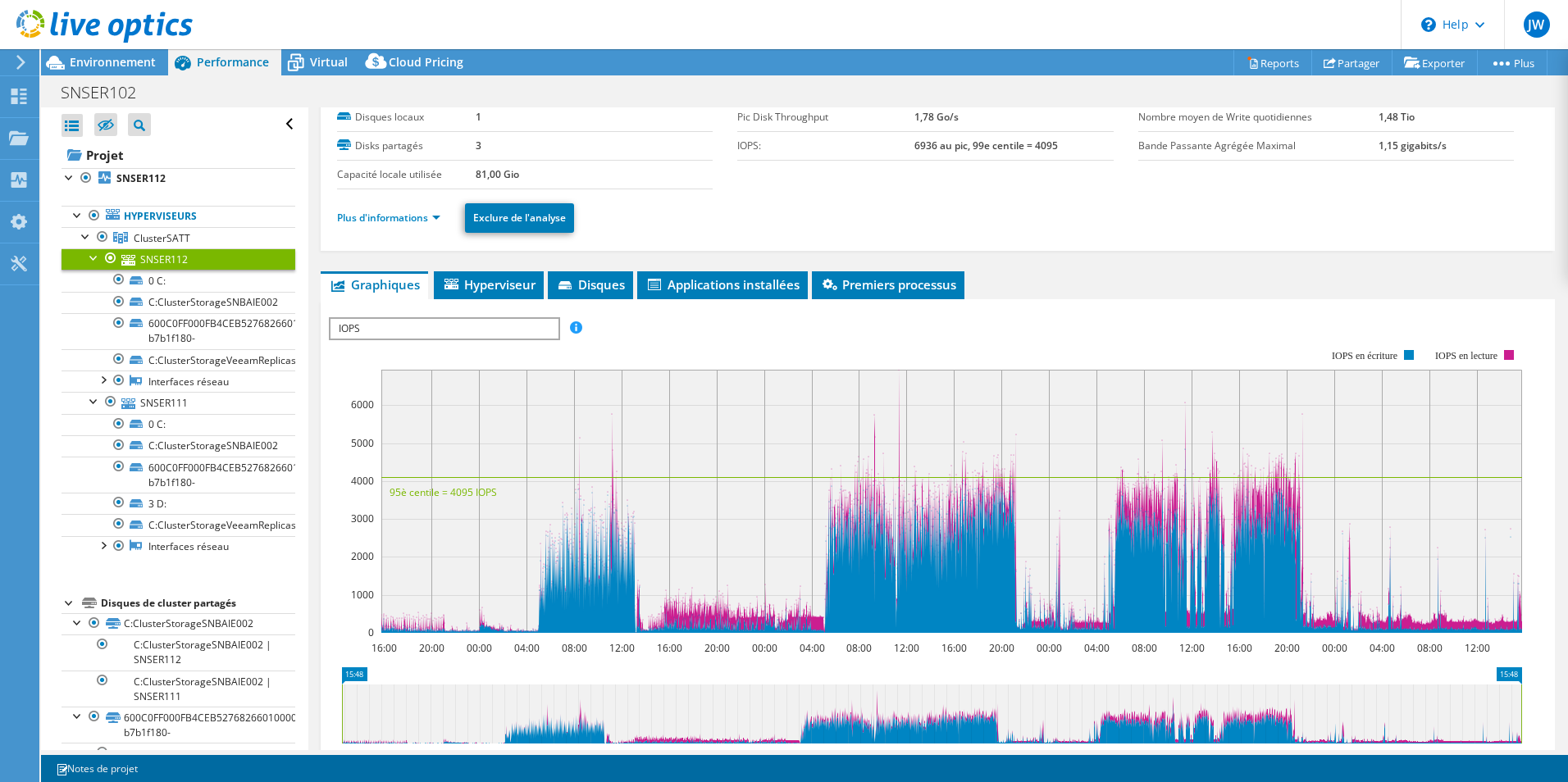
click at [415, 360] on div at bounding box center [938, 597] width 1218 height 560
click at [430, 325] on span "IOPS" at bounding box center [445, 329] width 228 height 19
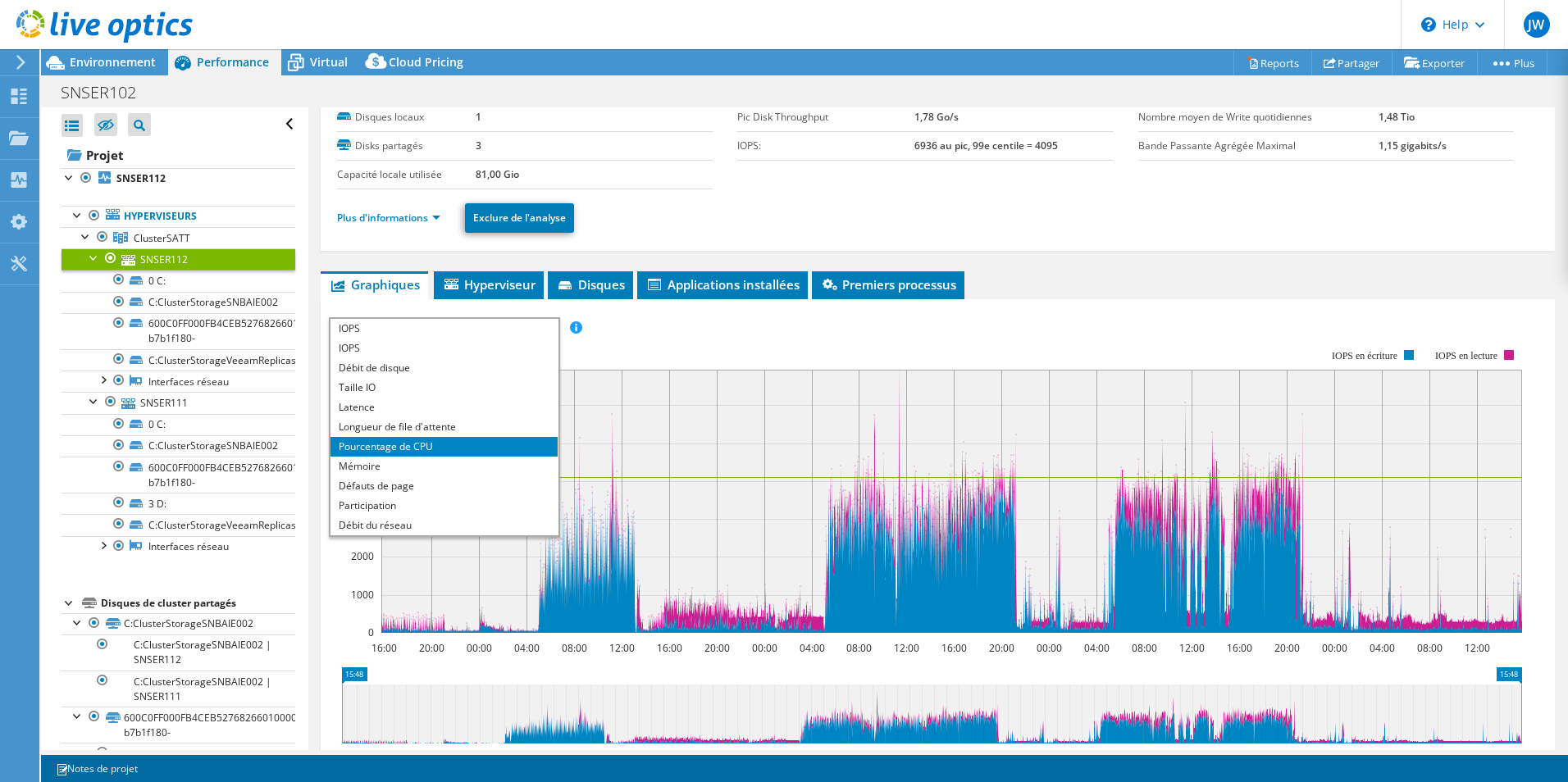
click at [438, 447] on li "Pourcentage de CPU" at bounding box center [445, 446] width 228 height 19
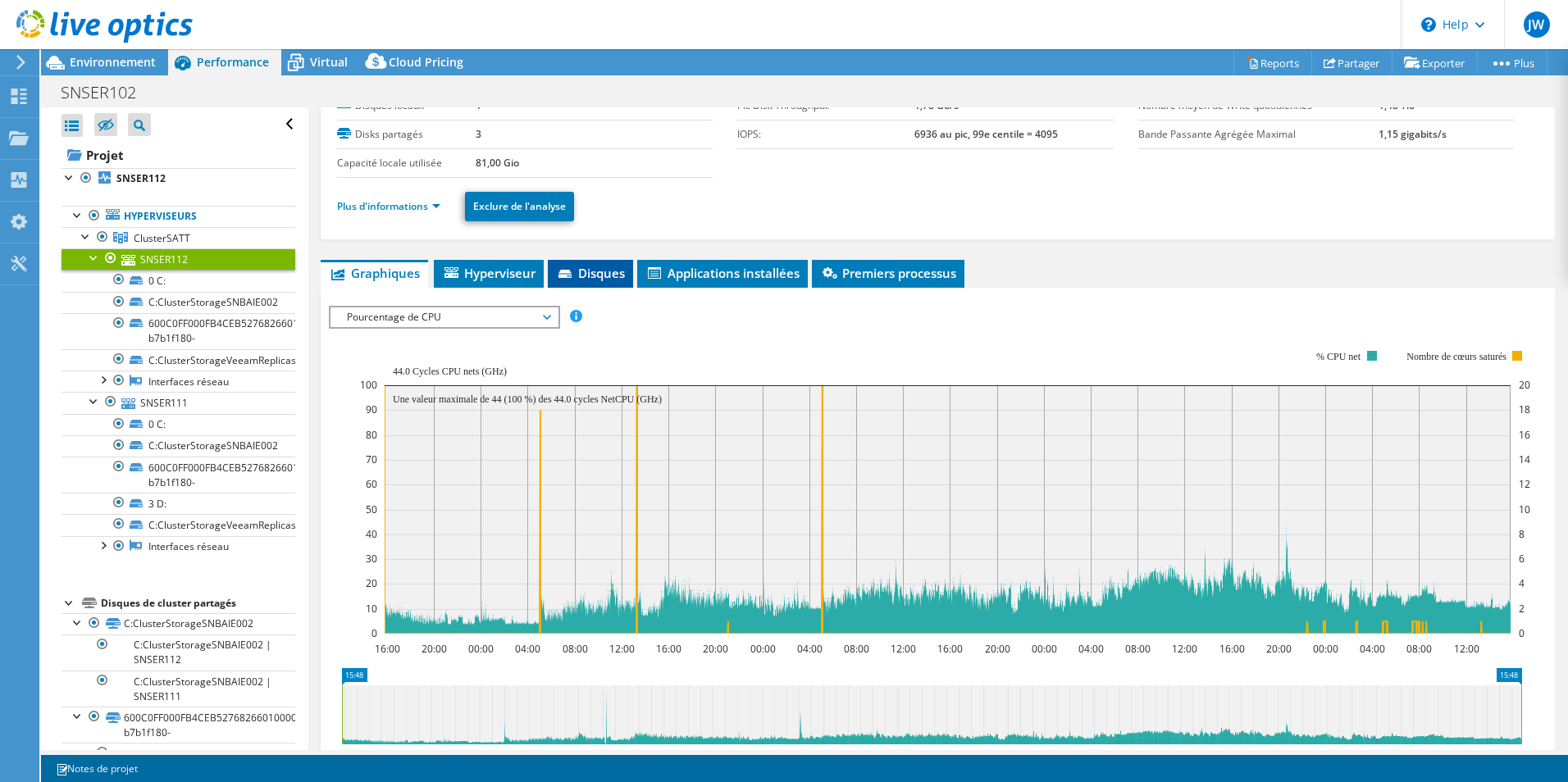
scroll to position [0, 0]
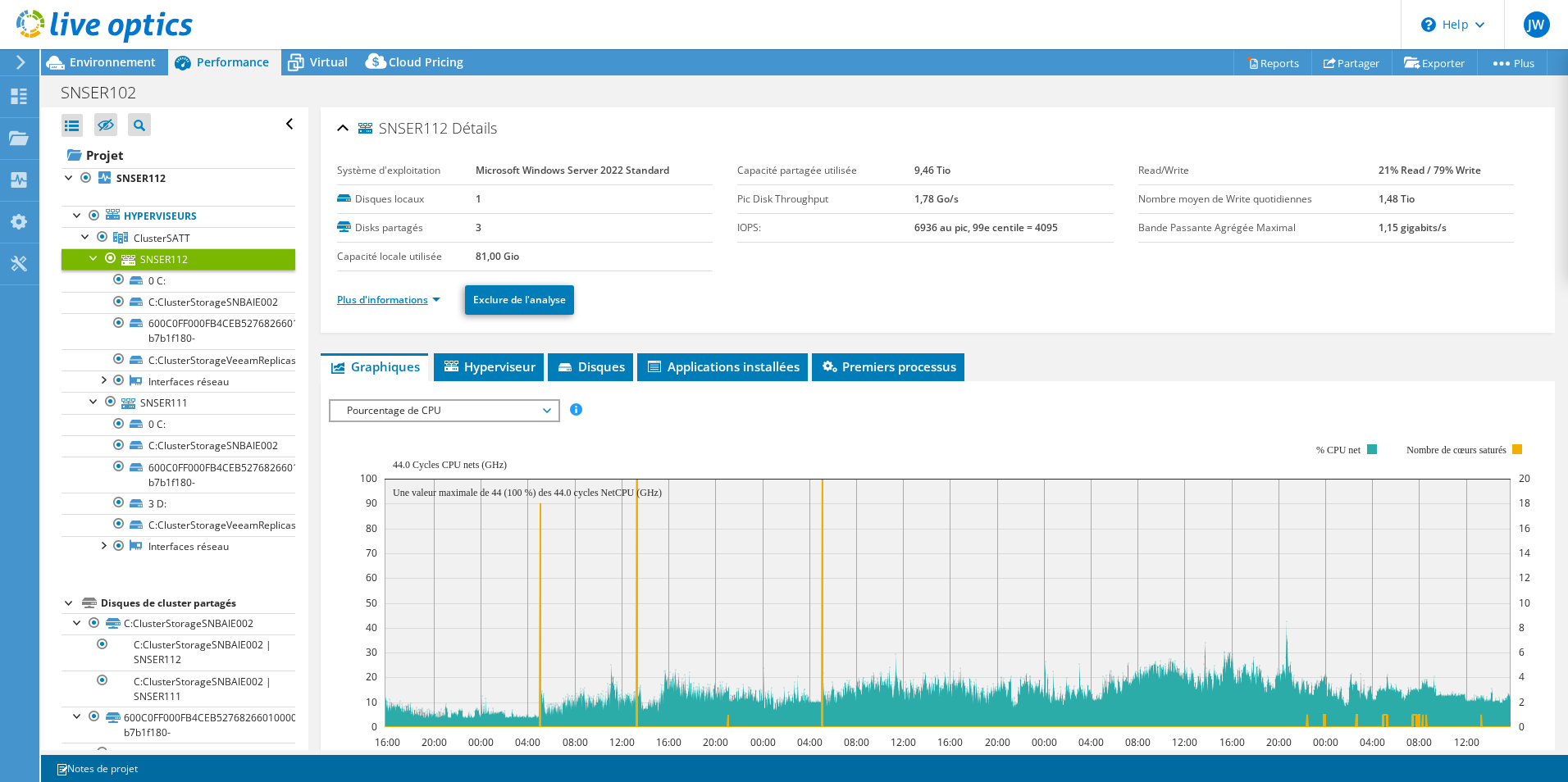
click at [382, 302] on link "Plus d'informations" at bounding box center [389, 300] width 103 height 14
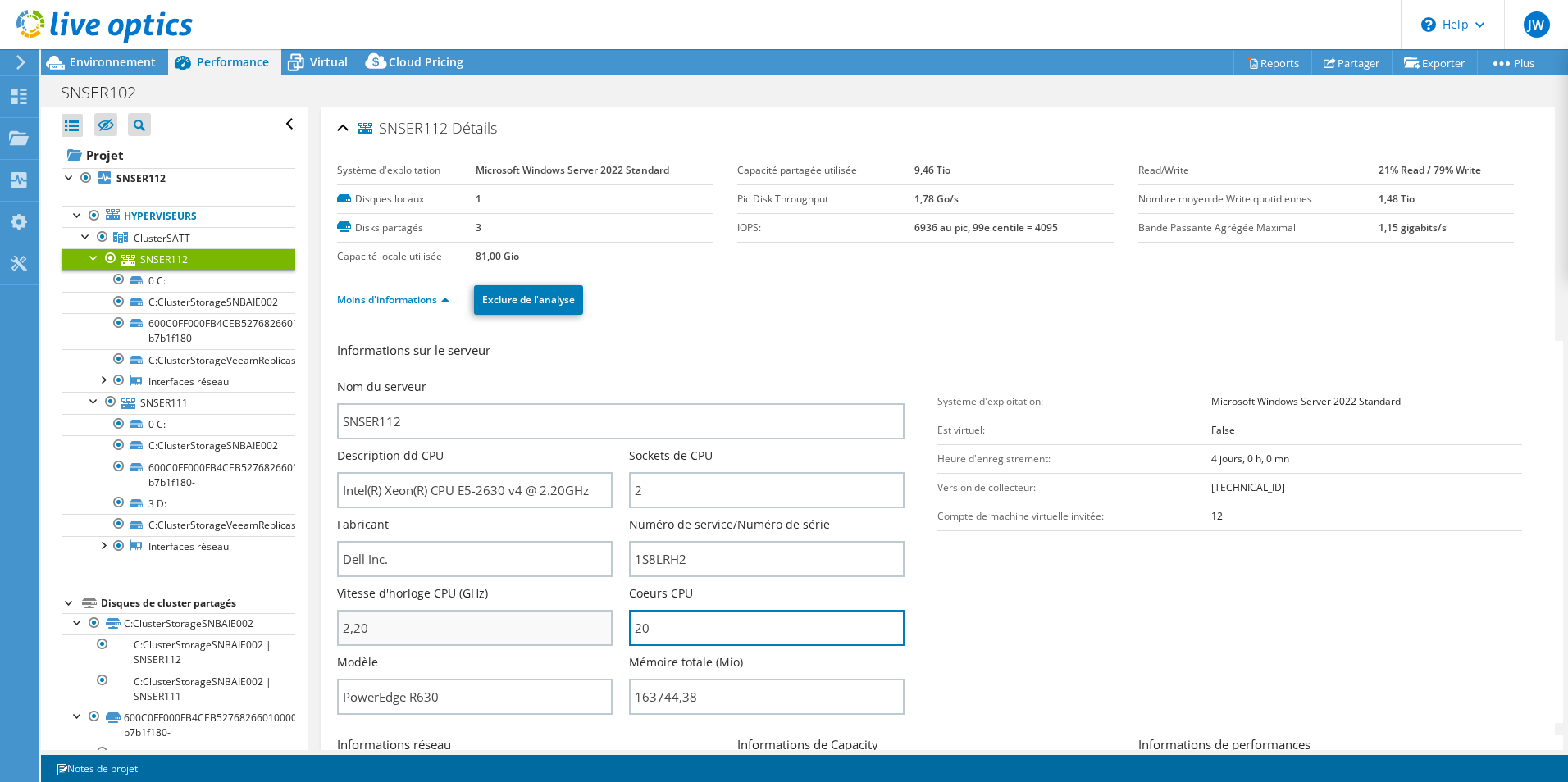
drag, startPoint x: 658, startPoint y: 626, endPoint x: 581, endPoint y: 626, distance: 77.0
click at [581, 379] on div "Nom du serveur SNSER112 Description dd CPU Intel(R) Xeon(R) CPU E5-2630 v4 @ 2.…" at bounding box center [629, 379] width 585 height 0
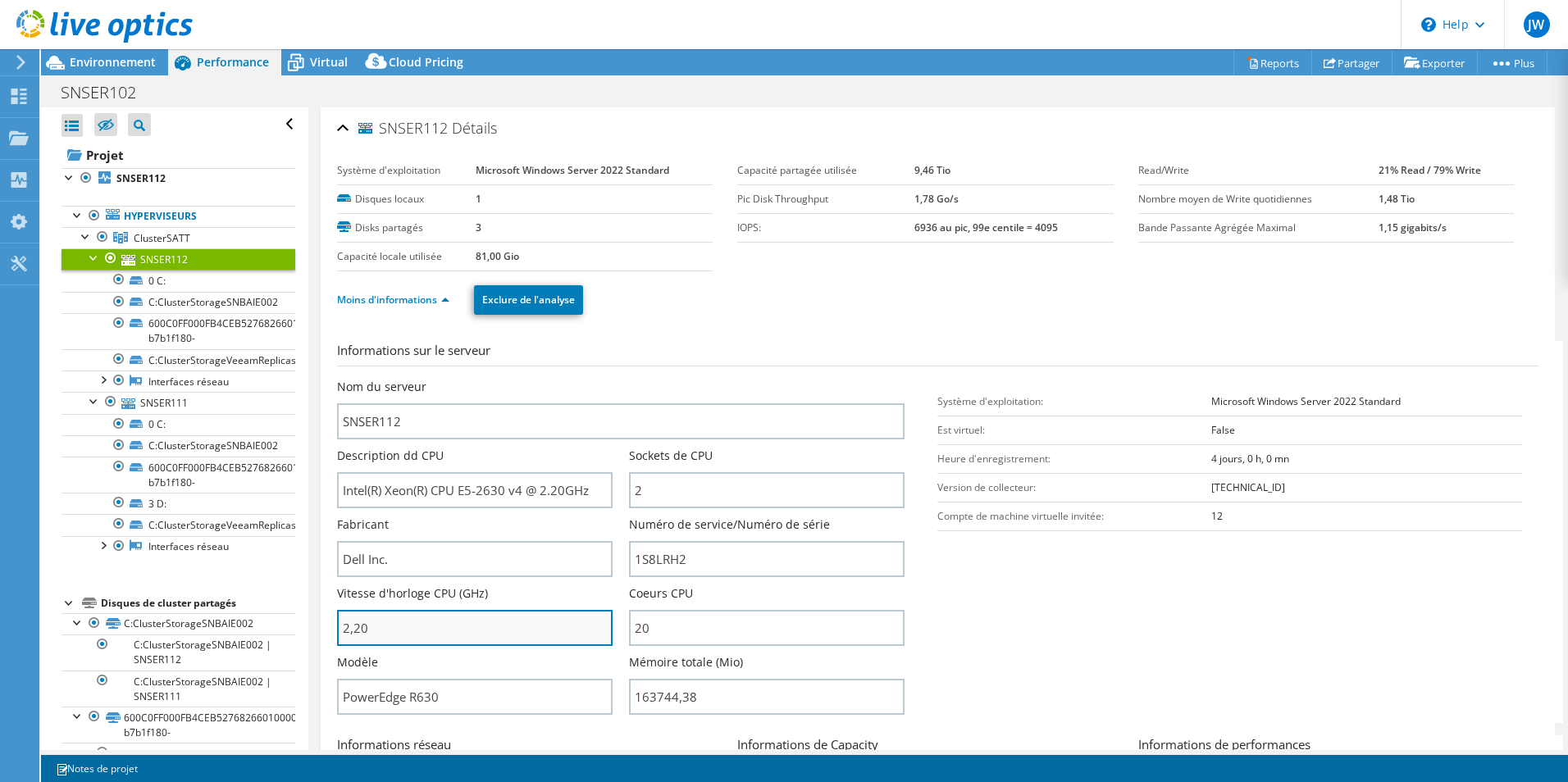
click at [581, 625] on input "2,20" at bounding box center [475, 627] width 275 height 36
type input "220"
click at [696, 344] on h3 "Informations sur le serveur" at bounding box center [938, 354] width 1201 height 25
click at [306, 50] on icon at bounding box center [296, 63] width 29 height 29
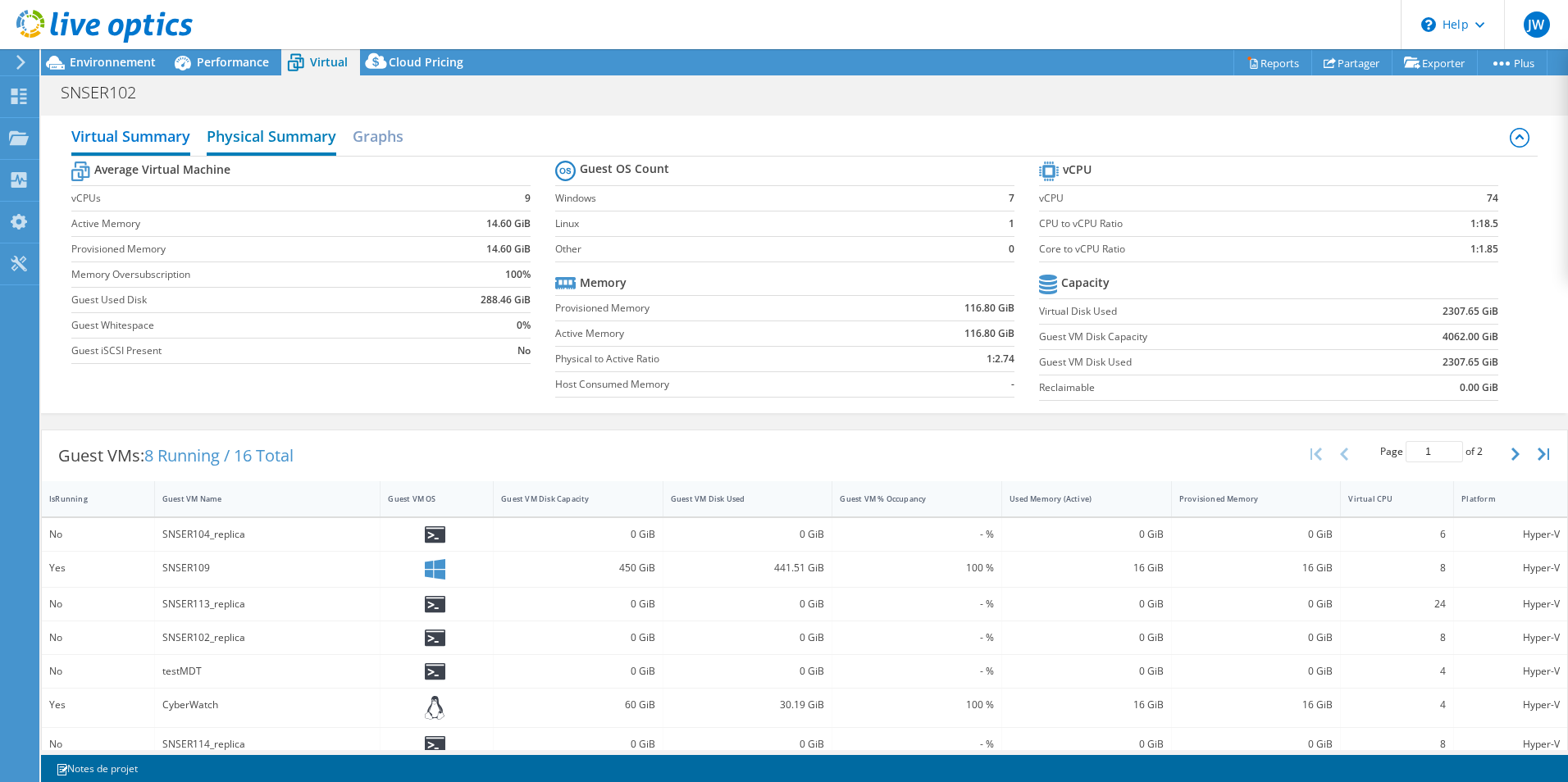
click at [285, 135] on h2 "Physical Summary" at bounding box center [270, 137] width 129 height 36
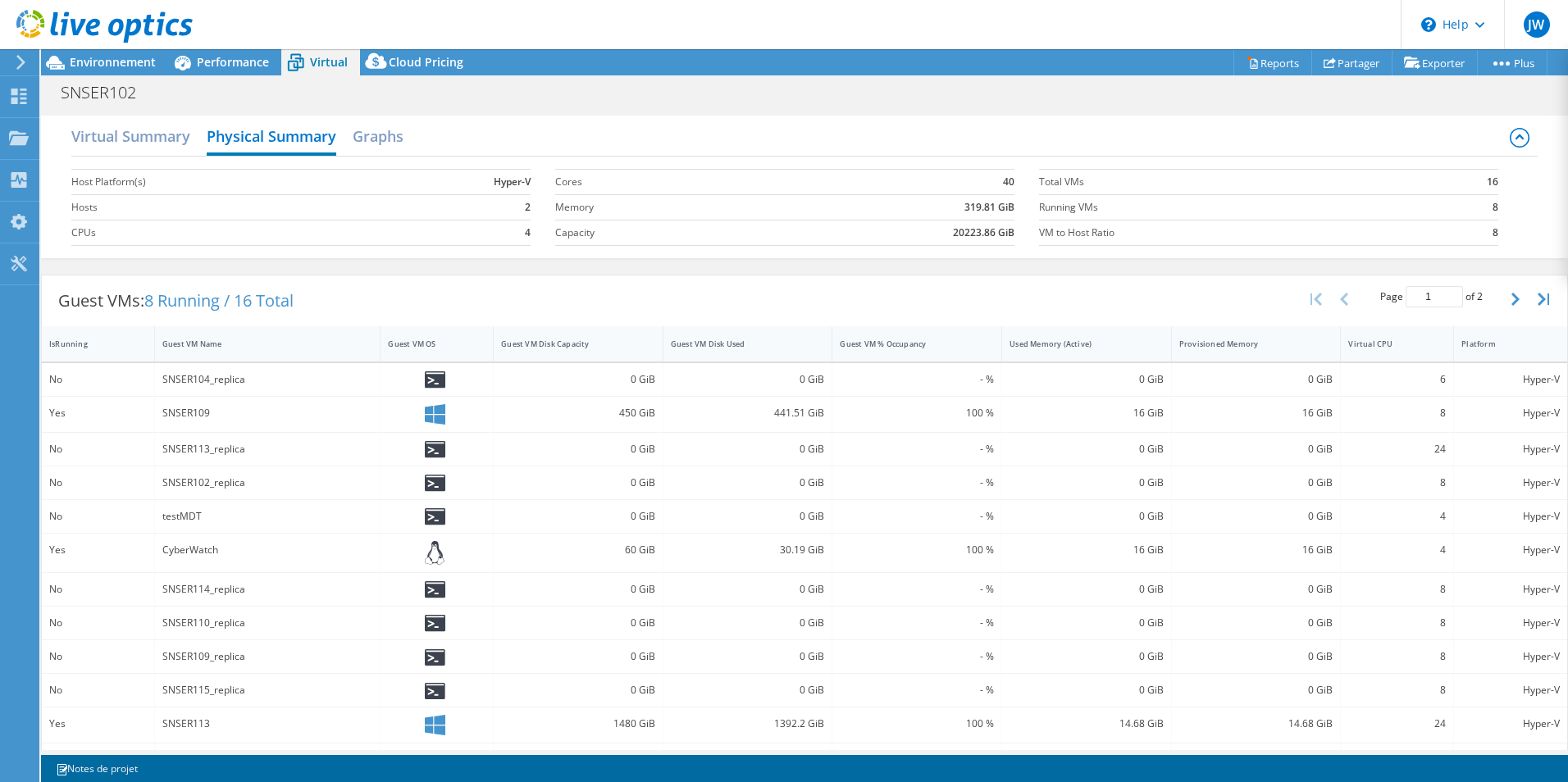
click at [411, 141] on div "Virtual Summary Physical Summary Graphs" at bounding box center [804, 138] width 1467 height 37
click at [400, 133] on h2 "Graphs" at bounding box center [378, 137] width 51 height 36
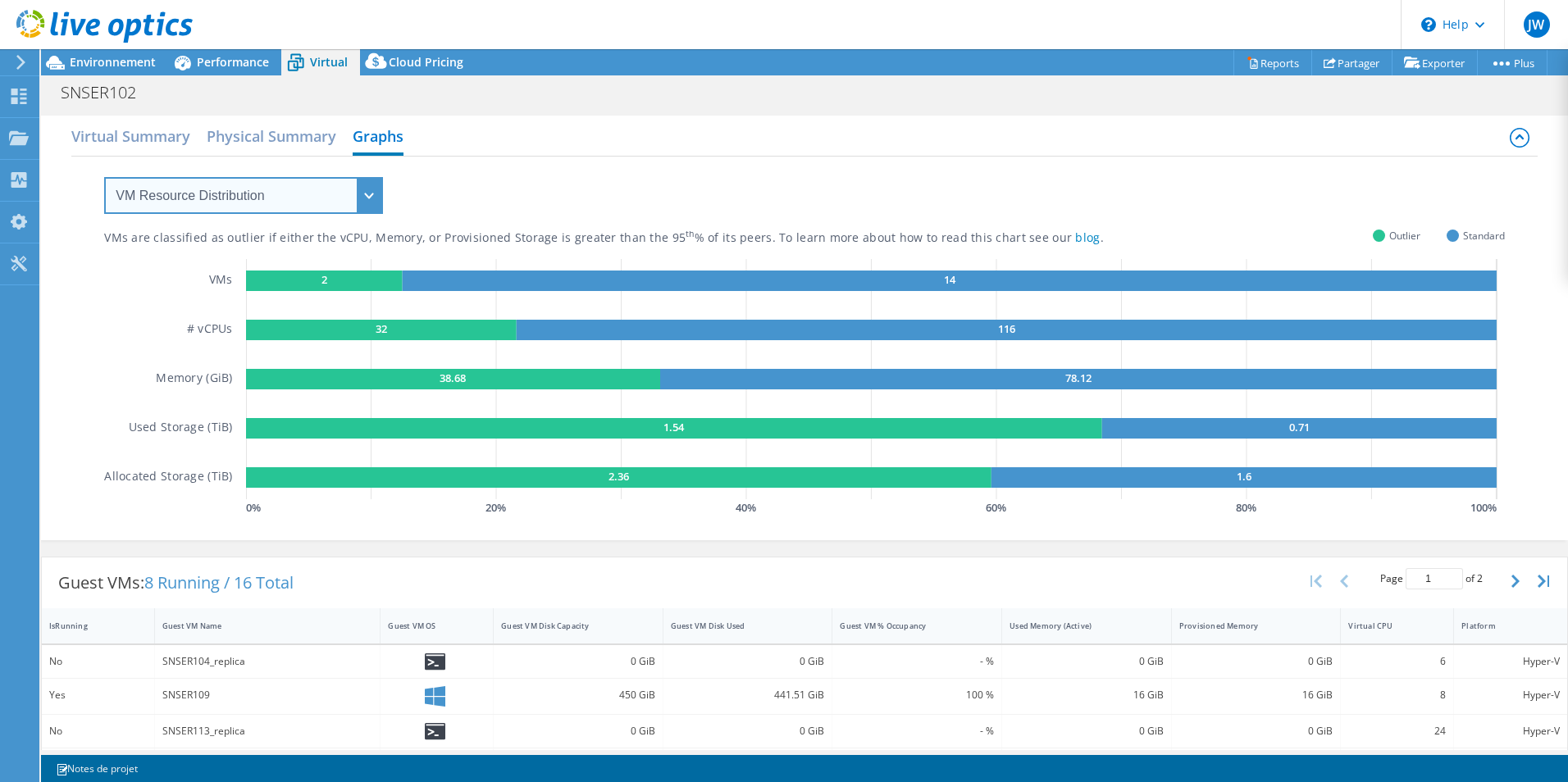
click at [342, 196] on select "VM Resource Distribution Provisioning Contrast Over Provisioning" at bounding box center [243, 196] width 279 height 37
select select "Over Provisioning"
click at [104, 177] on select "VM Resource Distribution Provisioning Contrast Over Provisioning" at bounding box center [243, 196] width 279 height 37
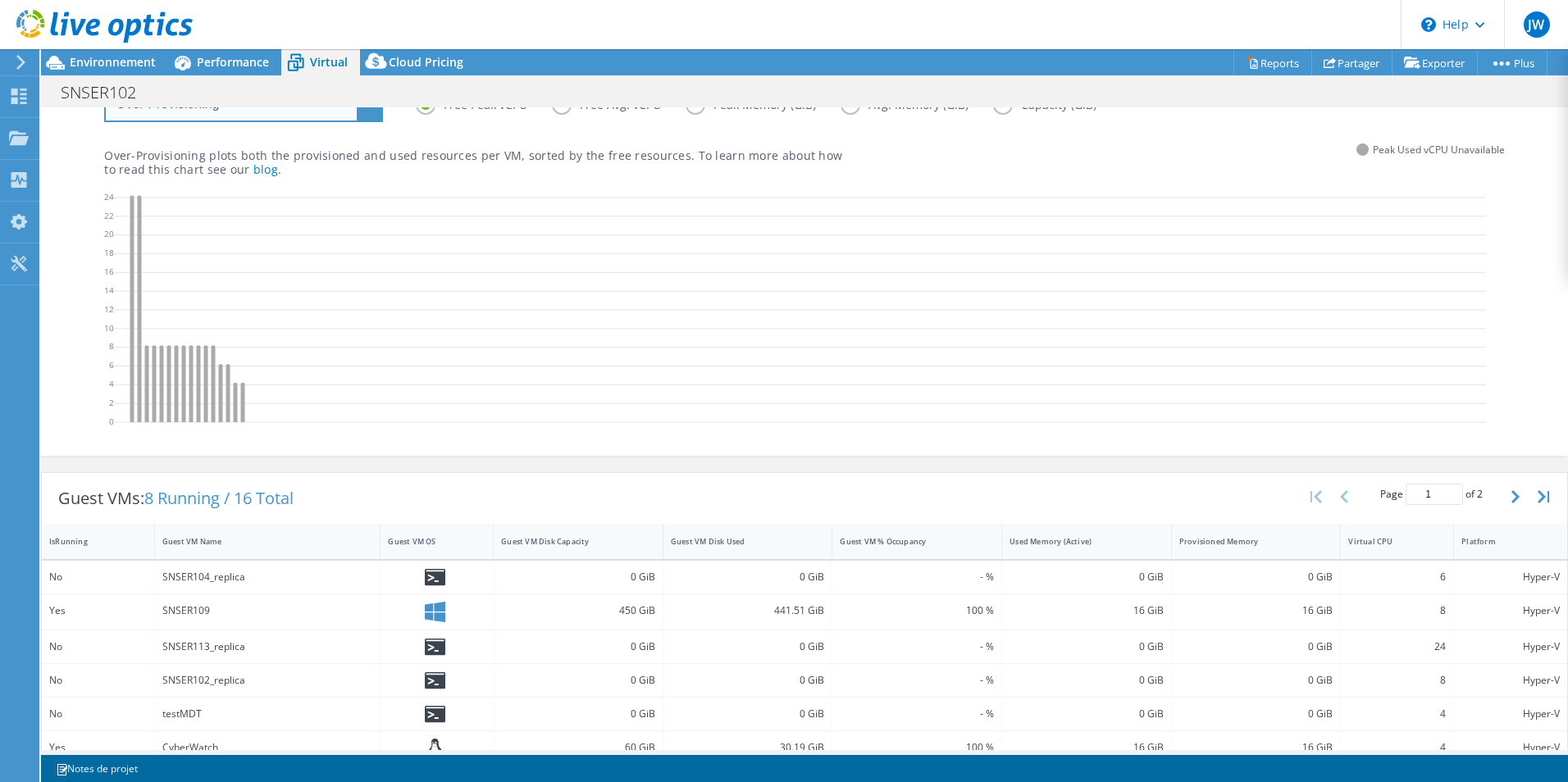
scroll to position [82, 0]
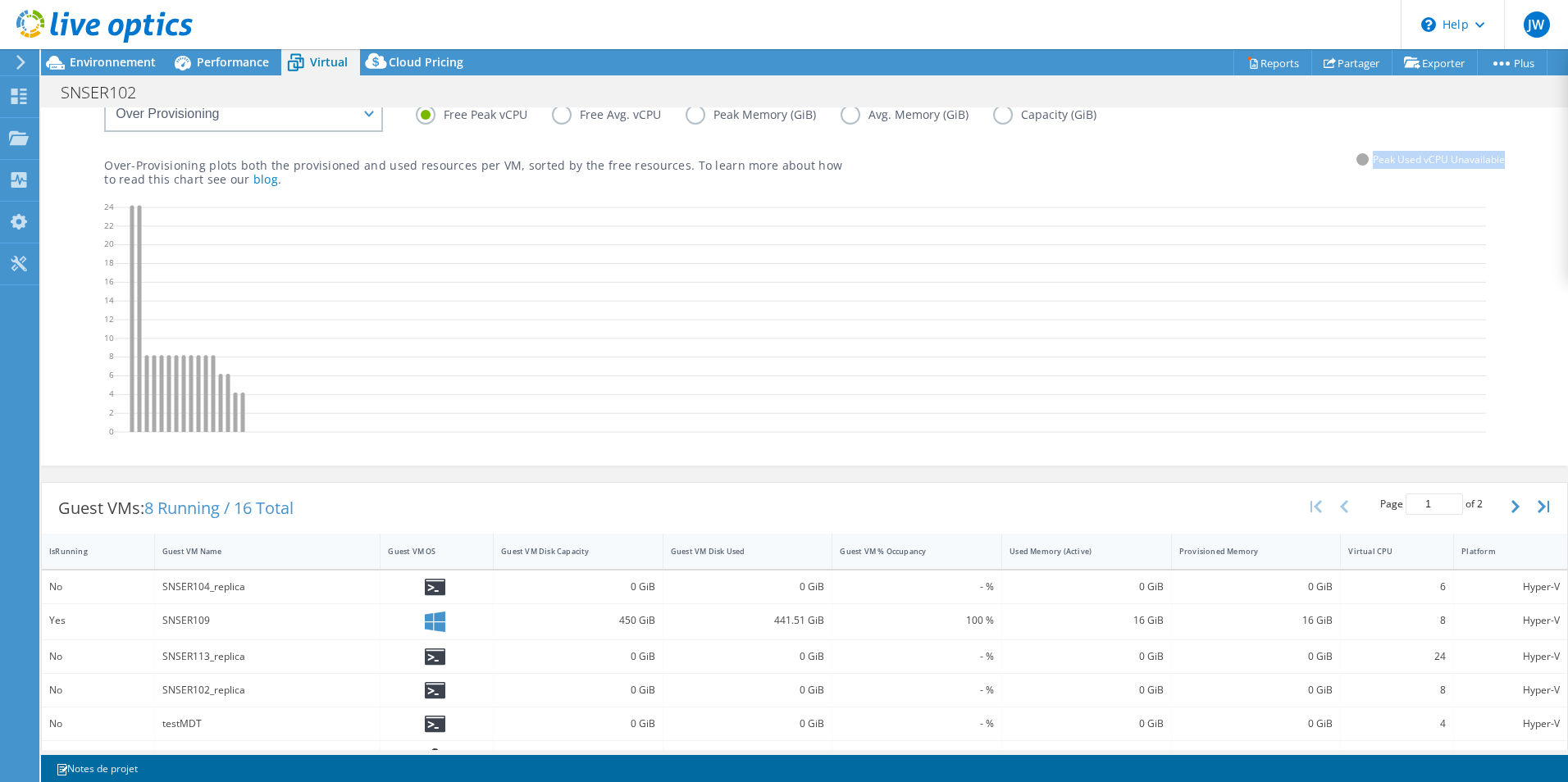
drag, startPoint x: 1504, startPoint y: 159, endPoint x: 1305, endPoint y: 167, distance: 199.2
click at [1305, 167] on div "Free Peak vCPU Free Avg. vCPU Peak Memory (GiB) Avg. Memory (GiB) Capacity (GiB…" at bounding box center [804, 268] width 1467 height 387
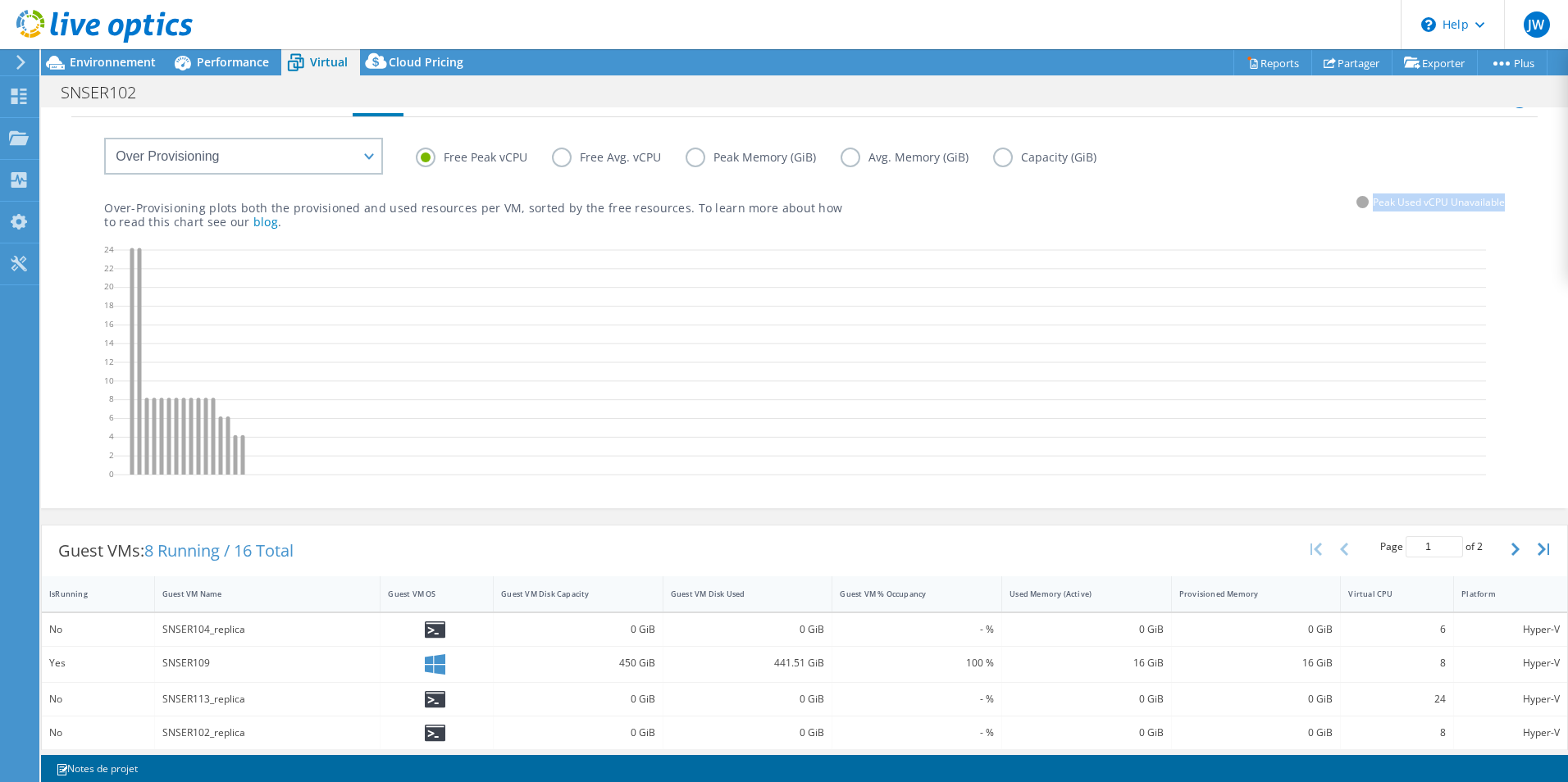
scroll to position [0, 0]
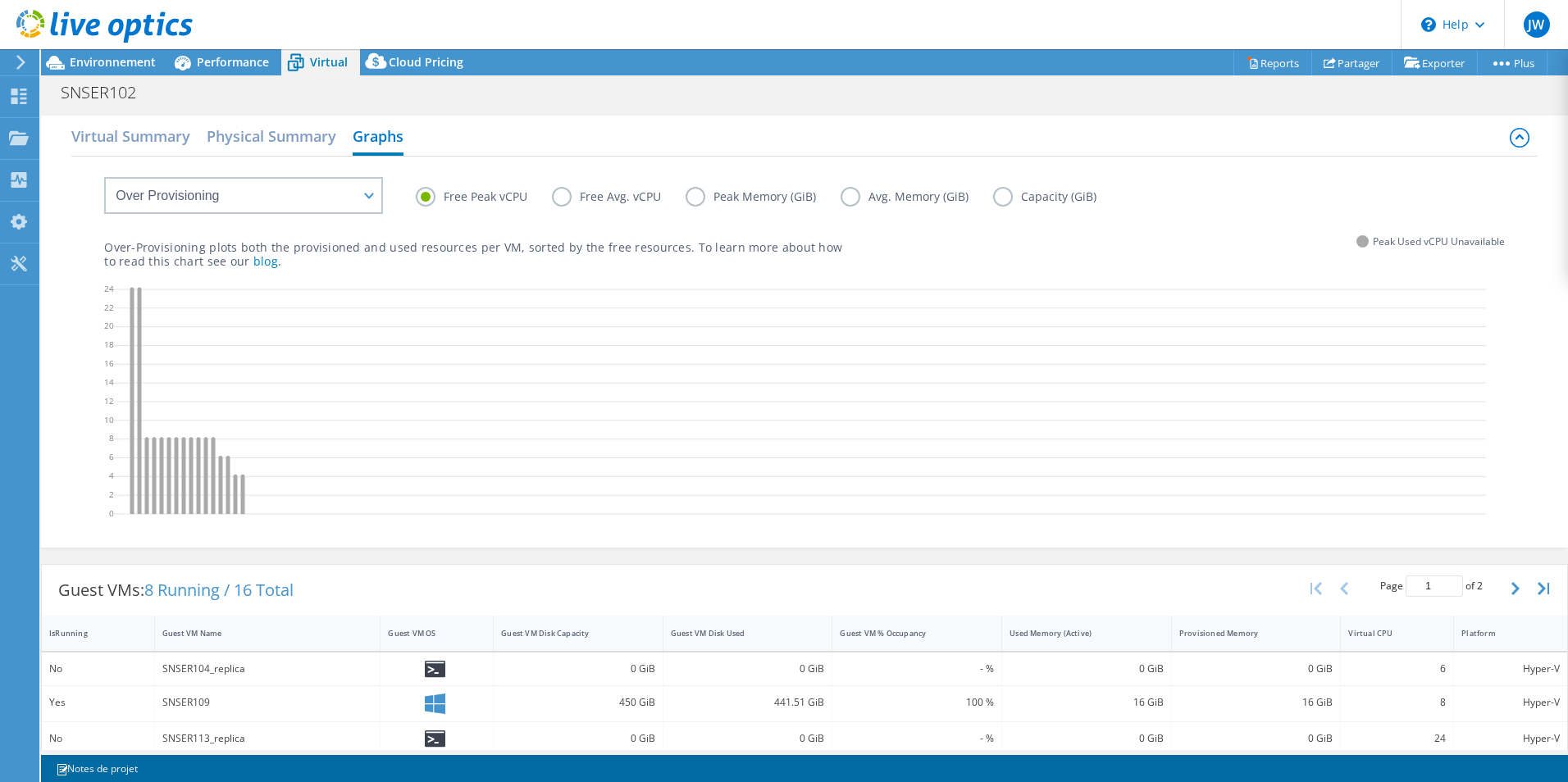
click at [598, 196] on label "Free Avg. vCPU" at bounding box center [619, 196] width 133 height 19
click at [0, 0] on input "Free Avg. vCPU" at bounding box center [0, 0] width 0 height 0
click at [740, 191] on label "Peak Memory (GiB)" at bounding box center [763, 196] width 155 height 19
click at [0, 0] on input "Peak Memory (GiB)" at bounding box center [0, 0] width 0 height 0
click at [957, 205] on label "Avg. Memory (GiB)" at bounding box center [916, 196] width 153 height 19
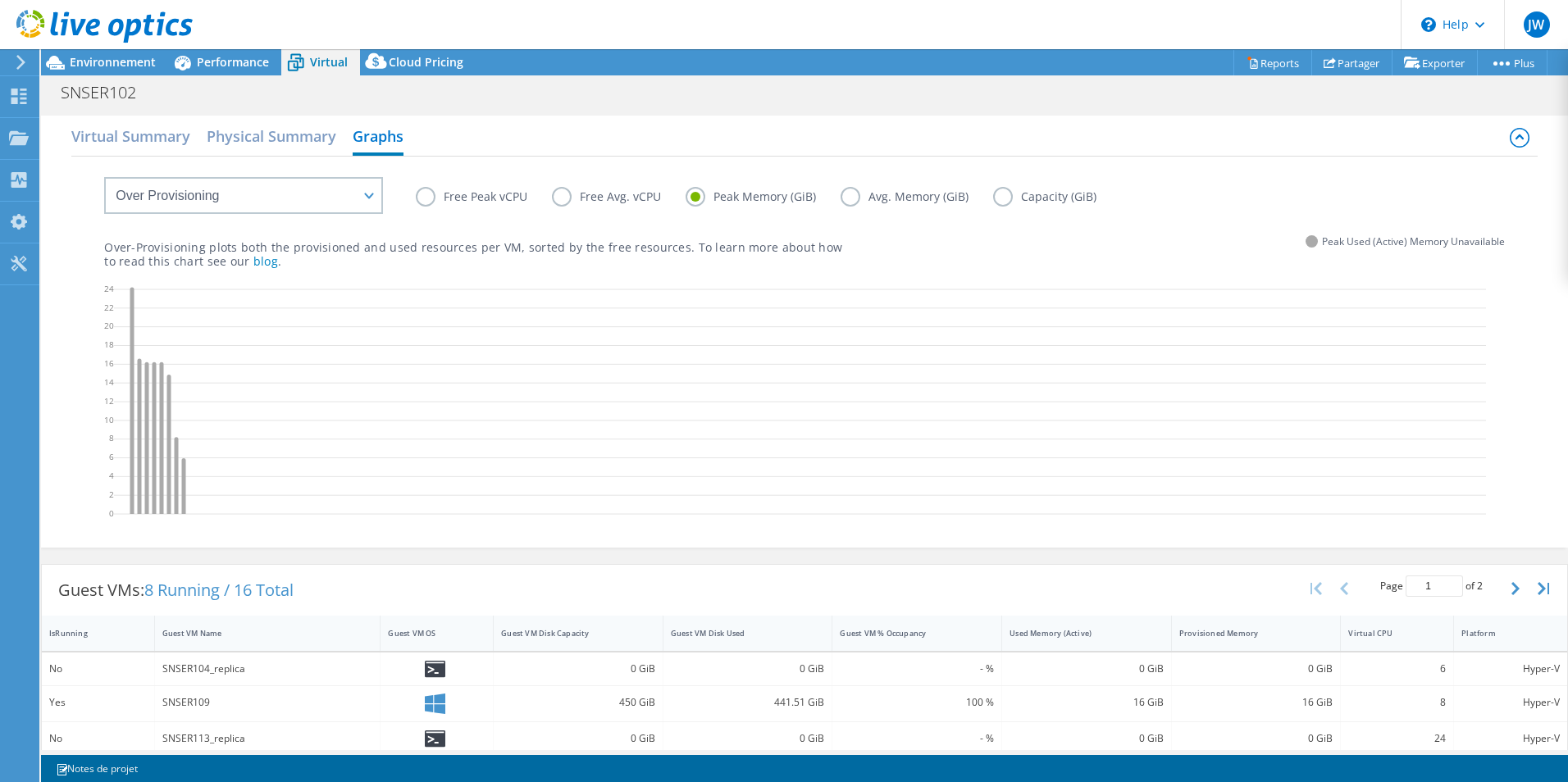
click at [0, 0] on input "Avg. Memory (GiB)" at bounding box center [0, 0] width 0 height 0
click at [1068, 196] on label "Capacity (GiB)" at bounding box center [1057, 196] width 128 height 19
click at [0, 0] on input "Capacity (GiB)" at bounding box center [0, 0] width 0 height 0
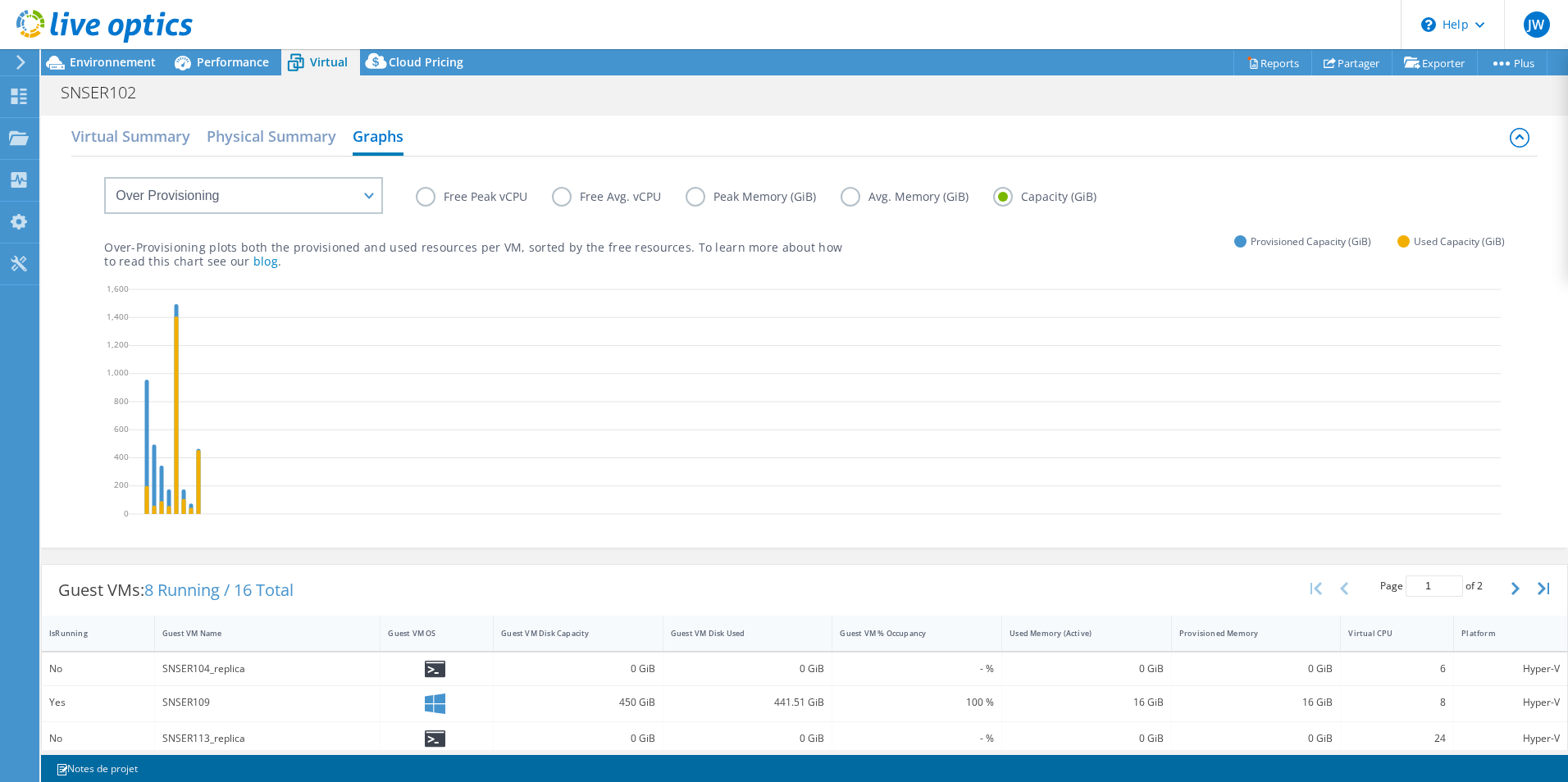
click at [725, 206] on div "Free Peak vCPU Free Avg. vCPU Peak Memory (GiB) Avg. Memory (GiB) Capacity (GiB)" at bounding box center [961, 199] width 1089 height 25
click at [729, 197] on label "Peak Memory (GiB)" at bounding box center [763, 196] width 155 height 19
click at [0, 0] on input "Peak Memory (GiB)" at bounding box center [0, 0] width 0 height 0
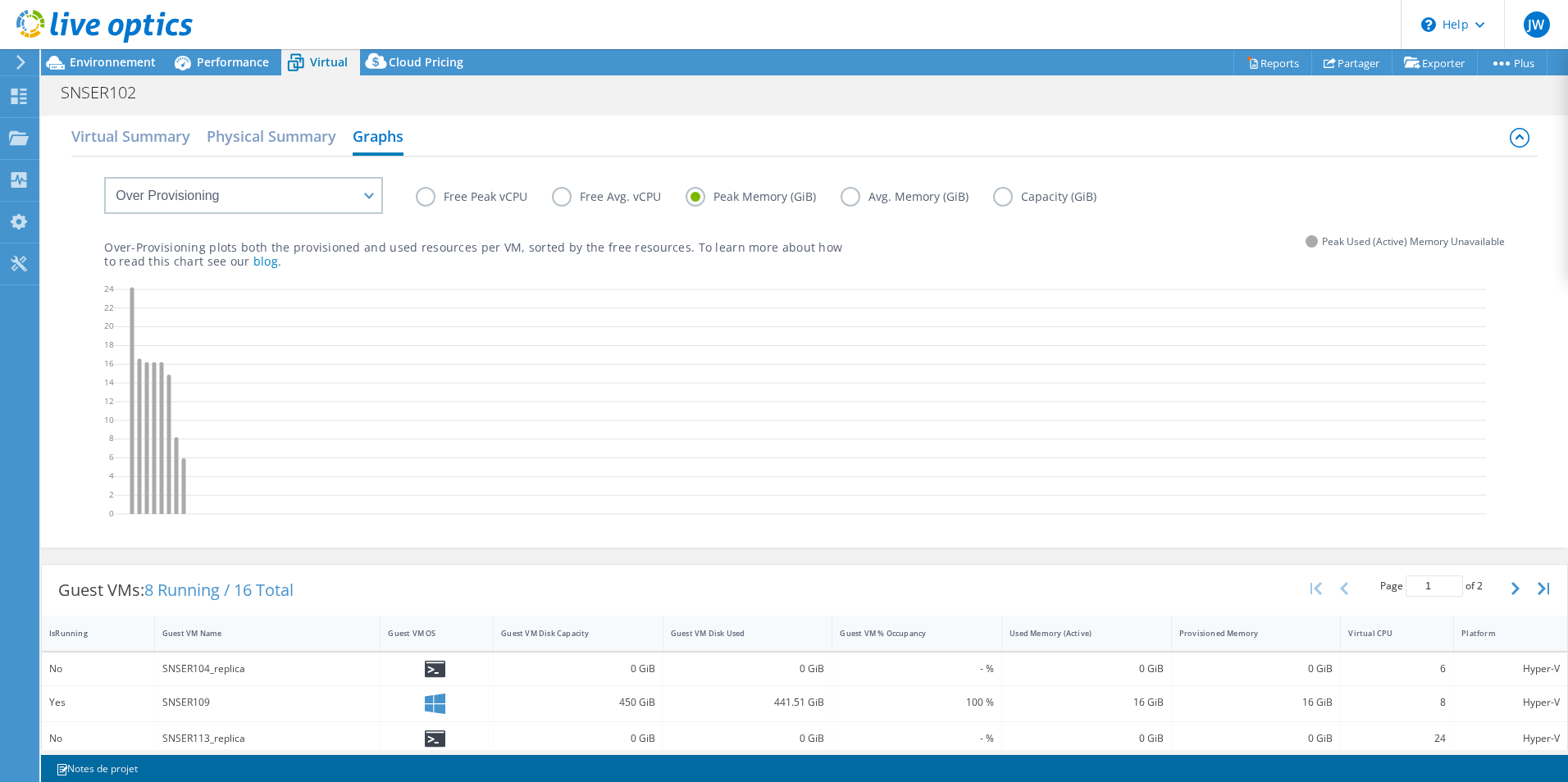
click at [463, 191] on label "Free Peak vCPU" at bounding box center [484, 196] width 136 height 19
click at [0, 0] on input "Free Peak vCPU" at bounding box center [0, 0] width 0 height 0
click at [1052, 205] on label "Capacity (GiB)" at bounding box center [1057, 196] width 128 height 19
click at [0, 0] on input "Capacity (GiB)" at bounding box center [0, 0] width 0 height 0
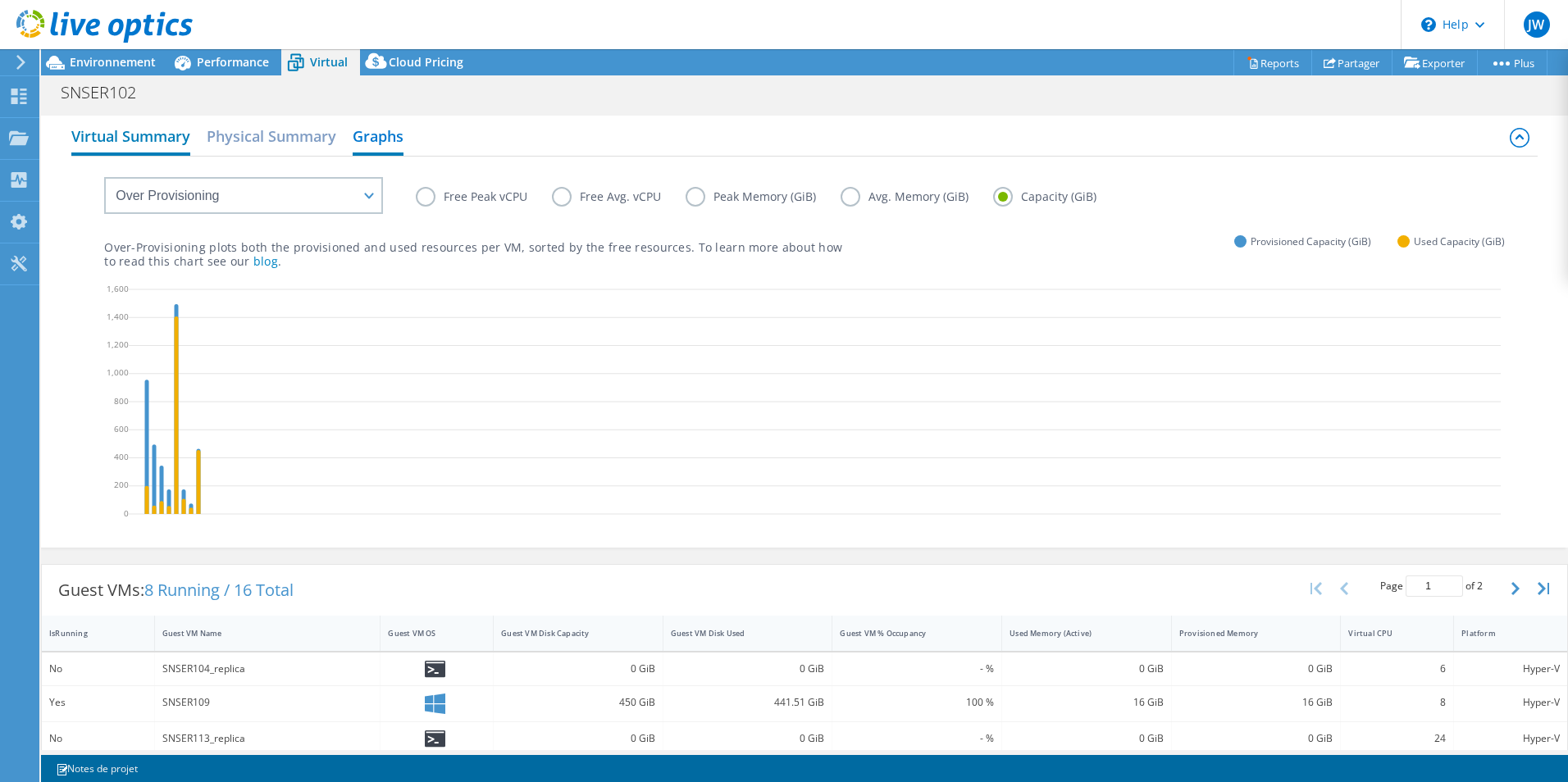
click at [81, 142] on h2 "Virtual Summary" at bounding box center [130, 137] width 119 height 36
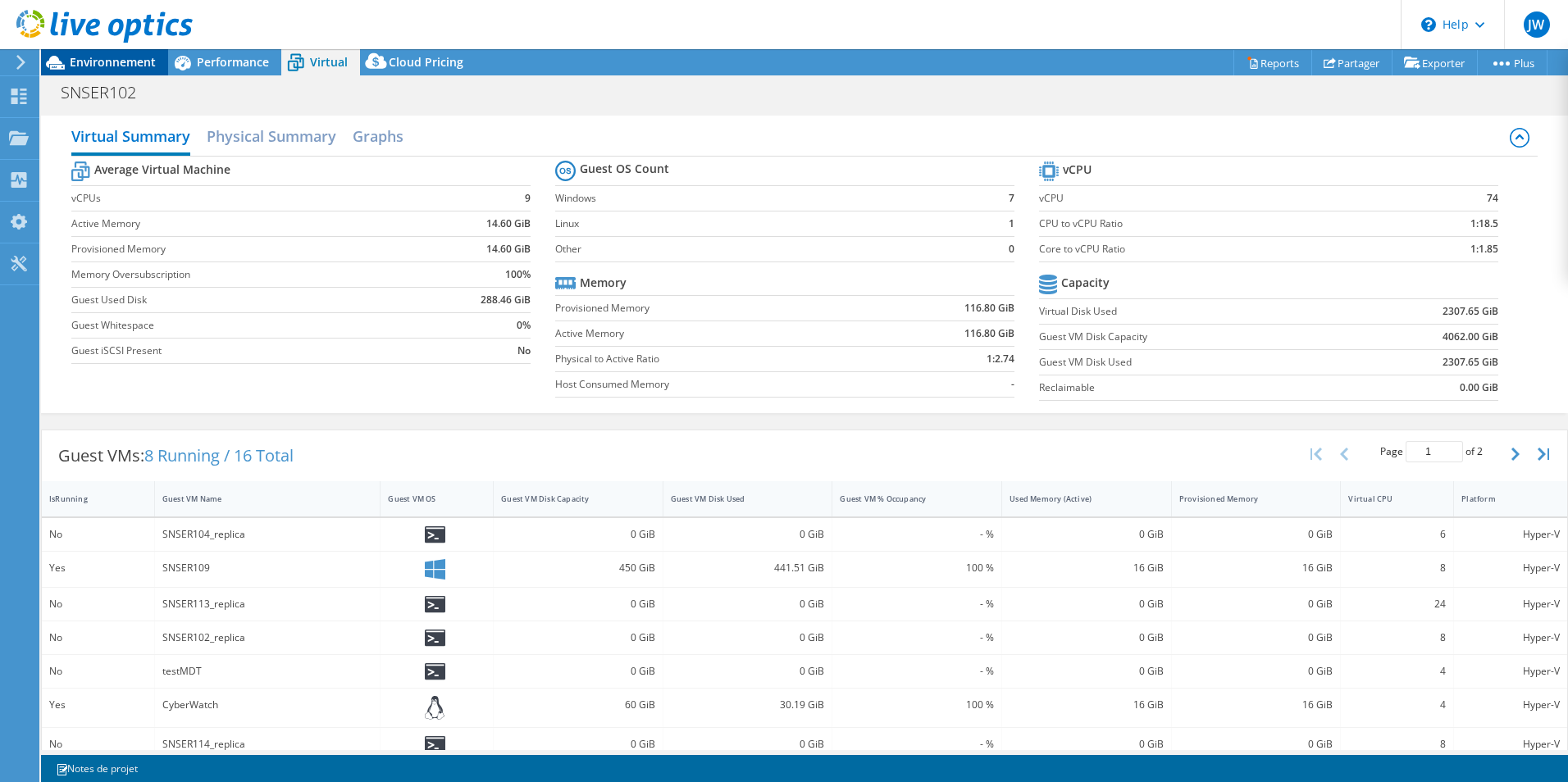
click at [77, 60] on span "Environnement" at bounding box center [113, 62] width 87 height 16
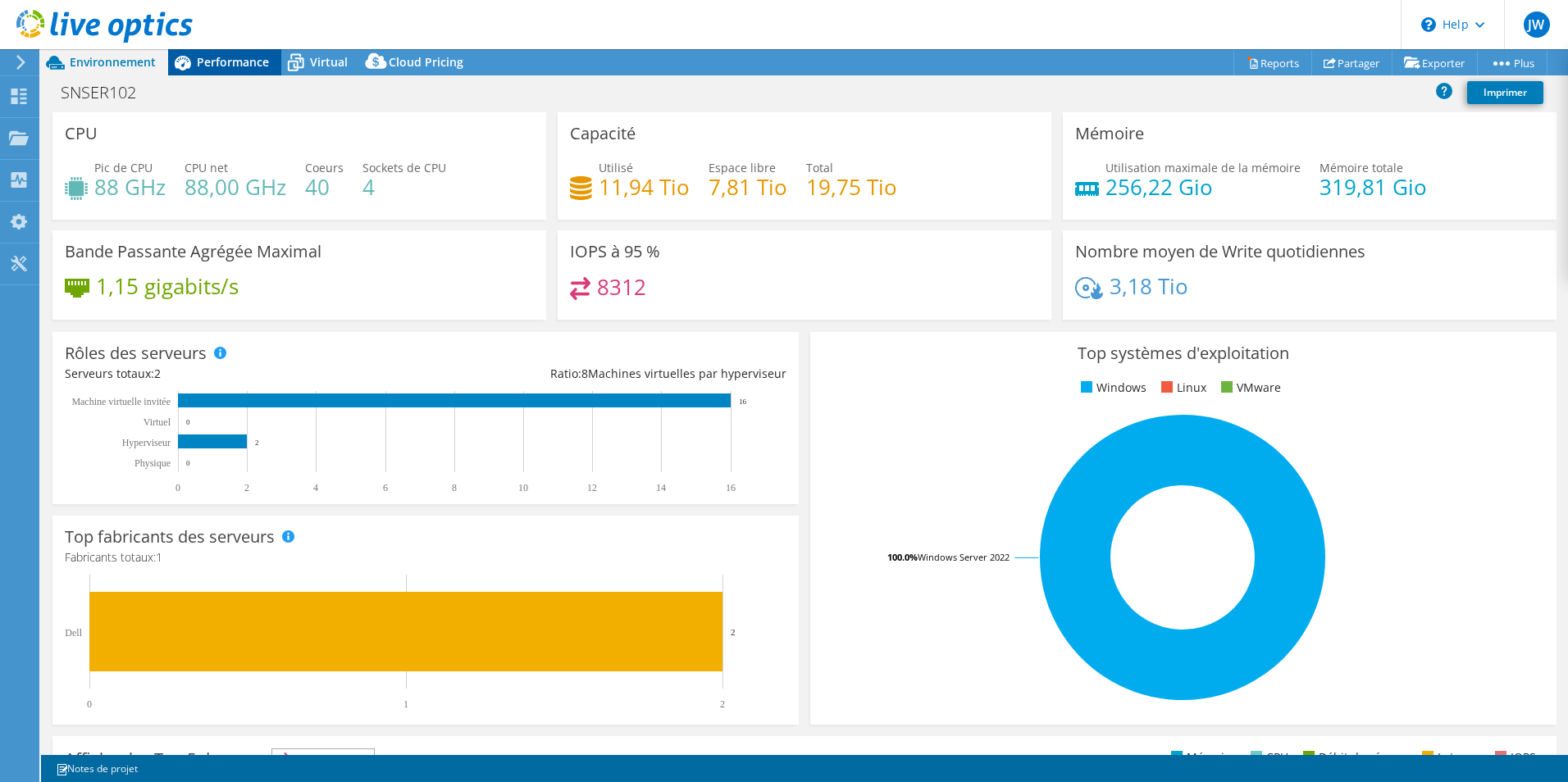
click at [212, 60] on span "Performance" at bounding box center [232, 62] width 72 height 16
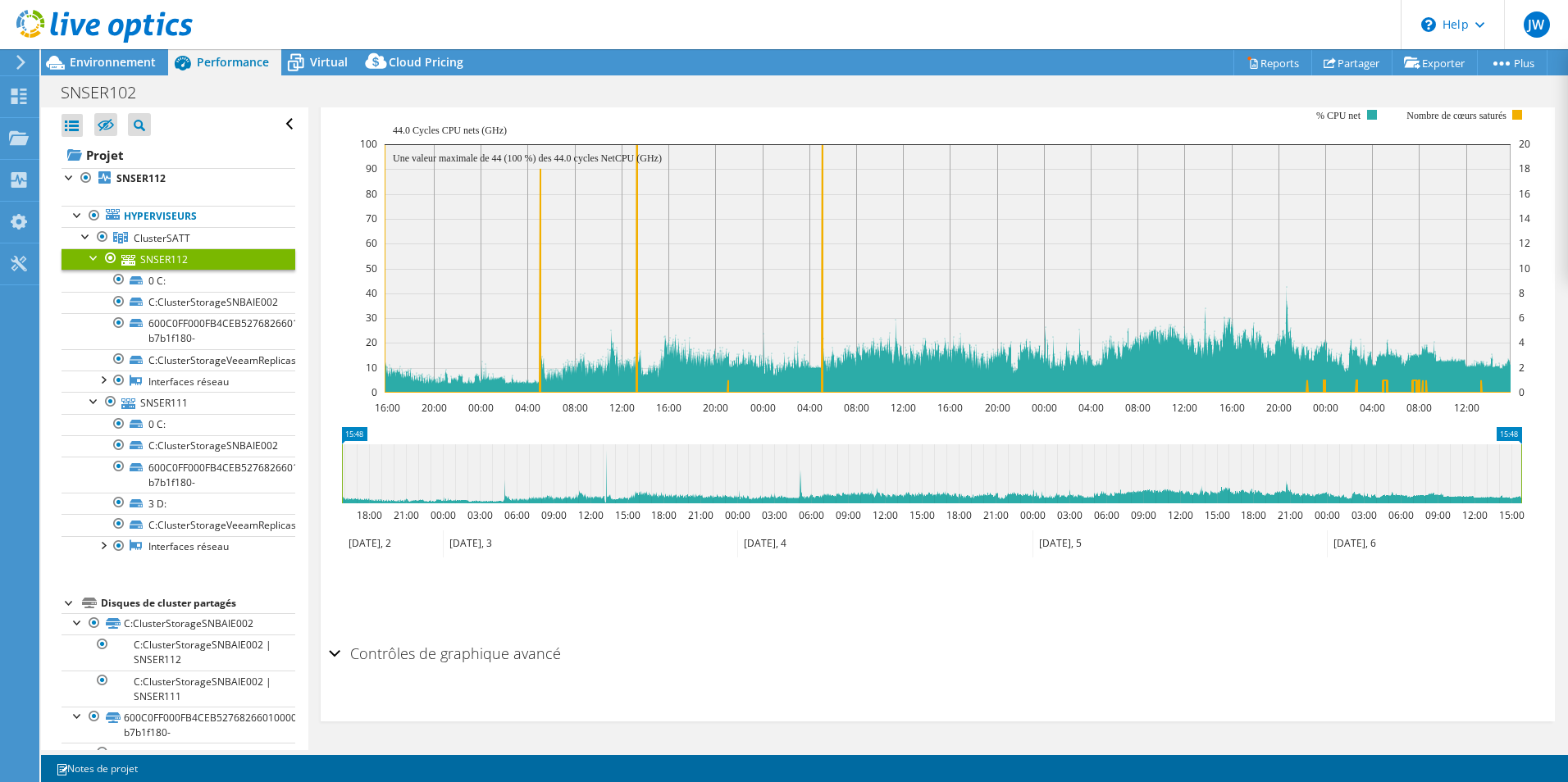
scroll to position [997, 0]
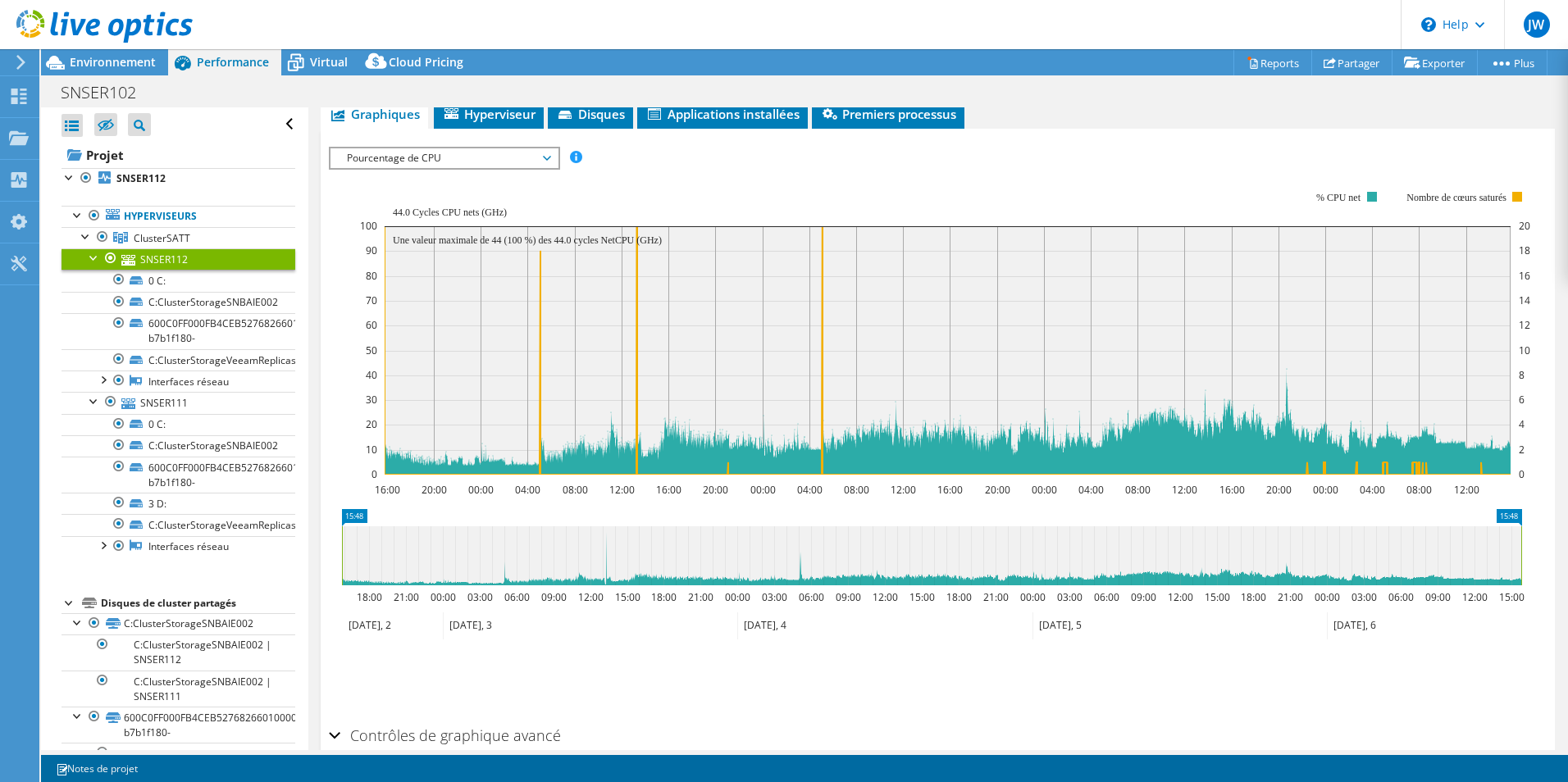
click at [510, 144] on div "IOPS Débit de disque Taille IO Latence Longueur de file d'attente Pourcentage d…" at bounding box center [938, 429] width 1218 height 581
click at [505, 161] on span "Pourcentage de CPU" at bounding box center [444, 159] width 211 height 19
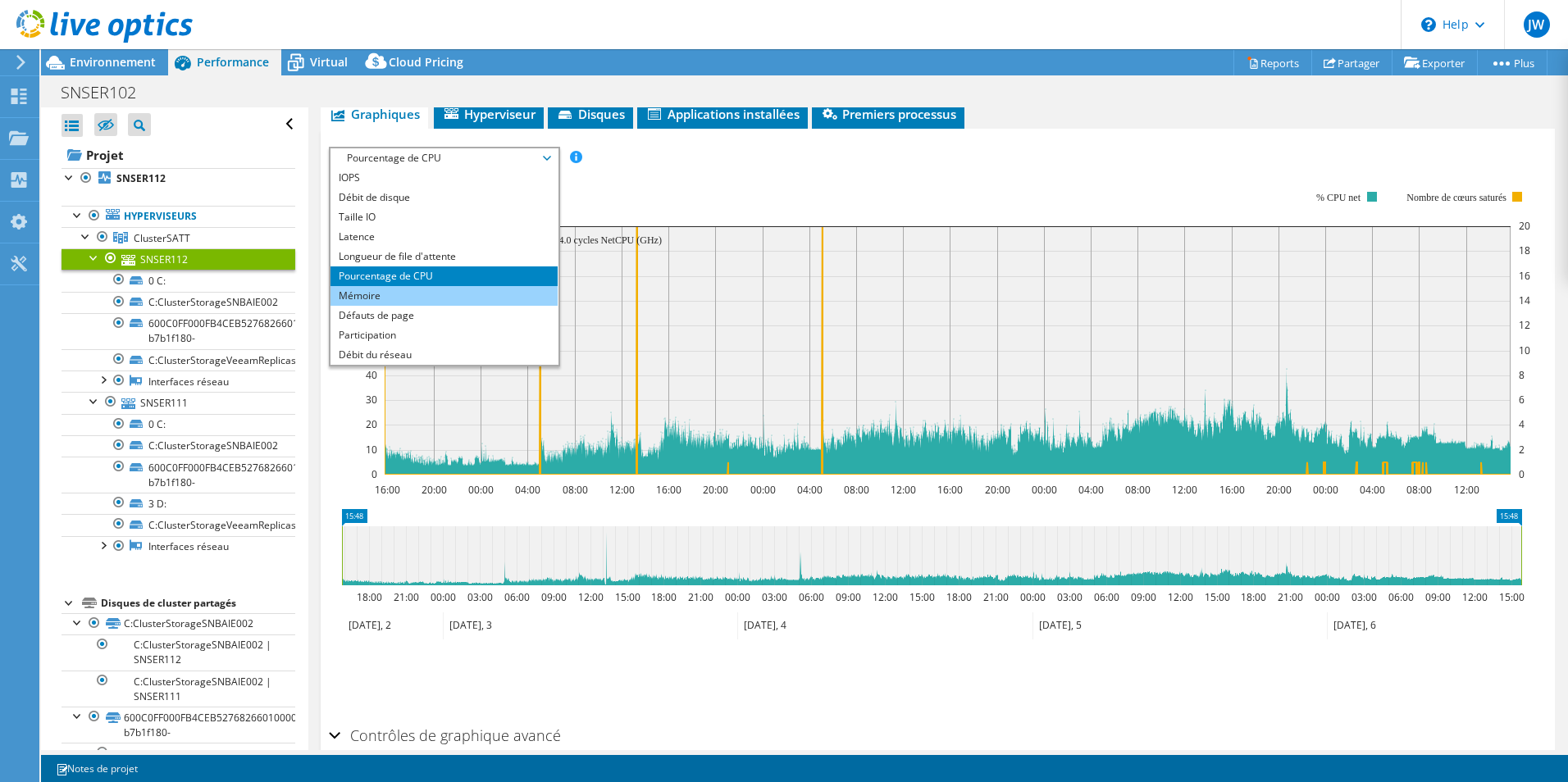
click at [395, 288] on li "Mémoire" at bounding box center [445, 296] width 228 height 19
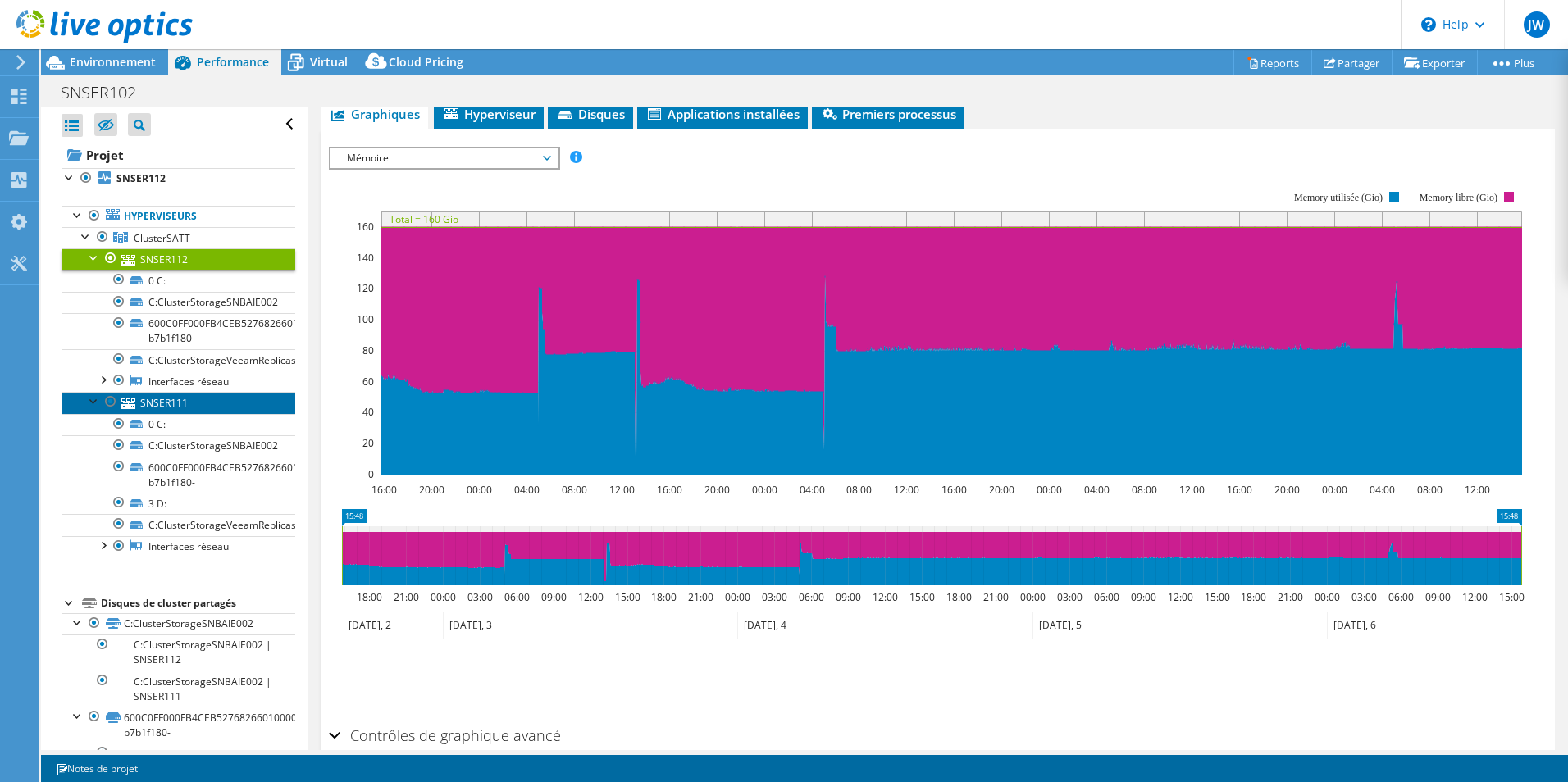
click at [172, 404] on link "SNSER111" at bounding box center [178, 403] width 233 height 21
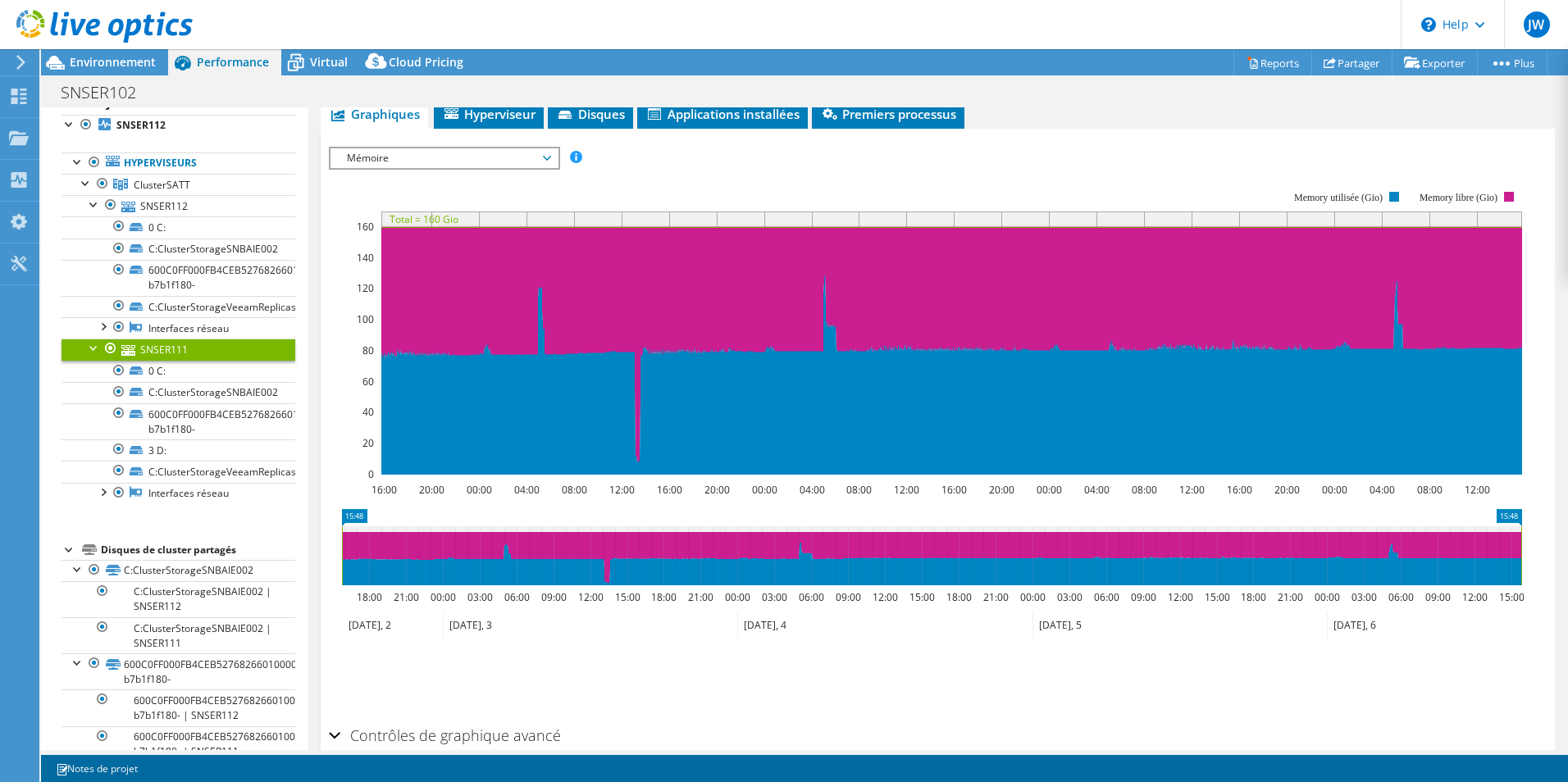
scroll to position [24, 0]
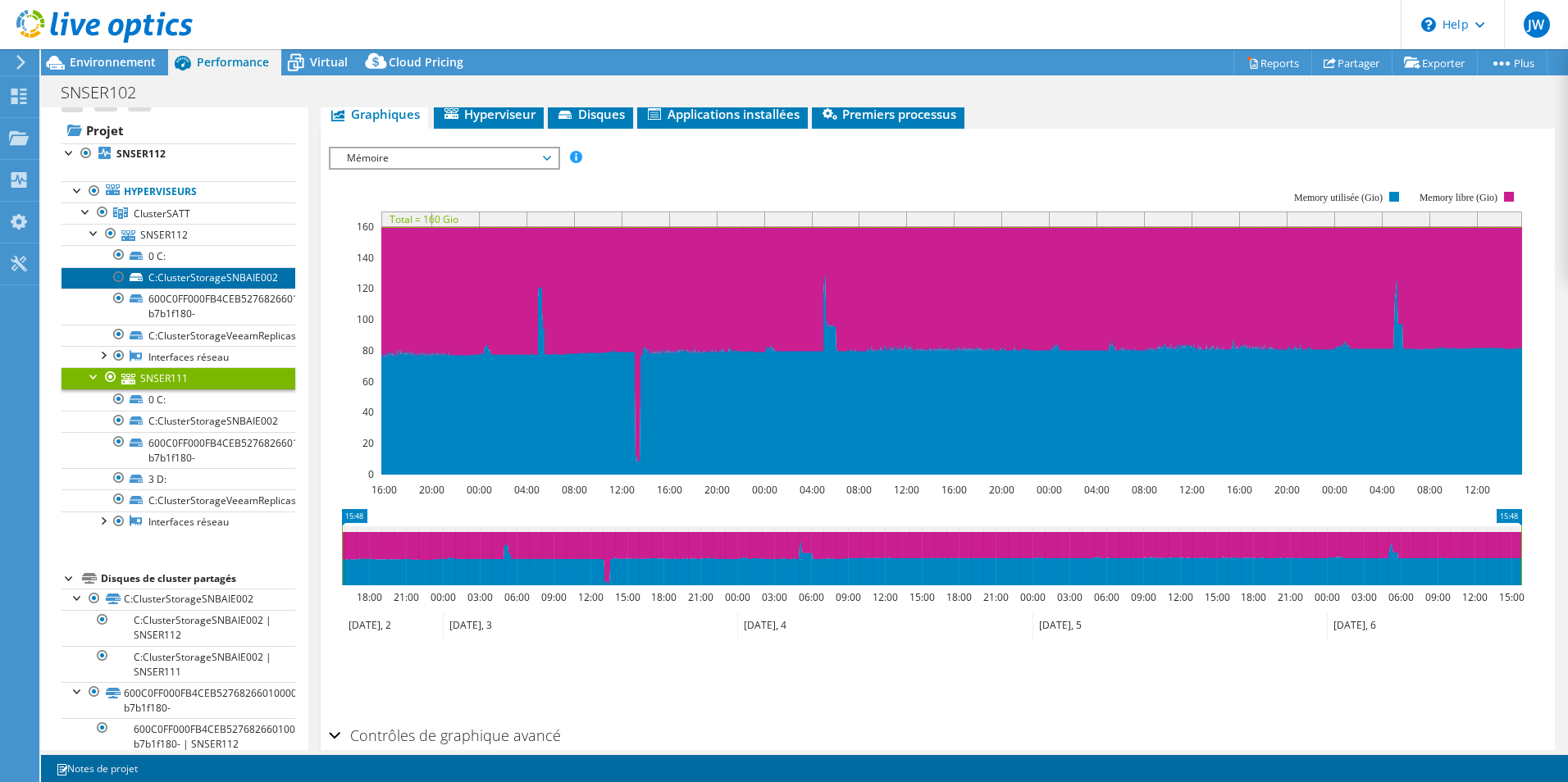
click at [185, 269] on link "C:ClusterStorageSNBAIE002" at bounding box center [178, 278] width 233 height 21
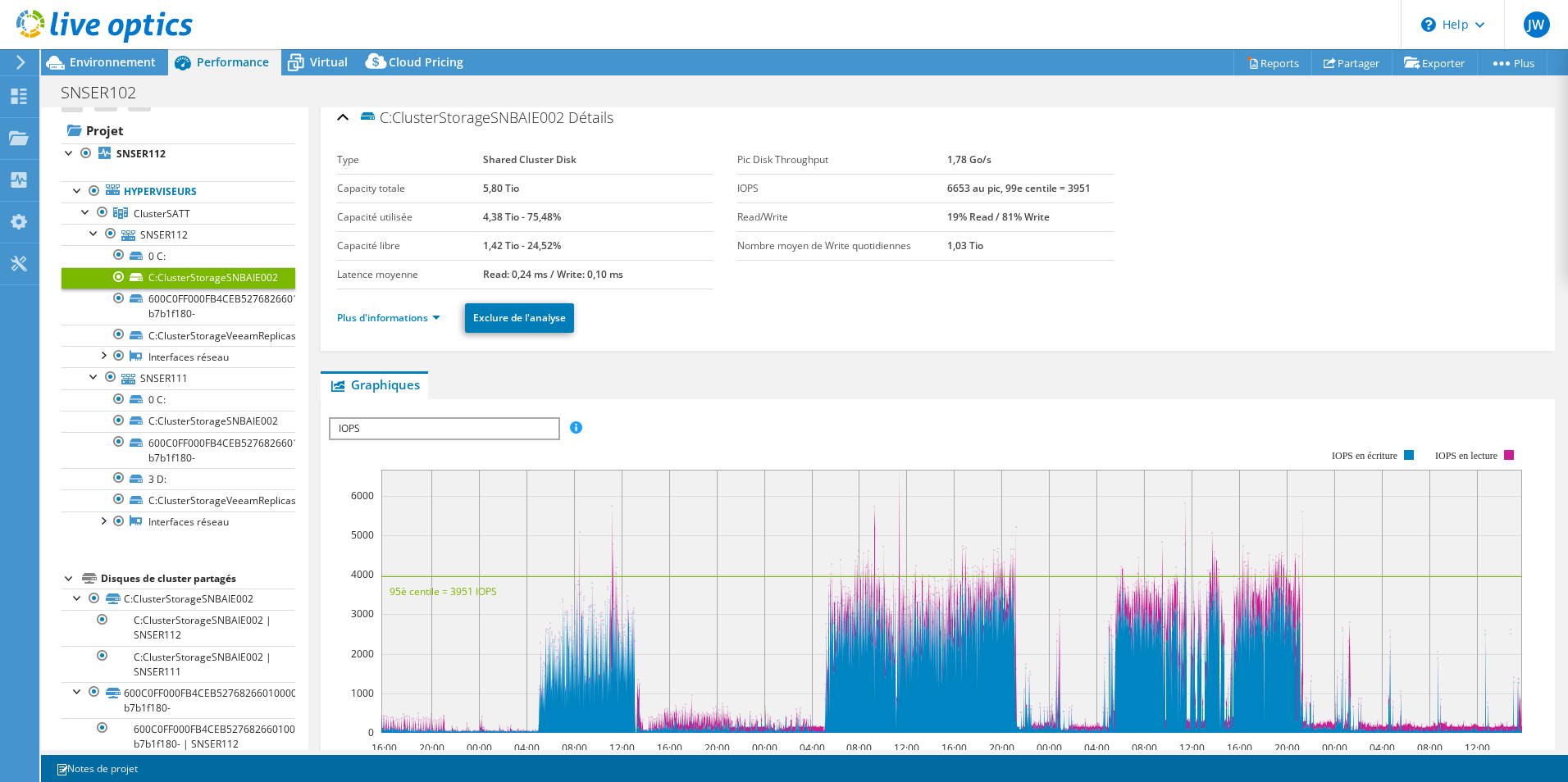
scroll to position [0, 0]
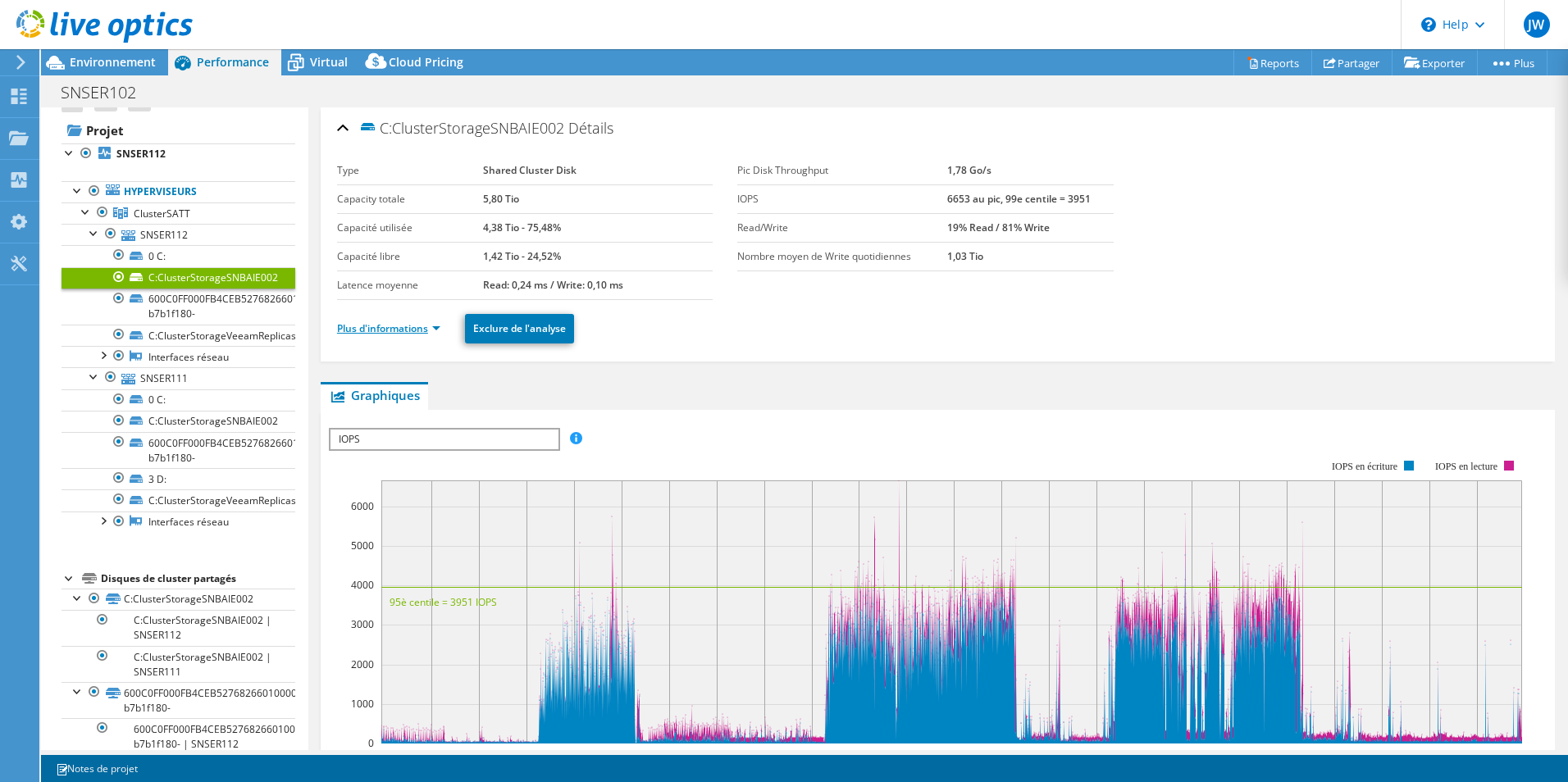
click at [438, 332] on link "Plus d'informations" at bounding box center [389, 329] width 103 height 14
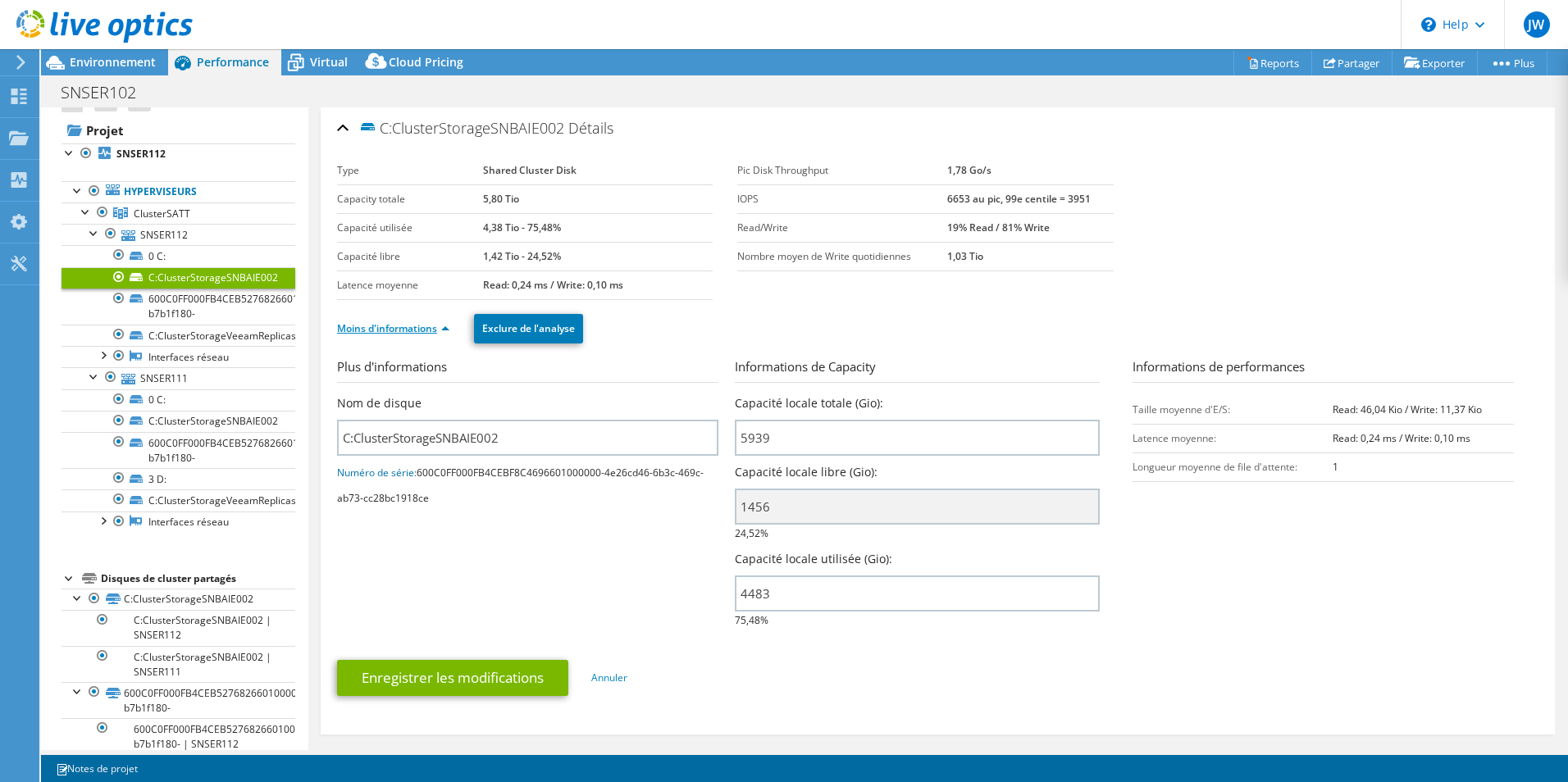
click at [416, 326] on link "Moins d'informations" at bounding box center [394, 329] width 113 height 14
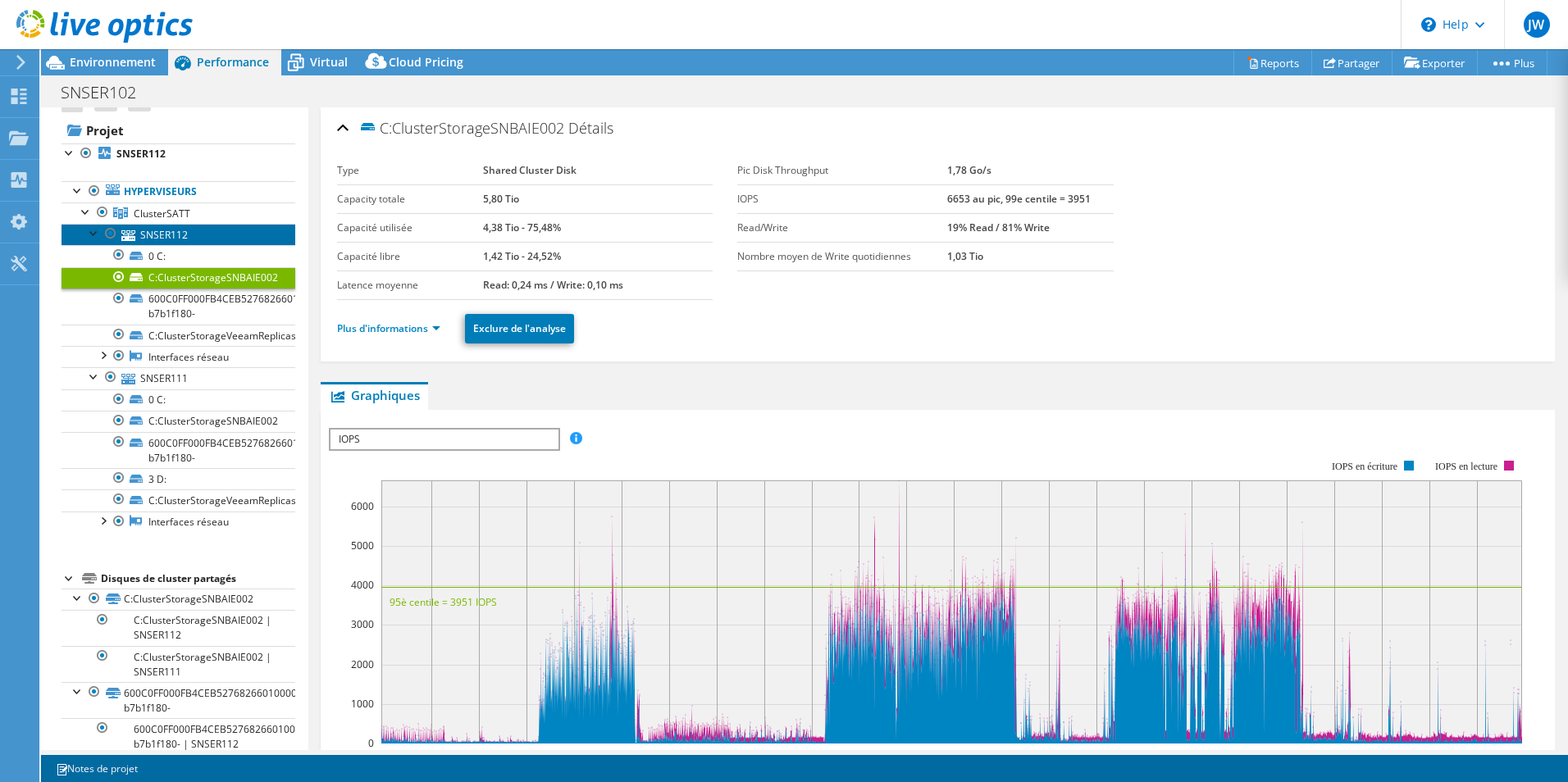
click at [160, 238] on link "SNSER112" at bounding box center [178, 234] width 233 height 21
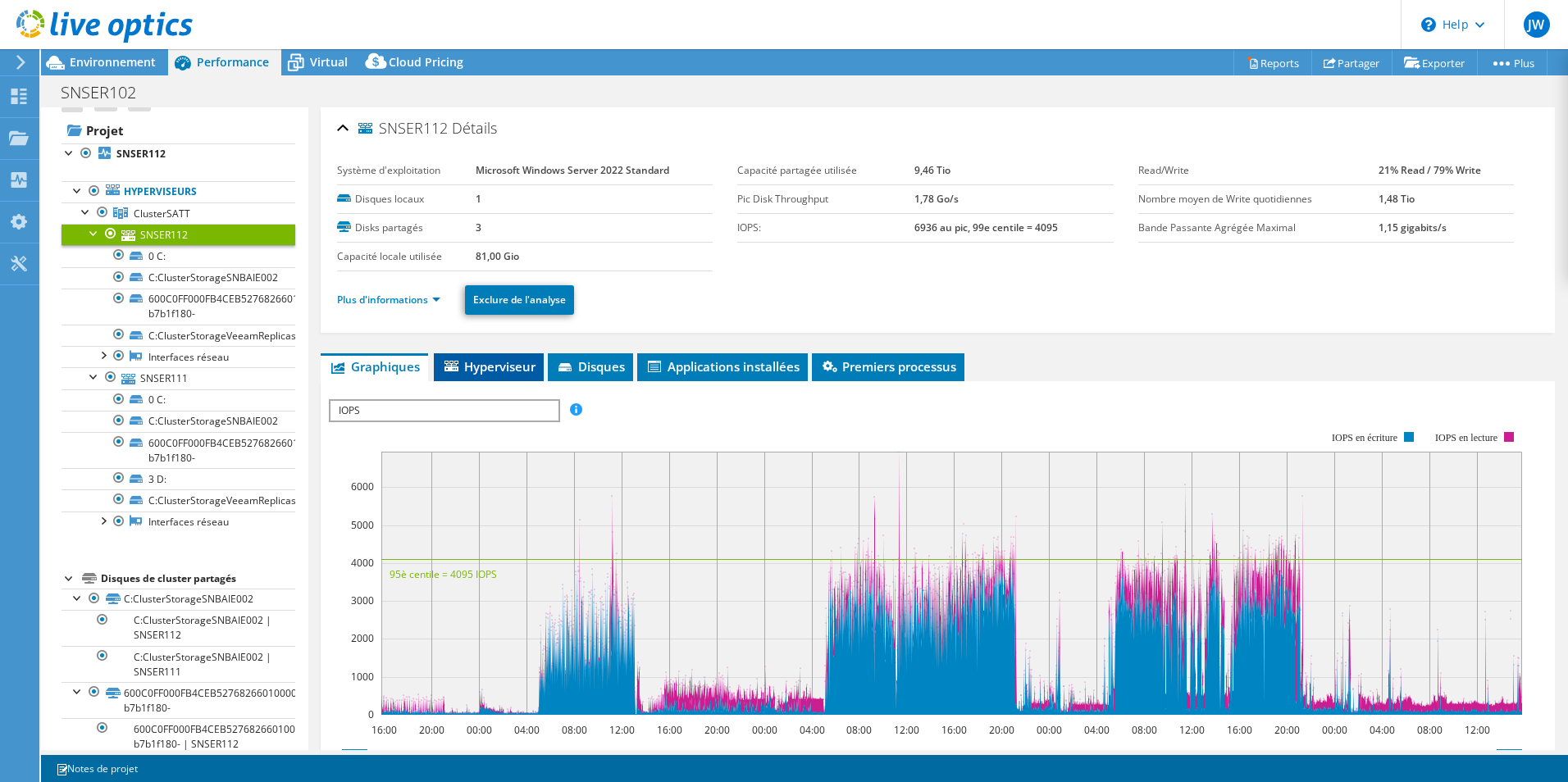
click at [536, 366] on span "Hyperviseur" at bounding box center [489, 366] width 93 height 17
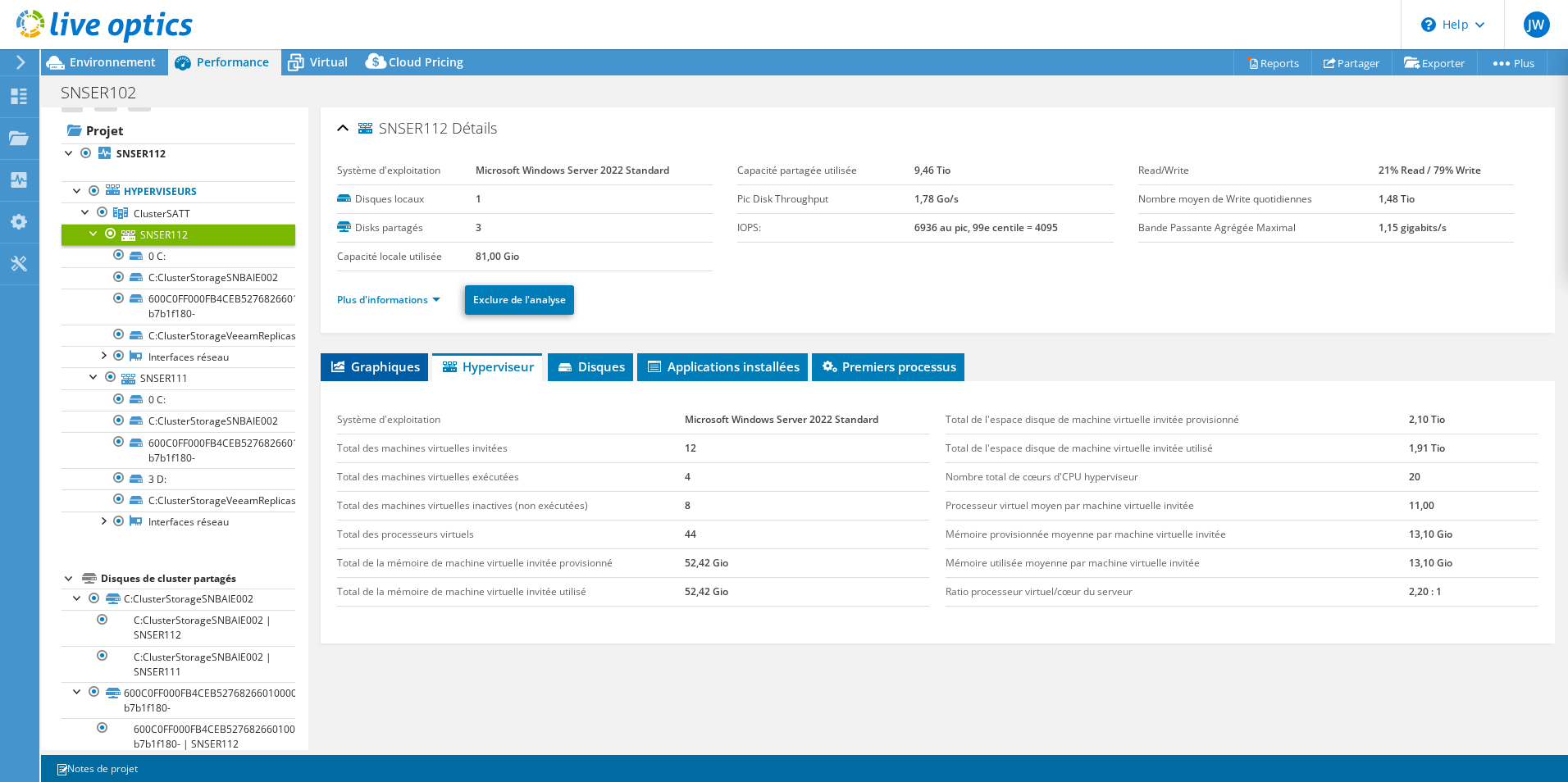
click at [374, 373] on span "Graphiques" at bounding box center [374, 366] width 91 height 17
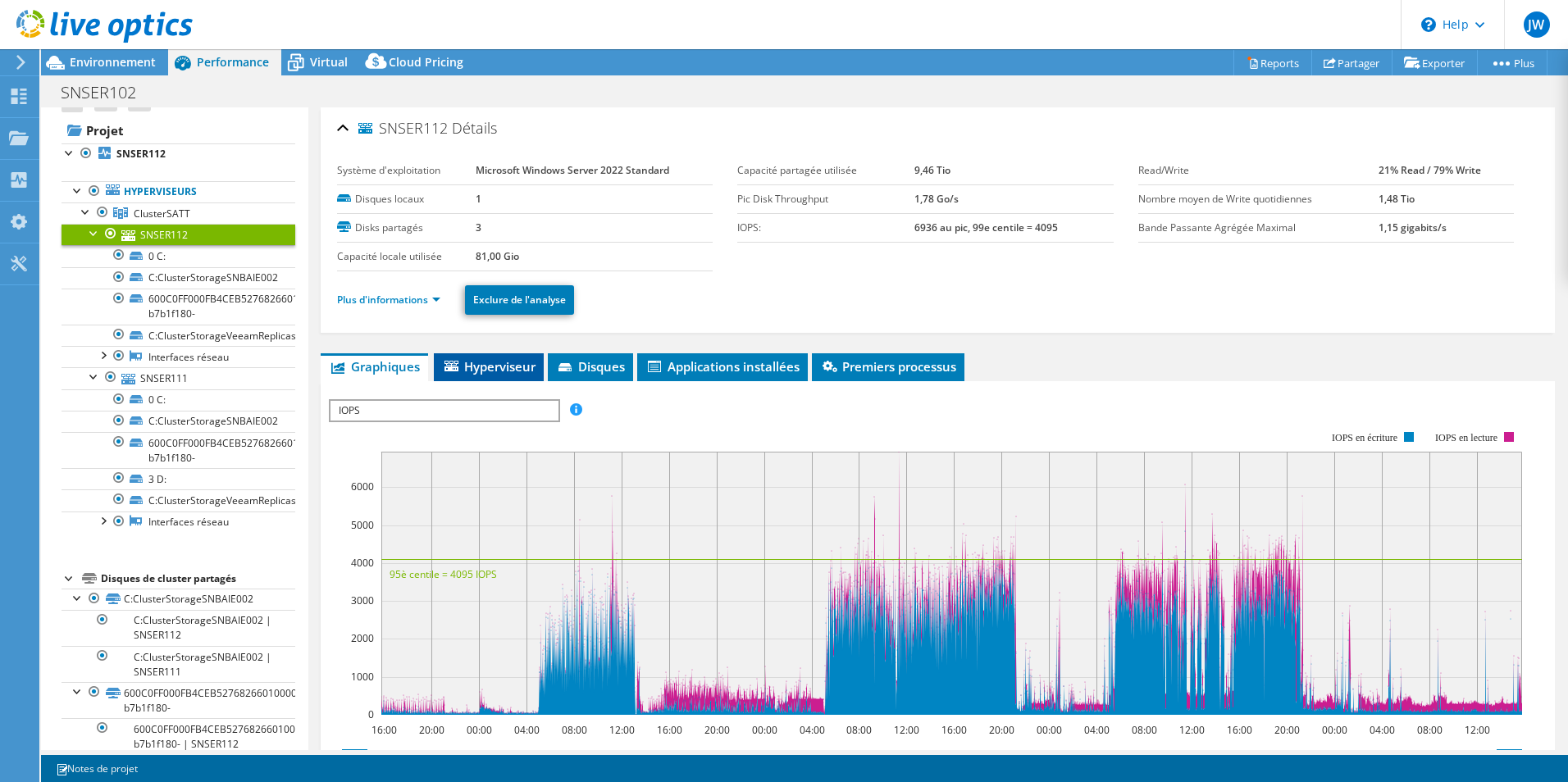
scroll to position [82, 0]
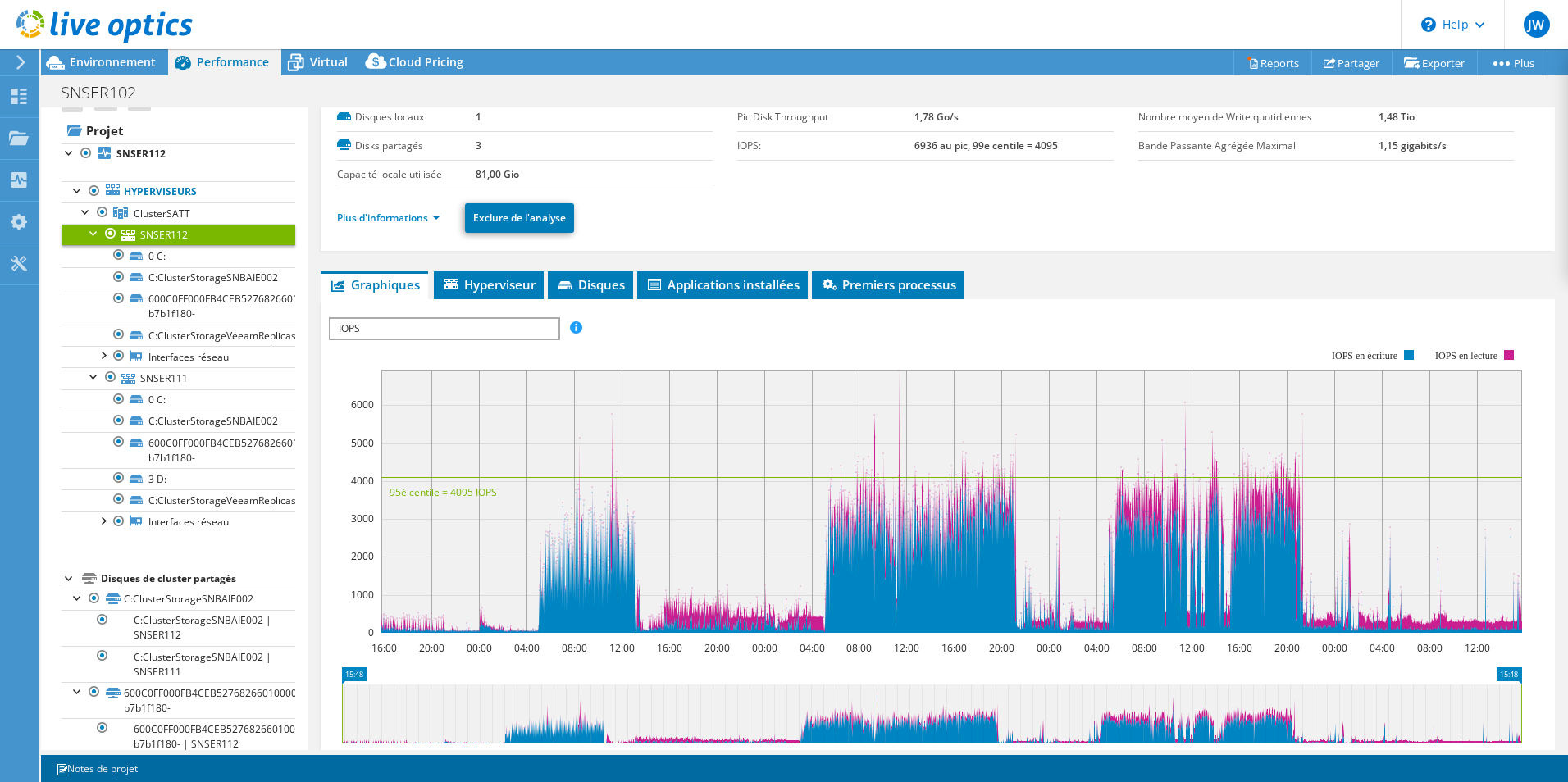
click at [393, 228] on ul "Plus d'informations Exclure de l'analyse" at bounding box center [938, 216] width 1201 height 34
click at [394, 220] on link "Plus d'informations" at bounding box center [389, 218] width 103 height 14
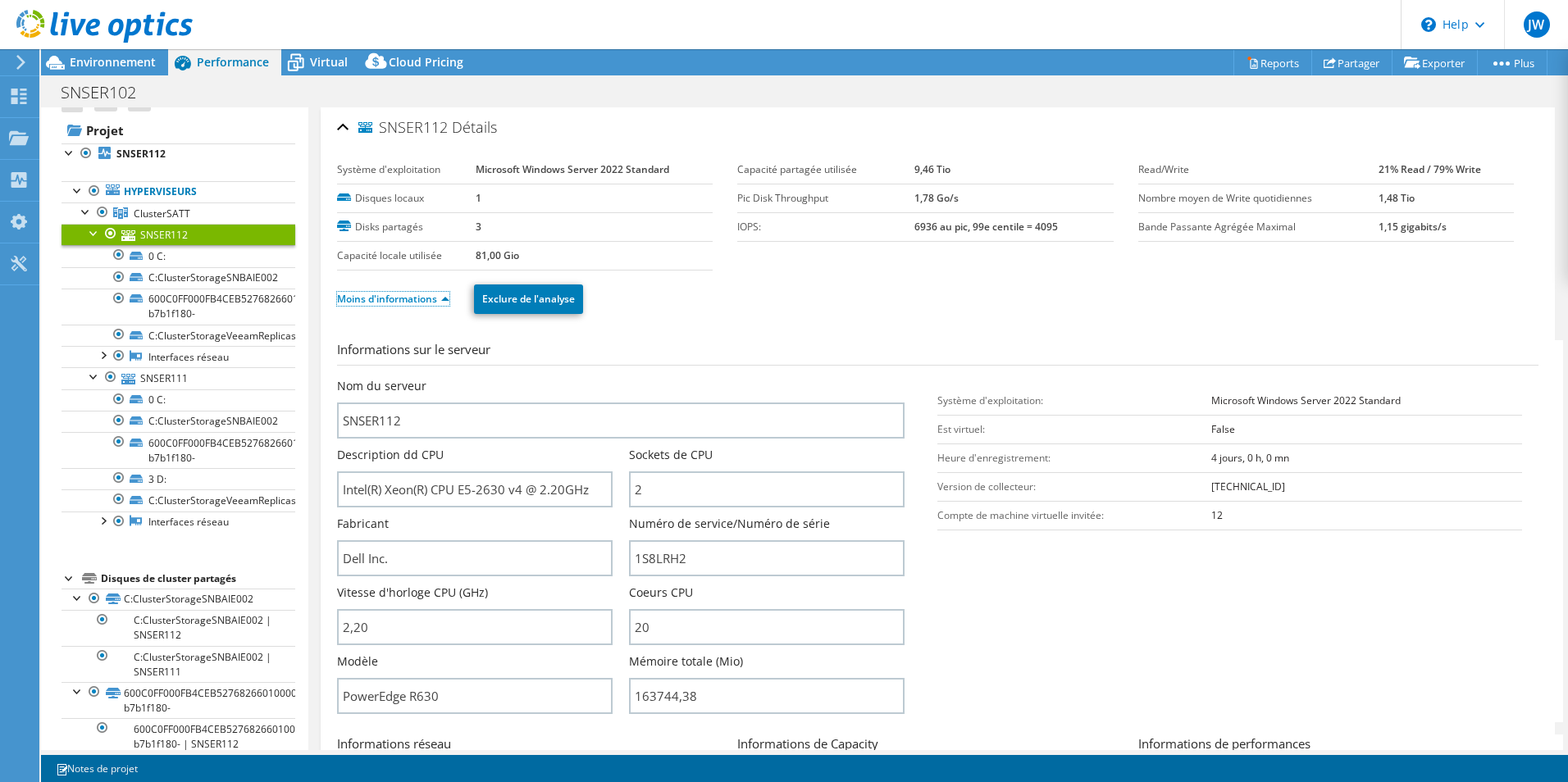
scroll to position [0, 0]
drag, startPoint x: 751, startPoint y: 707, endPoint x: 523, endPoint y: 699, distance: 228.1
click at [523, 379] on div "Nom du serveur SNSER112 Description dd CPU Intel(R) Xeon(R) CPU E5-2630 v4 @ 2.…" at bounding box center [629, 379] width 585 height 0
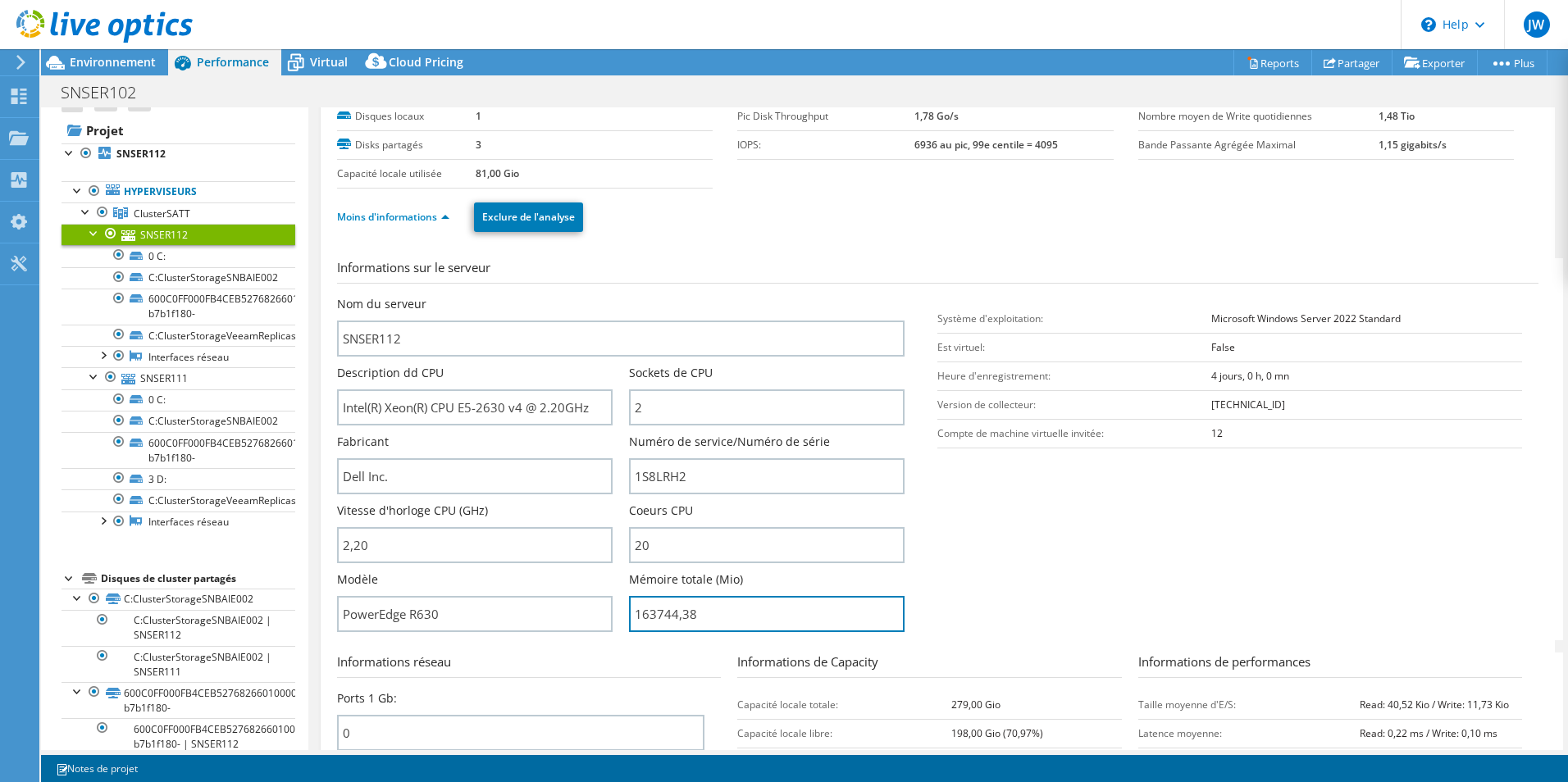
scroll to position [82, 0]
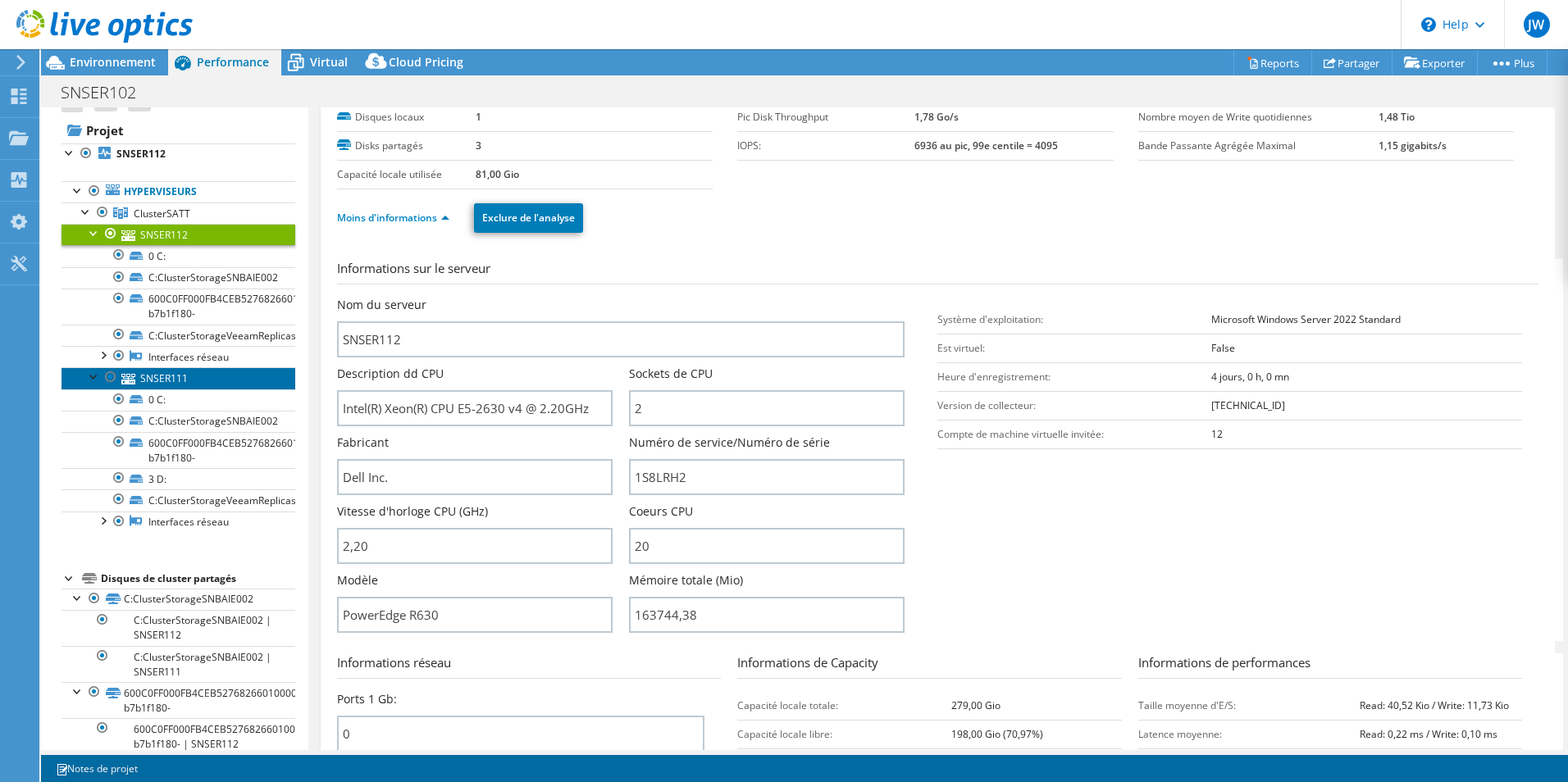
type input "16374438"
click at [178, 384] on link "SNSER111" at bounding box center [178, 378] width 233 height 21
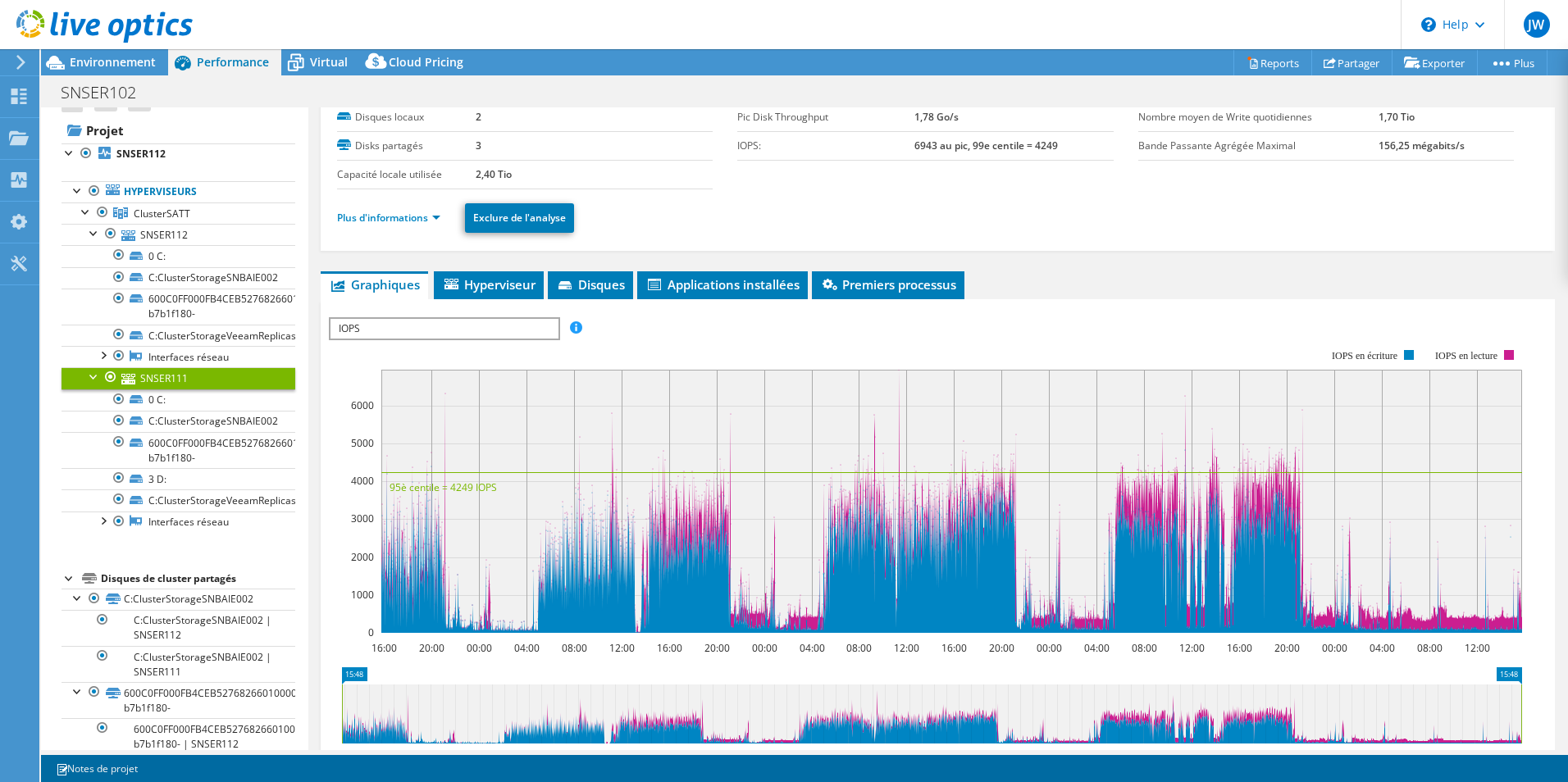
scroll to position [164, 0]
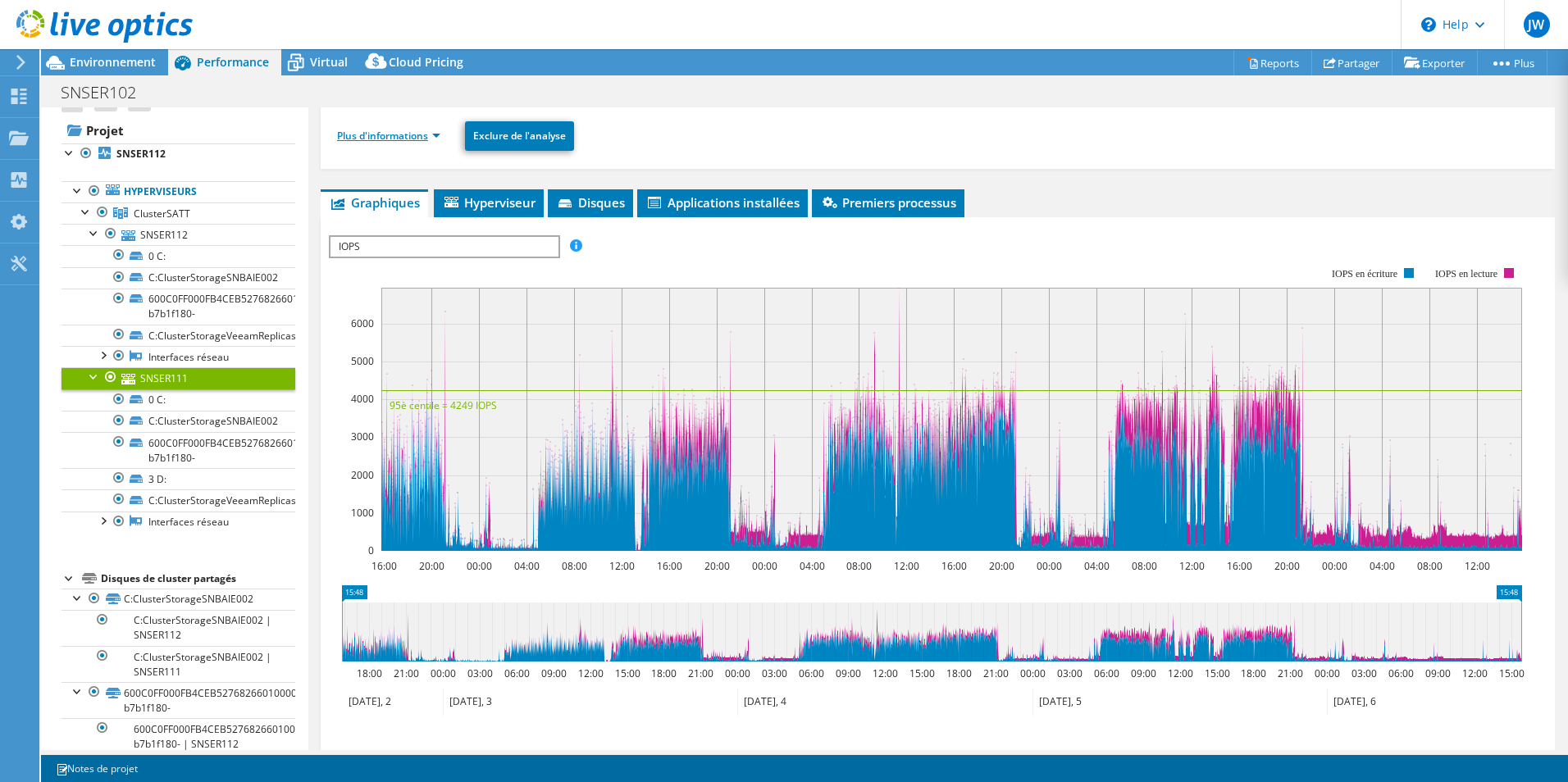
click at [405, 128] on link "Plus d'informations" at bounding box center [389, 135] width 103 height 14
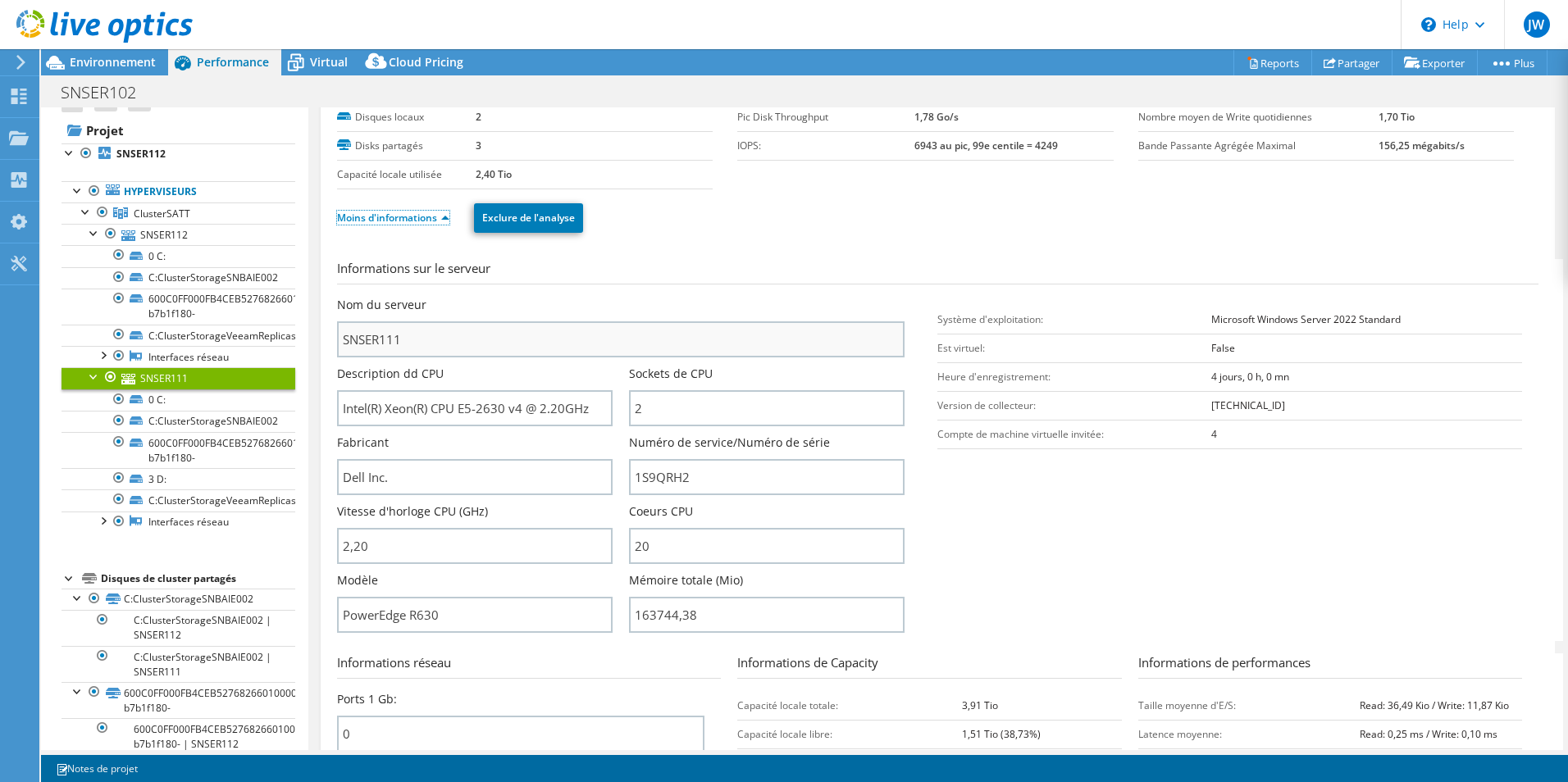
scroll to position [0, 0]
